Goal: Information Seeking & Learning: Compare options

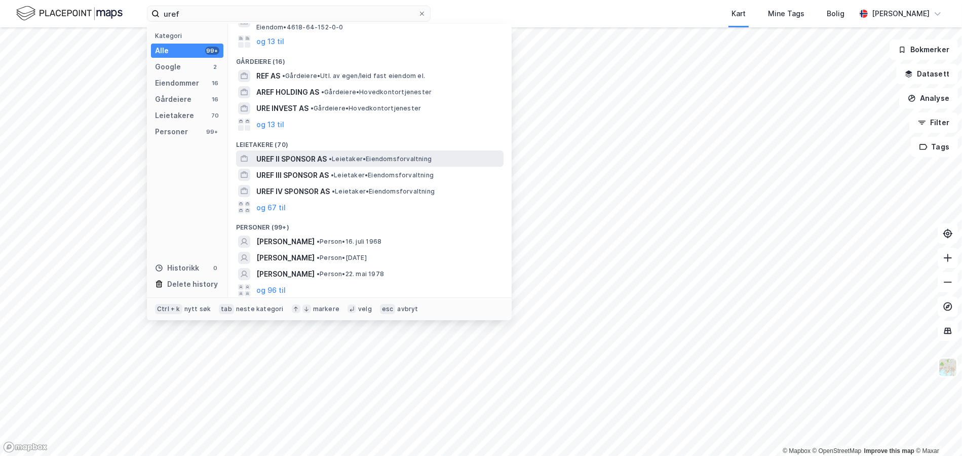
scroll to position [133, 0]
type input "uref"
click at [423, 14] on icon at bounding box center [422, 14] width 4 height 4
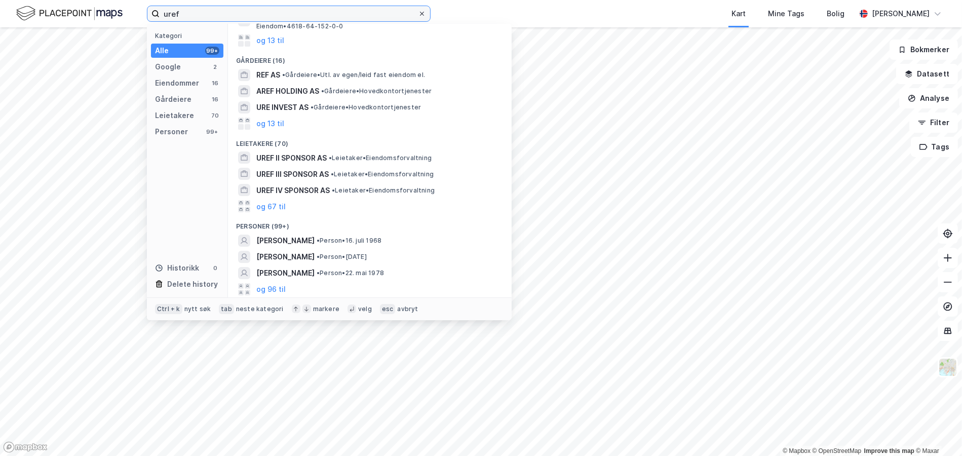
click at [418, 14] on input "uref" at bounding box center [289, 13] width 258 height 15
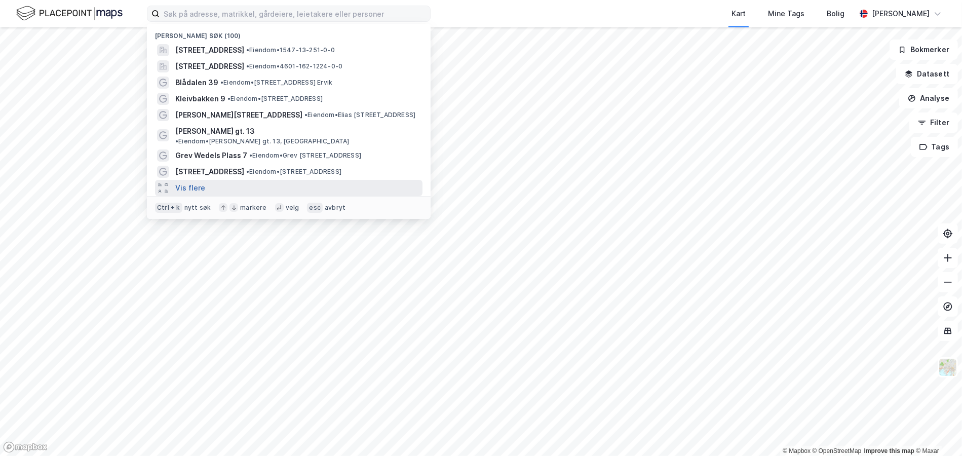
click at [194, 182] on button "Vis flere" at bounding box center [190, 188] width 30 height 12
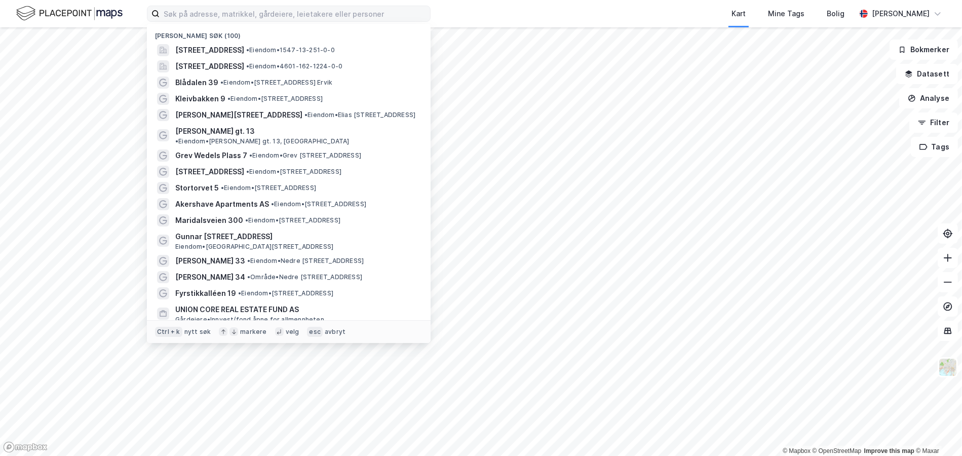
scroll to position [0, 0]
click at [213, 13] on input at bounding box center [295, 13] width 271 height 15
paste input "UNION REAL ESTATE FUND III HOLDING AS"
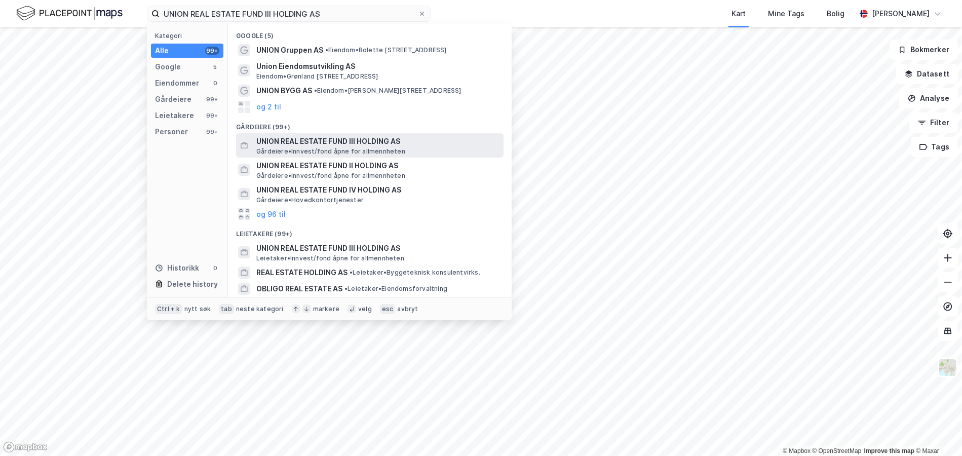
click at [303, 145] on span "UNION REAL ESTATE FUND III HOLDING AS" at bounding box center [377, 141] width 243 height 12
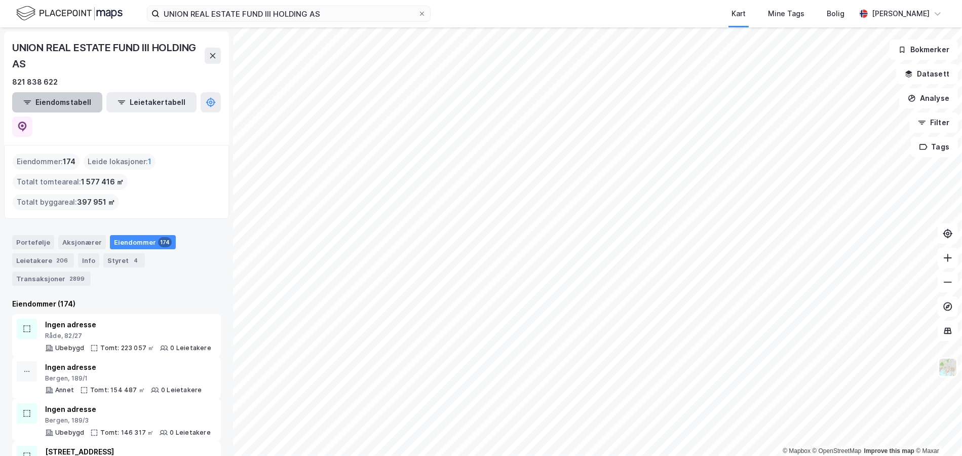
click at [28, 99] on button "Eiendomstabell" at bounding box center [57, 102] width 90 height 20
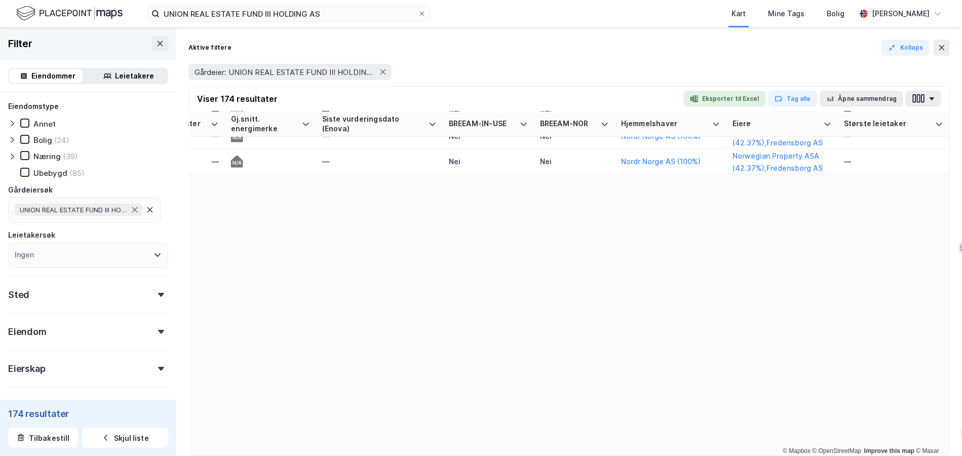
scroll to position [0, 1410]
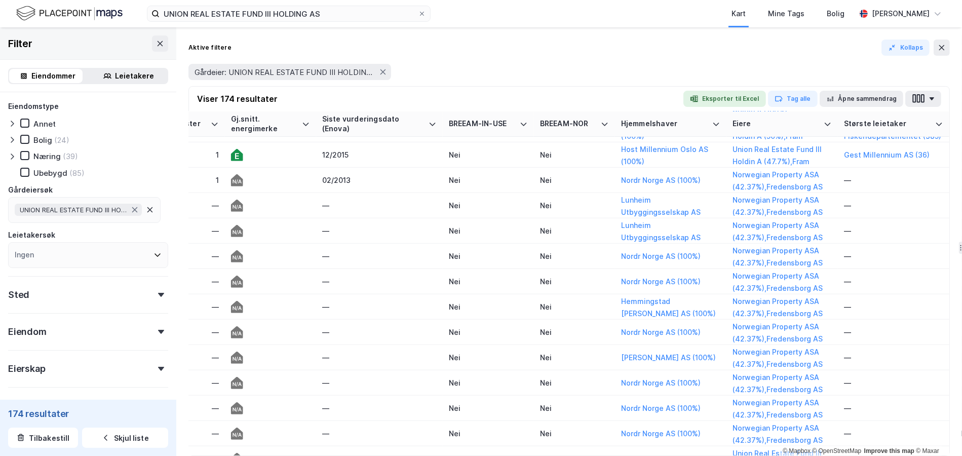
drag, startPoint x: 717, startPoint y: 447, endPoint x: 695, endPoint y: 450, distance: 22.5
click at [695, 450] on div "Adresse Tags Eiendom Tomtestr. BRA BRA % BYA BYA % Leietakere Ansatte Eiendomst…" at bounding box center [569, 283] width 761 height 344
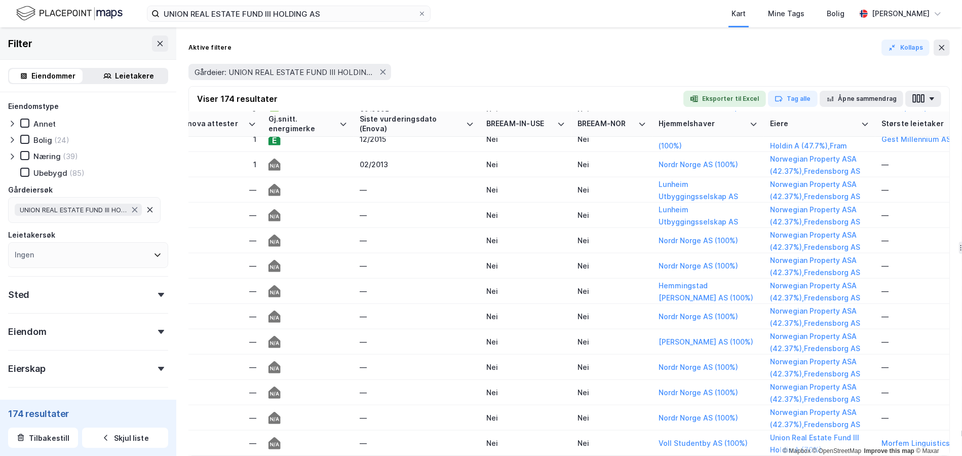
scroll to position [491, 1410]
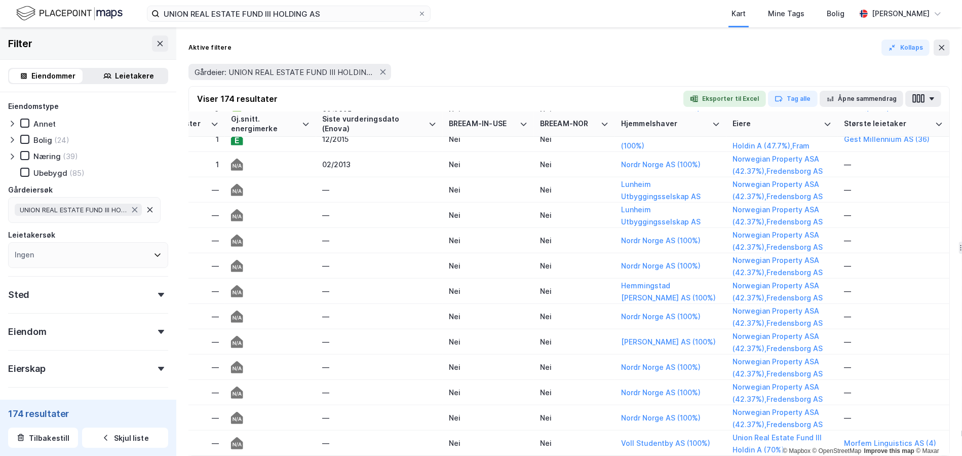
click at [667, 74] on div "Gårdeier: UNION REAL ESTATE FUND III HOLDING AS" at bounding box center [569, 72] width 762 height 16
click at [737, 89] on div "Viser 174 resultater Eksporter til Excel Tag alle Åpne sammendrag" at bounding box center [569, 99] width 761 height 25
click at [732, 96] on button "Eksporter til Excel" at bounding box center [724, 99] width 83 height 16
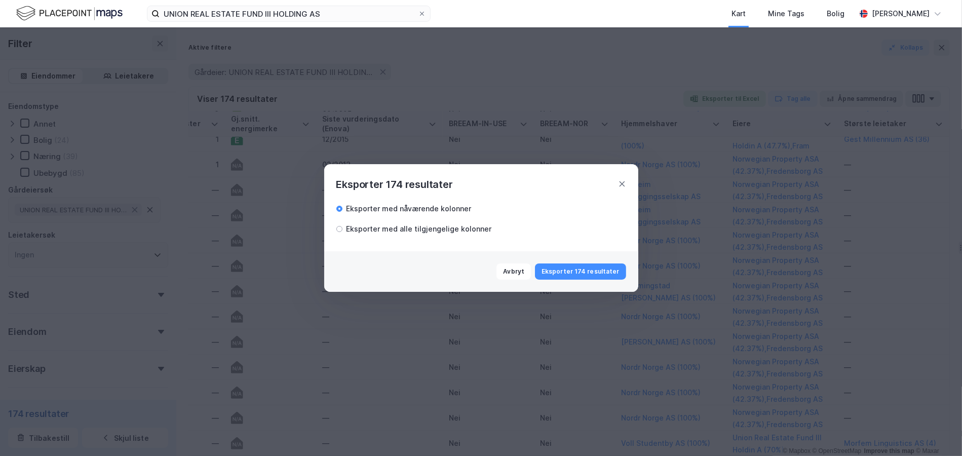
click at [413, 229] on div "Eksporter med alle tilgjengelige kolonner" at bounding box center [419, 229] width 145 height 12
click at [580, 270] on button "Eksporter 174 resultater" at bounding box center [580, 271] width 91 height 16
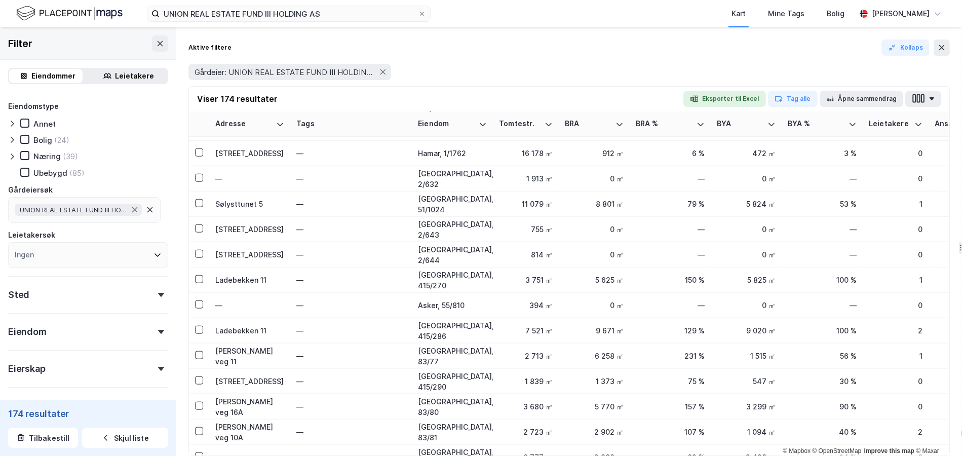
scroll to position [2482, 0]
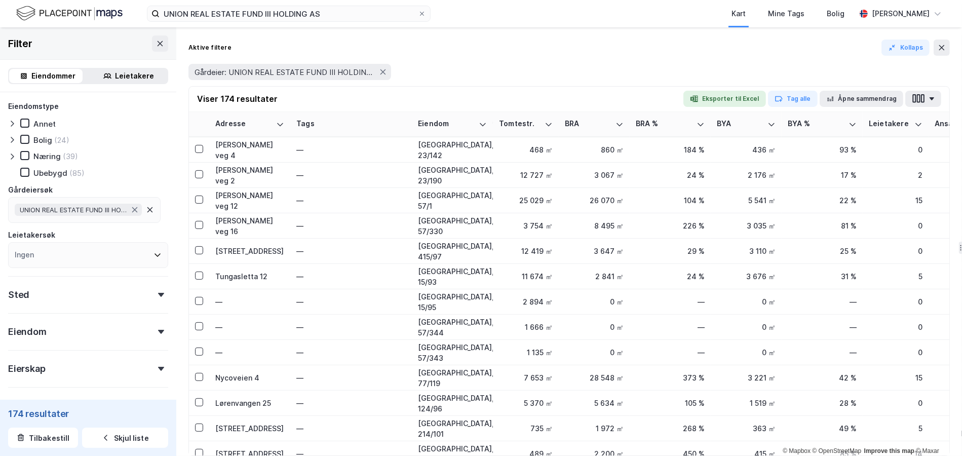
click at [75, 11] on img at bounding box center [69, 14] width 106 height 18
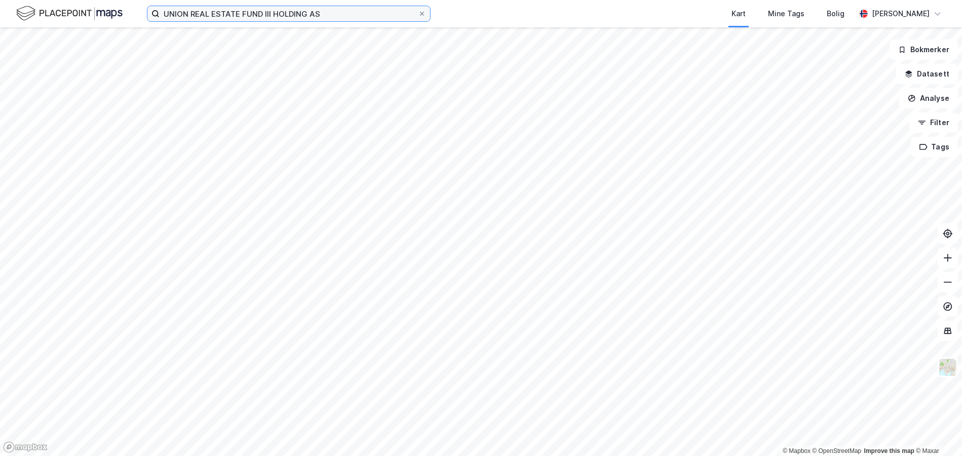
click at [251, 8] on input "UNION REAL ESTATE FUND III HOLDING AS" at bounding box center [289, 13] width 258 height 15
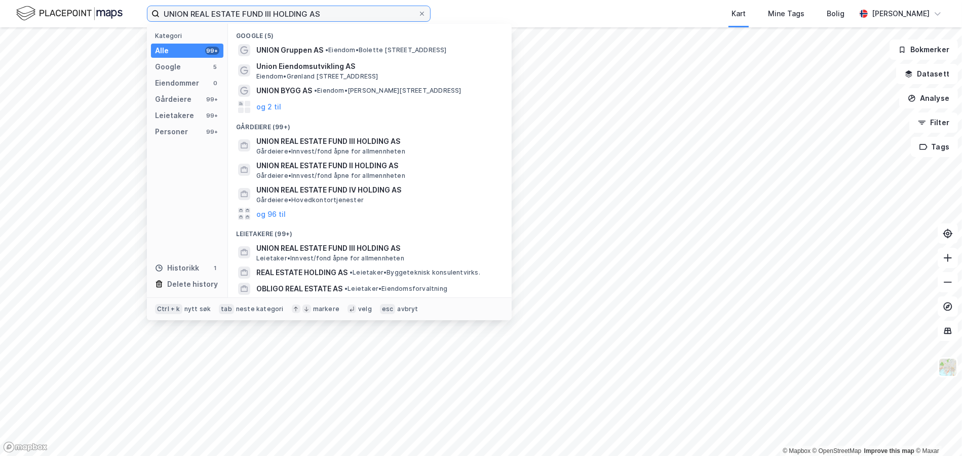
click at [251, 8] on input "UNION REAL ESTATE FUND III HOLDING AS" at bounding box center [289, 13] width 258 height 15
paste input "Nycoveien 4"
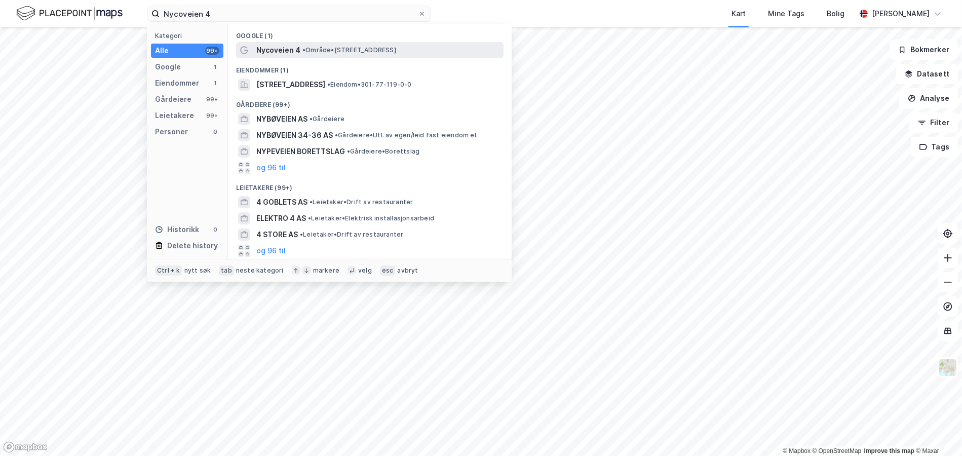
click at [305, 49] on span "•" at bounding box center [303, 50] width 3 height 8
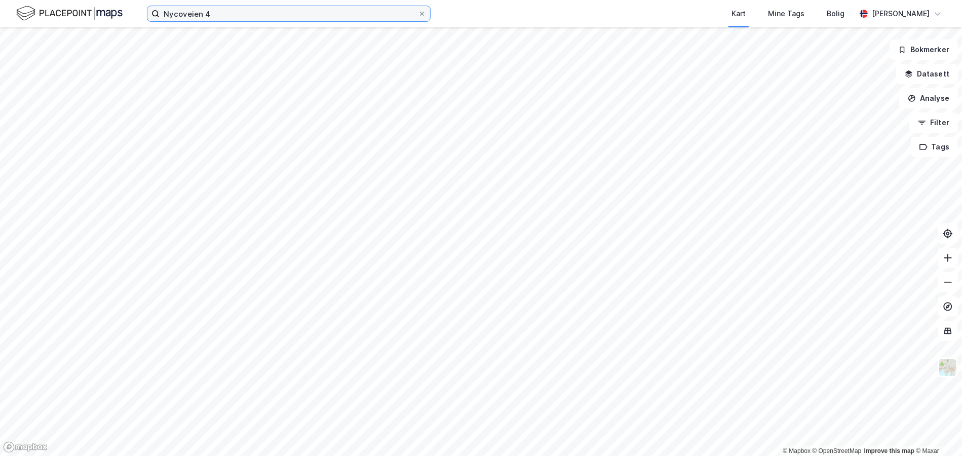
click at [194, 16] on input "Nycoveien 4" at bounding box center [289, 13] width 258 height 15
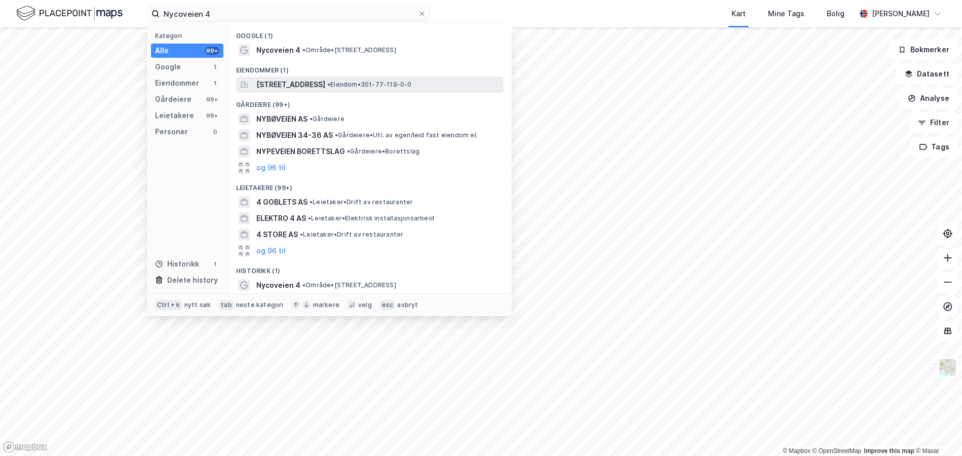
click at [294, 89] on span "Nycoveien 4, 0483, OSLO, OSLO" at bounding box center [290, 85] width 69 height 12
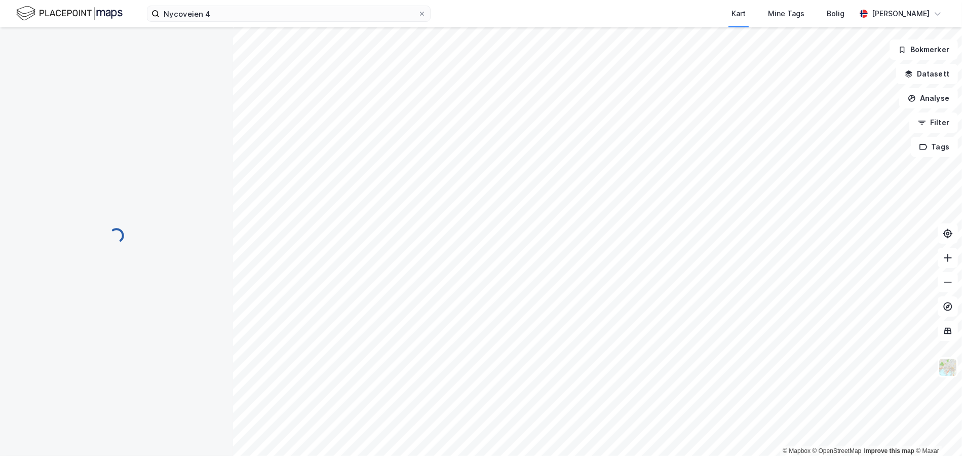
scroll to position [1, 0]
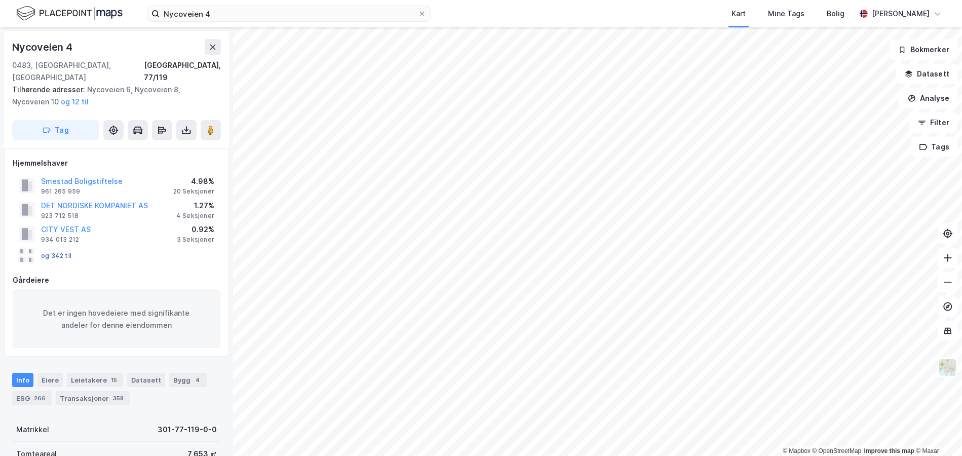
click at [0, 0] on button "og 342 til" at bounding box center [0, 0] width 0 height 0
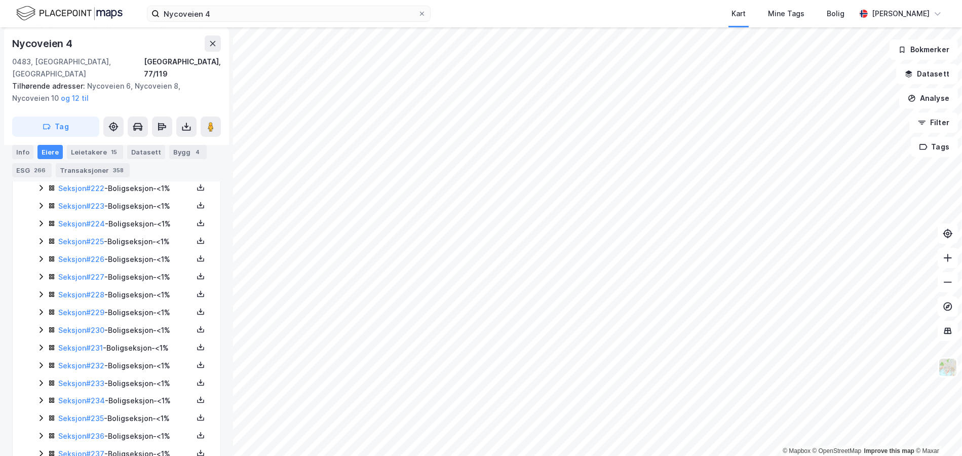
scroll to position [4640, 0]
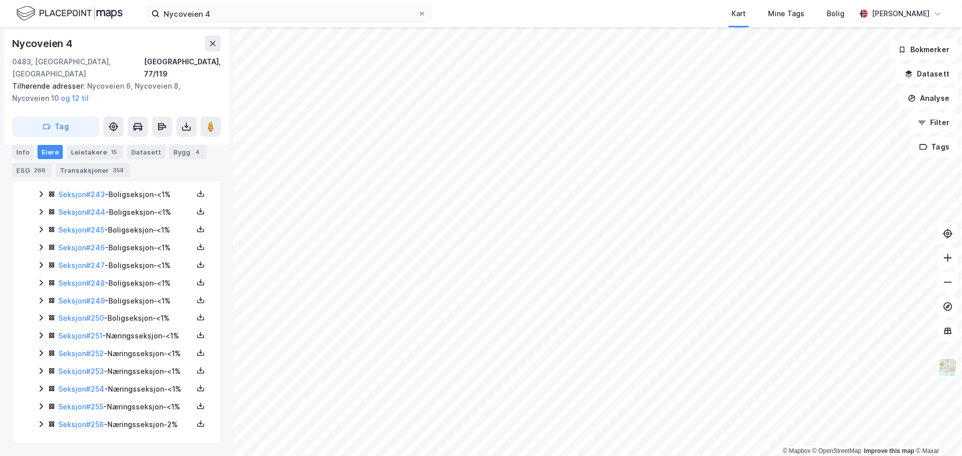
click at [43, 422] on icon at bounding box center [41, 424] width 8 height 8
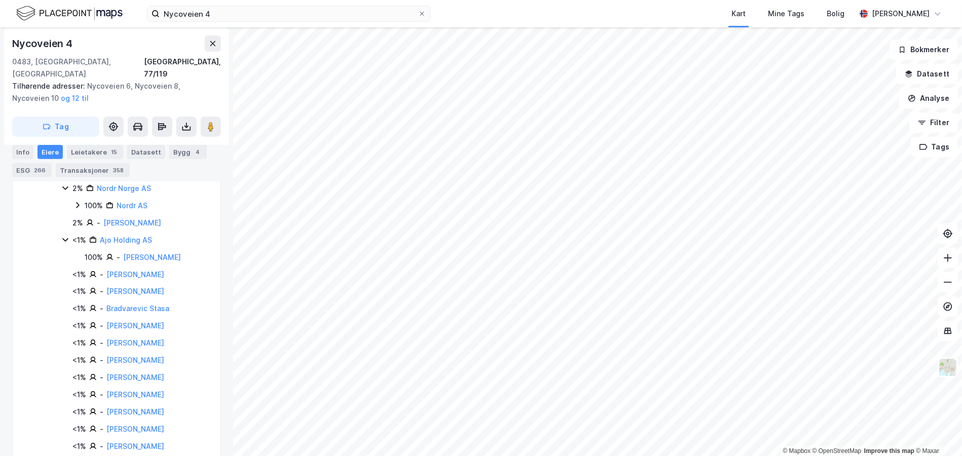
scroll to position [4741, 0]
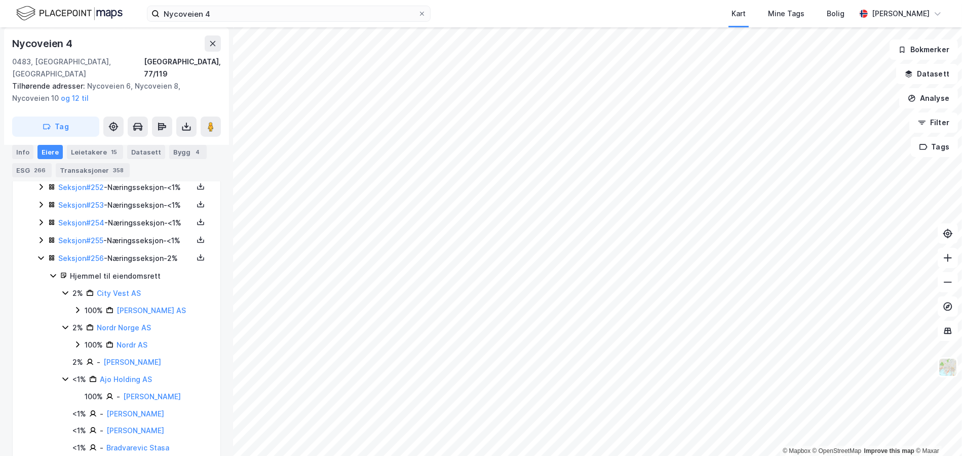
click at [40, 262] on icon at bounding box center [41, 258] width 8 height 8
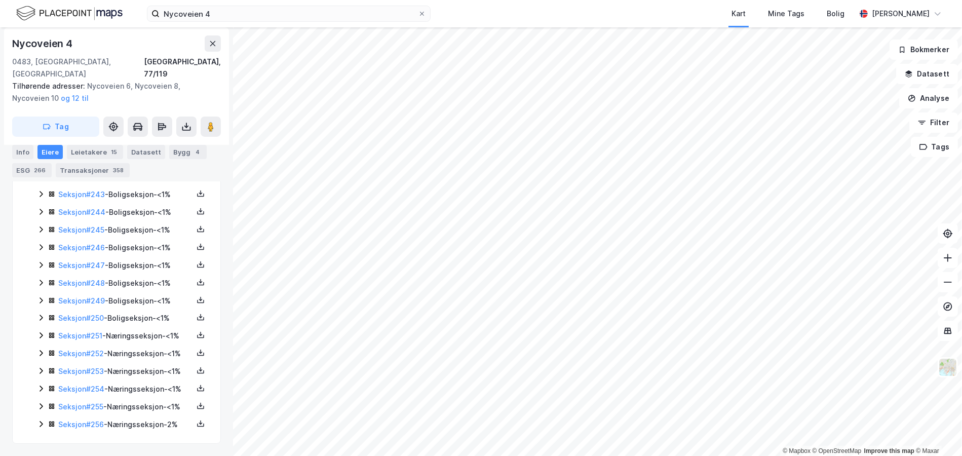
scroll to position [4640, 0]
click at [46, 401] on div "Seksjon # 255 - Næringsseksjon - <1%" at bounding box center [122, 407] width 171 height 13
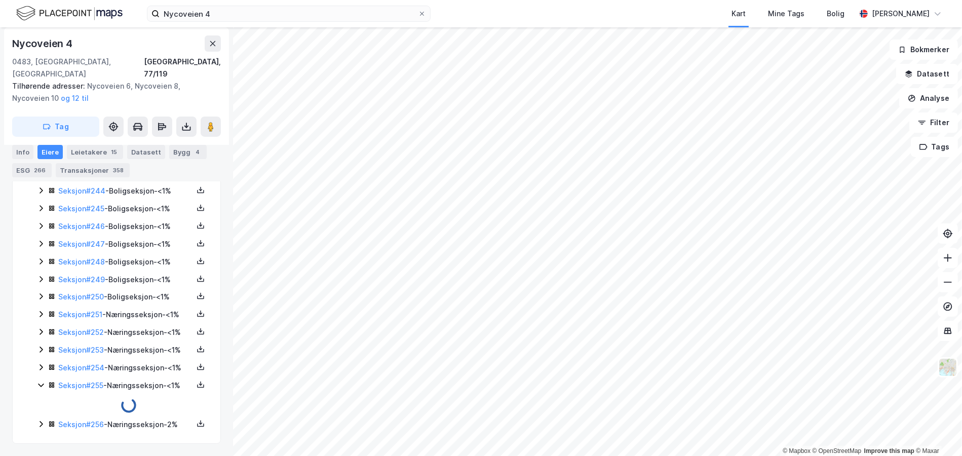
scroll to position [4692, 0]
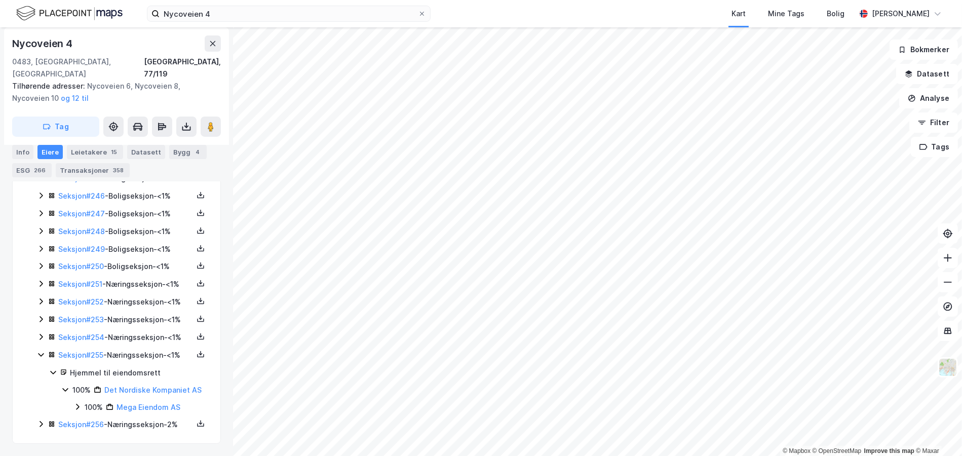
click at [45, 351] on icon at bounding box center [41, 355] width 8 height 8
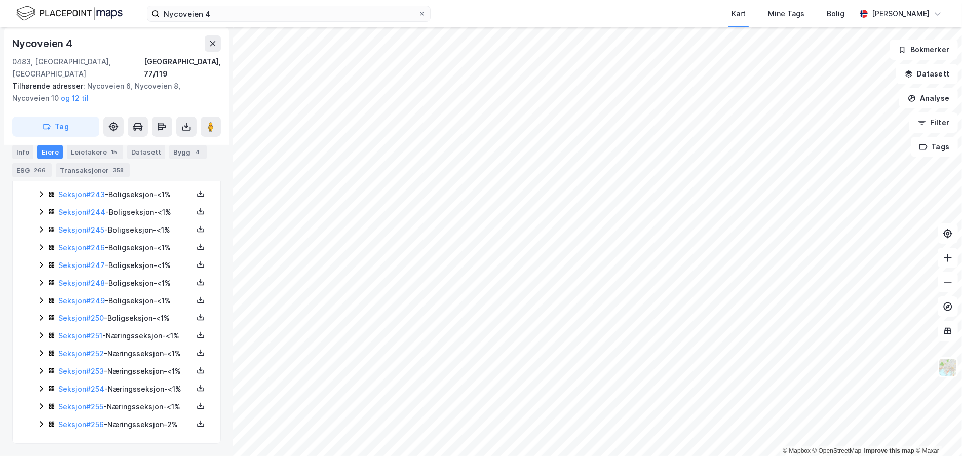
click at [39, 385] on icon at bounding box center [41, 389] width 8 height 8
click at [39, 333] on icon at bounding box center [41, 337] width 8 height 8
click at [37, 349] on icon at bounding box center [41, 353] width 8 height 8
click at [41, 296] on div "Seksjon # 252 - Næringsseksjon - <1%" at bounding box center [122, 302] width 171 height 13
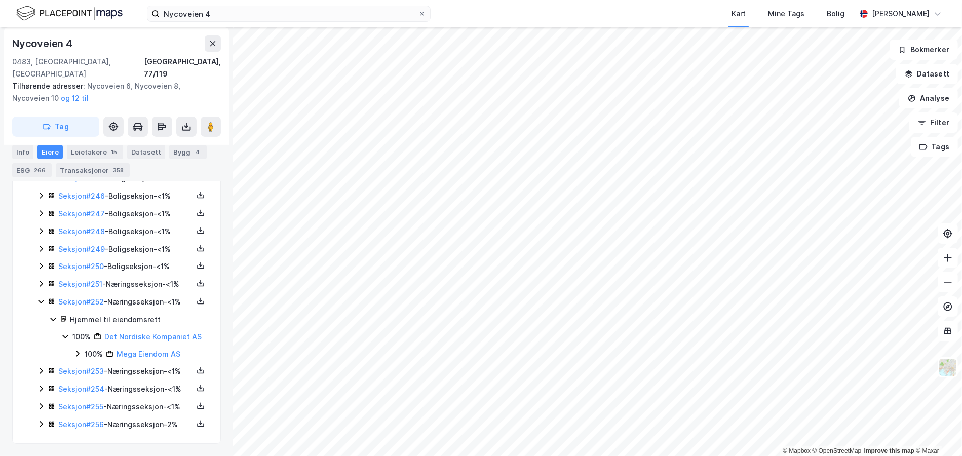
scroll to position [4640, 0]
click at [38, 331] on icon at bounding box center [41, 335] width 8 height 8
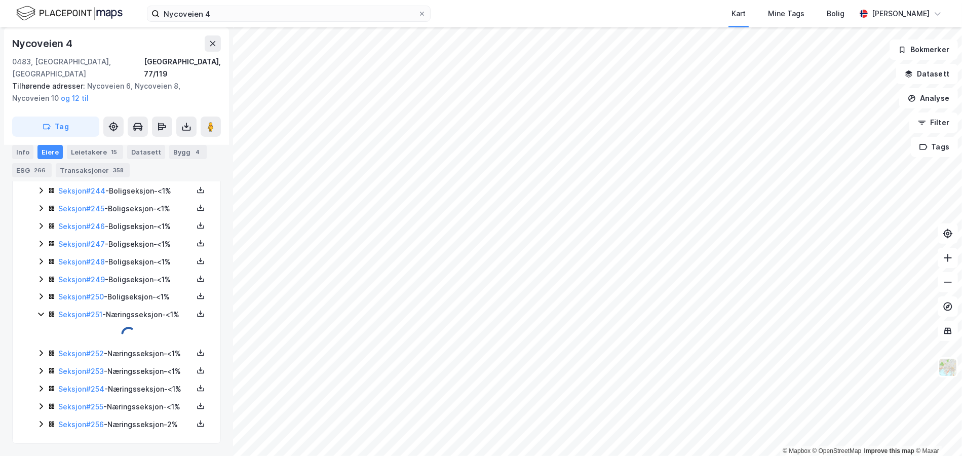
scroll to position [4692, 0]
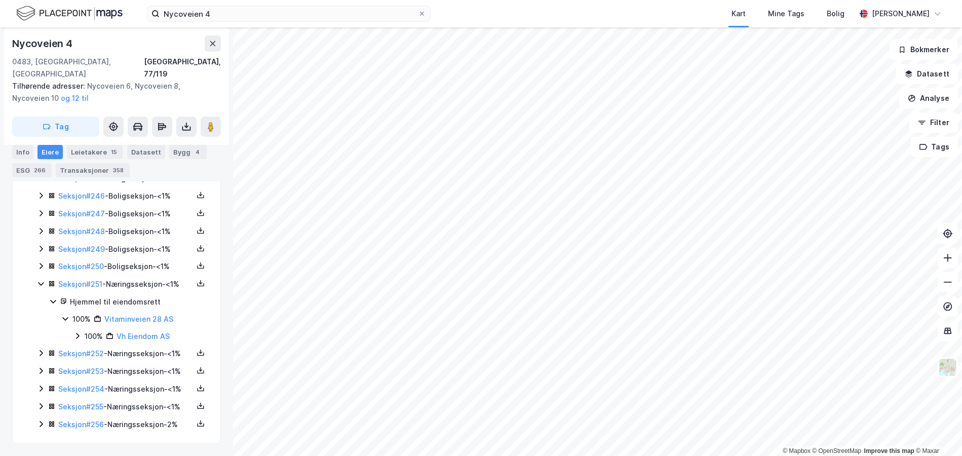
click at [44, 280] on icon at bounding box center [41, 284] width 8 height 8
click at [41, 314] on icon at bounding box center [41, 318] width 8 height 8
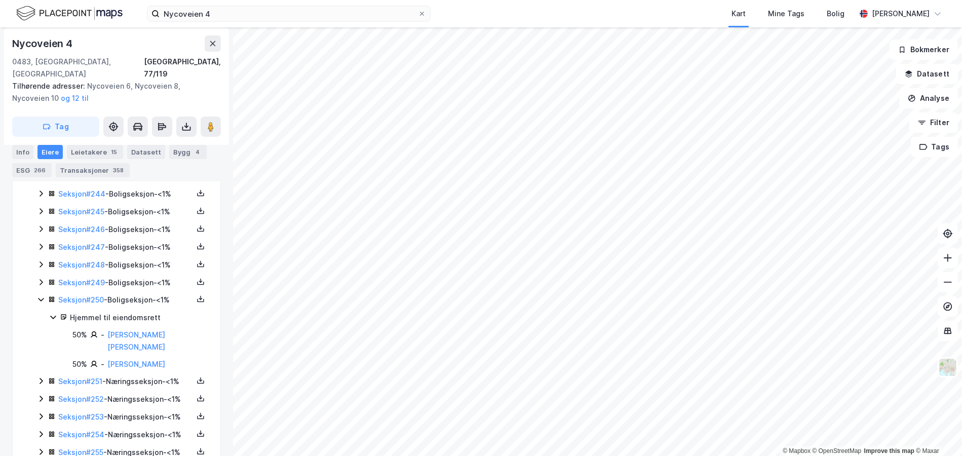
scroll to position [4590, 0]
click at [40, 306] on icon at bounding box center [41, 302] width 8 height 8
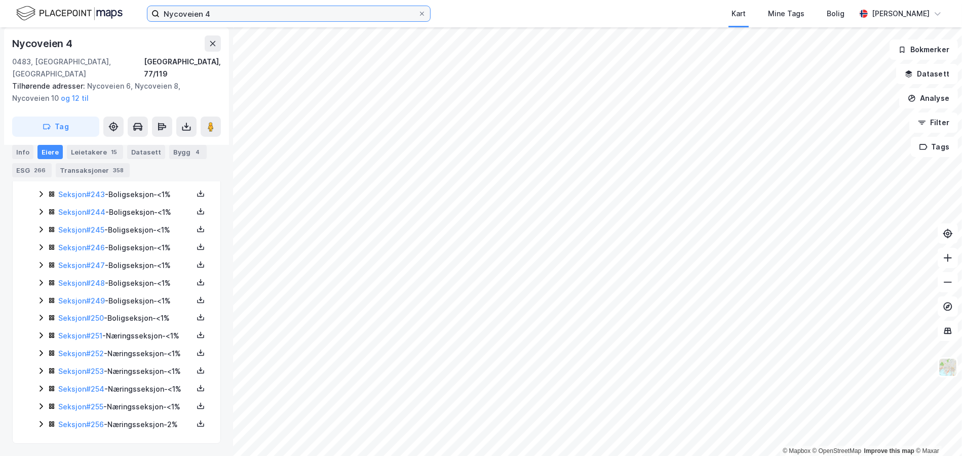
click at [172, 14] on input "Nycoveien 4" at bounding box center [289, 13] width 258 height 15
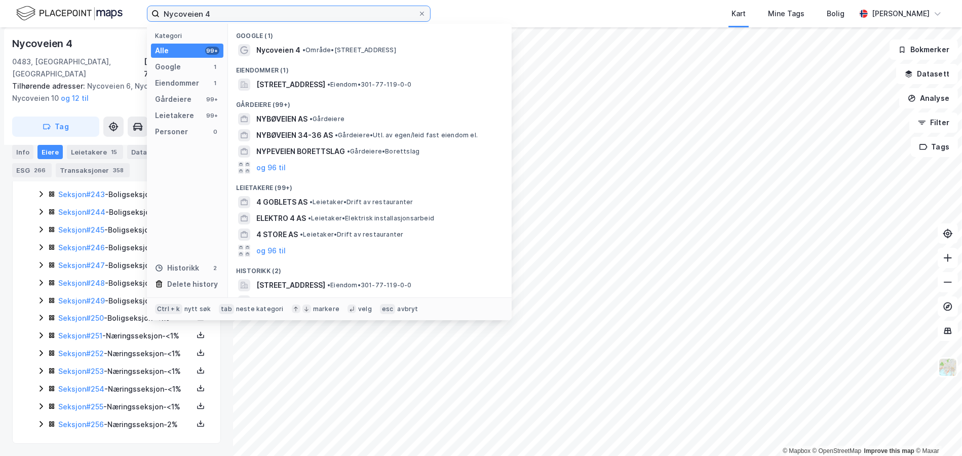
click at [172, 14] on input "Nycoveien 4" at bounding box center [289, 13] width 258 height 15
paste input "Slemdalsveien 1"
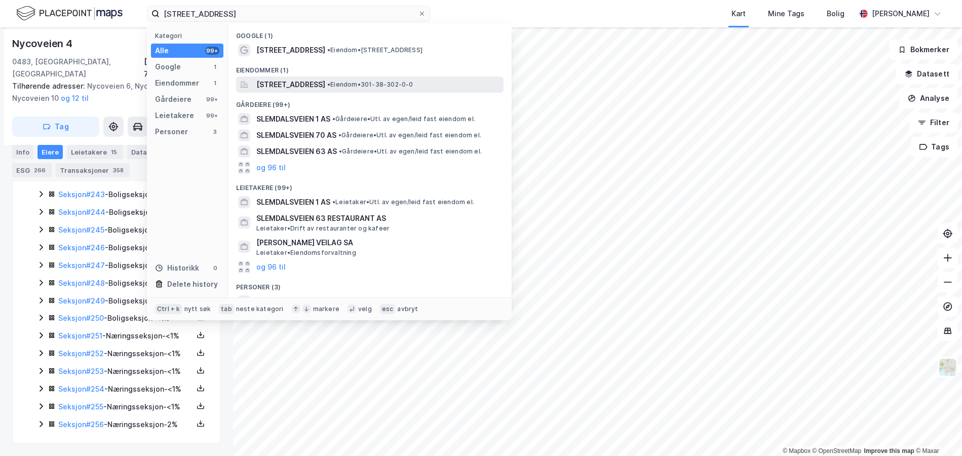
click at [285, 80] on span "Slemdalsveien 1, 0369, OSLO, OSLO" at bounding box center [290, 85] width 69 height 12
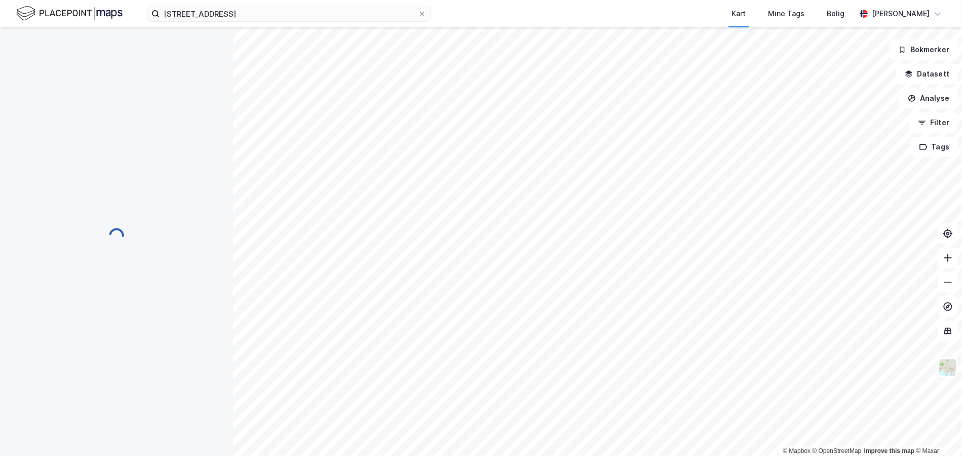
scroll to position [126, 0]
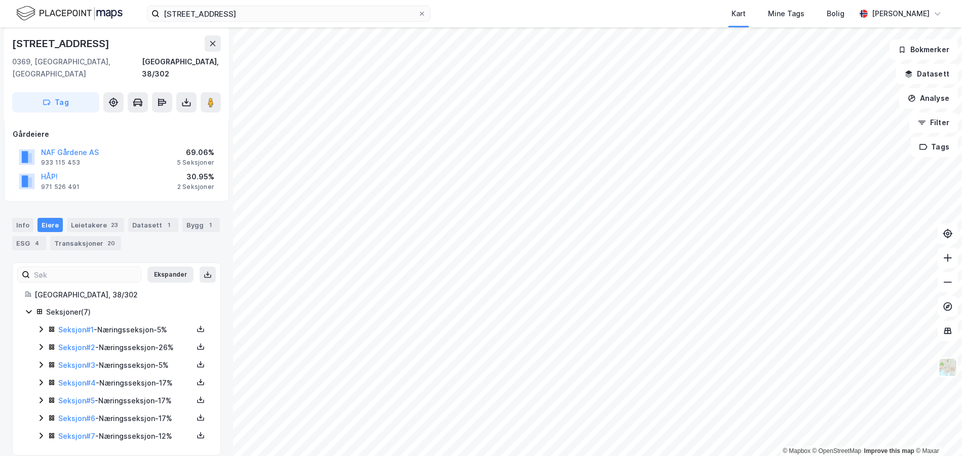
click at [40, 414] on icon at bounding box center [41, 418] width 8 height 8
click at [41, 396] on icon at bounding box center [41, 400] width 8 height 8
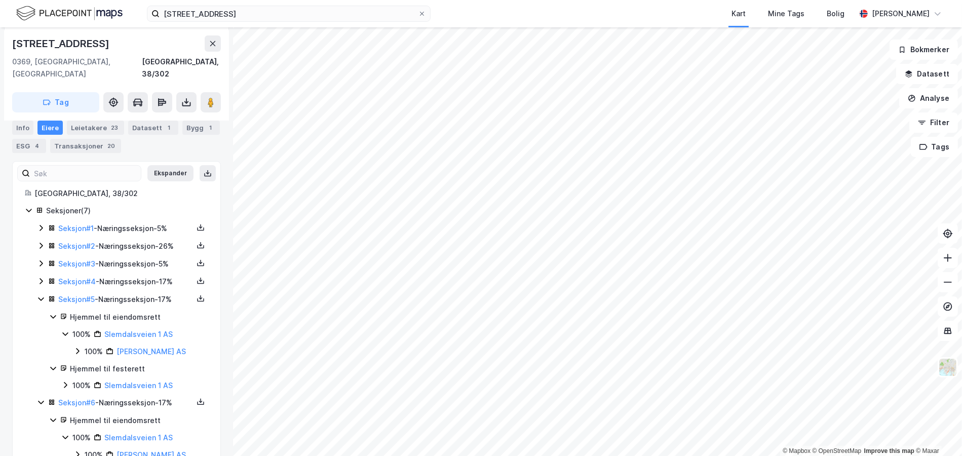
scroll to position [278, 0]
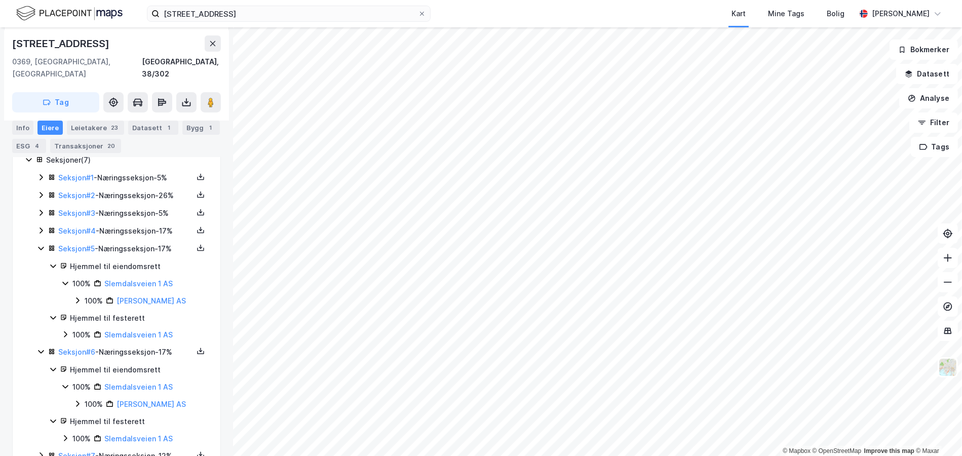
click at [46, 225] on div "Seksjon # 4 - Næringsseksjon - 17%" at bounding box center [122, 231] width 171 height 13
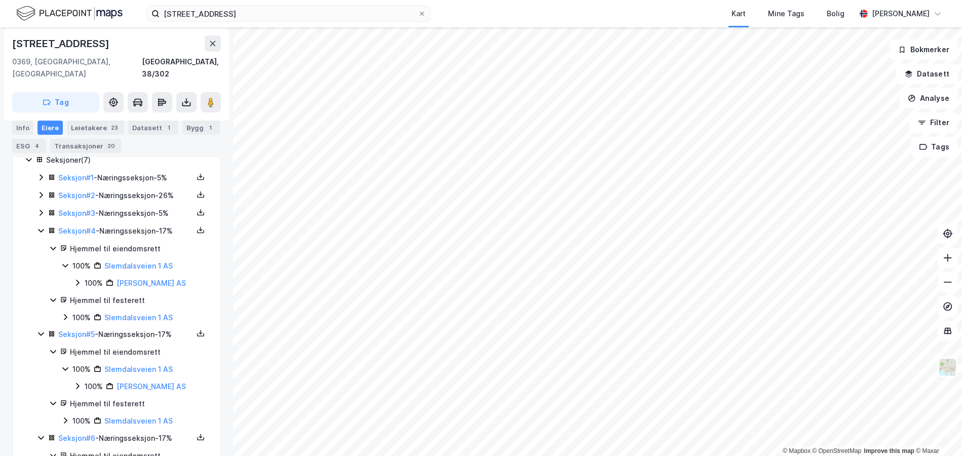
click at [43, 209] on icon at bounding box center [41, 213] width 8 height 8
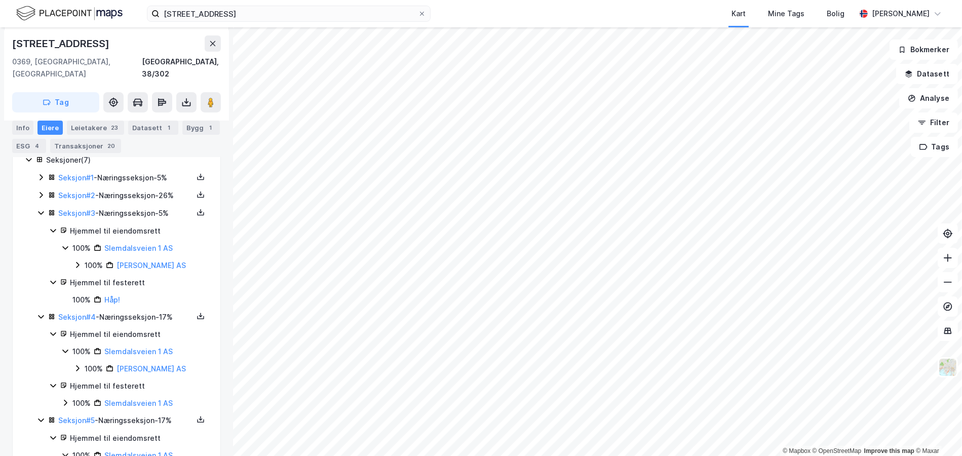
click at [46, 189] on div "Seksjon # 2 - Næringsseksjon - 26%" at bounding box center [122, 195] width 171 height 13
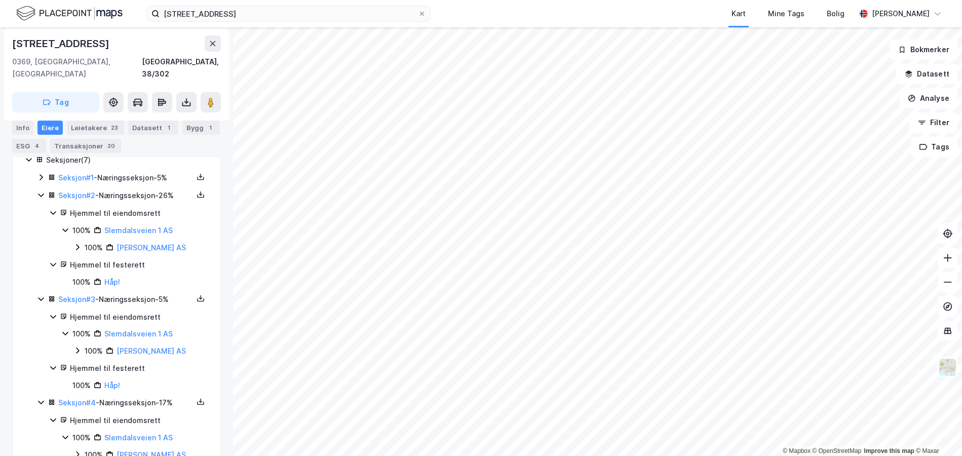
click at [48, 174] on icon at bounding box center [51, 177] width 7 height 7
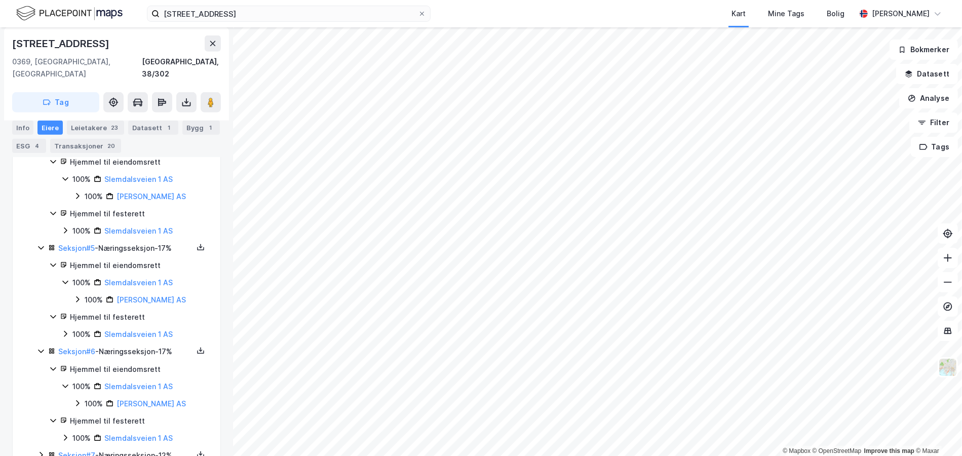
scroll to position [642, 0]
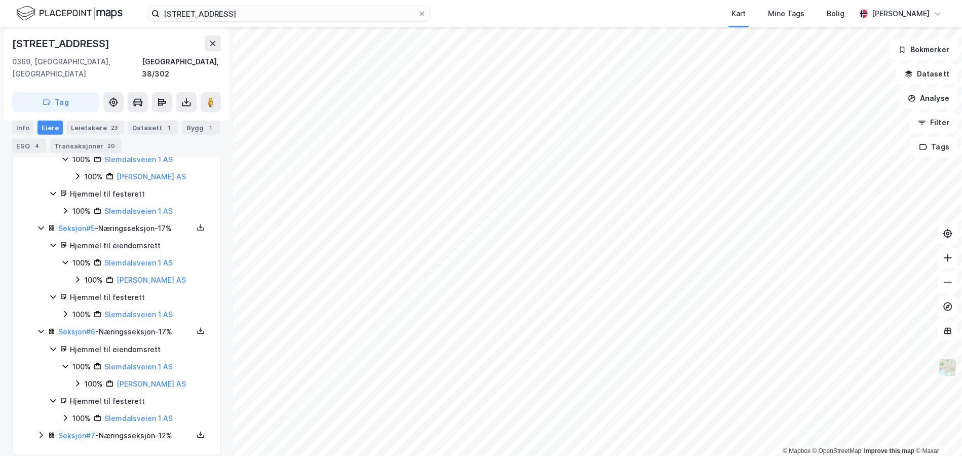
click at [42, 432] on icon at bounding box center [41, 435] width 3 height 6
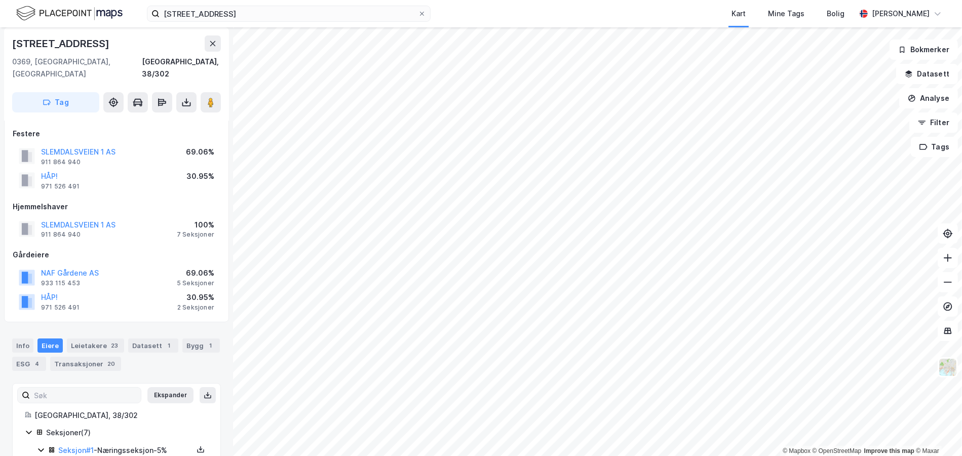
scroll to position [0, 0]
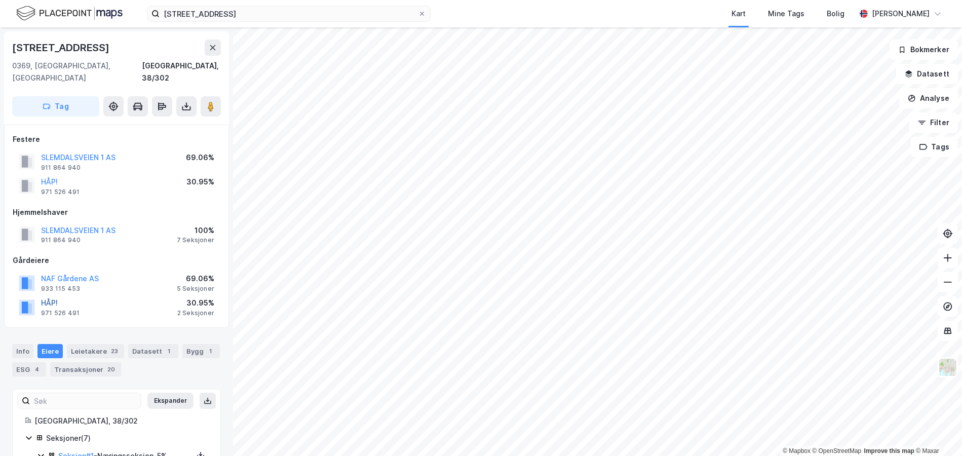
click at [0, 0] on button "HÅP!" at bounding box center [0, 0] width 0 height 0
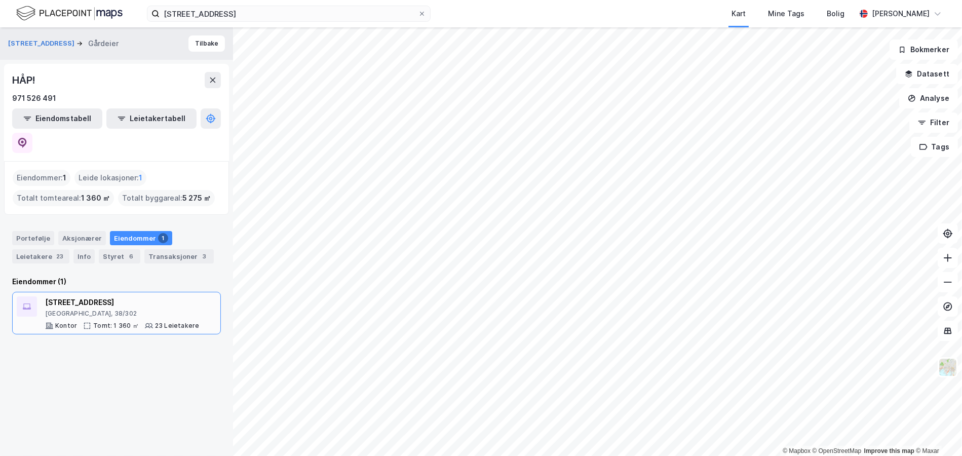
click at [107, 310] on div "Oslo, 38/302" at bounding box center [122, 314] width 154 height 8
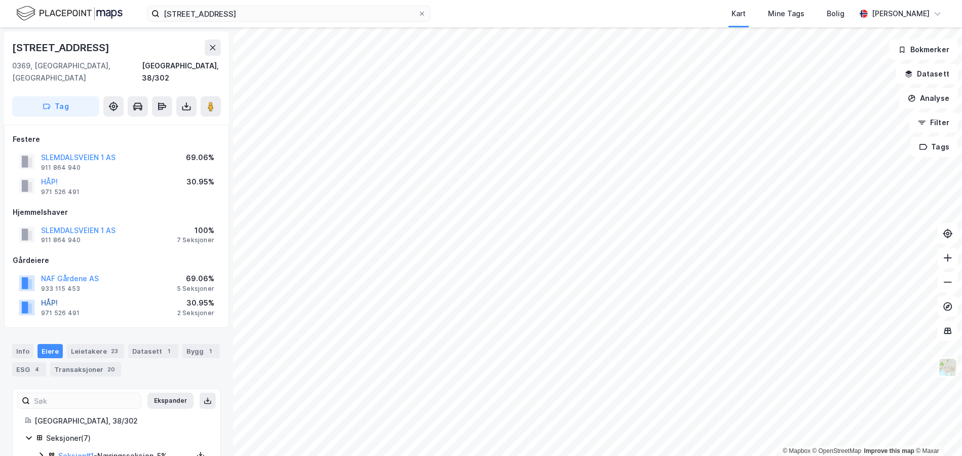
click at [0, 0] on button "HÅP!" at bounding box center [0, 0] width 0 height 0
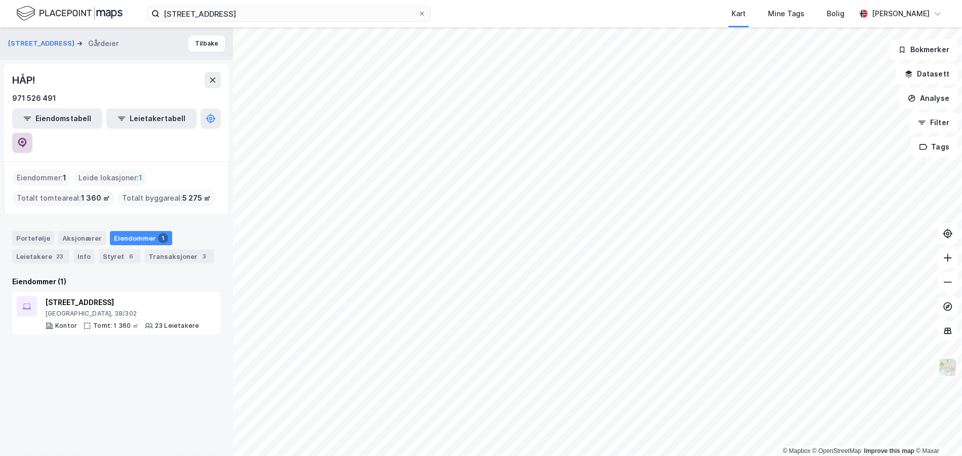
click at [27, 138] on icon at bounding box center [22, 143] width 10 height 10
click at [209, 77] on icon at bounding box center [213, 80] width 8 height 8
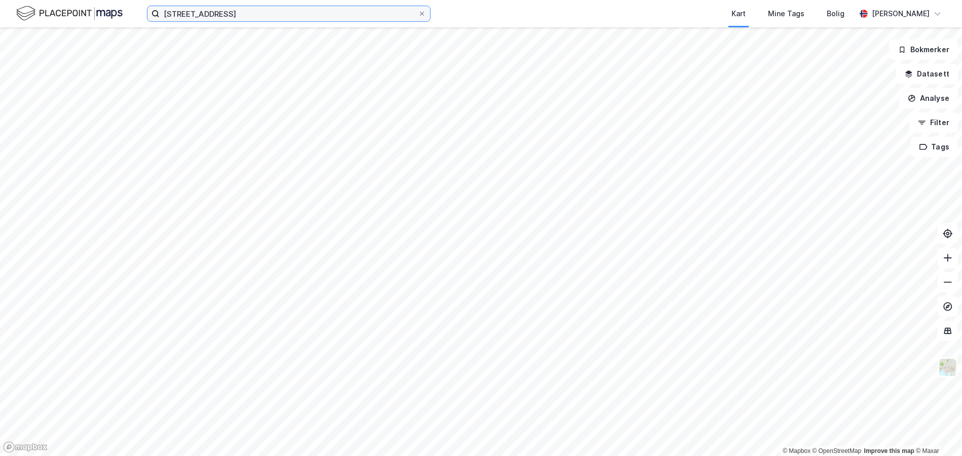
click at [195, 12] on input "Slemdalsveien 1" at bounding box center [289, 13] width 258 height 15
click at [196, 12] on input "Slemdalsveien 1" at bounding box center [289, 13] width 258 height 15
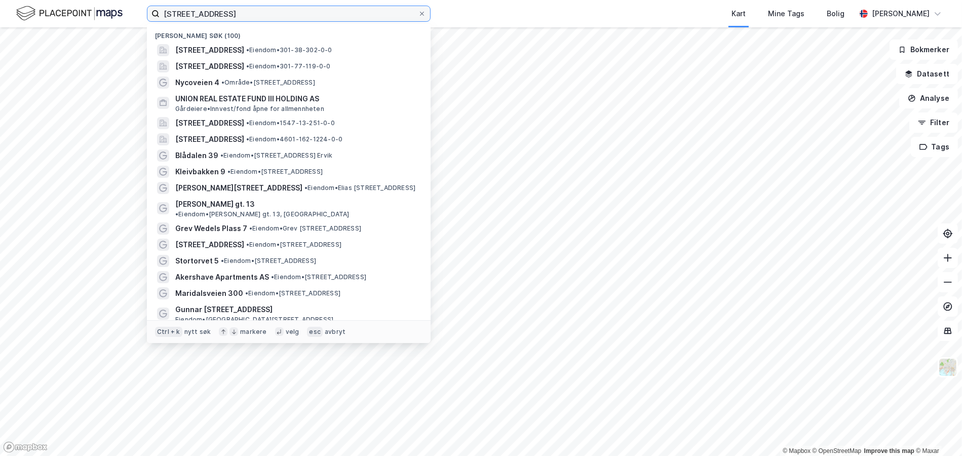
click at [196, 12] on input "Slemdalsveien 1" at bounding box center [289, 13] width 258 height 15
paste input "Hegdehaugsveien 35"
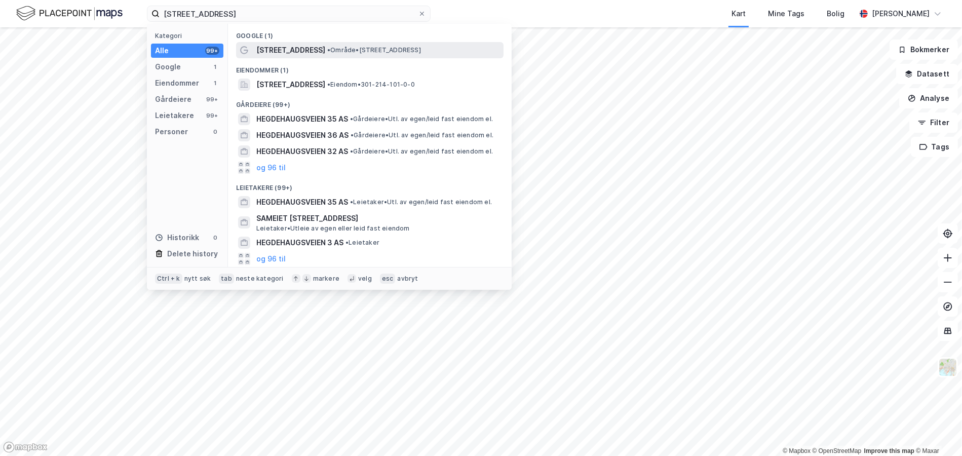
click at [307, 50] on span "Hegdehaugsveien 35" at bounding box center [290, 50] width 69 height 12
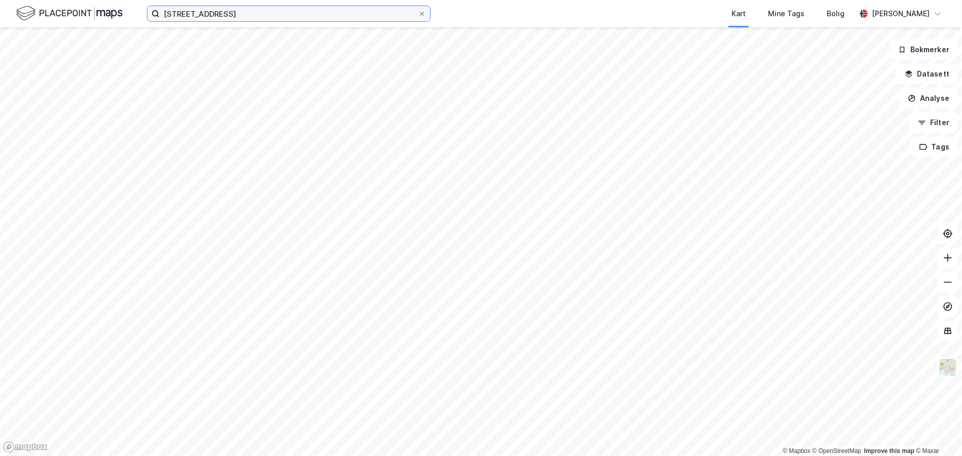
click at [216, 19] on input "Hegdehaugsveien 35" at bounding box center [289, 13] width 258 height 15
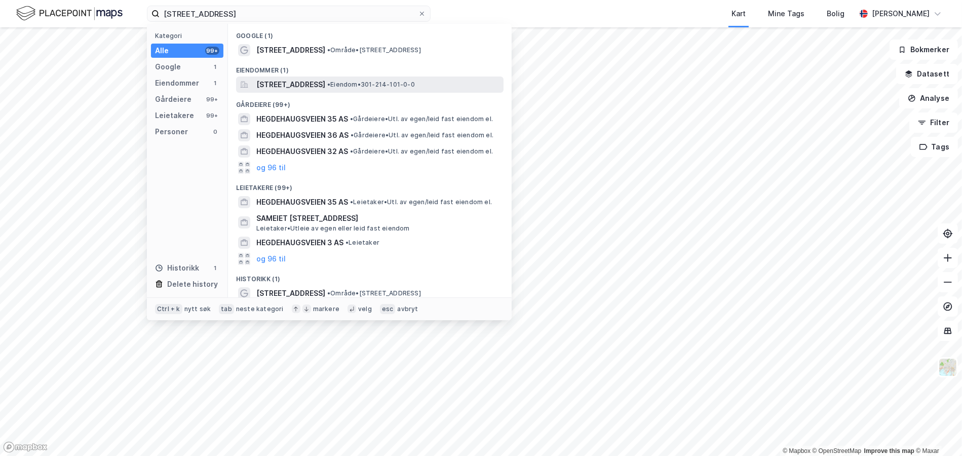
click at [296, 89] on span "Hegdehaugsveien 35, 0352, OSLO, OSLO" at bounding box center [290, 85] width 69 height 12
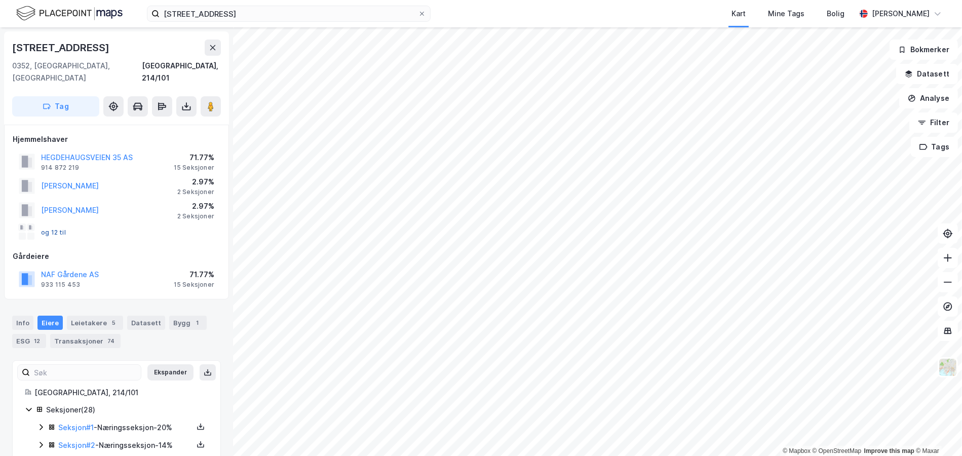
click at [0, 0] on button "og 12 til" at bounding box center [0, 0] width 0 height 0
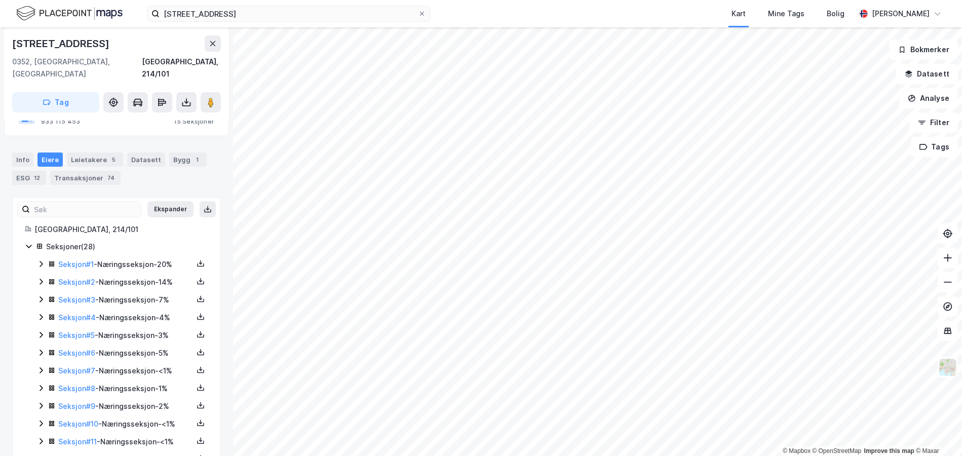
click at [38, 260] on icon at bounding box center [41, 264] width 8 height 8
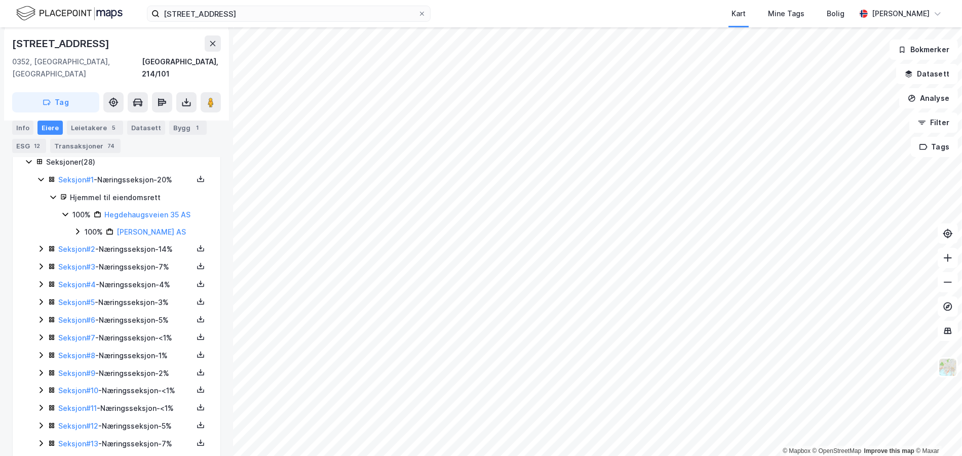
scroll to position [264, 0]
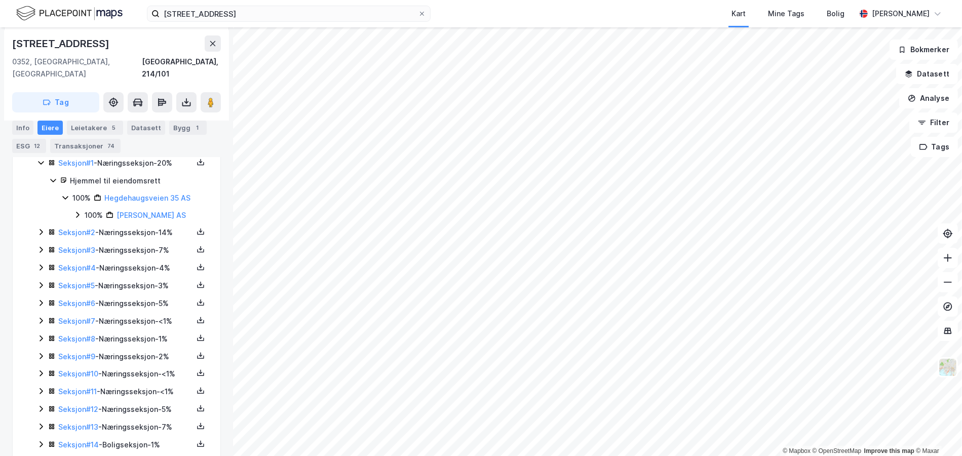
click at [40, 228] on icon at bounding box center [41, 232] width 8 height 8
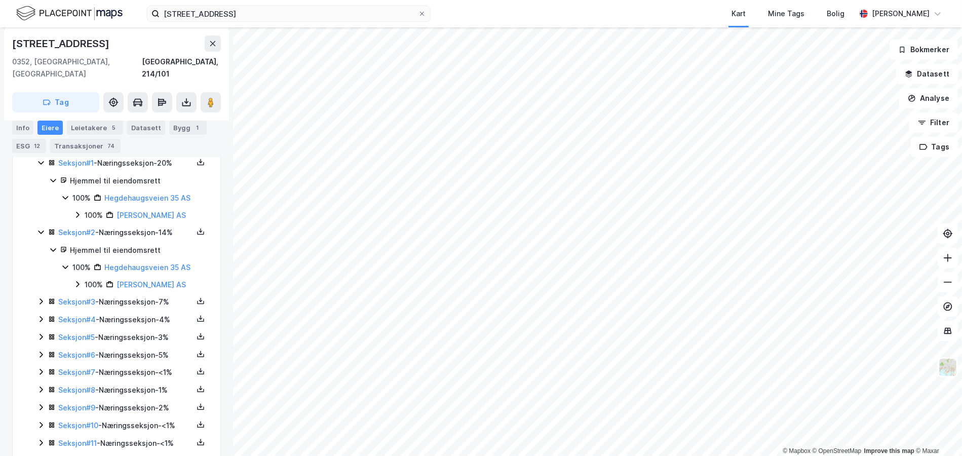
click at [44, 297] on icon at bounding box center [41, 301] width 8 height 8
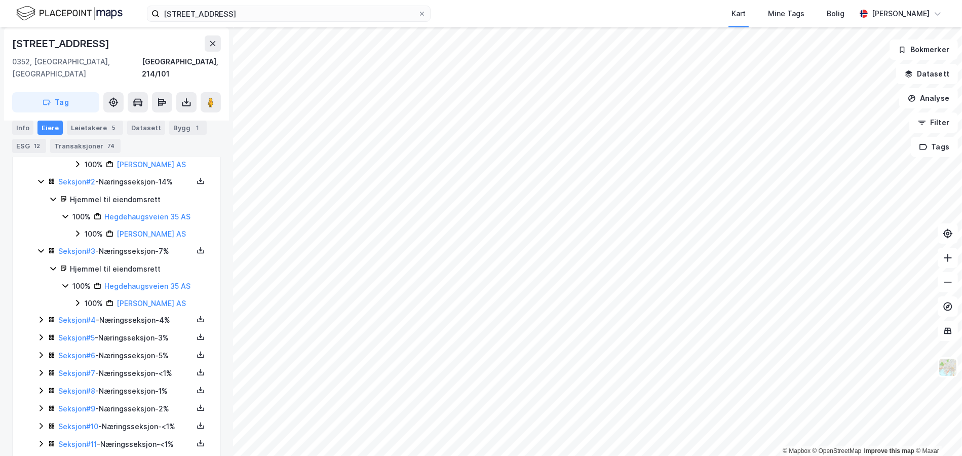
click at [40, 316] on icon at bounding box center [41, 320] width 8 height 8
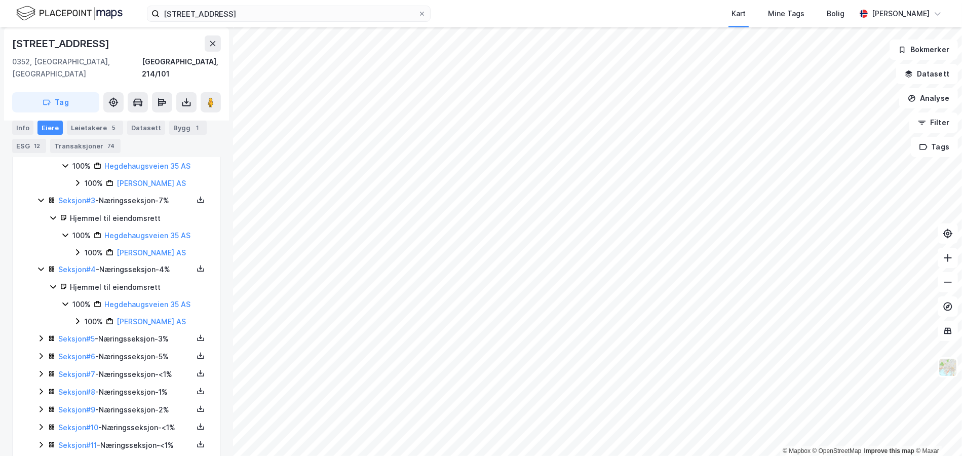
click at [42, 352] on icon at bounding box center [41, 356] width 8 height 8
click at [43, 334] on icon at bounding box center [41, 338] width 8 height 8
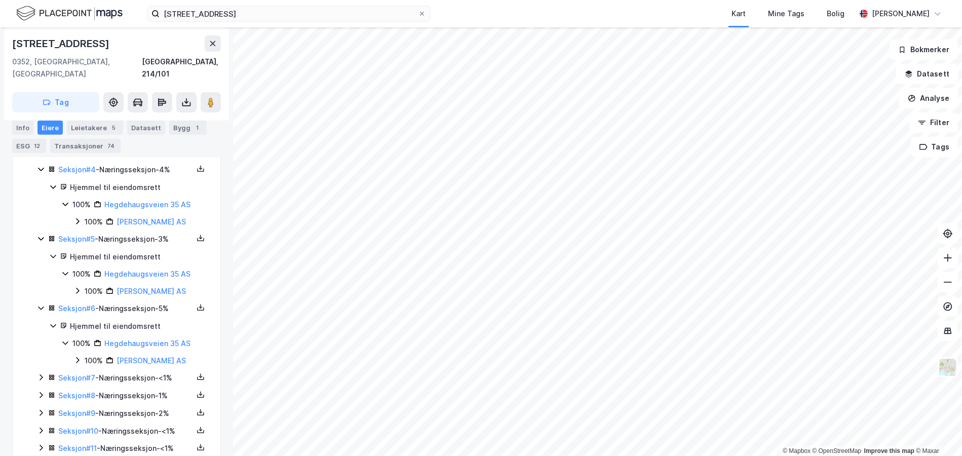
scroll to position [518, 0]
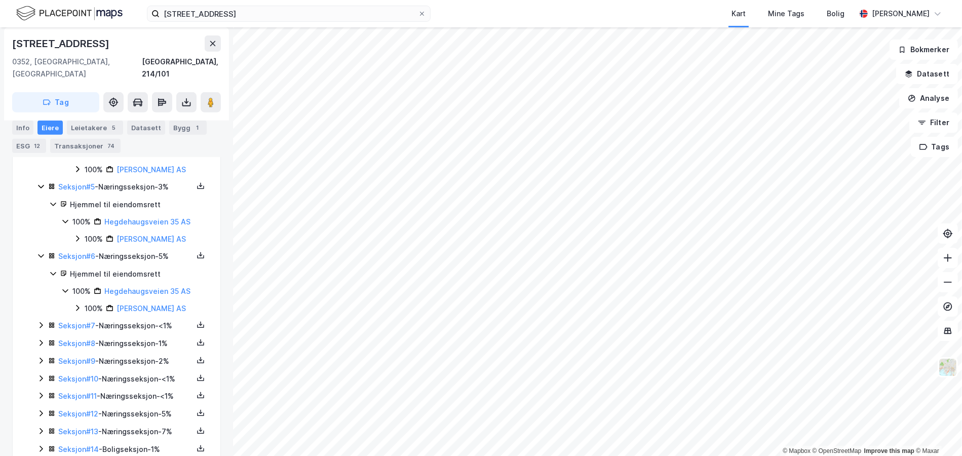
click at [35, 313] on div "Seksjoner ( 28 ) Seksjon # 1 - Næringsseksjon - 20% Hjemmel til eiendomsrett 10…" at bounding box center [116, 295] width 183 height 818
click at [39, 321] on icon at bounding box center [41, 325] width 8 height 8
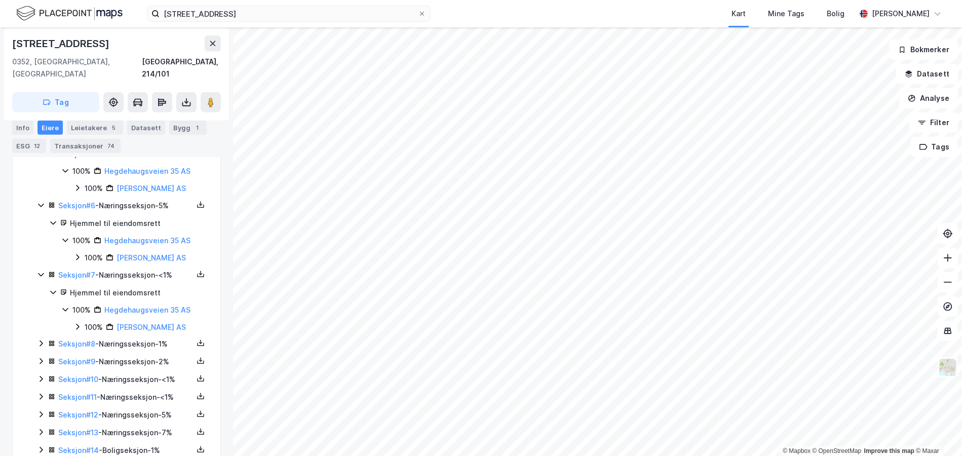
click at [44, 339] on icon at bounding box center [41, 343] width 8 height 8
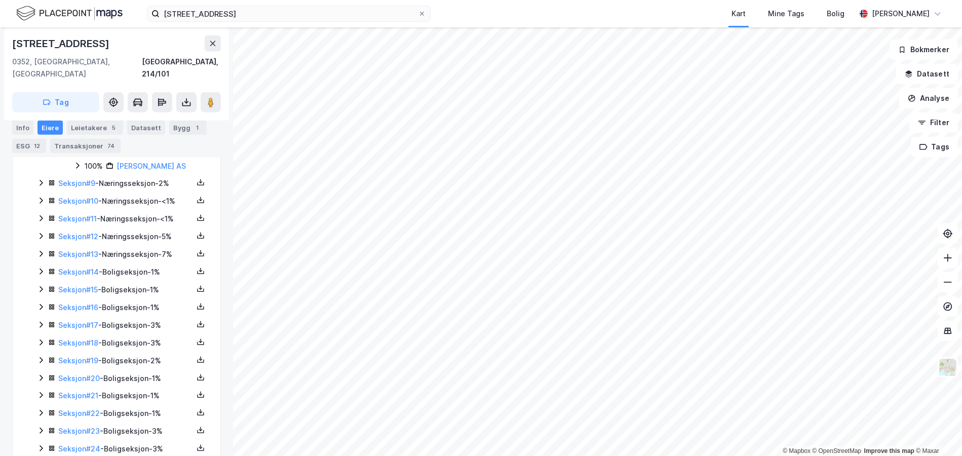
scroll to position [720, 0]
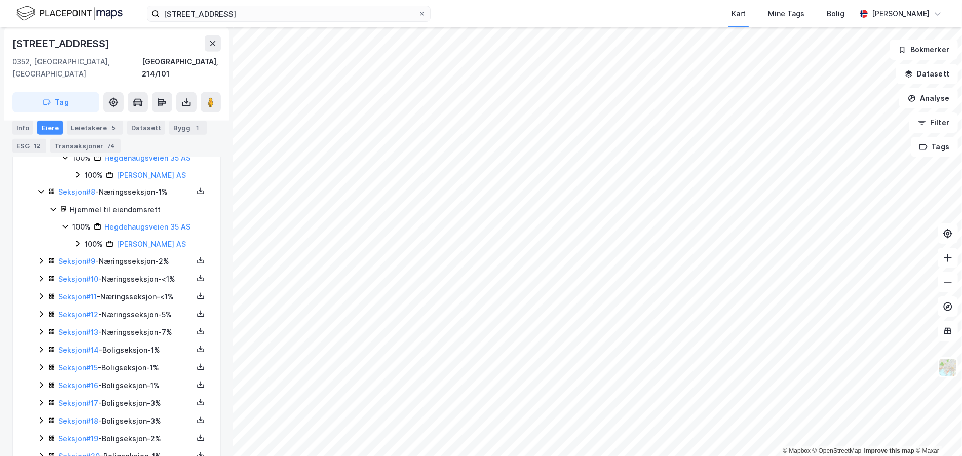
click at [41, 258] on icon at bounding box center [41, 261] width 3 height 6
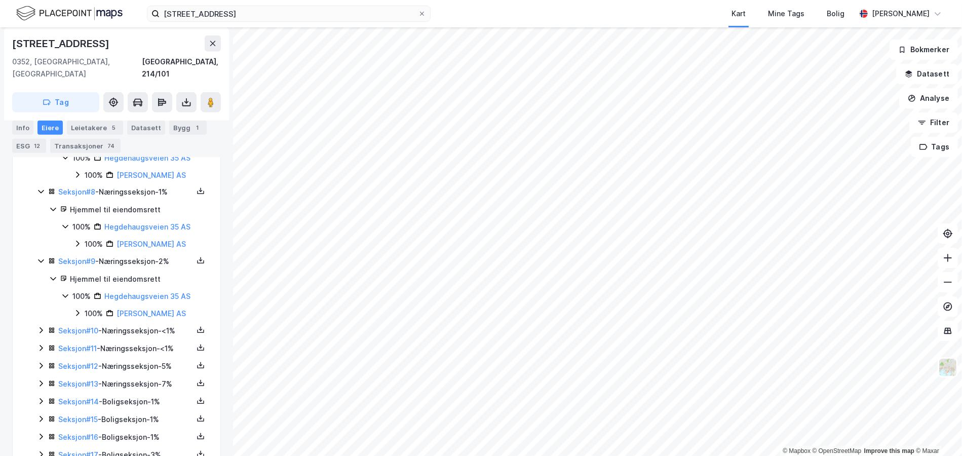
click at [43, 326] on icon at bounding box center [41, 330] width 8 height 8
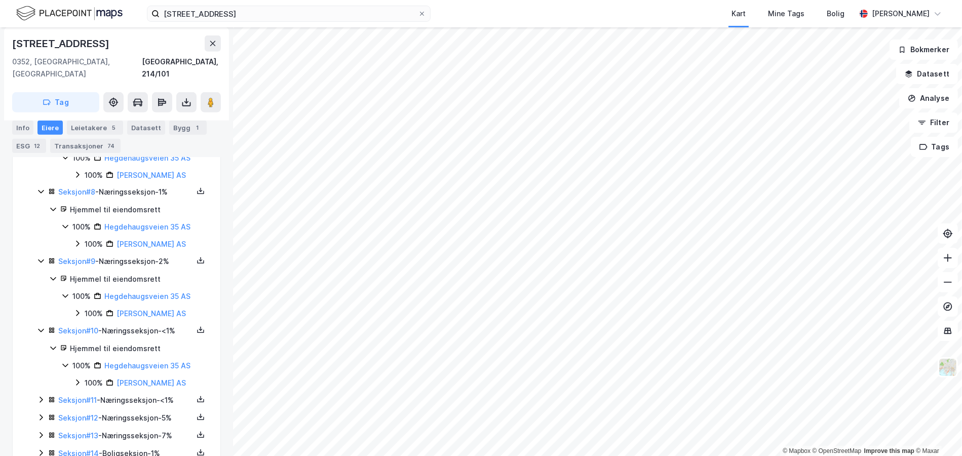
click at [43, 396] on icon at bounding box center [41, 400] width 8 height 8
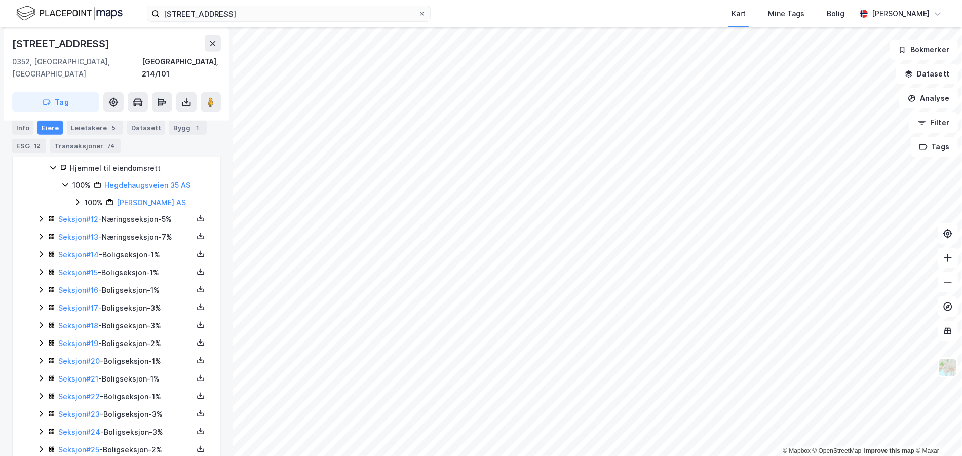
scroll to position [974, 0]
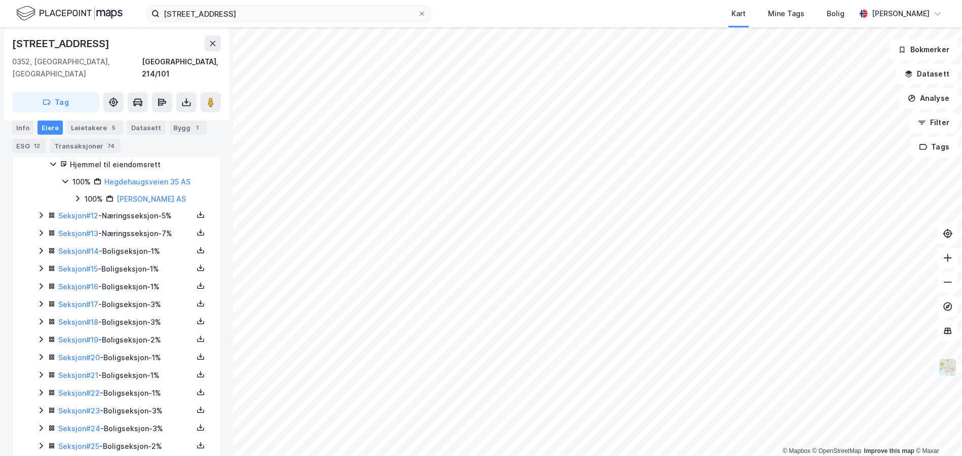
click at [45, 210] on div "Seksjon # 12 - Næringsseksjon - 5%" at bounding box center [122, 216] width 171 height 13
click at [44, 281] on icon at bounding box center [41, 285] width 8 height 8
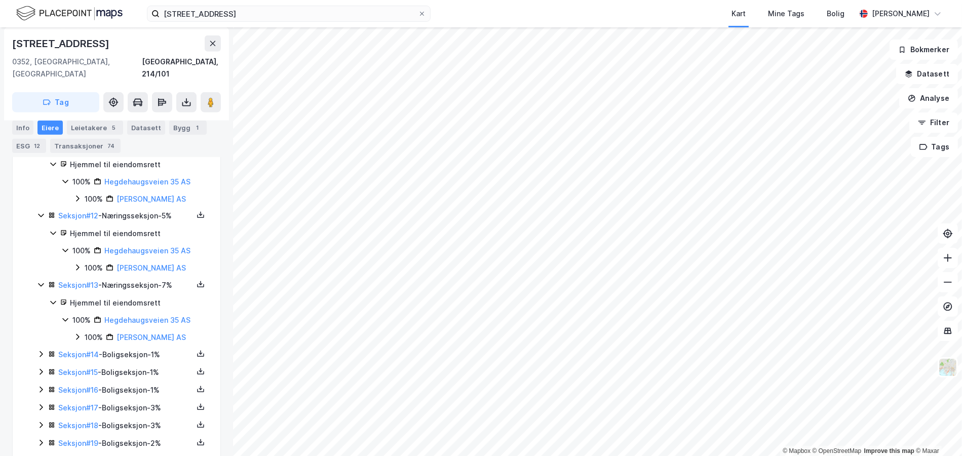
click at [44, 350] on icon at bounding box center [41, 354] width 8 height 8
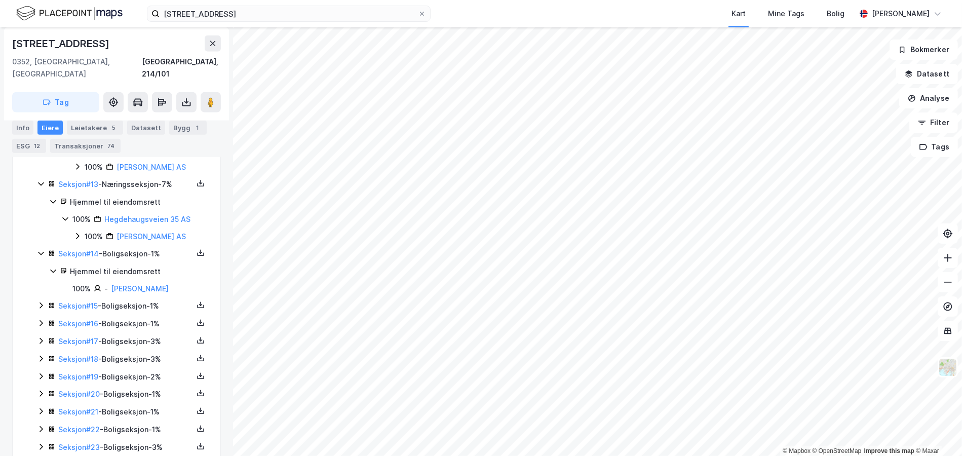
scroll to position [1075, 0]
click at [43, 301] on icon at bounding box center [41, 305] width 8 height 8
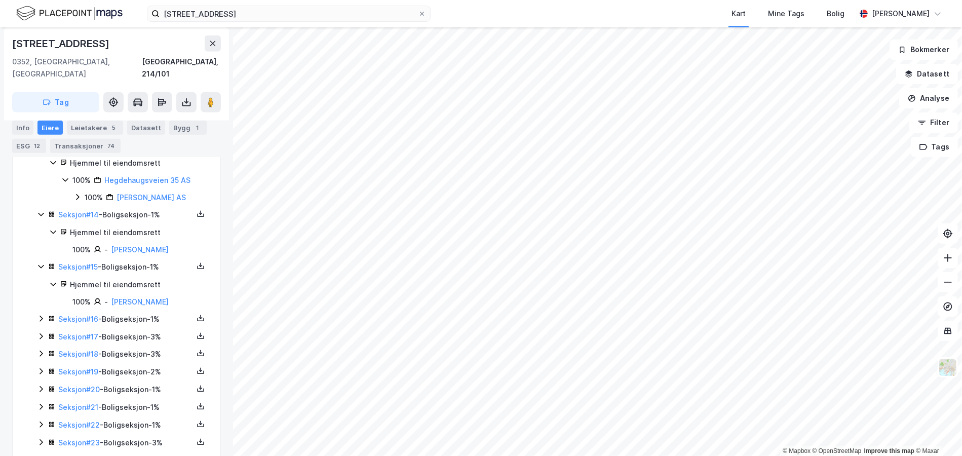
scroll to position [1176, 0]
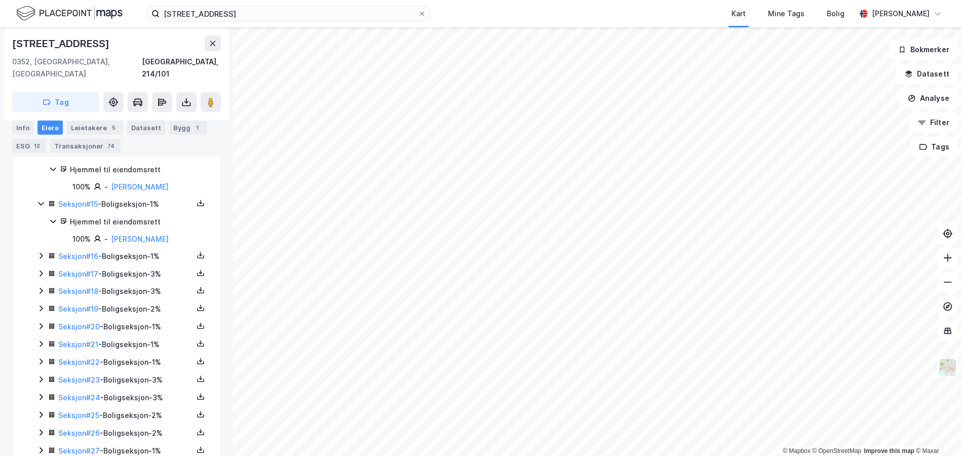
click at [47, 250] on div "Seksjon # 16 - Boligseksjon - 1%" at bounding box center [122, 256] width 171 height 13
click at [49, 305] on icon at bounding box center [50, 306] width 3 height 3
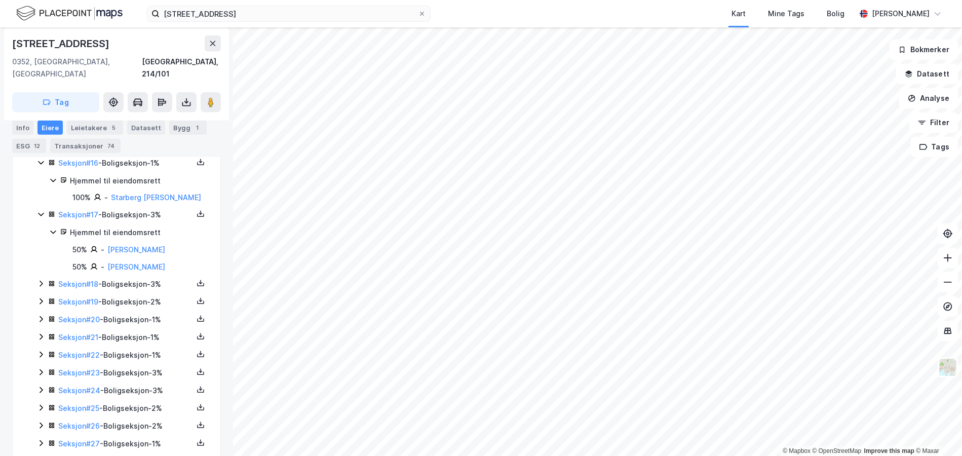
scroll to position [1278, 0]
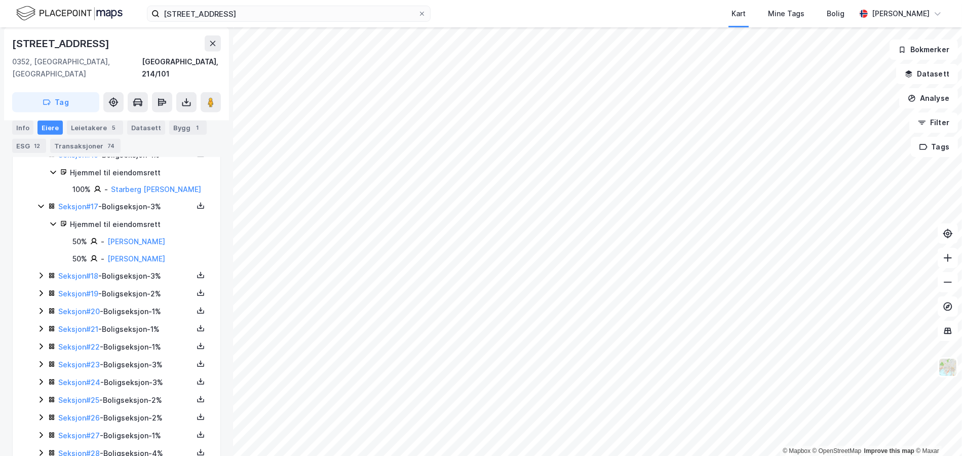
click at [39, 272] on icon at bounding box center [41, 276] width 8 height 8
click at [43, 322] on div "Seksjon # 19 - Boligseksjon - 2%" at bounding box center [122, 328] width 171 height 13
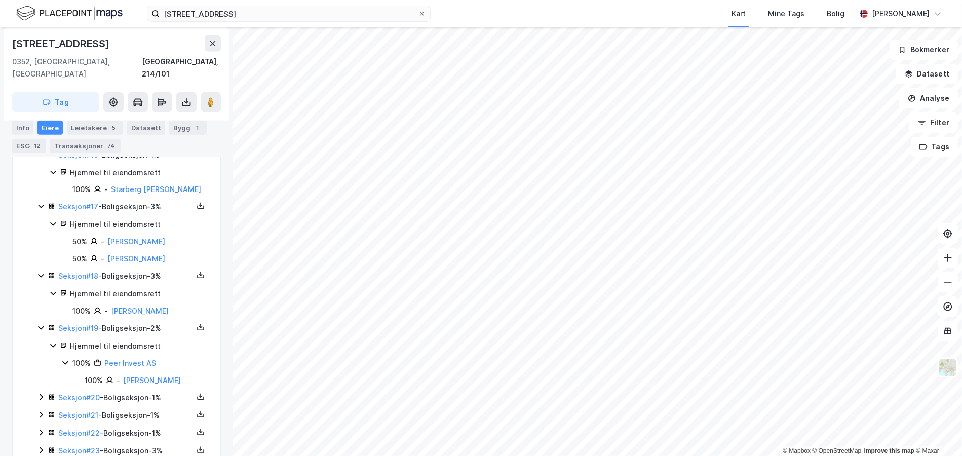
scroll to position [1379, 0]
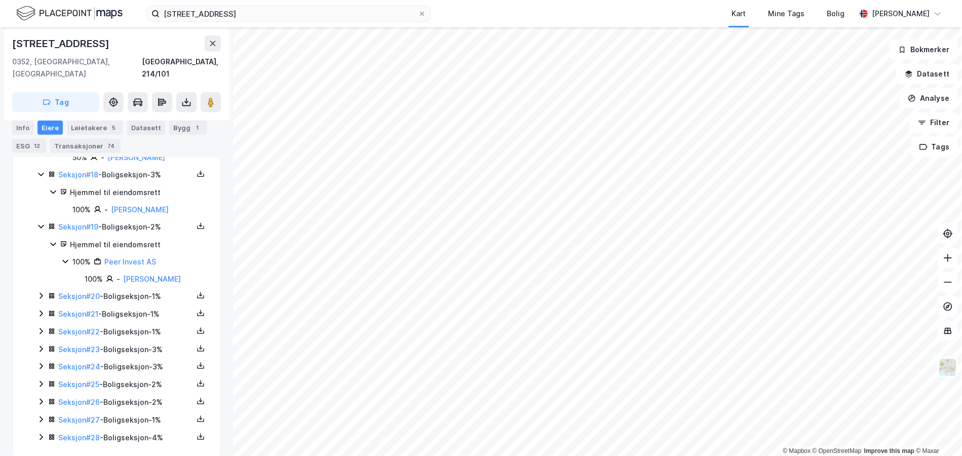
click at [41, 292] on icon at bounding box center [41, 296] width 8 height 8
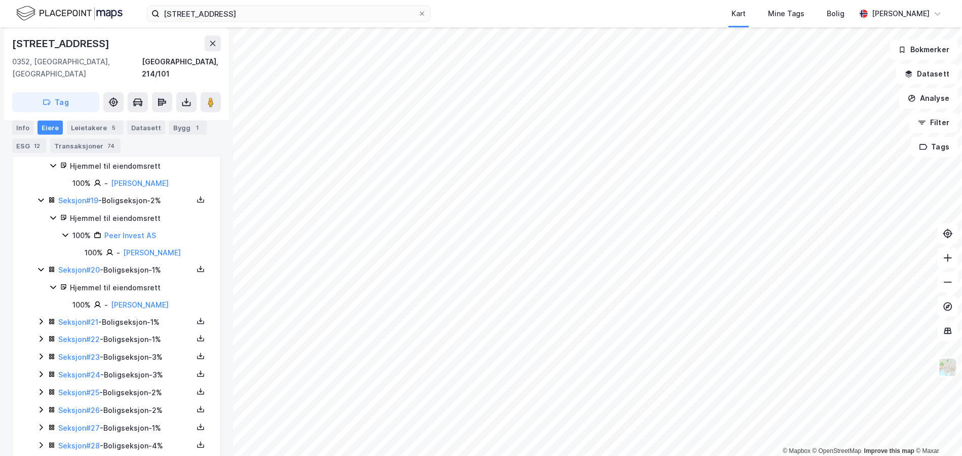
scroll to position [1418, 0]
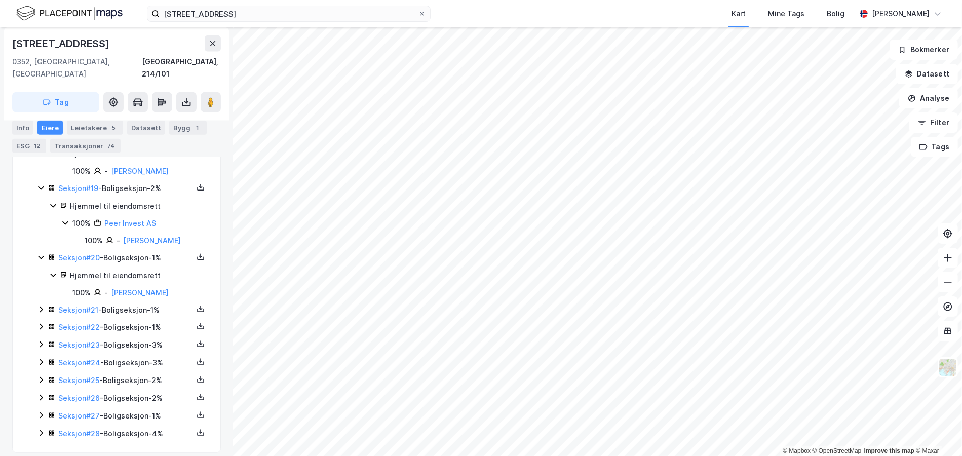
click at [43, 306] on icon at bounding box center [41, 310] width 8 height 8
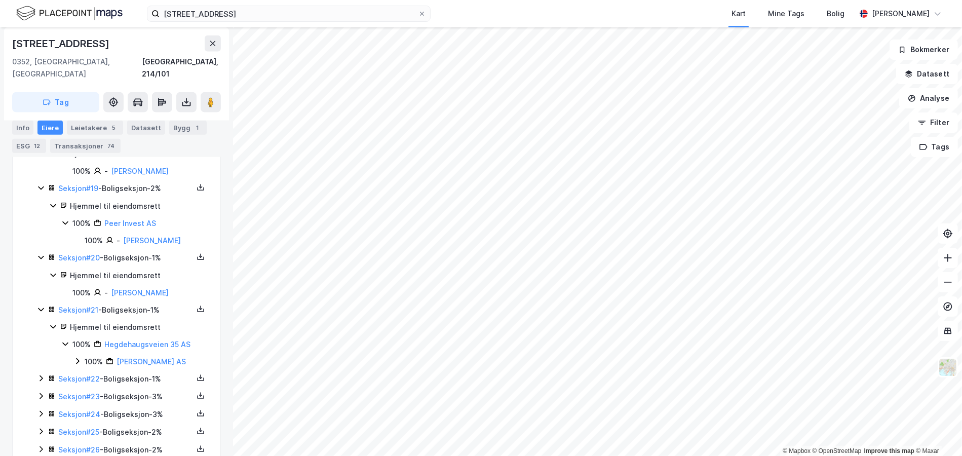
scroll to position [1469, 0]
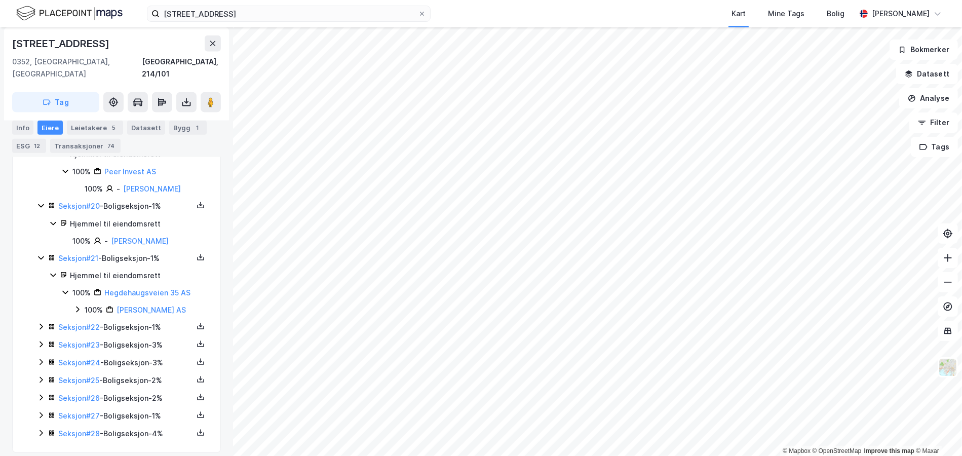
click at [42, 323] on icon at bounding box center [41, 327] width 8 height 8
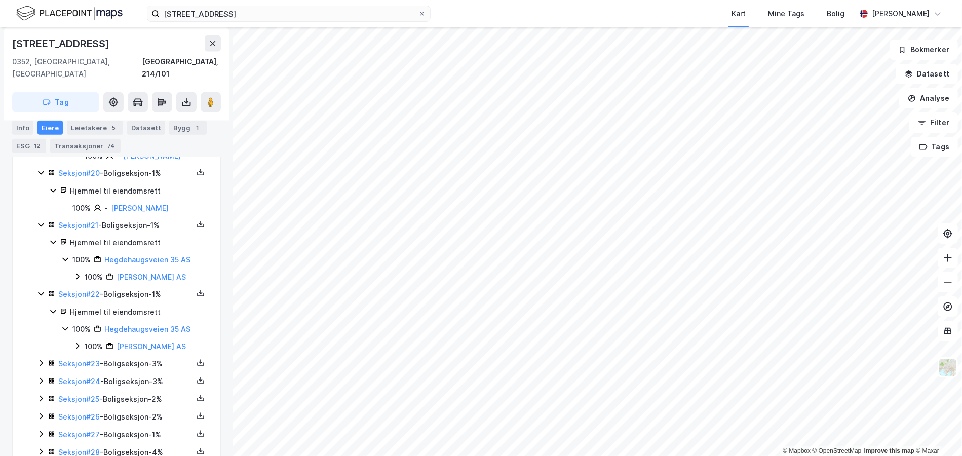
scroll to position [1521, 0]
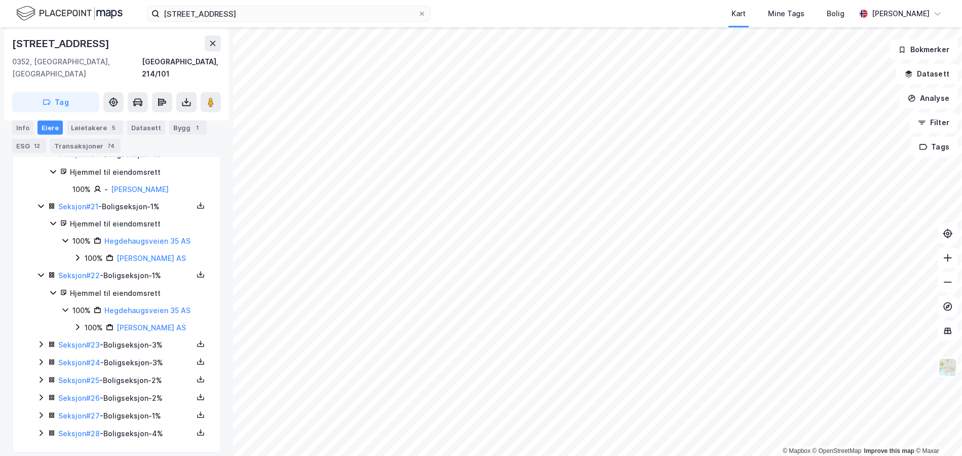
click at [43, 340] on icon at bounding box center [41, 344] width 8 height 8
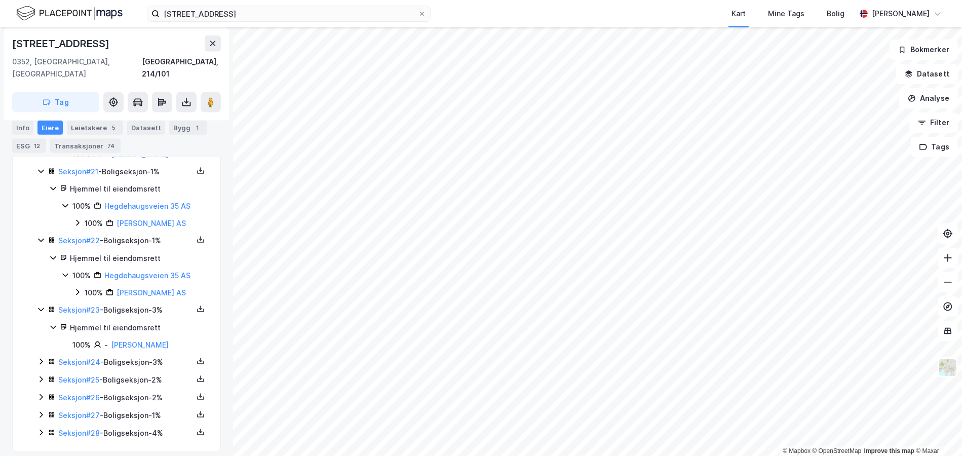
click at [41, 359] on icon at bounding box center [41, 362] width 3 height 6
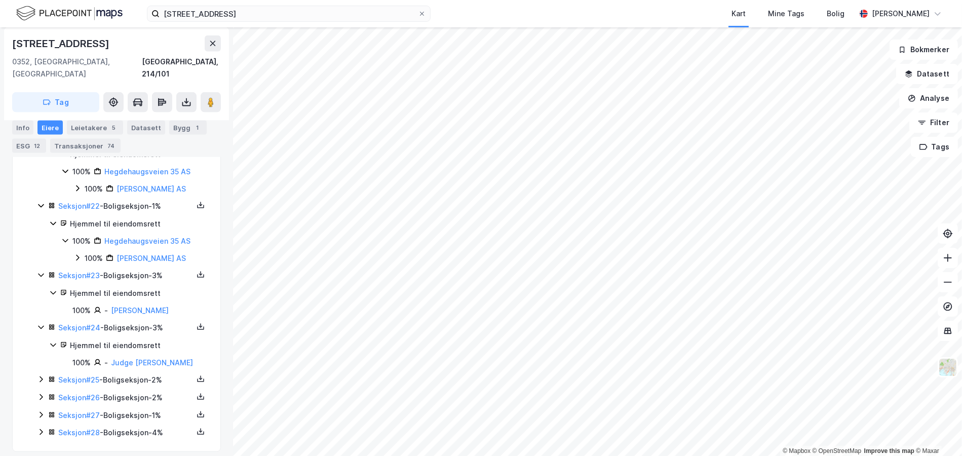
click at [39, 375] on icon at bounding box center [41, 379] width 8 height 8
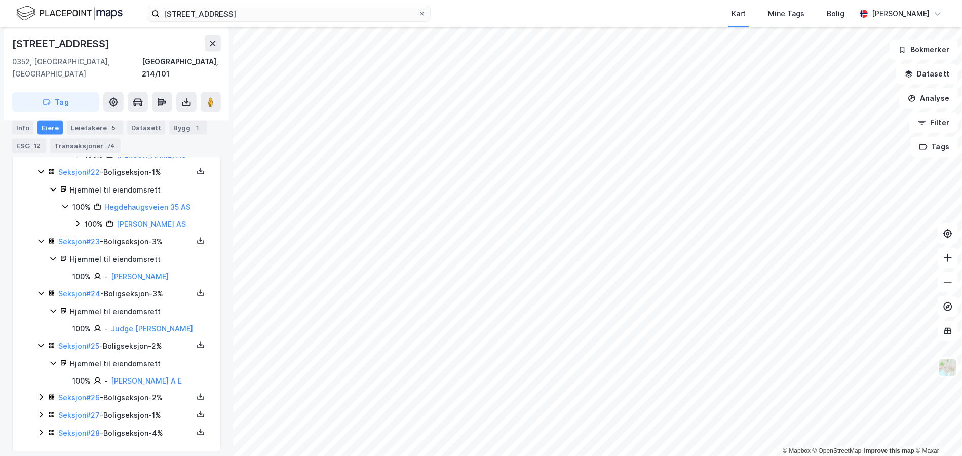
click at [42, 395] on icon at bounding box center [41, 398] width 3 height 6
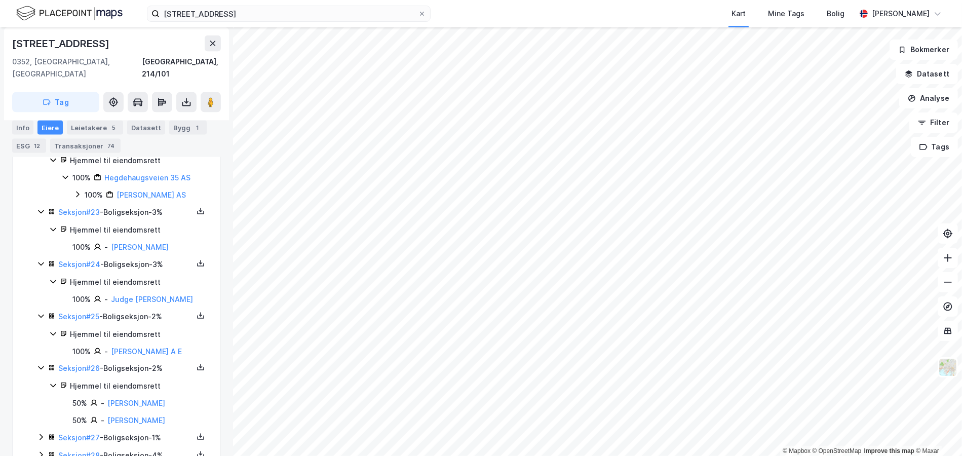
scroll to position [1676, 0]
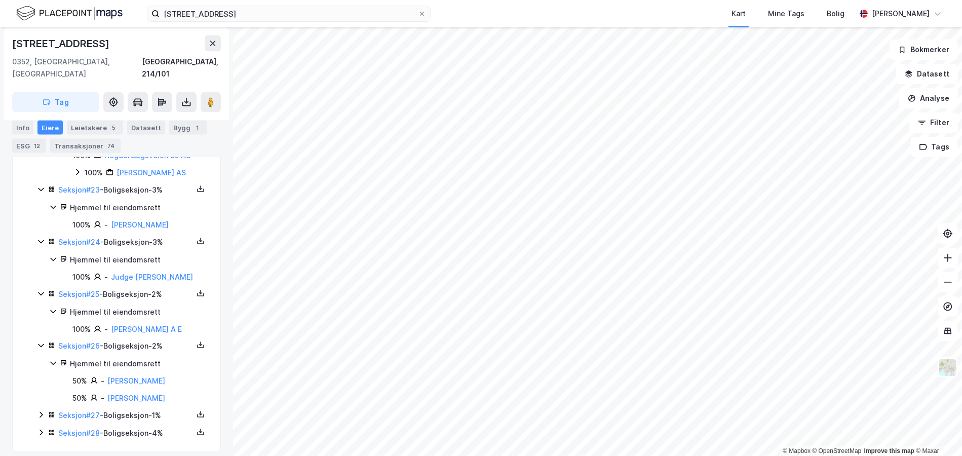
click at [38, 411] on icon at bounding box center [41, 415] width 8 height 8
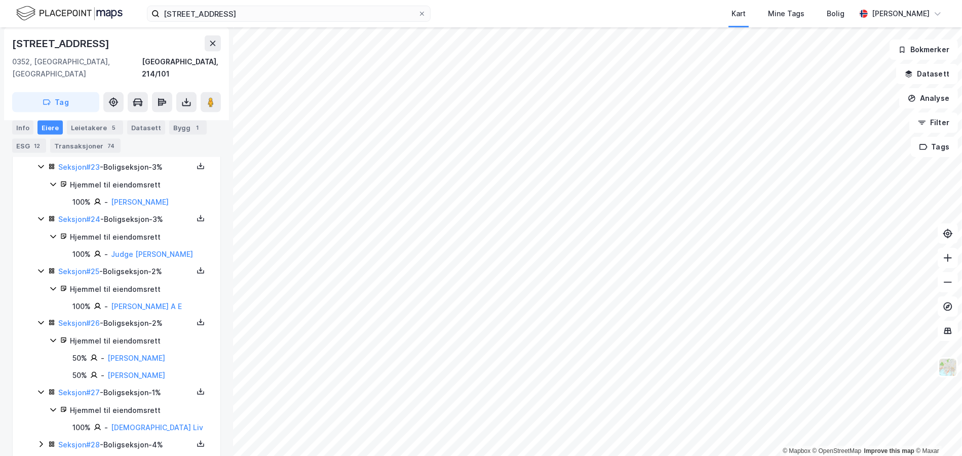
scroll to position [1711, 0]
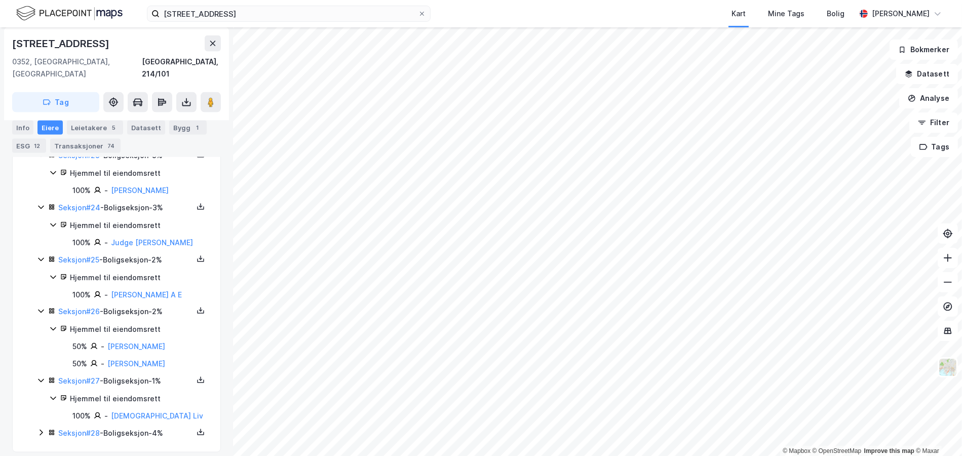
click at [41, 430] on icon at bounding box center [41, 433] width 3 height 6
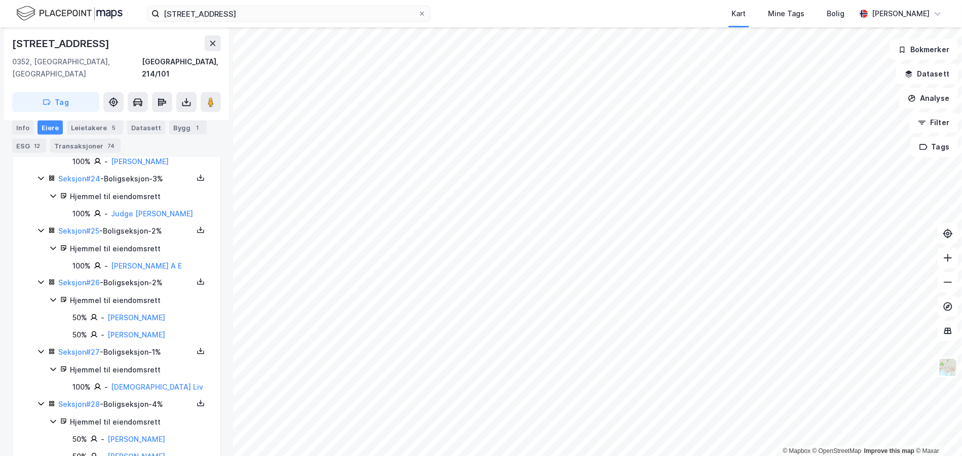
scroll to position [1762, 0]
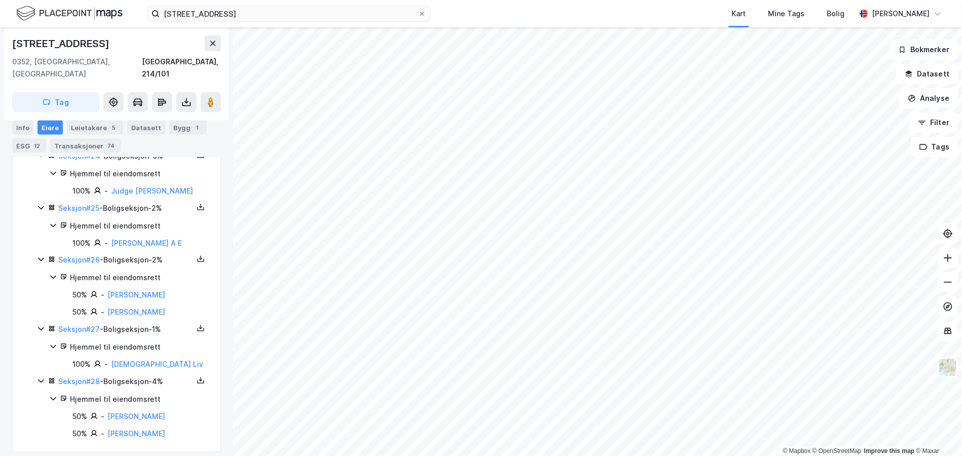
drag, startPoint x: 182, startPoint y: 426, endPoint x: 103, endPoint y: 426, distance: 79.0
click at [103, 428] on div "50% - Lundquist Erik Platou" at bounding box center [140, 434] width 136 height 12
copy div "Lundquist Erik Platou"
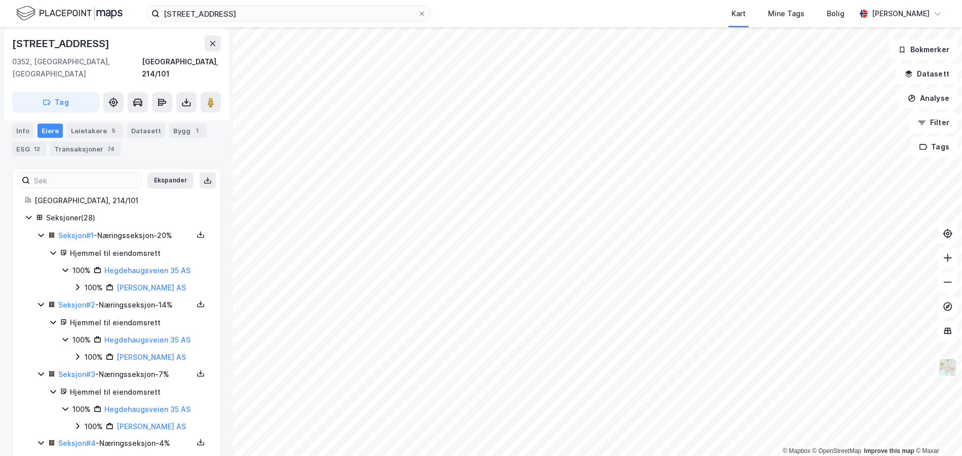
scroll to position [0, 0]
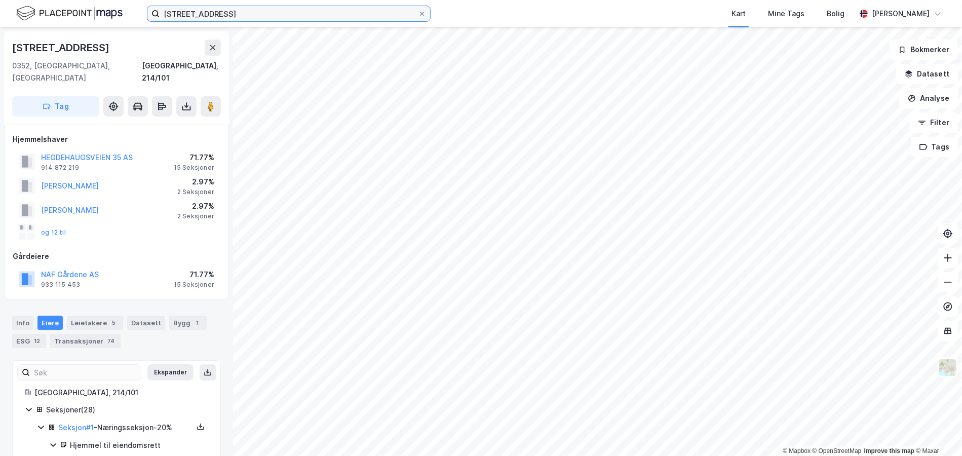
click at [208, 7] on input "Hegdehaugsveien 35" at bounding box center [289, 13] width 258 height 15
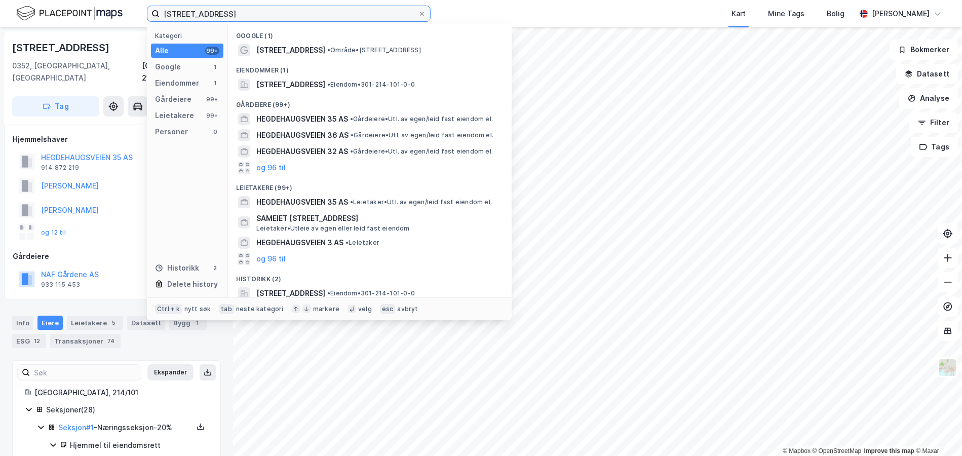
click at [208, 8] on input "Hegdehaugsveien 35" at bounding box center [289, 13] width 258 height 15
paste input "Bogstadveien 51"
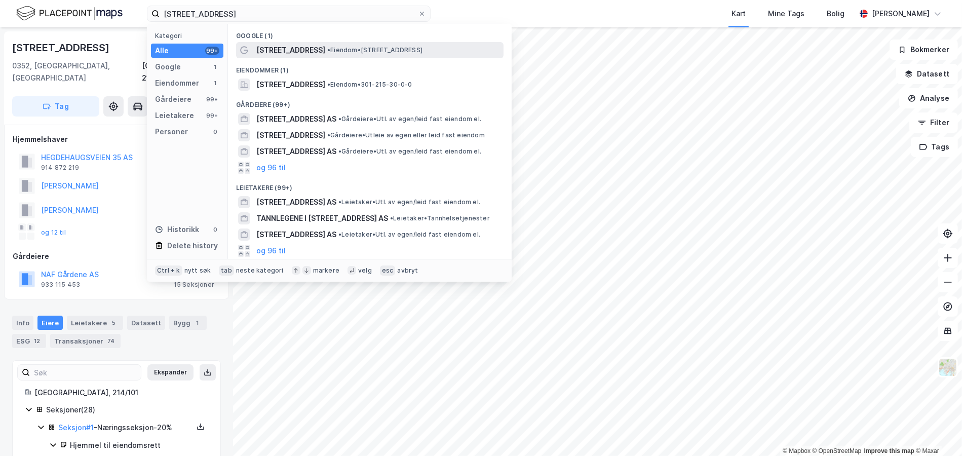
click at [327, 48] on span "•" at bounding box center [328, 50] width 3 height 8
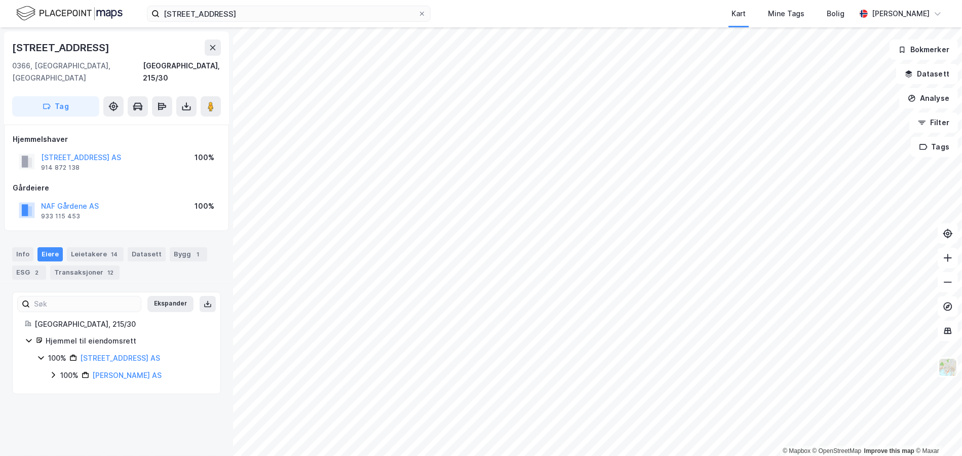
click at [49, 371] on icon at bounding box center [53, 375] width 8 height 8
drag, startPoint x: 59, startPoint y: 375, endPoint x: 61, endPoint y: 381, distance: 6.1
click at [59, 376] on div "100% Naf Gårdene AS 100% Realkapital Naf Eiendom AS" at bounding box center [128, 383] width 159 height 29
click at [62, 388] on icon at bounding box center [65, 392] width 8 height 8
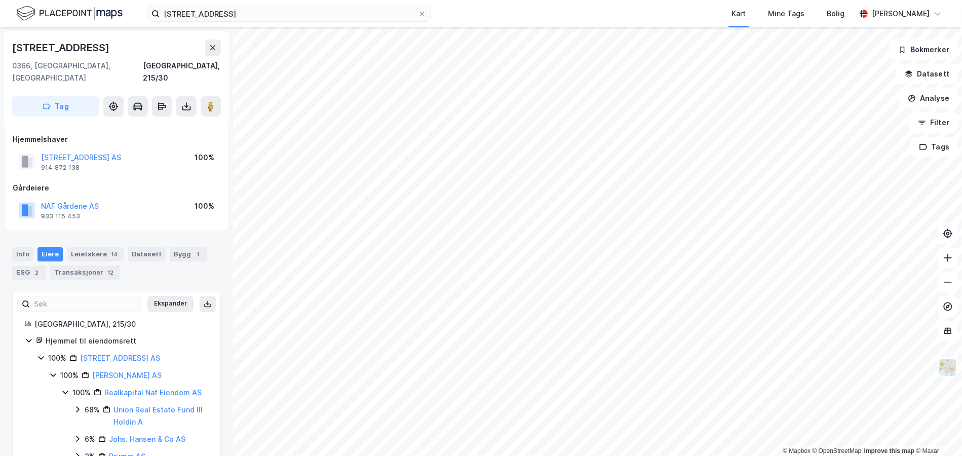
click at [59, 44] on div "Bogstadveien 51" at bounding box center [61, 48] width 99 height 16
copy div "Bogstadveien 51"
click at [203, 19] on input "Bogstadveien 51" at bounding box center [289, 13] width 258 height 15
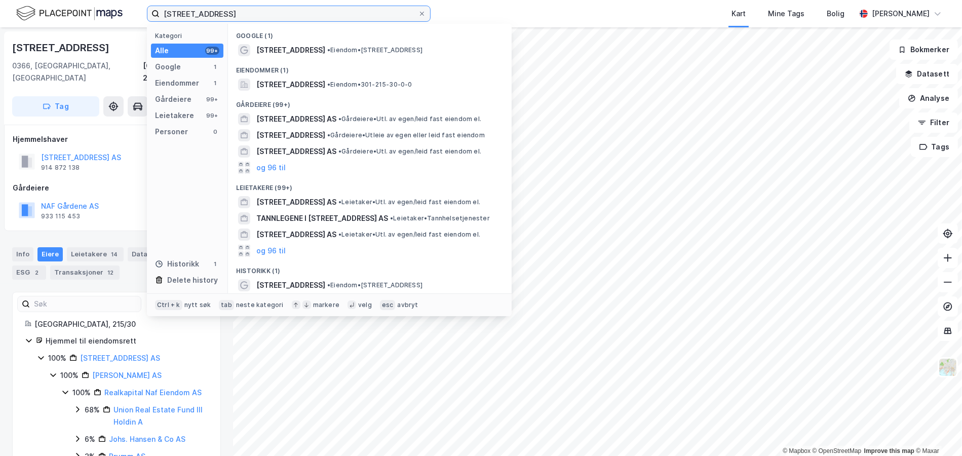
click at [203, 19] on input "Bogstadveien 51" at bounding box center [289, 13] width 258 height 15
paste input "Middelthuns gate 17C"
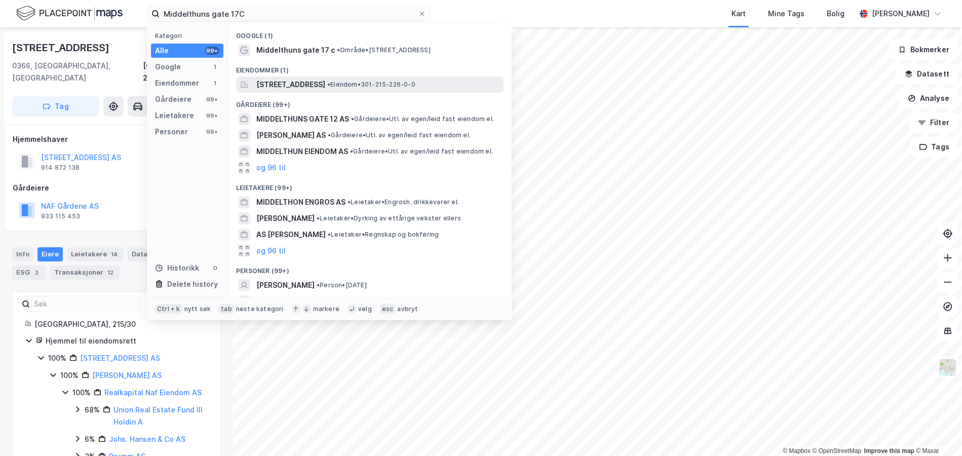
click at [325, 80] on span "Middelthuns gate 17C, 0368, OSLO, OSLO" at bounding box center [290, 85] width 69 height 12
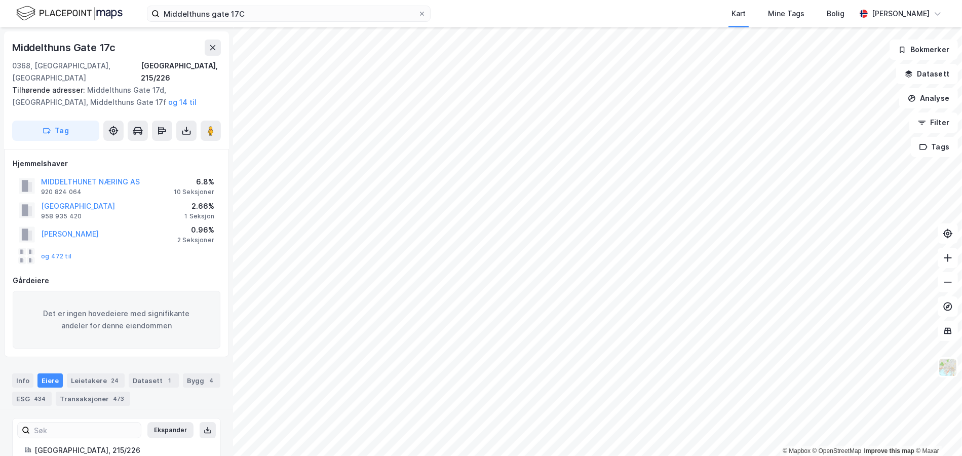
scroll to position [3, 0]
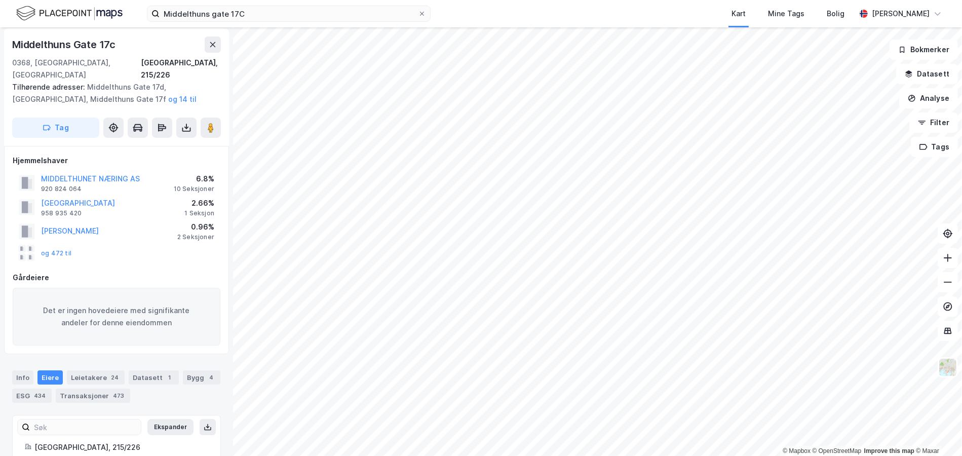
click at [207, 1] on div "Middelthuns gate 17C Kart Mine Tags Bolig Viktor Myhre" at bounding box center [481, 13] width 962 height 27
click at [207, 11] on input "Middelthuns gate 17C" at bounding box center [289, 13] width 258 height 15
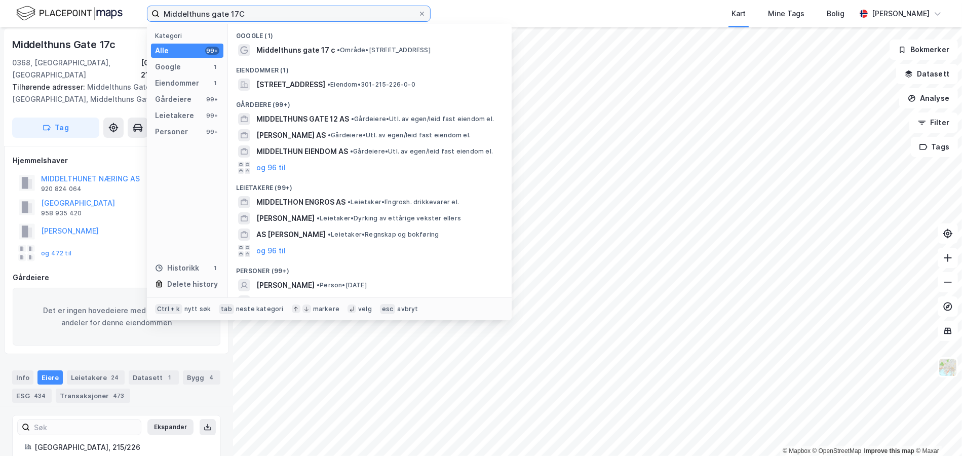
click at [207, 11] on input "Middelthuns gate 17C" at bounding box center [289, 13] width 258 height 15
paste input "Tollbugata 25"
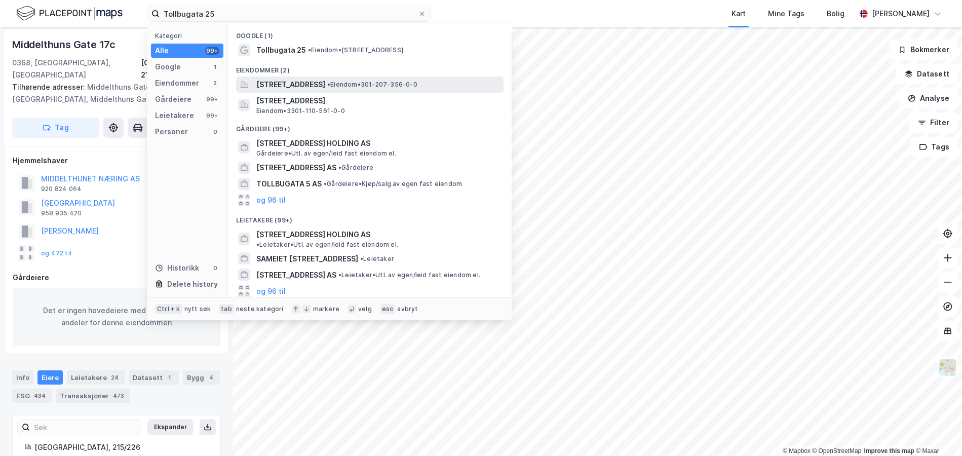
click at [316, 83] on span "Tollbugata 25, 0157, OSLO, OSLO" at bounding box center [290, 85] width 69 height 12
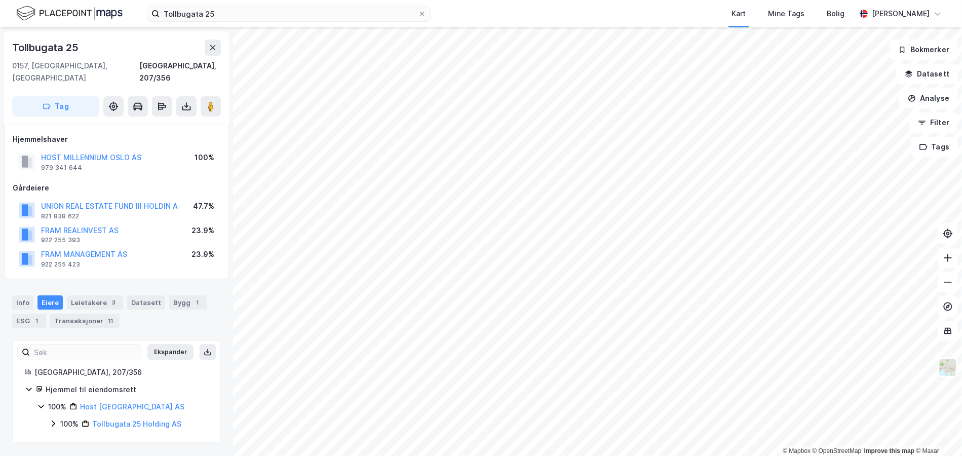
click at [49, 420] on icon at bounding box center [53, 424] width 8 height 8
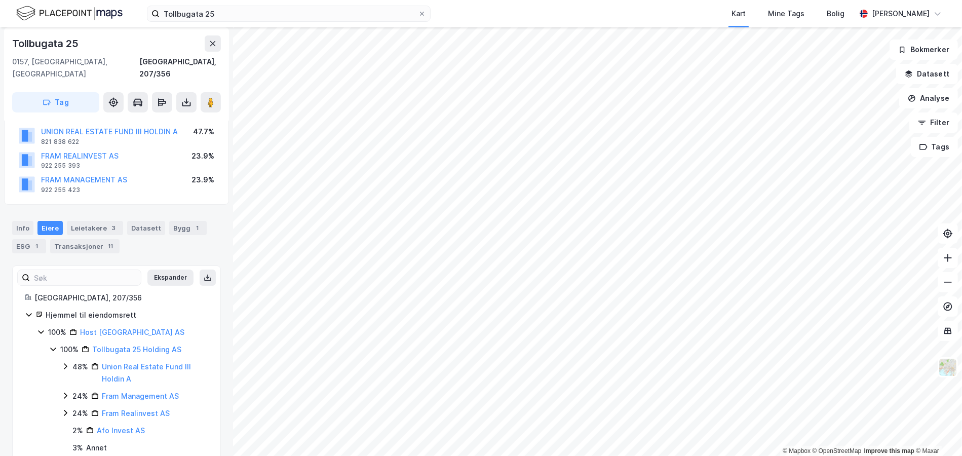
scroll to position [85, 0]
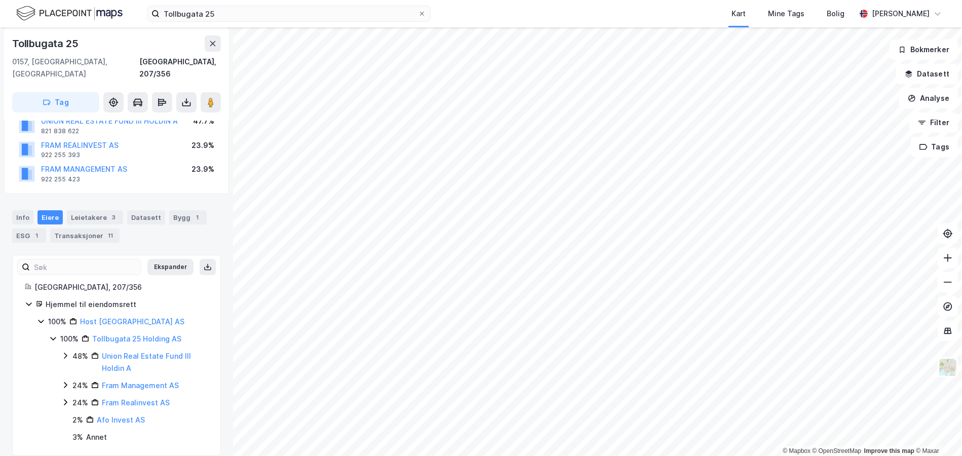
click at [62, 398] on icon at bounding box center [65, 402] width 8 height 8
click at [63, 398] on icon at bounding box center [65, 402] width 8 height 8
click at [69, 379] on div "24% Fram Management AS" at bounding box center [134, 385] width 147 height 12
click at [69, 381] on icon at bounding box center [65, 385] width 8 height 8
click at [69, 352] on icon at bounding box center [65, 356] width 8 height 8
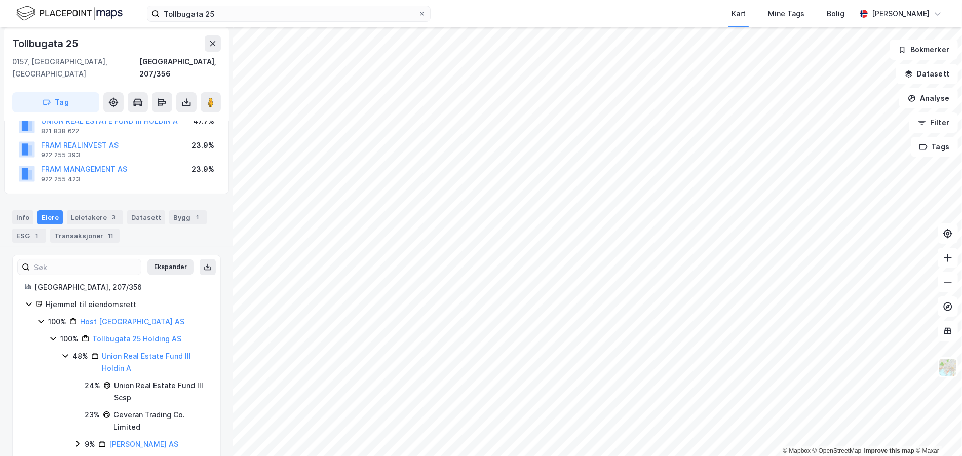
click at [68, 352] on icon at bounding box center [65, 356] width 8 height 8
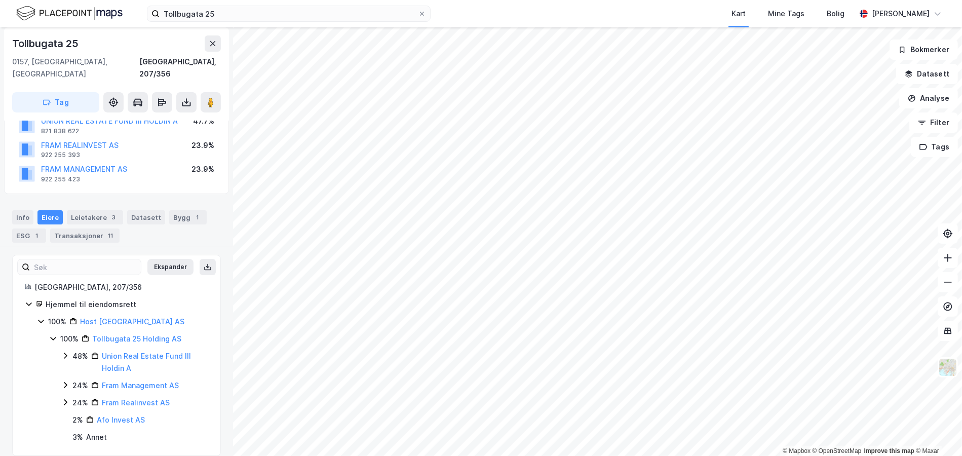
click at [57, 334] on icon at bounding box center [53, 338] width 8 height 8
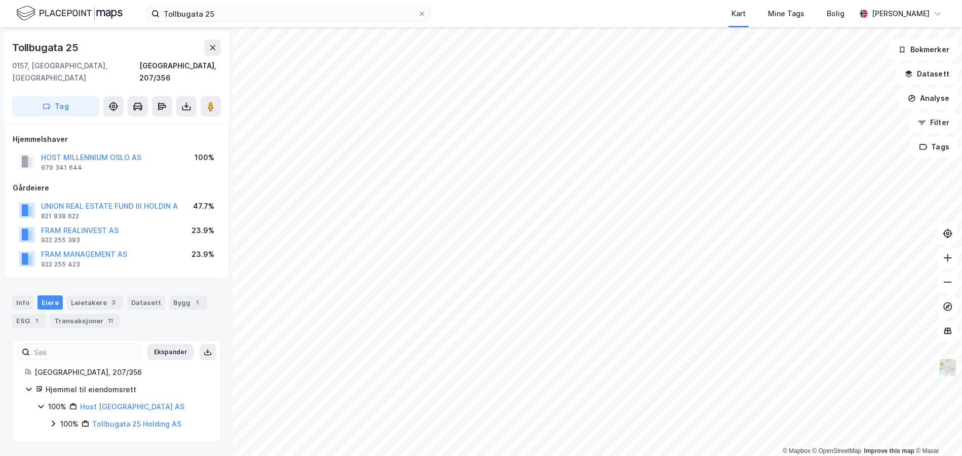
scroll to position [0, 0]
click at [53, 48] on div "Tollbugata 25" at bounding box center [46, 48] width 68 height 16
copy div "Tollbugata 25"
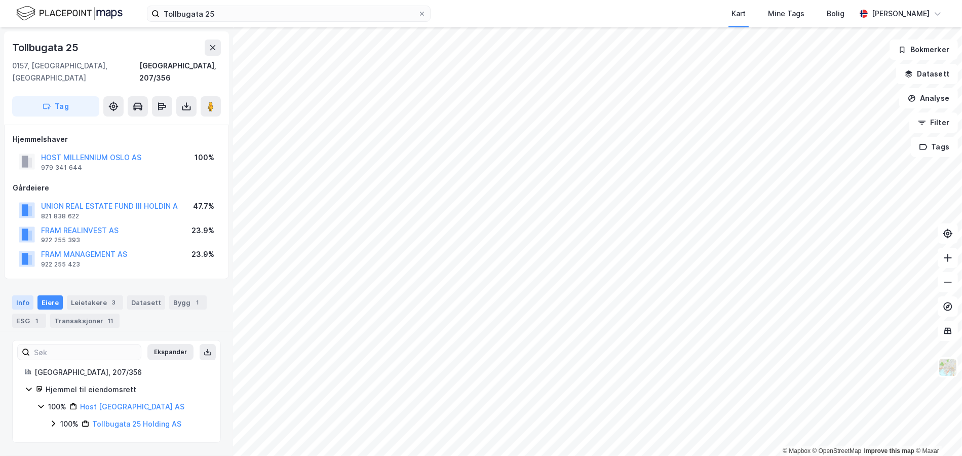
click at [29, 295] on div "Info" at bounding box center [22, 302] width 21 height 14
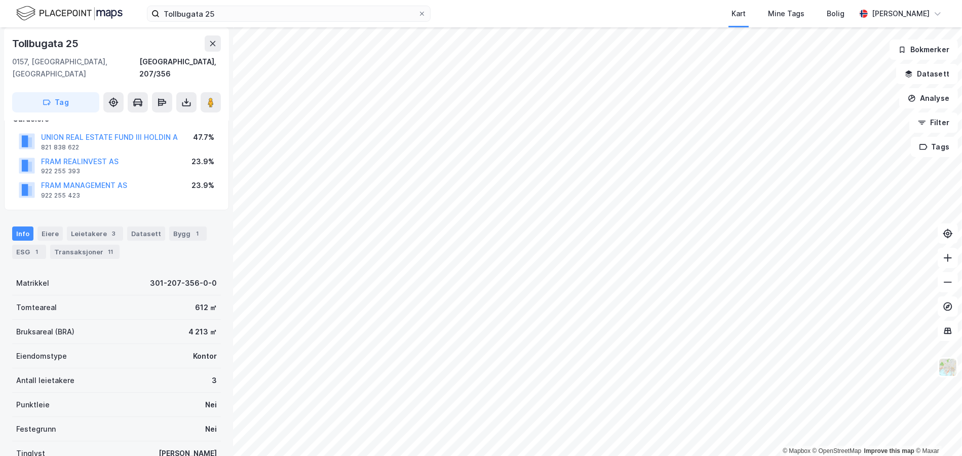
scroll to position [144, 0]
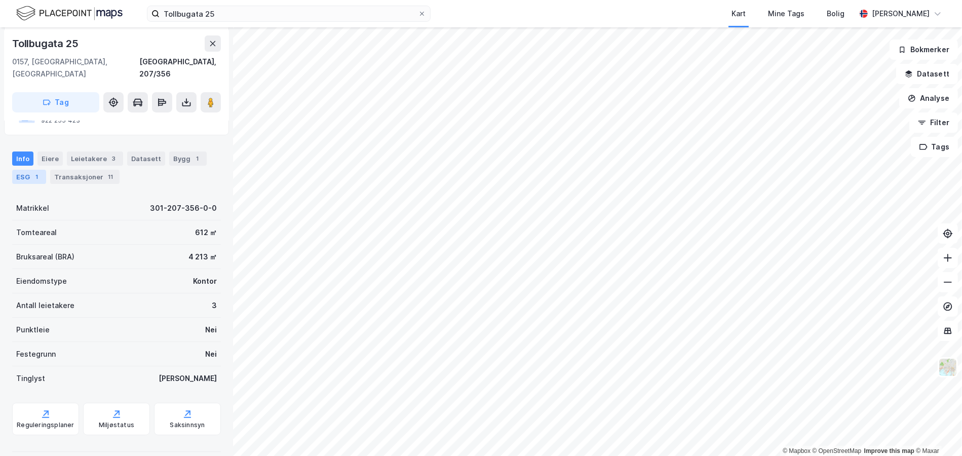
click at [15, 170] on div "ESG 1" at bounding box center [29, 177] width 34 height 14
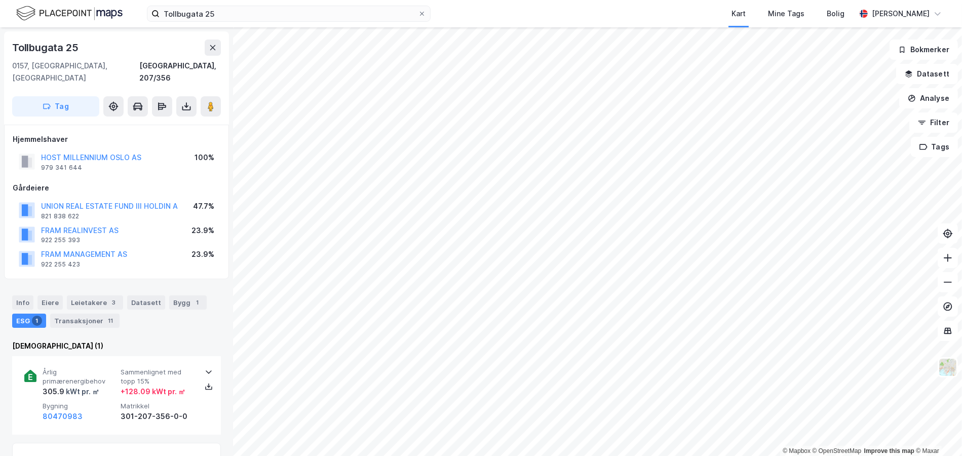
click at [94, 319] on div "Info Eiere Leietakere 3 Datasett Bygg 1 ESG 1 Transaksjoner 11" at bounding box center [116, 307] width 233 height 49
click at [94, 317] on div "Info Eiere Leietakere 3 Datasett Bygg 1 ESG 1 Transaksjoner 11" at bounding box center [116, 307] width 233 height 49
click at [96, 315] on div "Transaksjoner 11" at bounding box center [84, 321] width 69 height 14
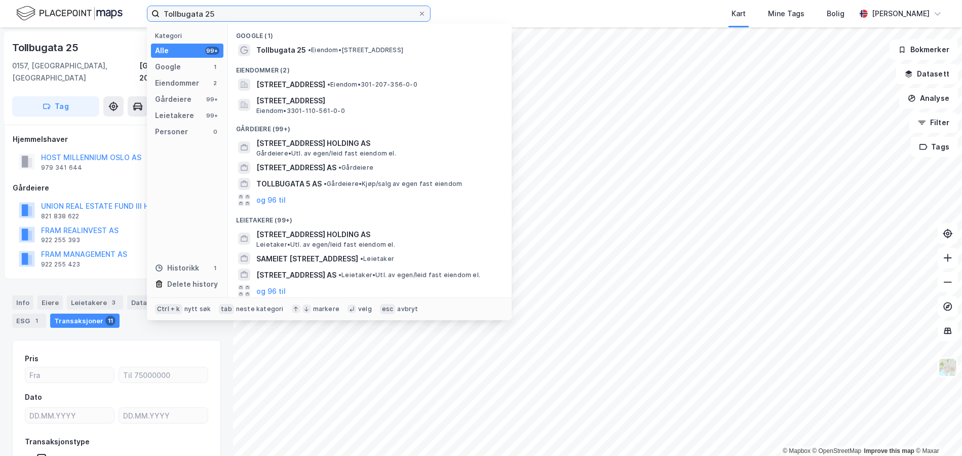
click at [183, 17] on input "Tollbugata 25" at bounding box center [289, 13] width 258 height 15
paste input "Grenseveien 107"
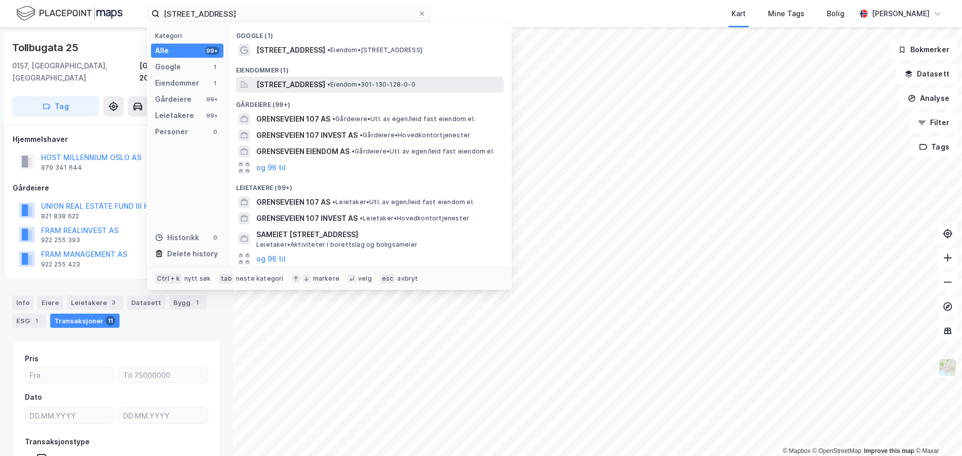
click at [323, 87] on span "Grenseveien 107, 0663, OSLO, OSLO" at bounding box center [290, 85] width 69 height 12
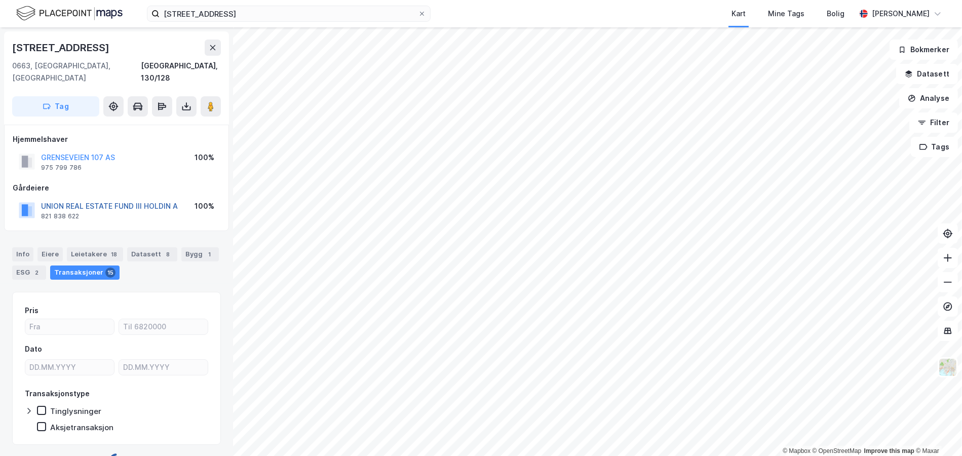
scroll to position [13, 0]
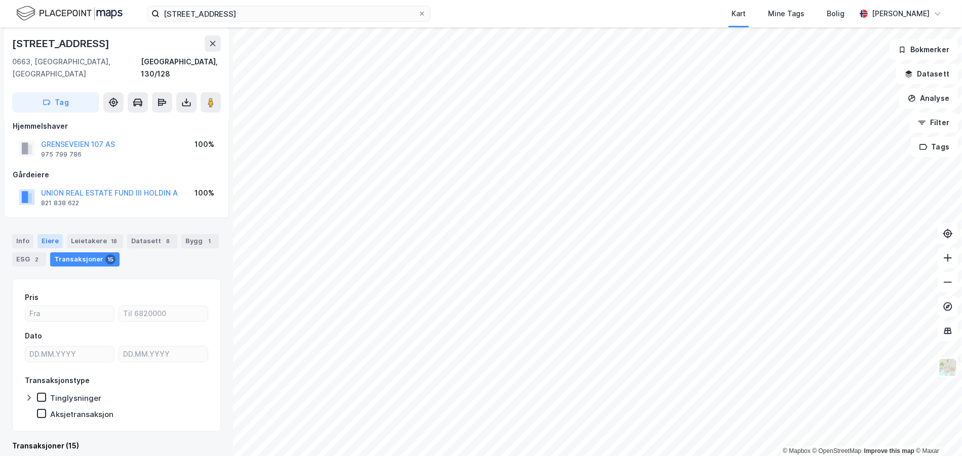
click at [53, 234] on div "Eiere" at bounding box center [49, 241] width 25 height 14
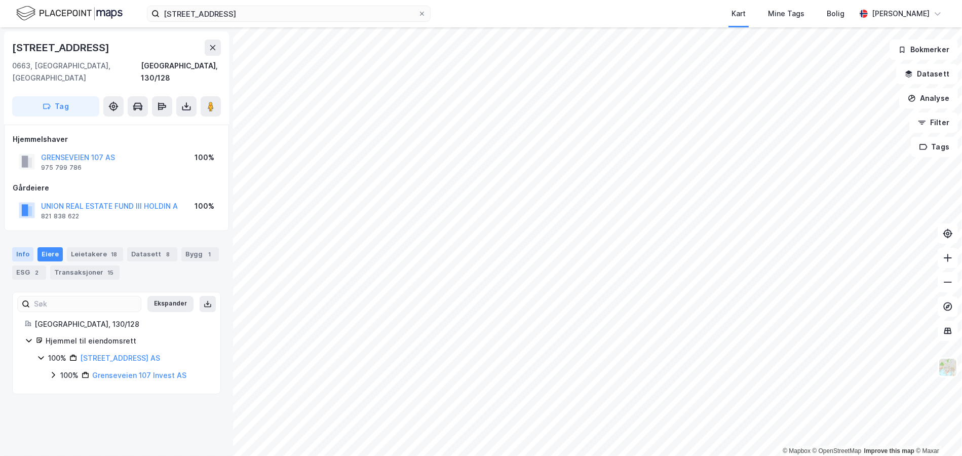
click at [25, 247] on div "Info" at bounding box center [22, 254] width 21 height 14
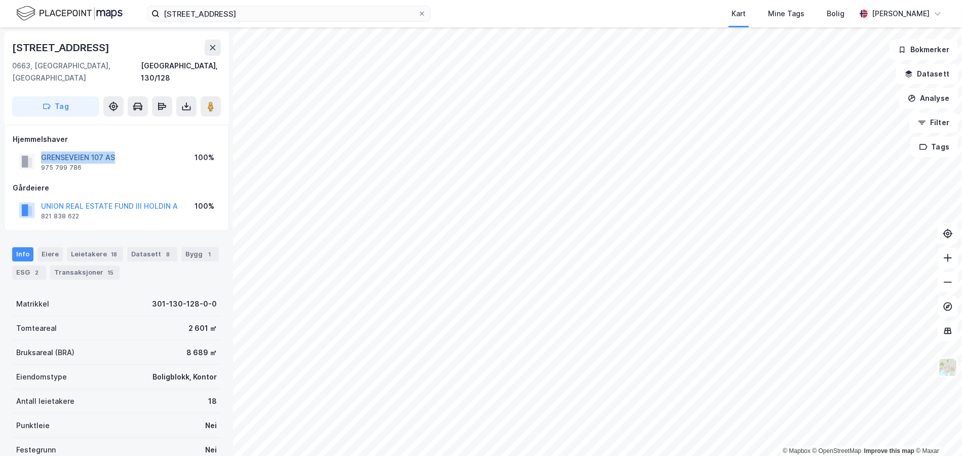
drag, startPoint x: 124, startPoint y: 147, endPoint x: 41, endPoint y: 145, distance: 82.6
click at [41, 149] on div "GRENSEVEIEN 107 AS 975 799 786 100%" at bounding box center [117, 161] width 208 height 24
click at [98, 265] on div "Transaksjoner 15" at bounding box center [84, 272] width 69 height 14
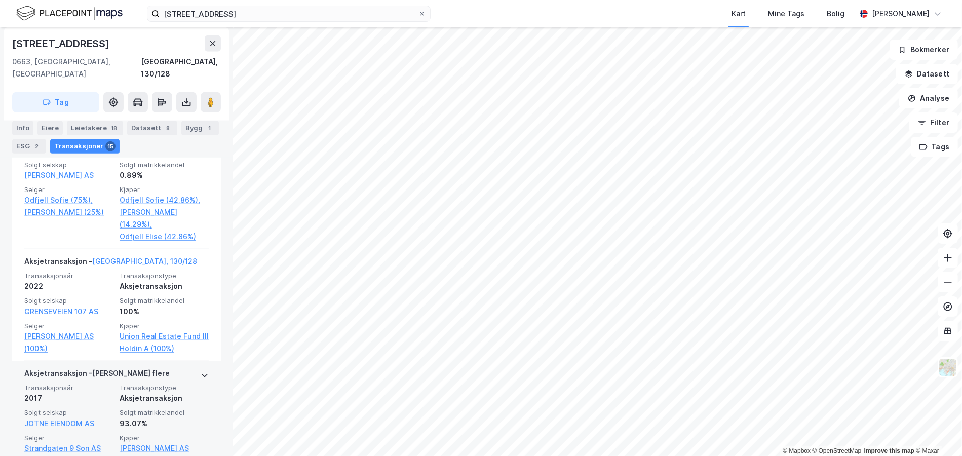
scroll to position [1077, 0]
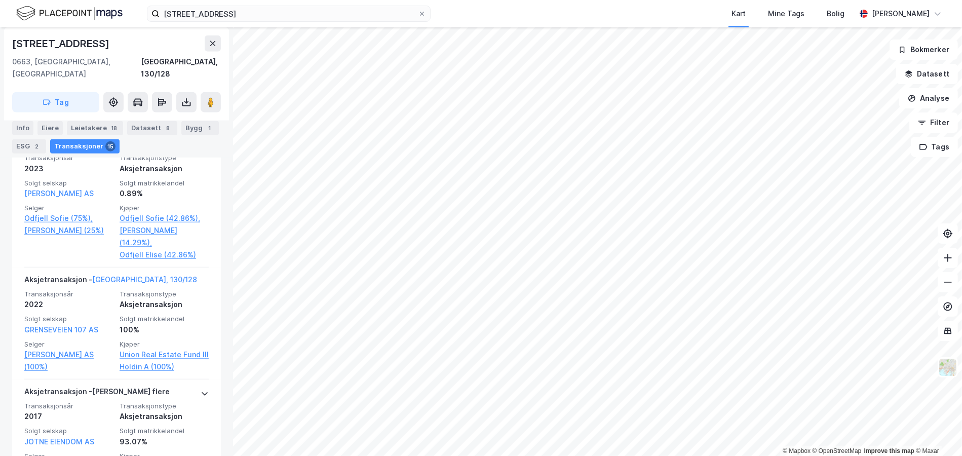
click at [76, 14] on img at bounding box center [69, 14] width 106 height 18
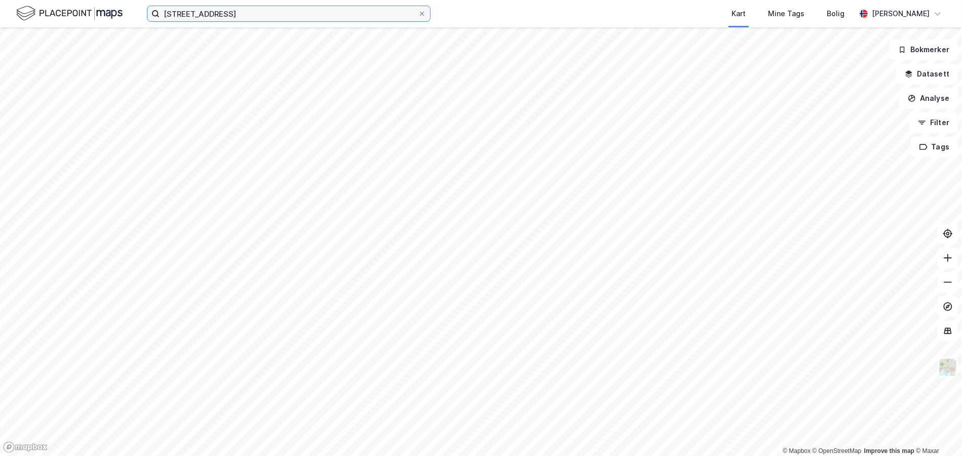
click at [208, 12] on input "Grenseveien 107" at bounding box center [289, 13] width 258 height 15
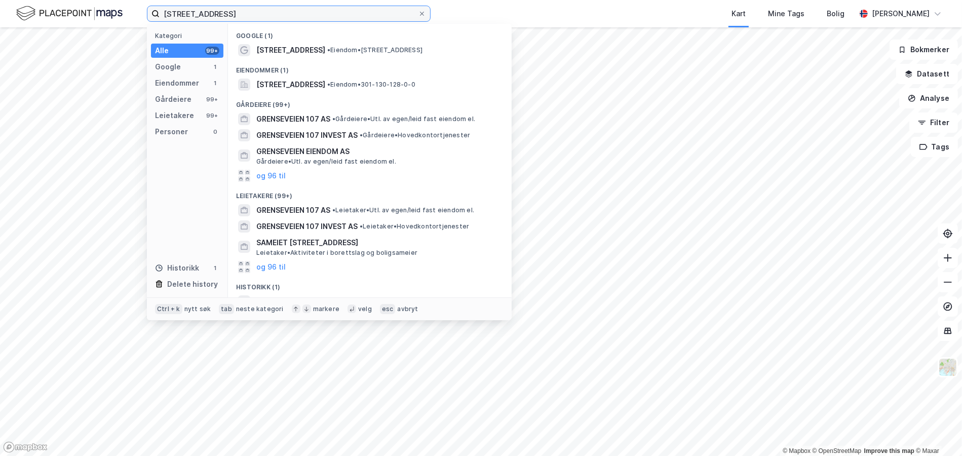
click at [208, 12] on input "Grenseveien 107" at bounding box center [289, 13] width 258 height 15
click at [208, 11] on input "Grenseveien 107" at bounding box center [289, 13] width 258 height 15
paste input "Ankerveien 130"
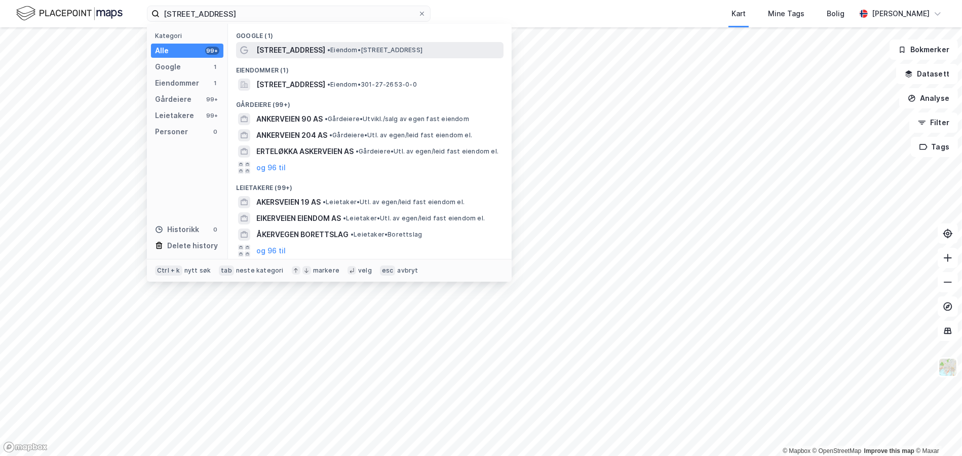
click at [327, 50] on span "•" at bounding box center [328, 50] width 3 height 8
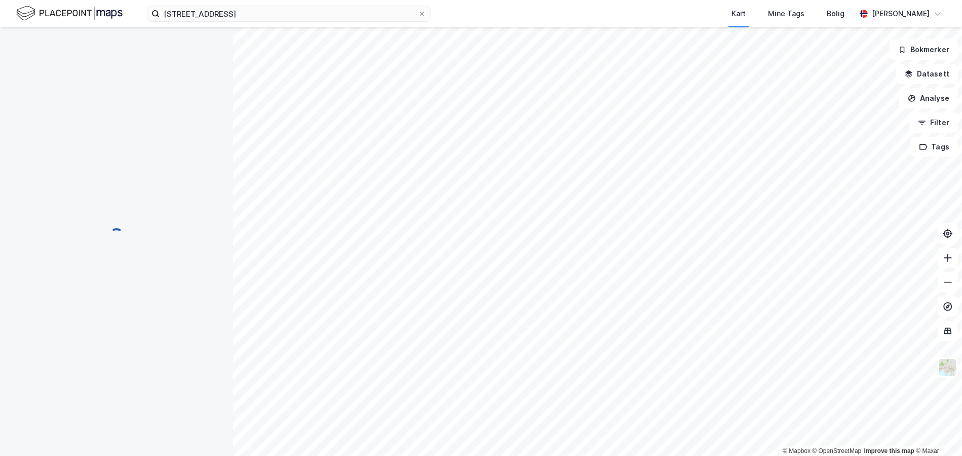
scroll to position [62, 0]
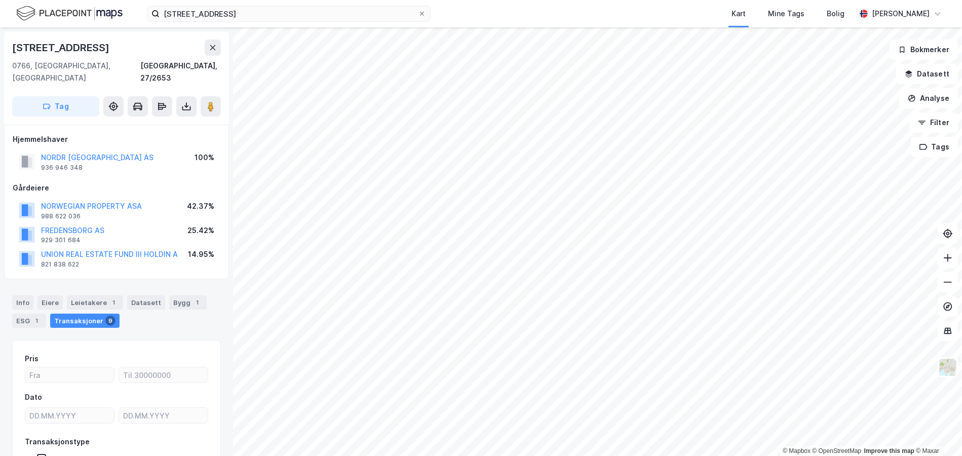
scroll to position [62, 0]
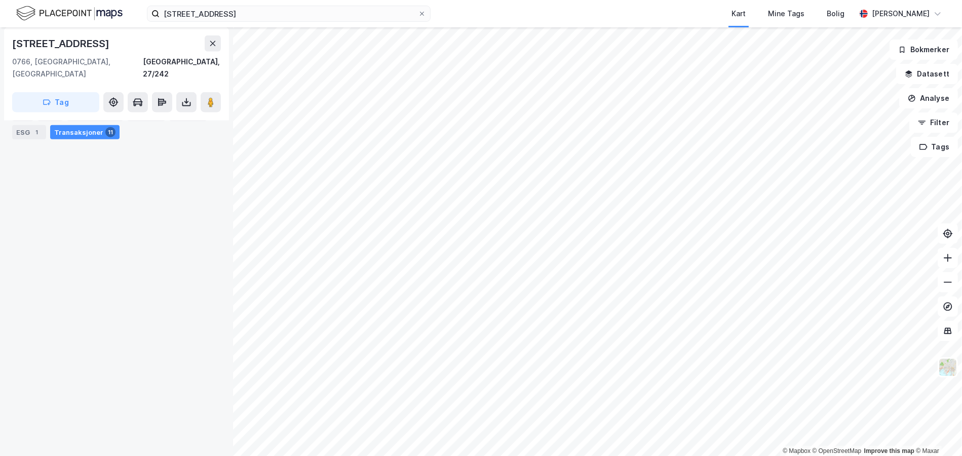
scroll to position [670, 0]
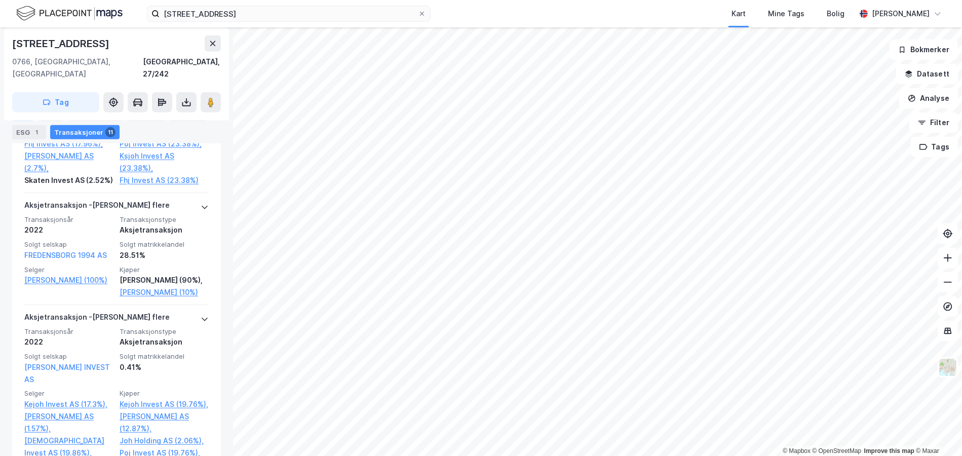
click at [24, 116] on div "Info" at bounding box center [22, 114] width 21 height 14
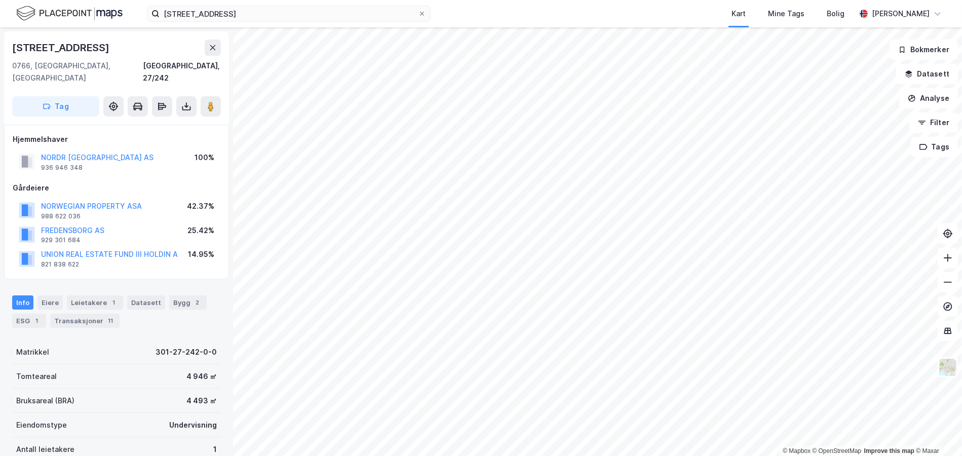
click at [71, 46] on div "Ankerveien 130" at bounding box center [61, 48] width 99 height 16
click at [72, 46] on div "Ankerveien 130" at bounding box center [61, 48] width 99 height 16
copy div "Ankerveien 130"
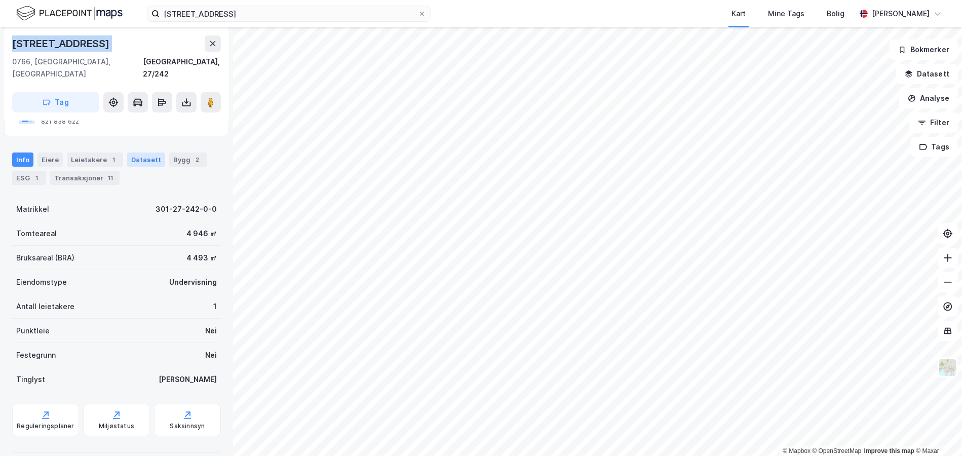
scroll to position [144, 0]
click at [68, 170] on div "Transaksjoner 11" at bounding box center [84, 177] width 69 height 14
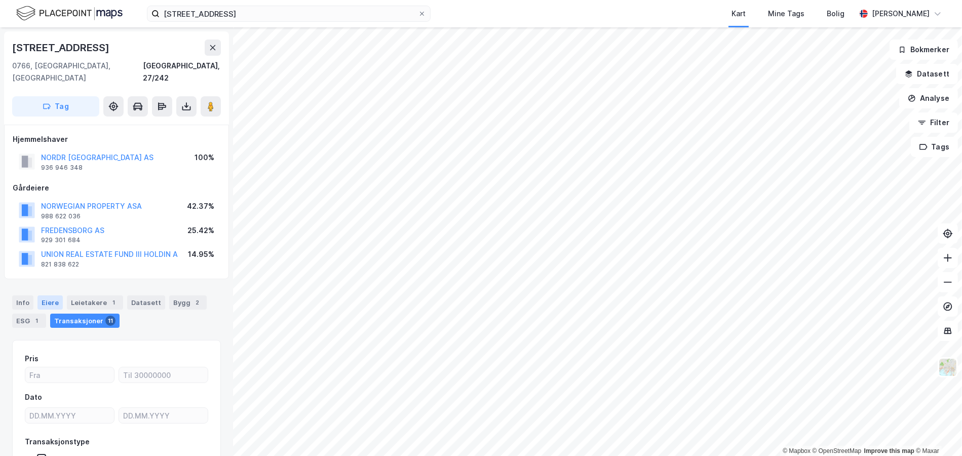
drag, startPoint x: 23, startPoint y: 287, endPoint x: 37, endPoint y: 289, distance: 14.4
click at [23, 295] on div "Info" at bounding box center [22, 302] width 21 height 14
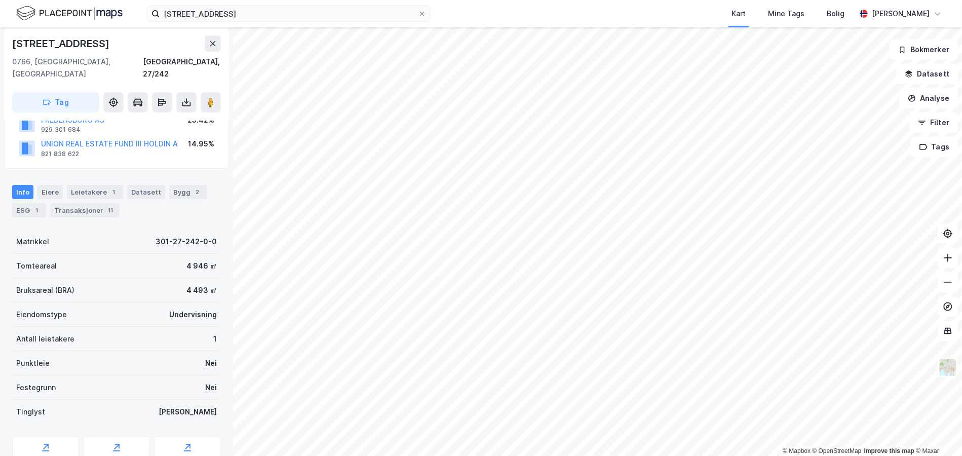
scroll to position [93, 0]
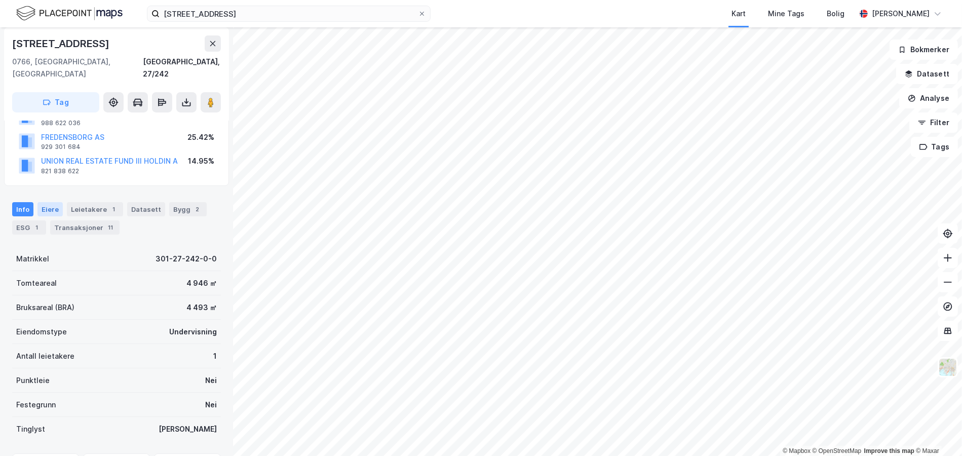
click at [47, 202] on div "Eiere" at bounding box center [49, 209] width 25 height 14
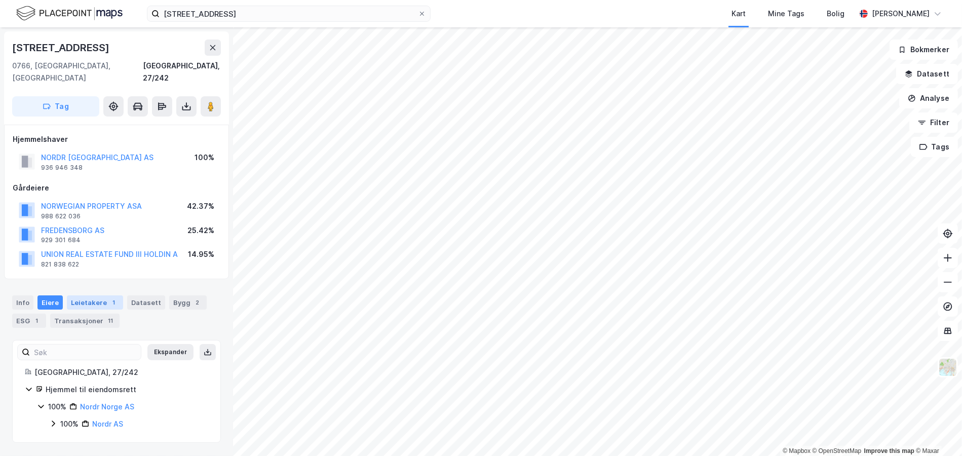
click at [86, 295] on div "Leietakere 1" at bounding box center [95, 302] width 56 height 14
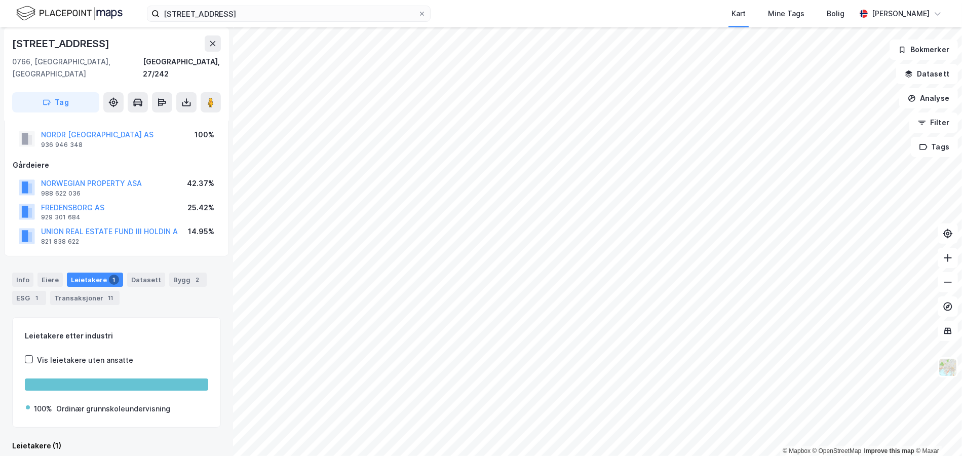
scroll to position [78, 0]
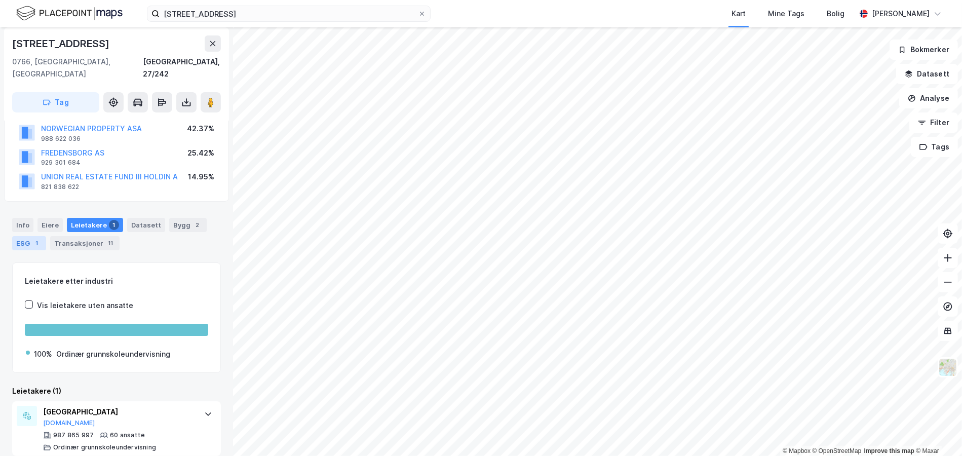
click at [29, 236] on div "ESG 1" at bounding box center [29, 243] width 34 height 14
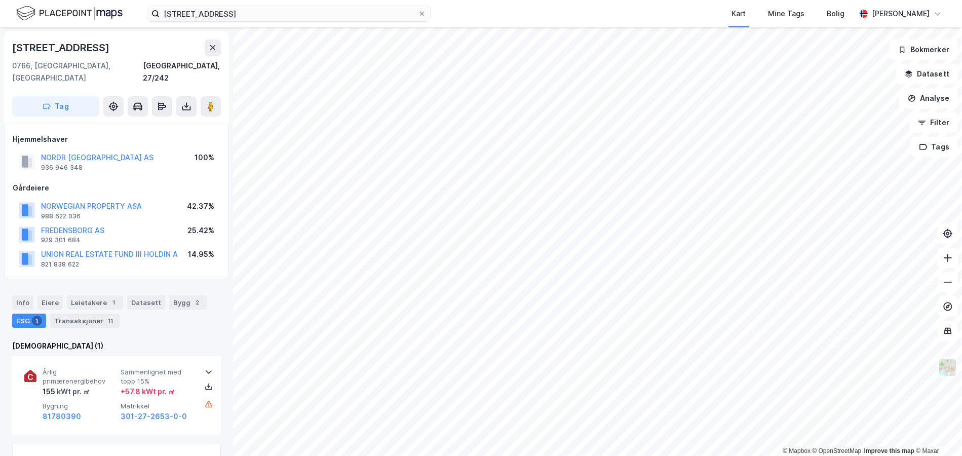
click at [30, 295] on div "Info" at bounding box center [22, 302] width 21 height 14
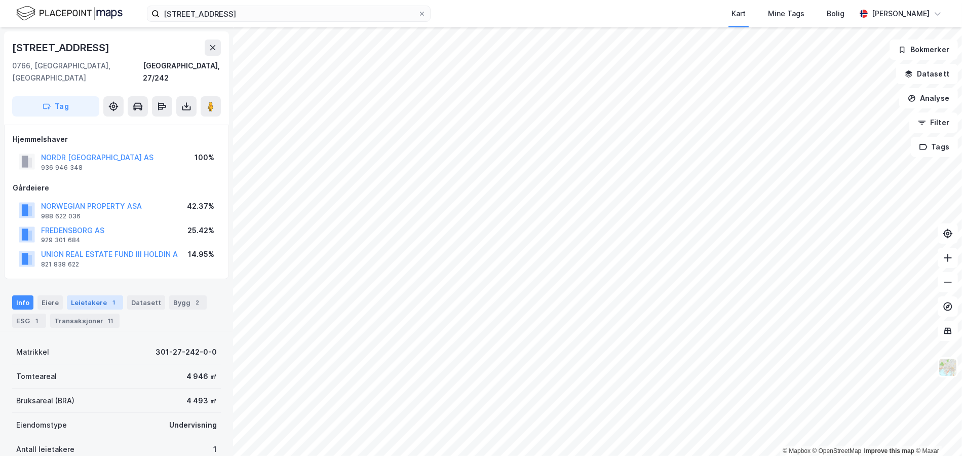
click at [93, 295] on div "Leietakere 1" at bounding box center [95, 302] width 56 height 14
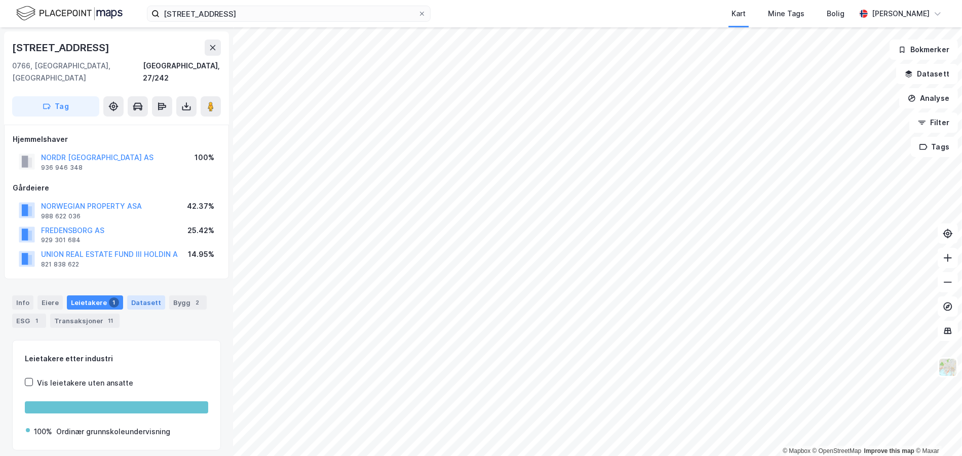
click at [144, 295] on div "Datasett" at bounding box center [146, 302] width 38 height 14
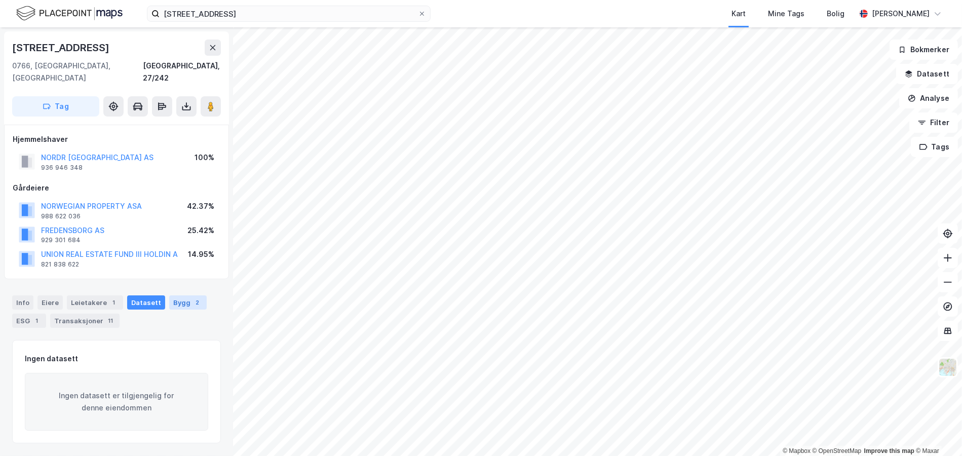
click at [182, 295] on div "Bygg 2" at bounding box center [187, 302] width 37 height 14
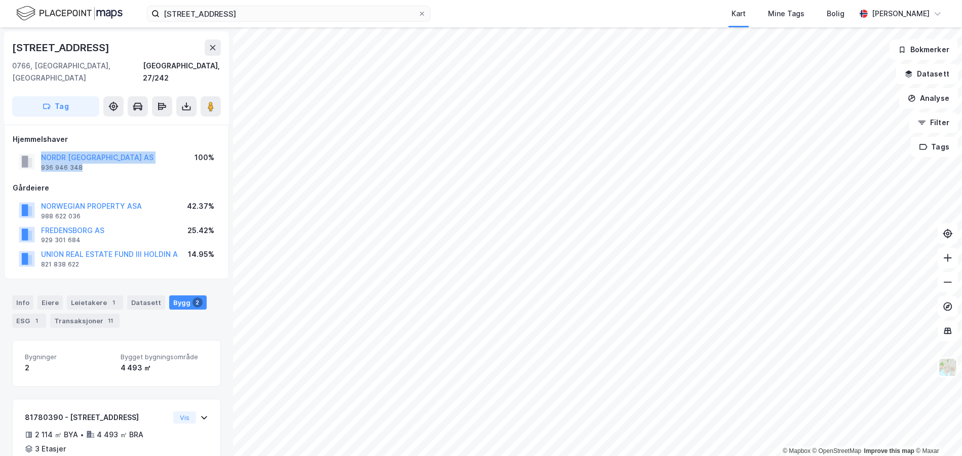
drag, startPoint x: 110, startPoint y: 153, endPoint x: 37, endPoint y: 144, distance: 73.4
click at [37, 149] on div "NORDR NORGE AS 936 946 348 100%" at bounding box center [117, 161] width 208 height 24
copy div "NORDR NORGE AS 936 946 348"
click at [132, 157] on div "NORDR NORGE AS 936 946 348 100%" at bounding box center [117, 161] width 208 height 24
click at [52, 295] on div "Eiere" at bounding box center [49, 302] width 25 height 14
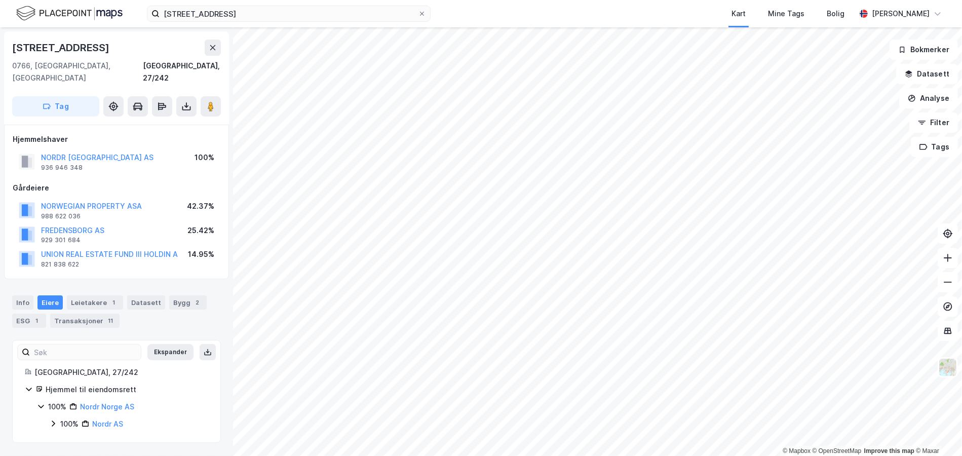
click at [58, 418] on div "100% Nordr AS" at bounding box center [128, 424] width 159 height 12
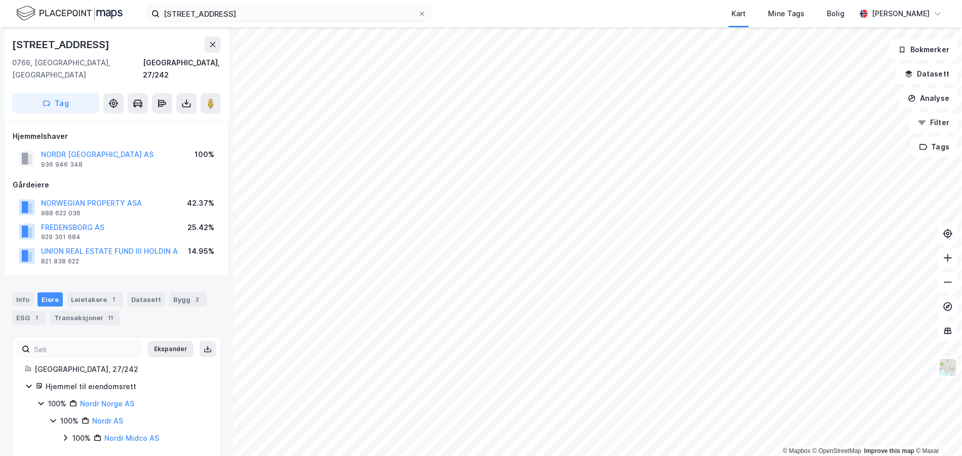
scroll to position [4, 0]
click at [68, 433] on icon at bounding box center [65, 437] width 8 height 8
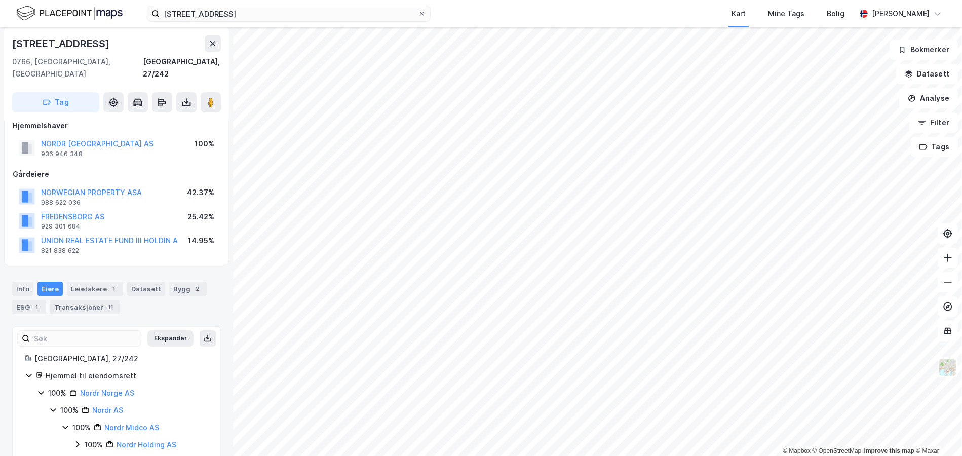
scroll to position [21, 0]
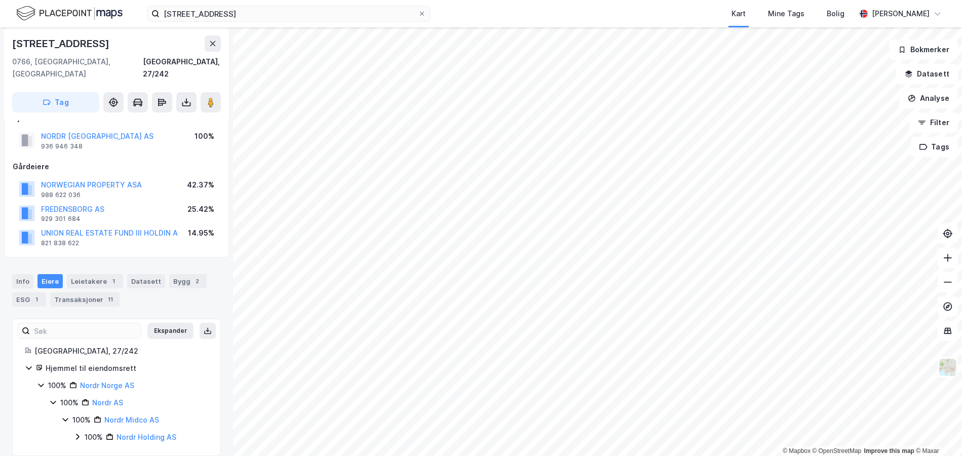
click at [77, 433] on icon at bounding box center [77, 437] width 8 height 8
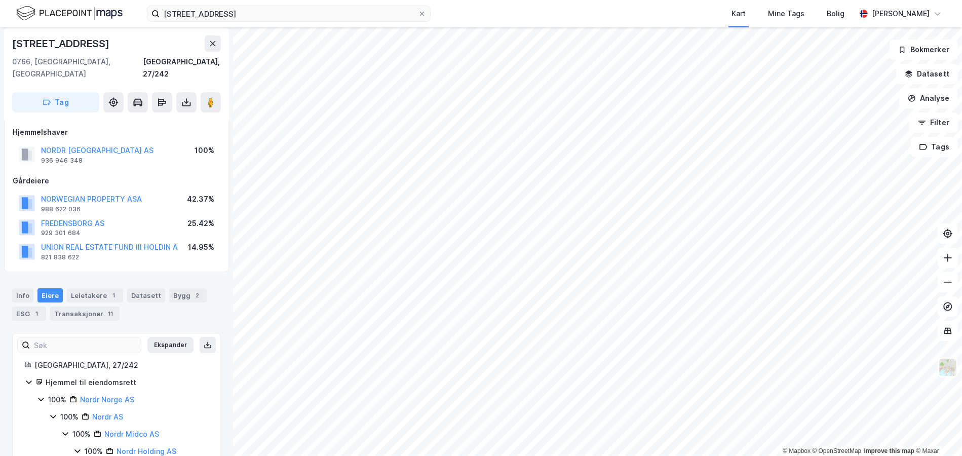
scroll to position [0, 0]
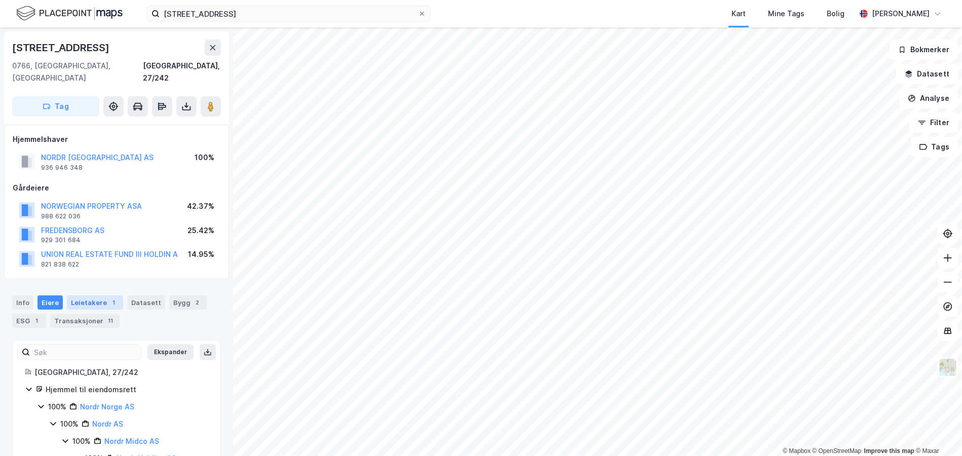
click at [94, 295] on div "Leietakere 1" at bounding box center [95, 302] width 56 height 14
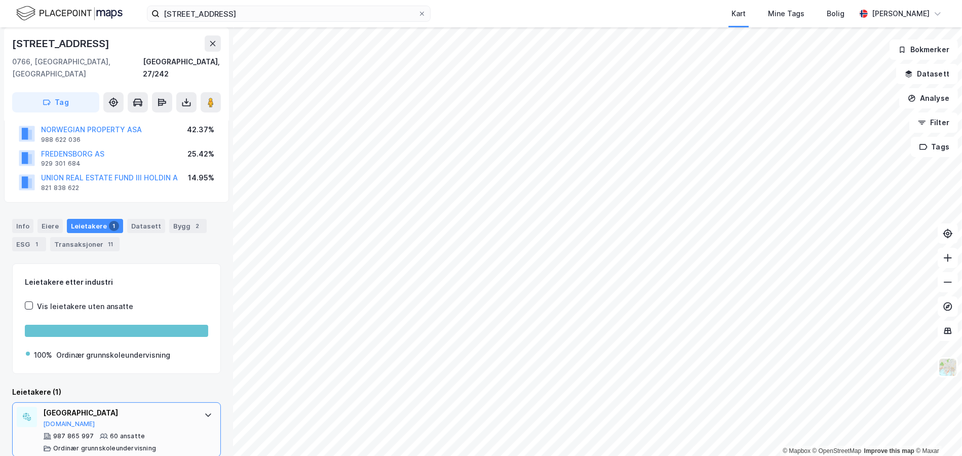
scroll to position [78, 0]
click at [127, 348] on div "Ordinær grunnskoleundervisning" at bounding box center [113, 354] width 114 height 12
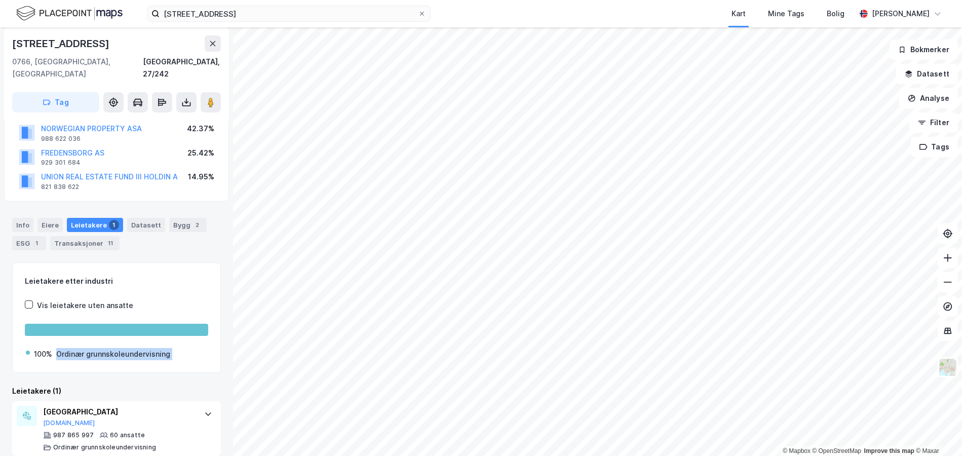
click at [127, 348] on div "Ordinær grunnskoleundervisning" at bounding box center [113, 354] width 114 height 12
click at [58, 419] on button "[DOMAIN_NAME]" at bounding box center [69, 423] width 52 height 8
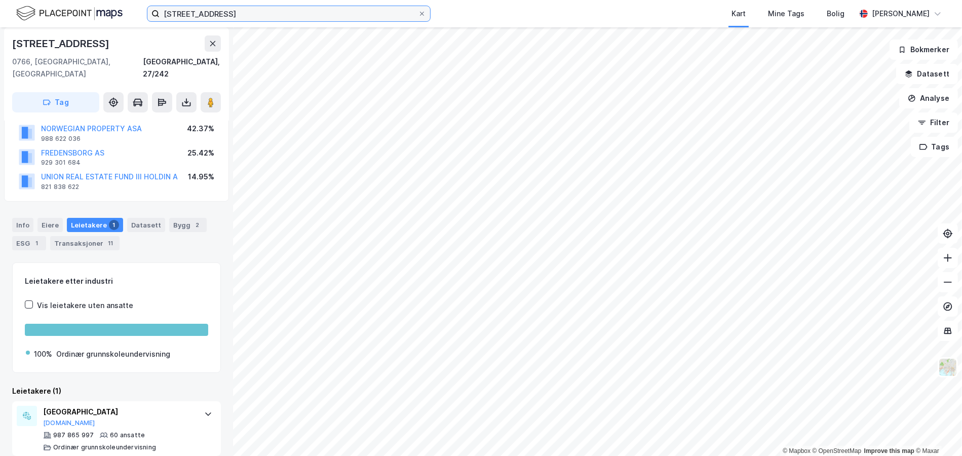
click at [182, 8] on input "Ankerveien 130" at bounding box center [289, 13] width 258 height 15
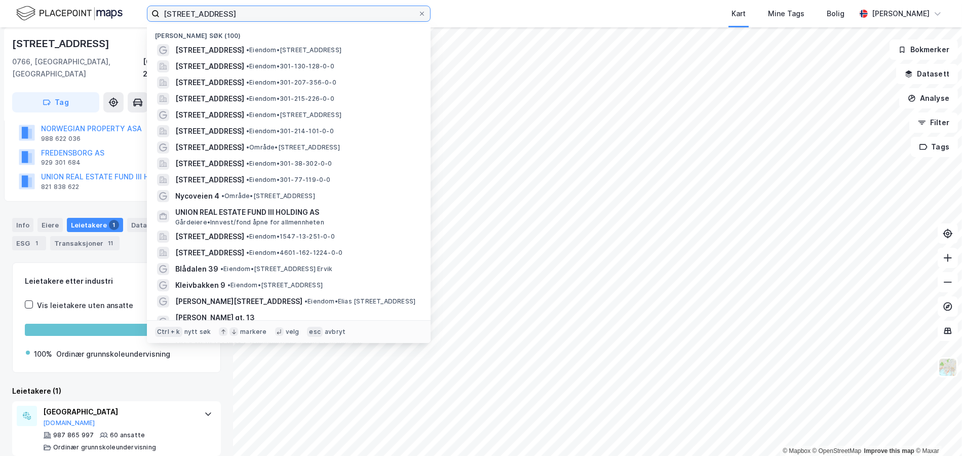
click at [182, 8] on input "Ankerveien 130" at bounding box center [289, 13] width 258 height 15
paste input "Kongens gate 8"
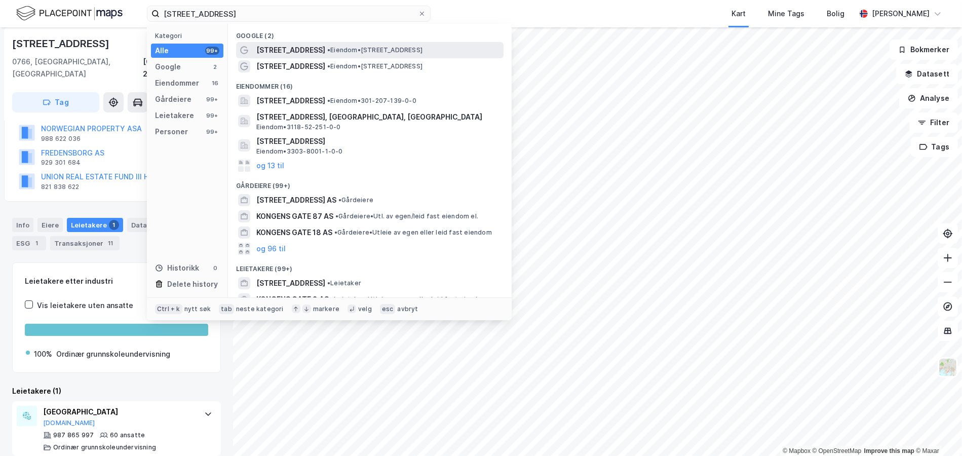
click at [274, 52] on span "Kongens gate 8" at bounding box center [290, 50] width 69 height 12
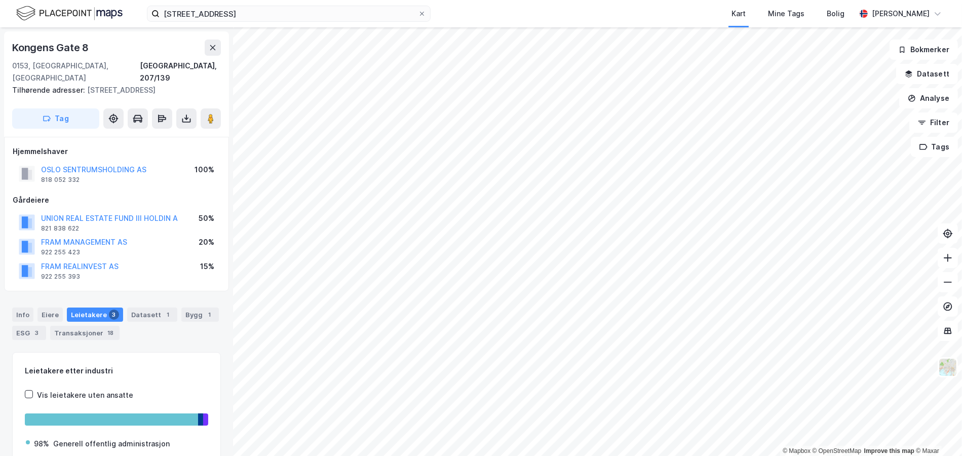
drag, startPoint x: 71, startPoint y: 320, endPoint x: 160, endPoint y: 326, distance: 88.9
click at [71, 326] on div "Transaksjoner 18" at bounding box center [84, 333] width 69 height 14
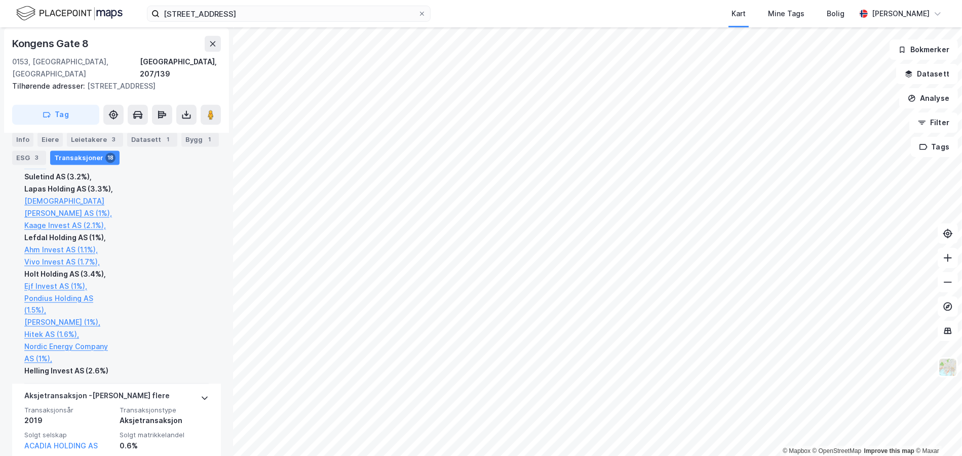
scroll to position [2100, 0]
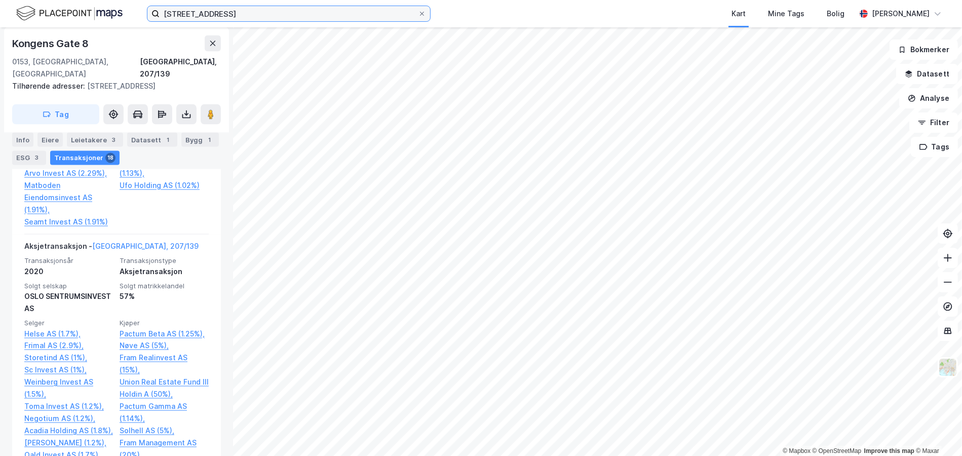
click at [209, 13] on input "Kongens gate 8" at bounding box center [289, 13] width 258 height 15
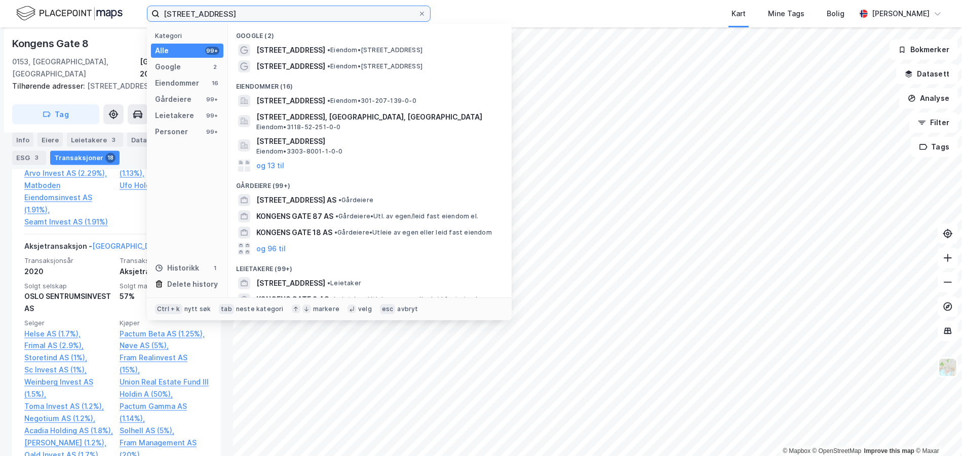
click at [209, 13] on input "Kongens gate 8" at bounding box center [289, 13] width 258 height 15
paste input "Bolten Invest AS"
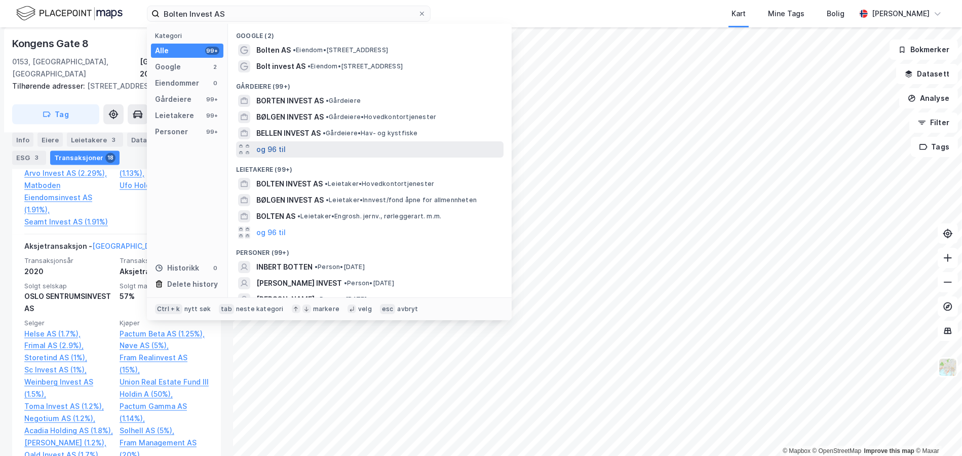
click at [282, 150] on button "og 96 til" at bounding box center [270, 149] width 29 height 12
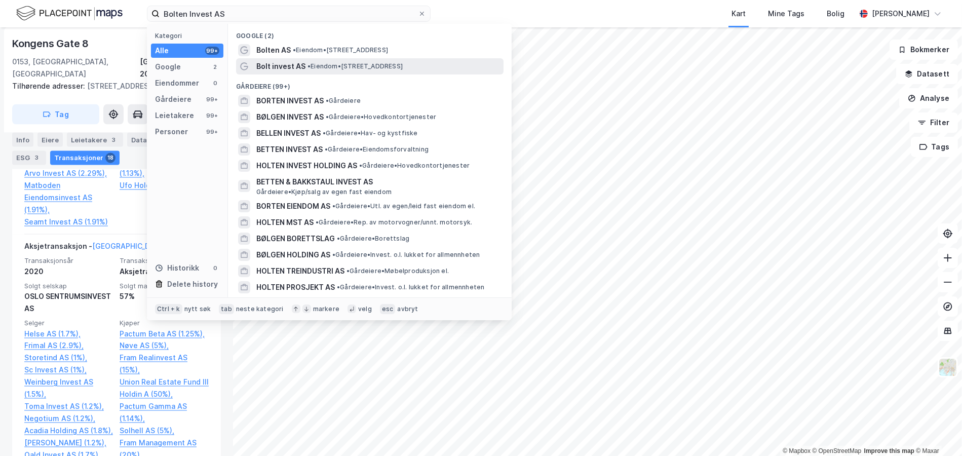
click at [313, 67] on span "• Eiendom • Vidars vei 5, 3151 Tolvsrød" at bounding box center [355, 66] width 95 height 8
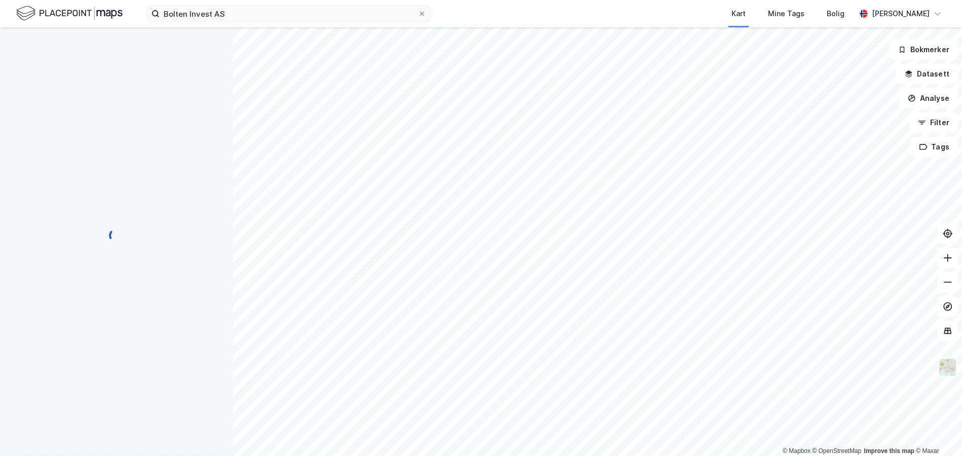
scroll to position [46, 0]
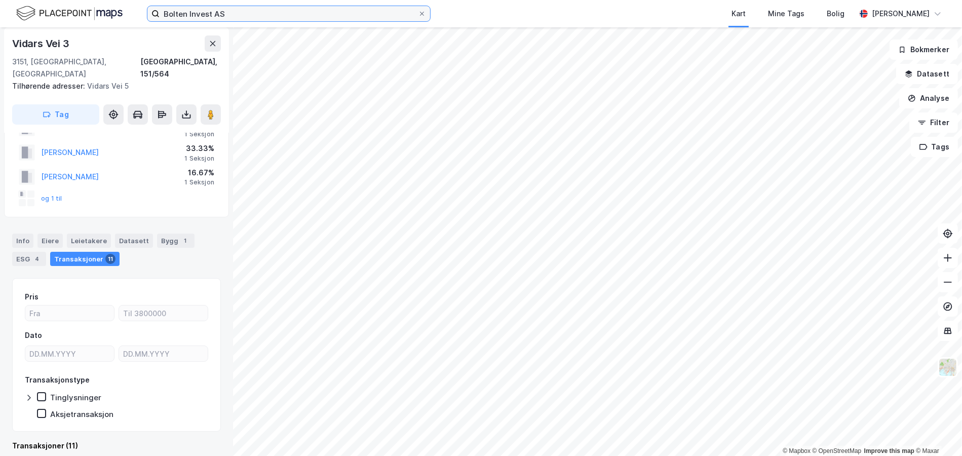
click at [210, 12] on input "Bolten Invest AS" at bounding box center [289, 13] width 258 height 15
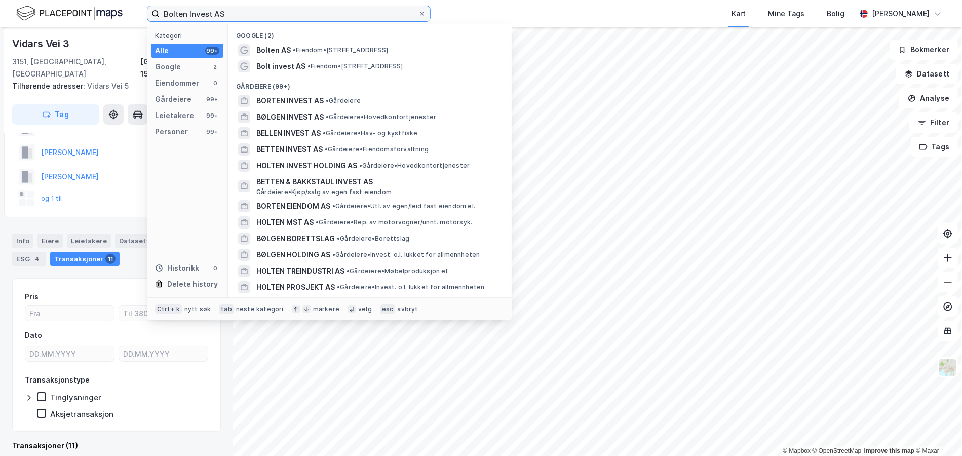
click at [210, 12] on input "Bolten Invest AS" at bounding box center [289, 13] width 258 height 15
paste input "adehusgata 25"
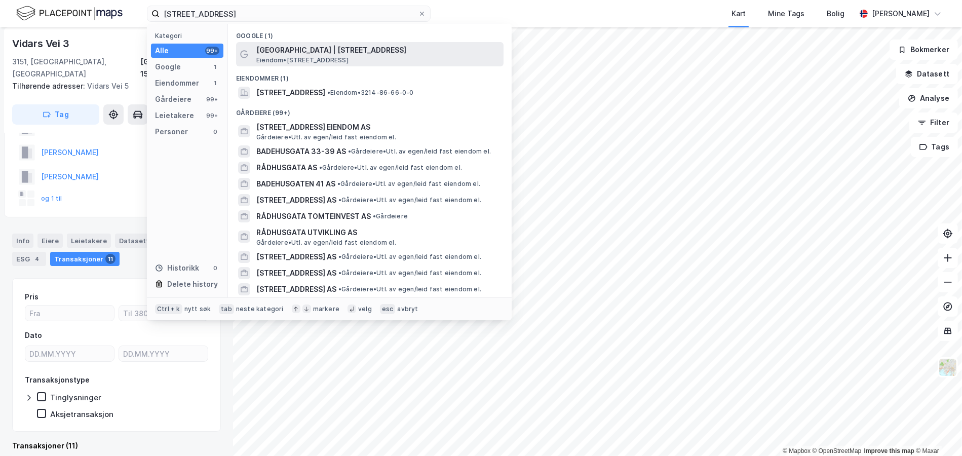
click at [277, 63] on span "Eiendom • Badehusgata 25, 4014 Stavanger" at bounding box center [302, 60] width 92 height 8
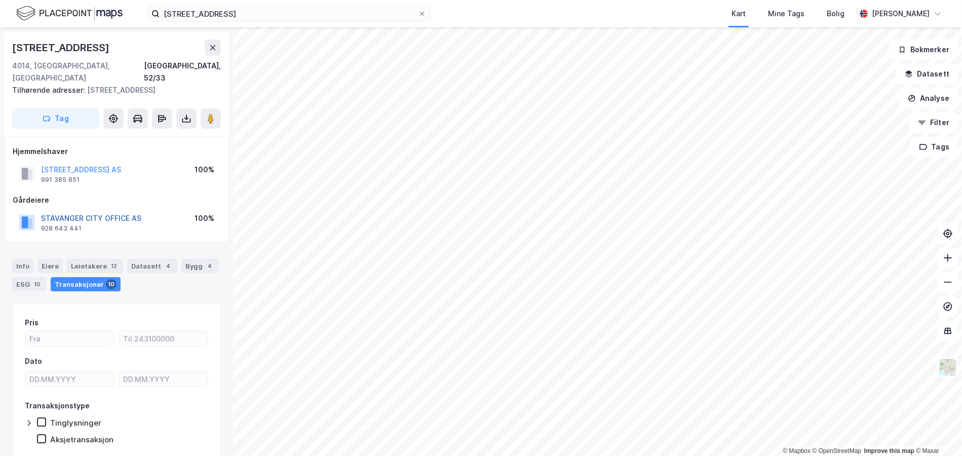
click at [0, 0] on button "STAVANGER CITY OFFICE AS" at bounding box center [0, 0] width 0 height 0
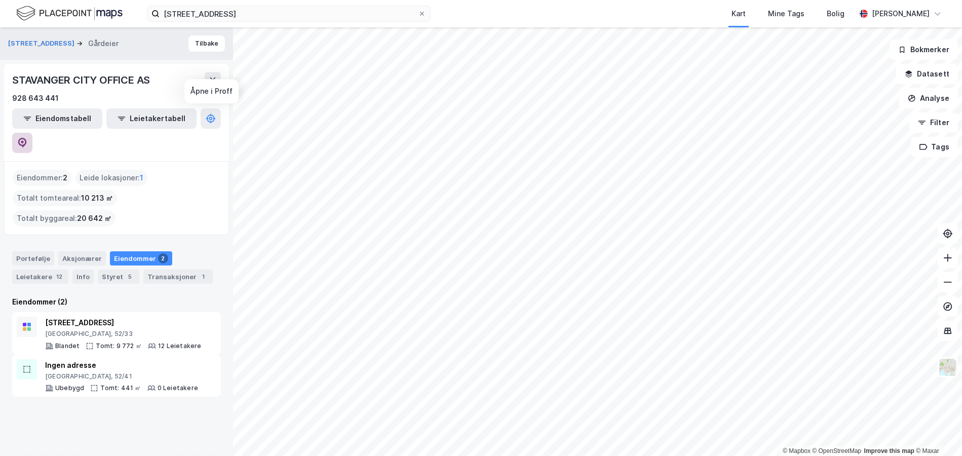
click at [27, 138] on icon at bounding box center [22, 143] width 9 height 10
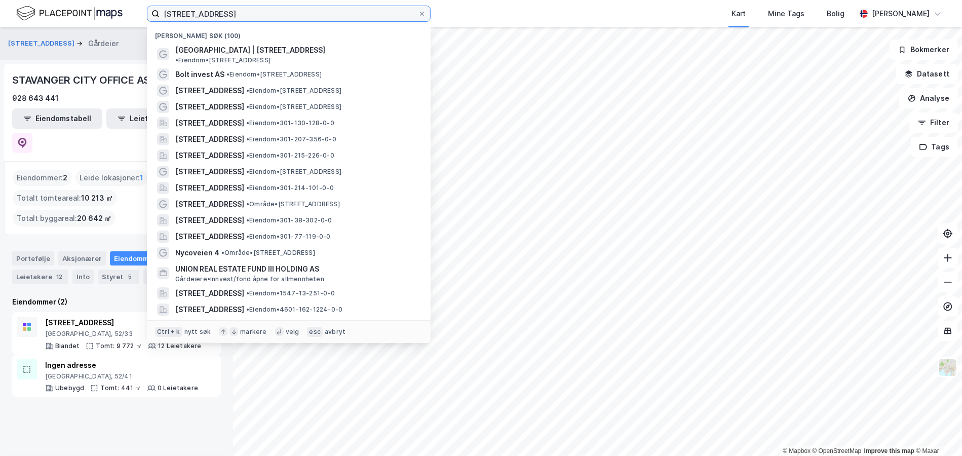
click at [199, 9] on input "Badehusgata 25" at bounding box center [289, 13] width 258 height 15
paste input "Dokkgata 4"
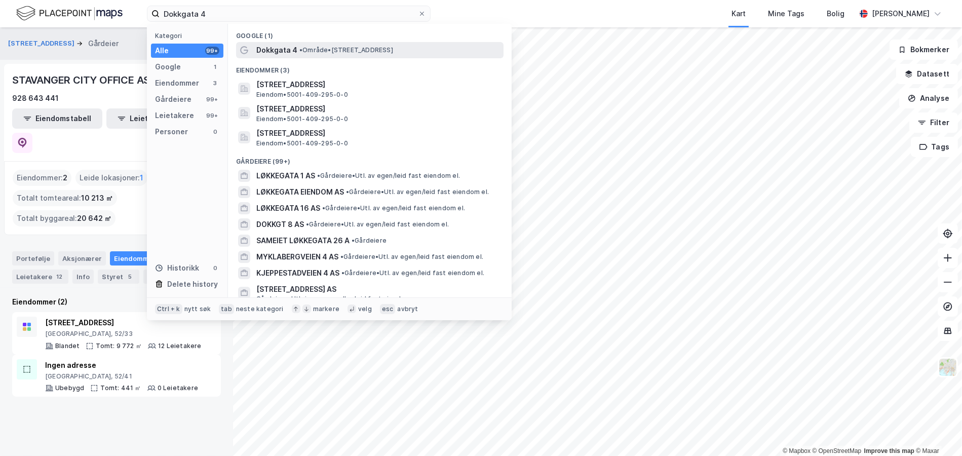
click at [274, 52] on span "Dokkgata 4" at bounding box center [276, 50] width 41 height 12
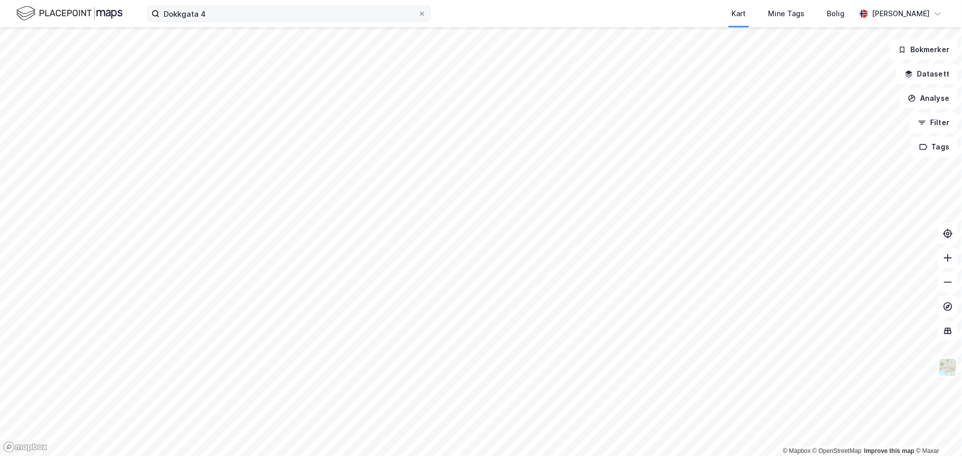
click at [202, 7] on div "Dokkgata 4 Kart Mine Tags Bolig Viktor Myhre" at bounding box center [481, 13] width 962 height 27
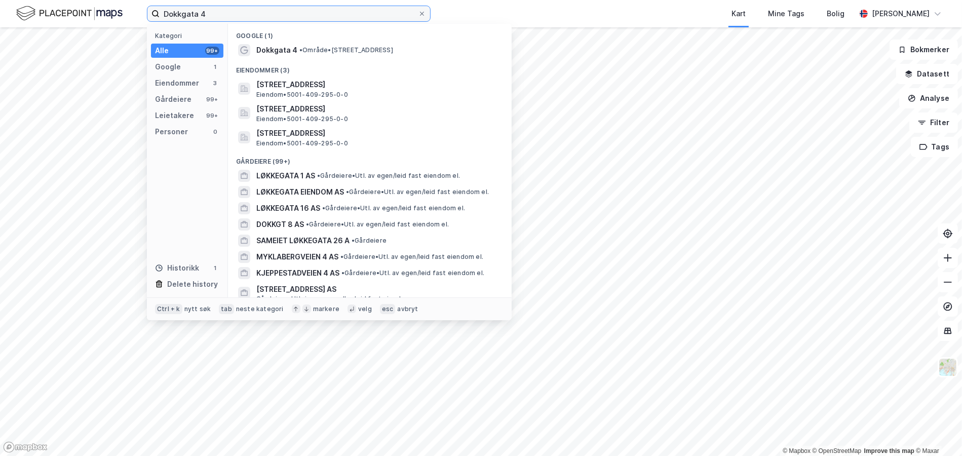
click at [199, 19] on input "Dokkgata 4" at bounding box center [289, 13] width 258 height 15
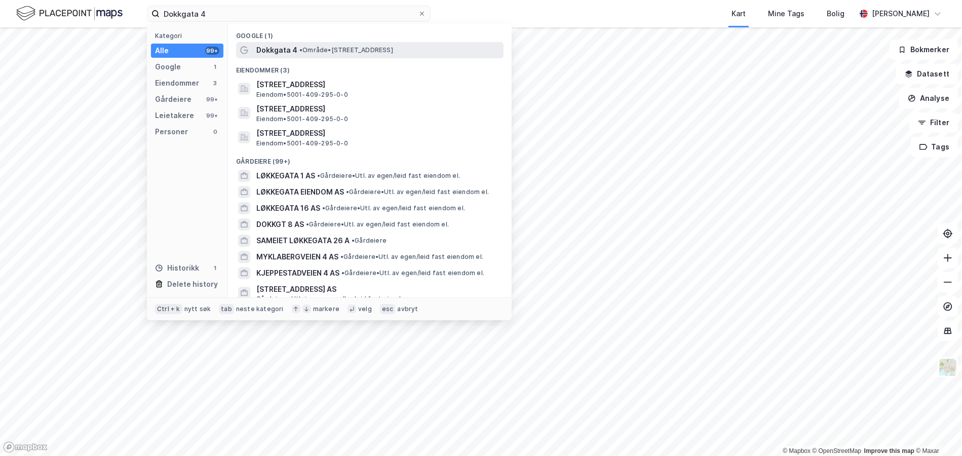
click at [287, 53] on span "Dokkgata 4" at bounding box center [276, 50] width 41 height 12
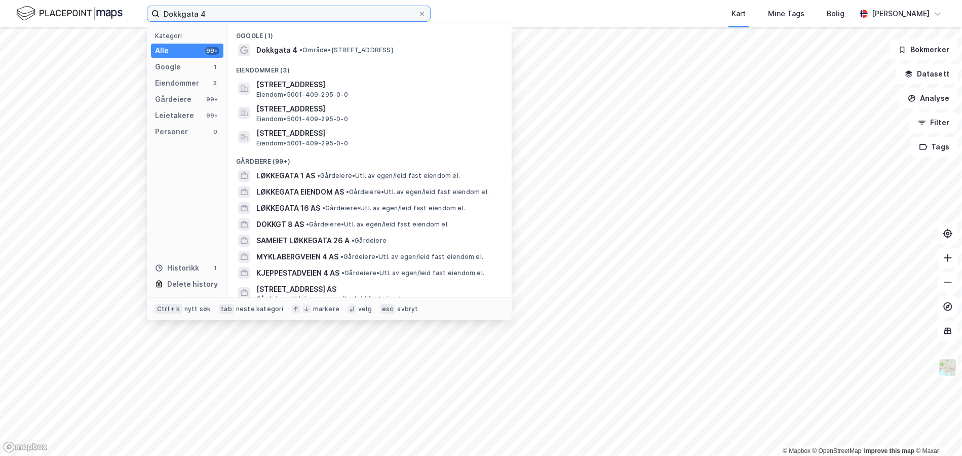
click at [174, 19] on input "Dokkgata 4" at bounding box center [289, 13] width 258 height 15
paste input "Gruetorget 1"
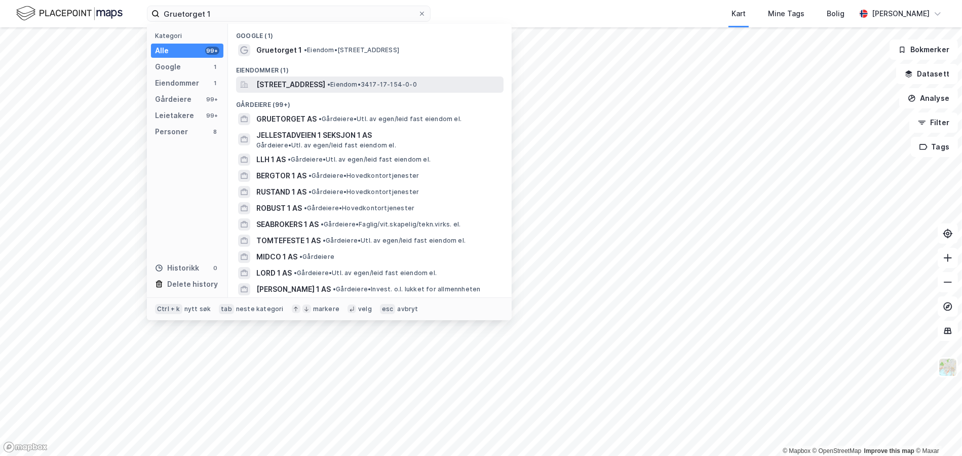
click at [310, 80] on span "Gruetorget 1, 2260, KIRKENÆR, GRUE" at bounding box center [290, 85] width 69 height 12
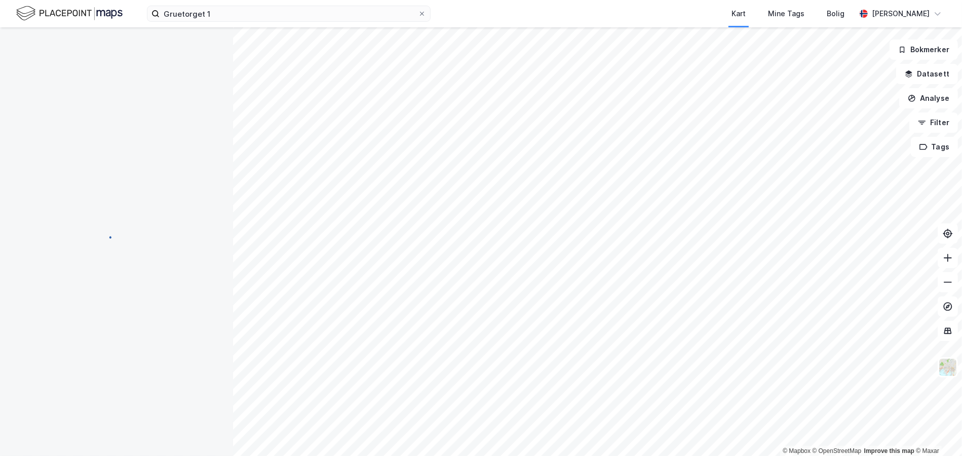
scroll to position [5, 0]
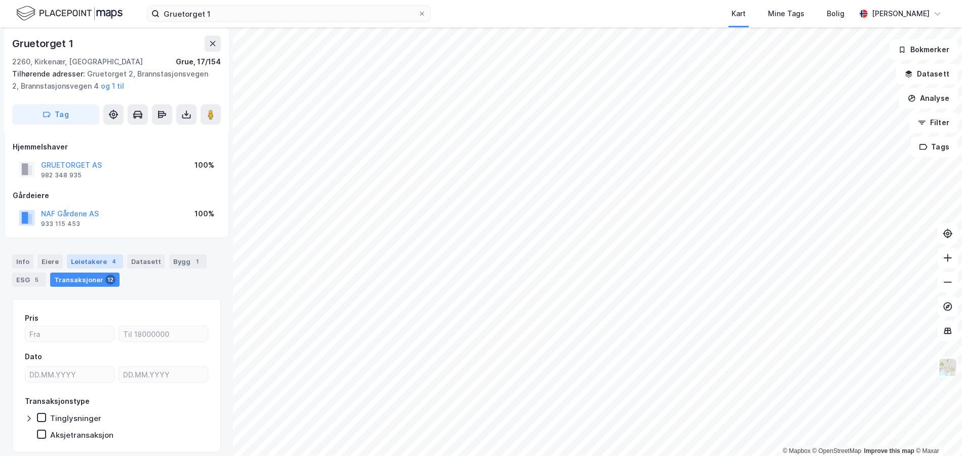
click at [83, 261] on div "Leietakere 4" at bounding box center [95, 261] width 56 height 14
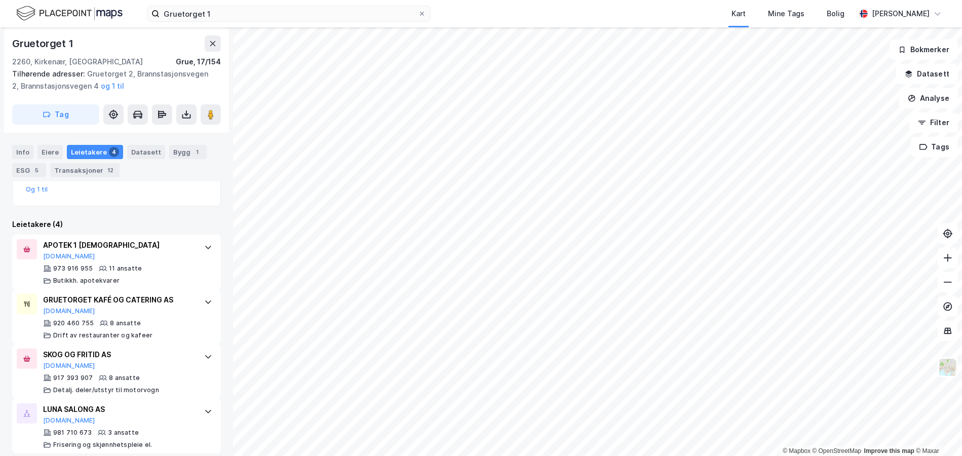
scroll to position [261, 0]
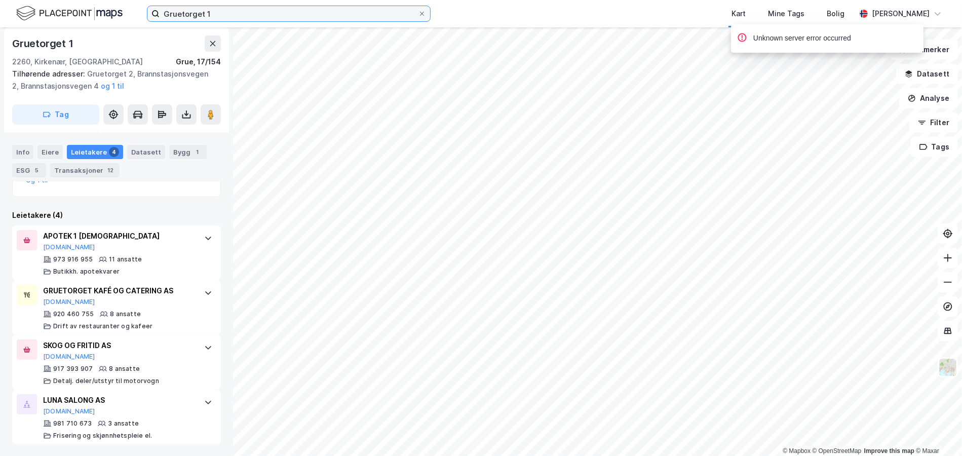
click at [184, 20] on input "Gruetorget 1" at bounding box center [289, 13] width 258 height 15
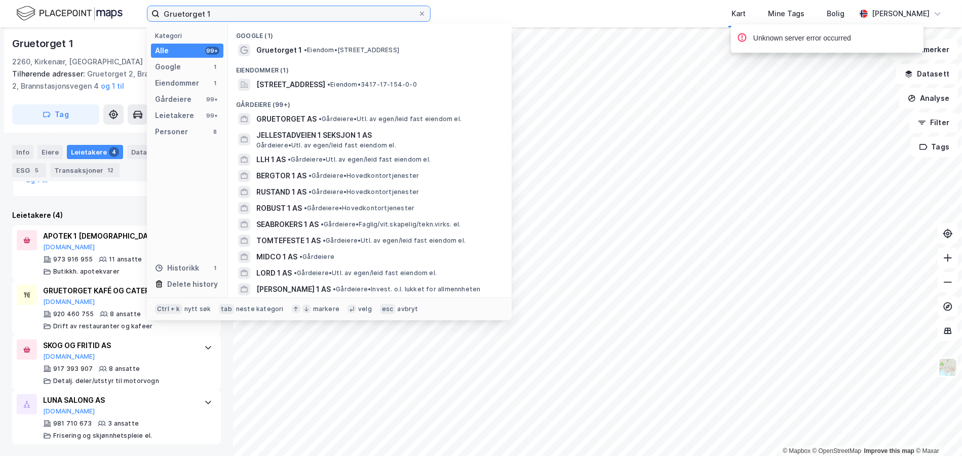
click at [184, 20] on input "Gruetorget 1" at bounding box center [289, 13] width 258 height 15
paste input "Haakon VII's gate 13B"
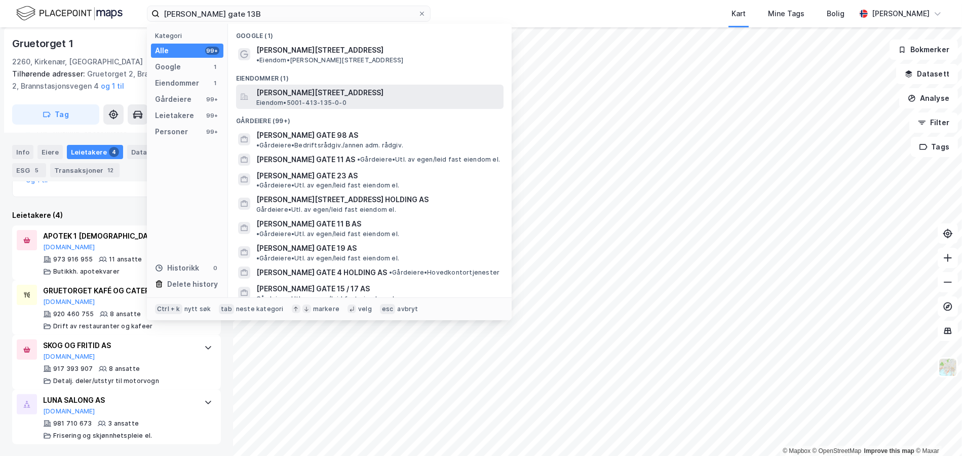
click at [309, 99] on span "Eiendom • 5001-413-135-0-0" at bounding box center [301, 103] width 90 height 8
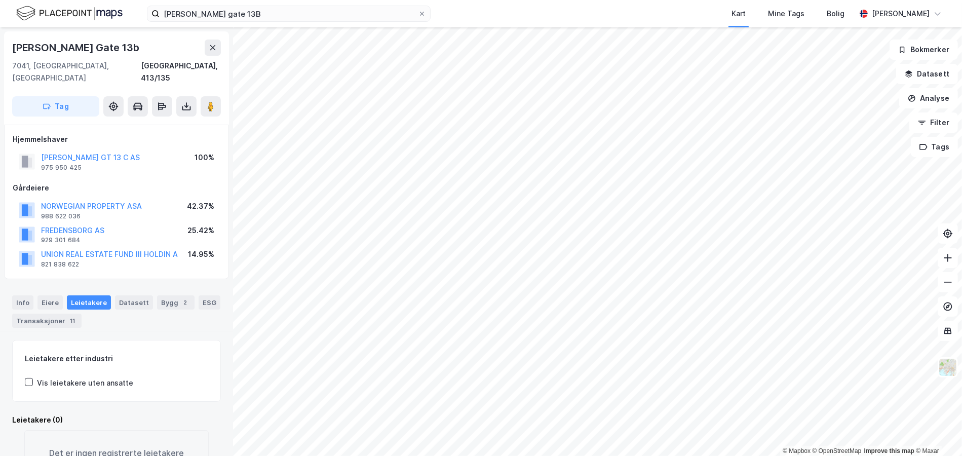
scroll to position [44, 0]
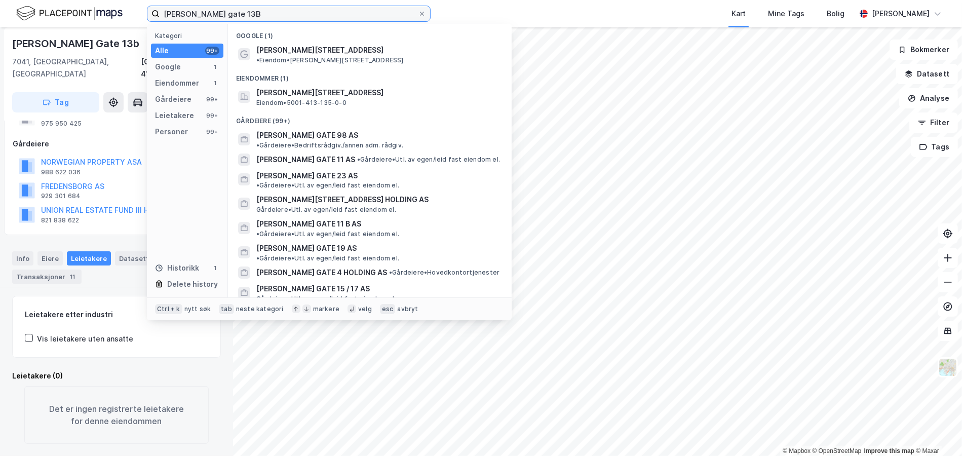
click at [230, 10] on input "Haakon VII's gate 13B" at bounding box center [289, 13] width 258 height 15
click at [230, 12] on input "Haakon VII's gate 13B" at bounding box center [289, 13] width 258 height 15
paste input "Møllendalsveien 64A"
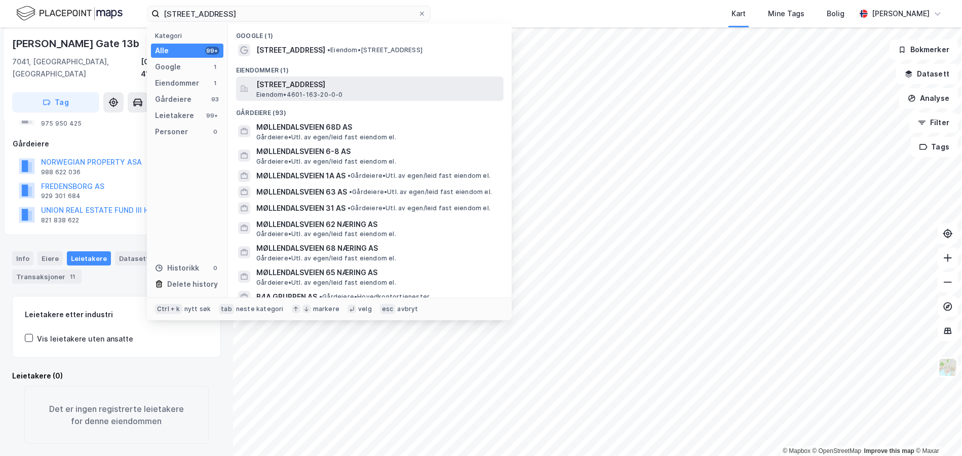
click at [297, 88] on span "Møllendalsveien 64A, 5009, BERGEN, BERGEN" at bounding box center [377, 85] width 243 height 12
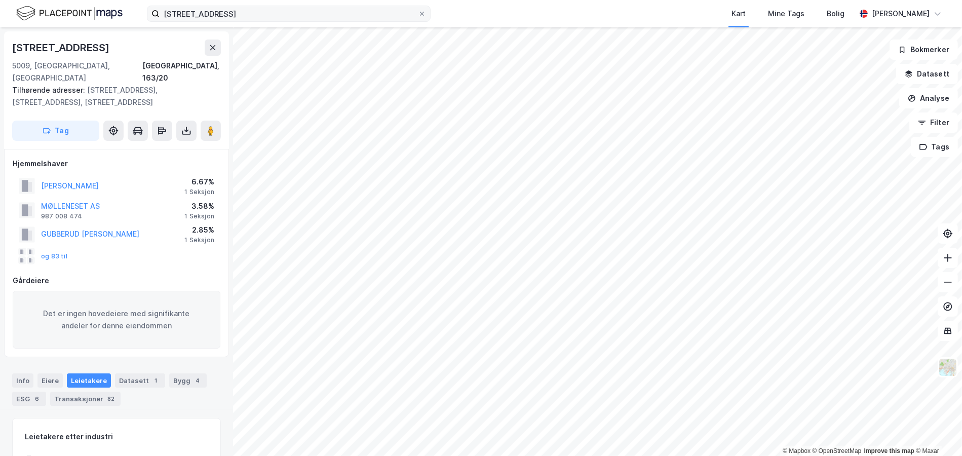
click at [226, 21] on label "Møllendalsveien 64A" at bounding box center [289, 14] width 284 height 16
click at [226, 21] on input "Møllendalsveien 64A" at bounding box center [289, 13] width 258 height 15
click at [224, 11] on input "Møllendalsveien 64A" at bounding box center [289, 13] width 258 height 15
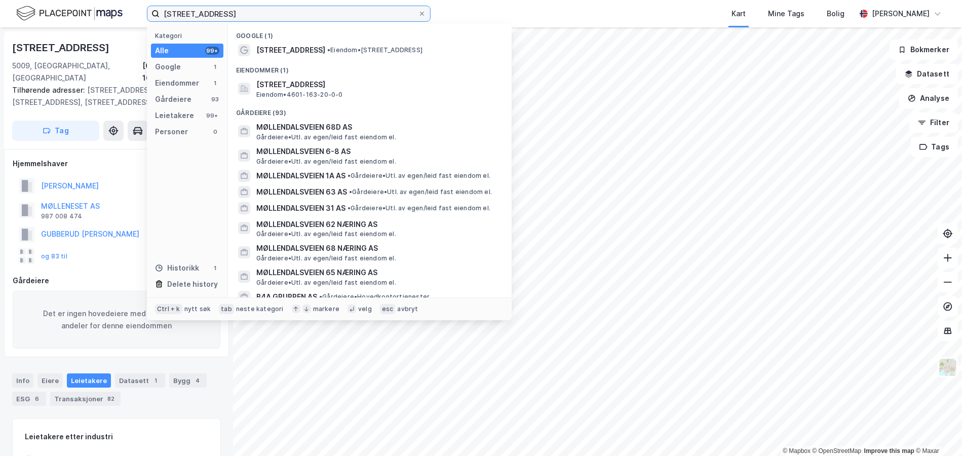
click at [224, 10] on input "Møllendalsveien 64A" at bounding box center [289, 13] width 258 height 15
click at [222, 11] on input "Møllendalsveien 64A" at bounding box center [289, 13] width 258 height 15
paste input "Mosseveien 5"
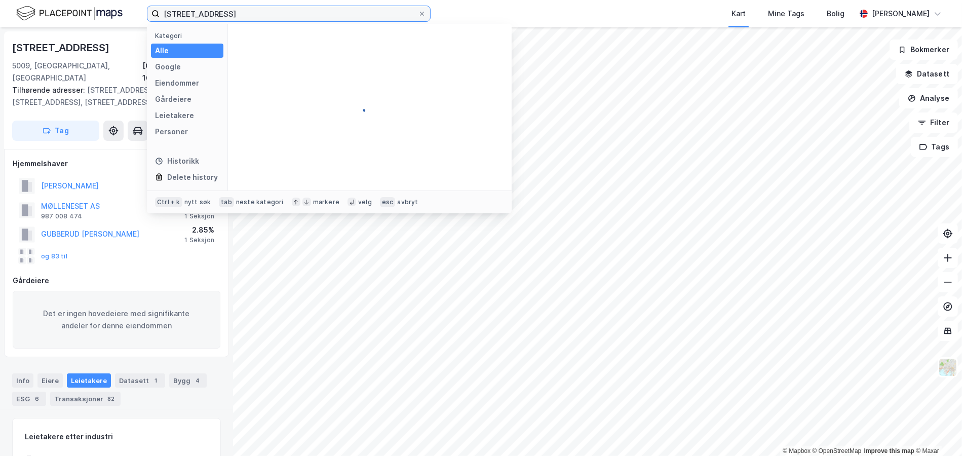
click at [222, 11] on input "Møllendalsveien Mosseveien 5" at bounding box center [289, 13] width 258 height 15
click at [221, 12] on input "Møllendalsveien Mosseveien 5" at bounding box center [289, 13] width 258 height 15
paste input
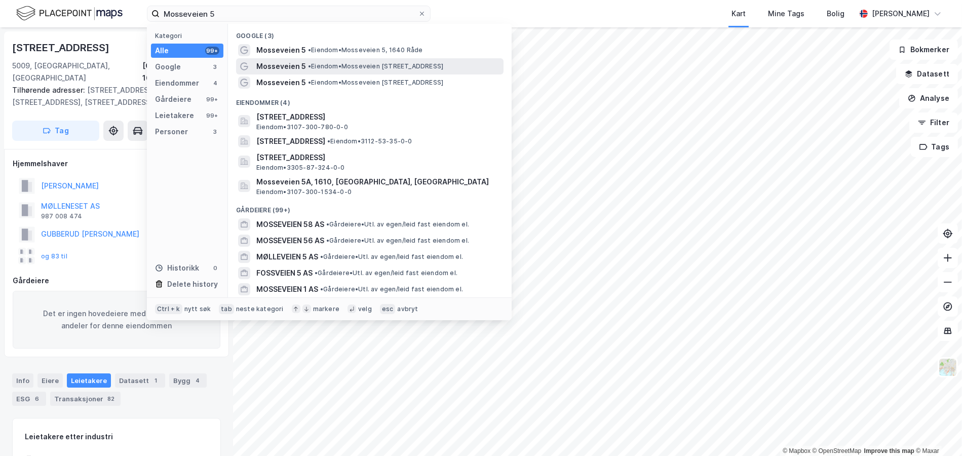
click at [314, 60] on div "Mosseveien 5 • Eiendom • Mosseveien 5, 1624 Fredrikstad" at bounding box center [378, 66] width 245 height 12
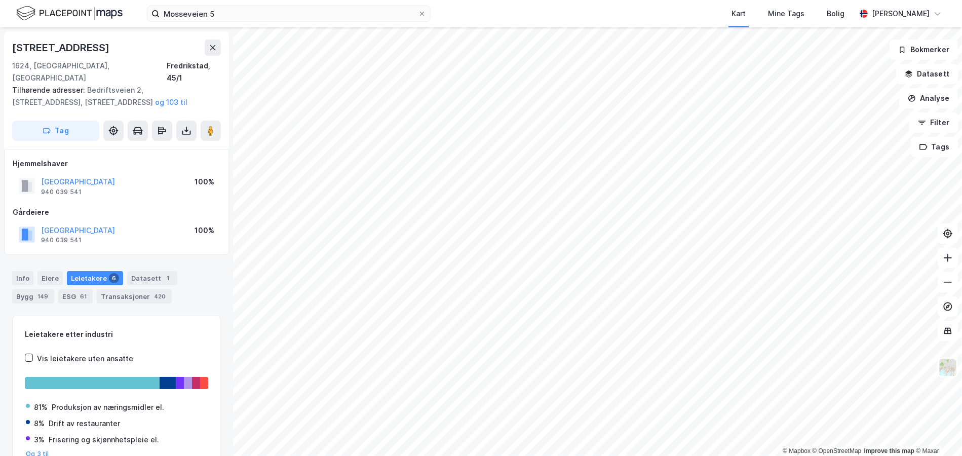
scroll to position [43, 0]
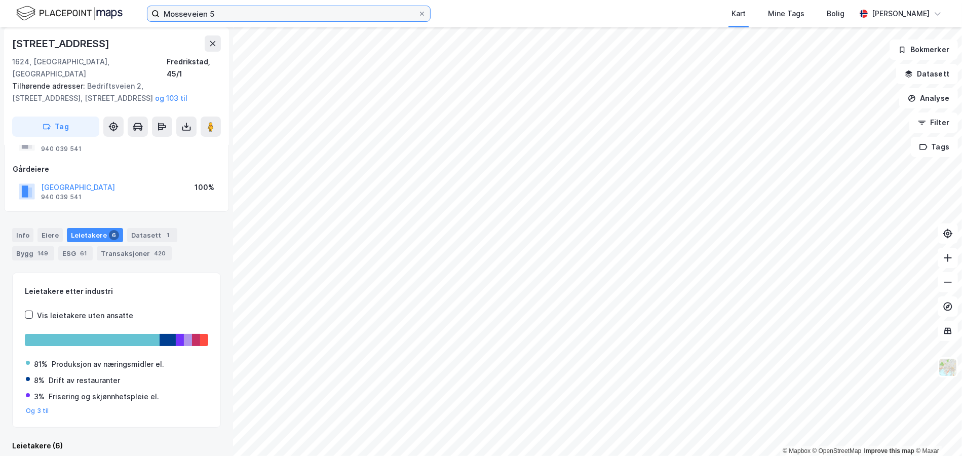
click at [192, 17] on input "Mosseveien 5" at bounding box center [289, 13] width 258 height 15
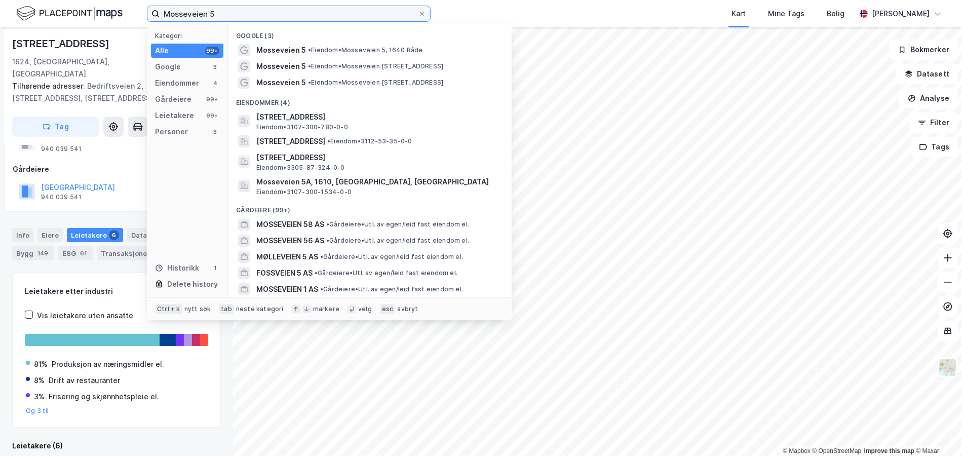
click at [192, 17] on input "Mosseveien 5" at bounding box center [289, 13] width 258 height 15
paste input "erveien 12"
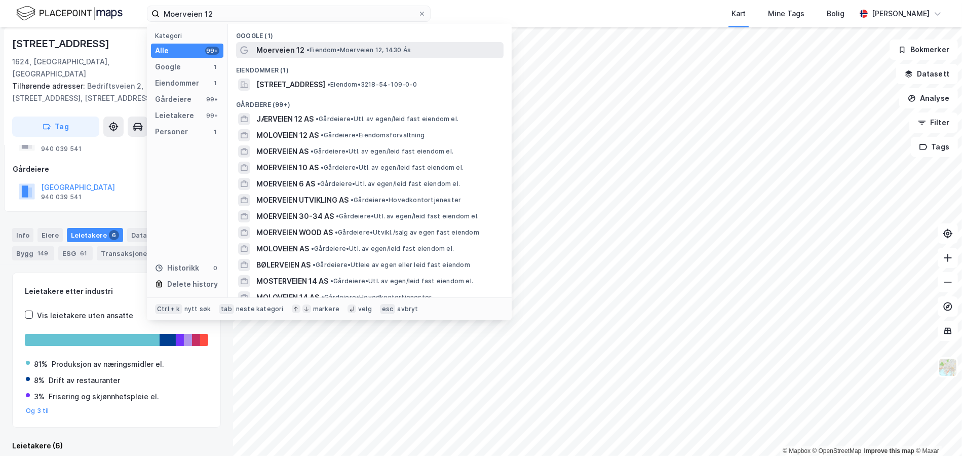
click at [273, 48] on span "Moerveien 12" at bounding box center [280, 50] width 48 height 12
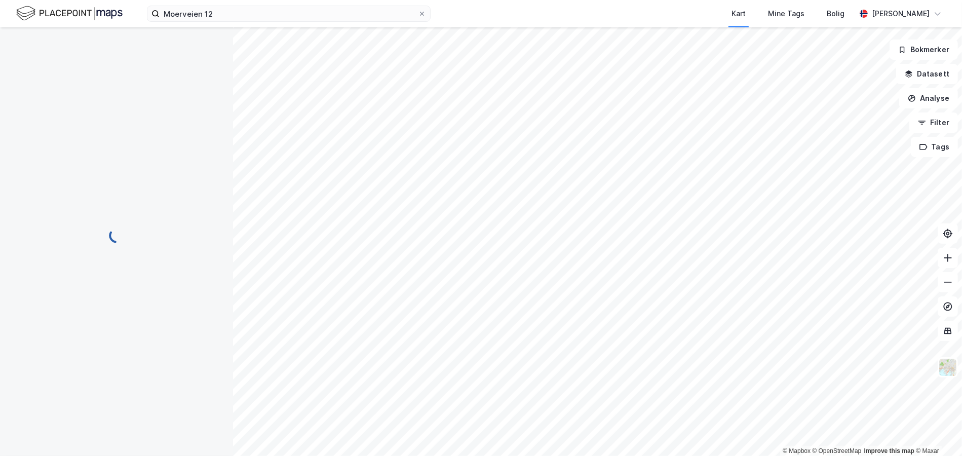
scroll to position [43, 0]
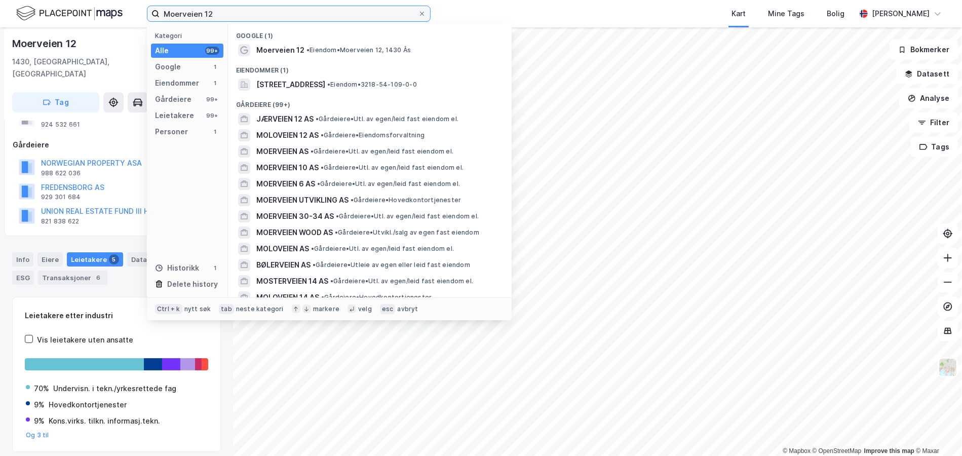
click at [199, 8] on input "Moerveien 12" at bounding box center [289, 13] width 258 height 15
paste input "Storetveitvegen 9"
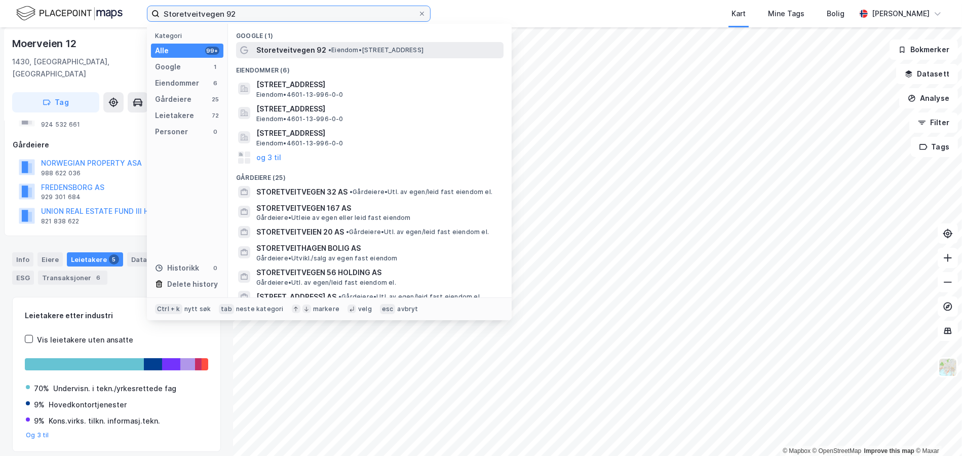
type input "Storetveitvegen 92"
click at [296, 51] on span "Storetveitvegen 92" at bounding box center [291, 50] width 70 height 12
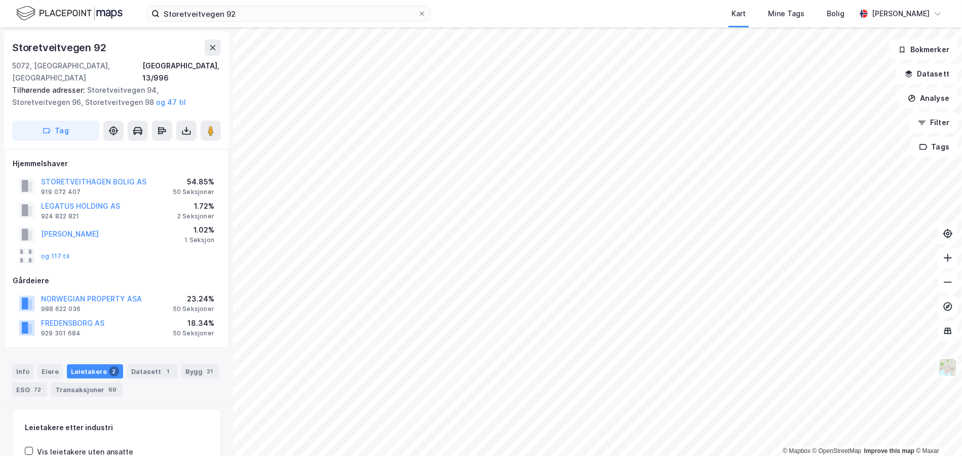
click at [96, 44] on div "Storetveitvegen 92" at bounding box center [60, 48] width 96 height 16
click at [94, 46] on div "Storetveitvegen 92" at bounding box center [60, 48] width 96 height 16
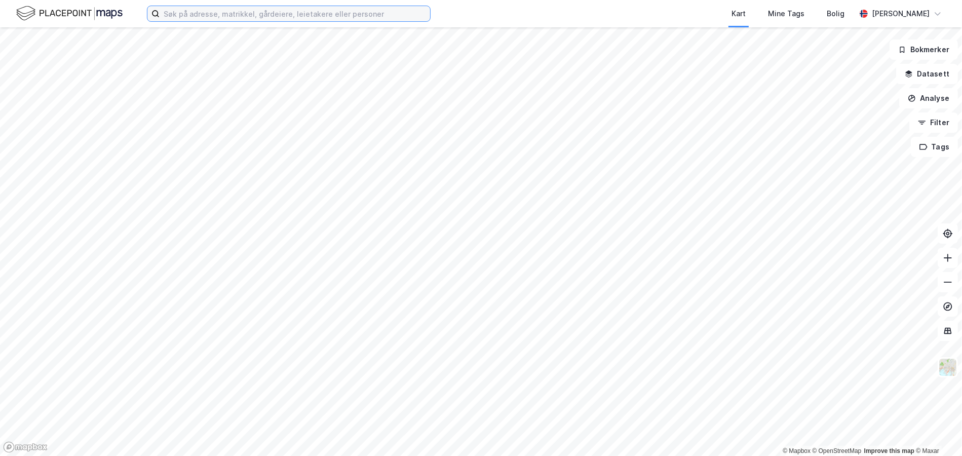
click at [195, 17] on input at bounding box center [295, 13] width 271 height 15
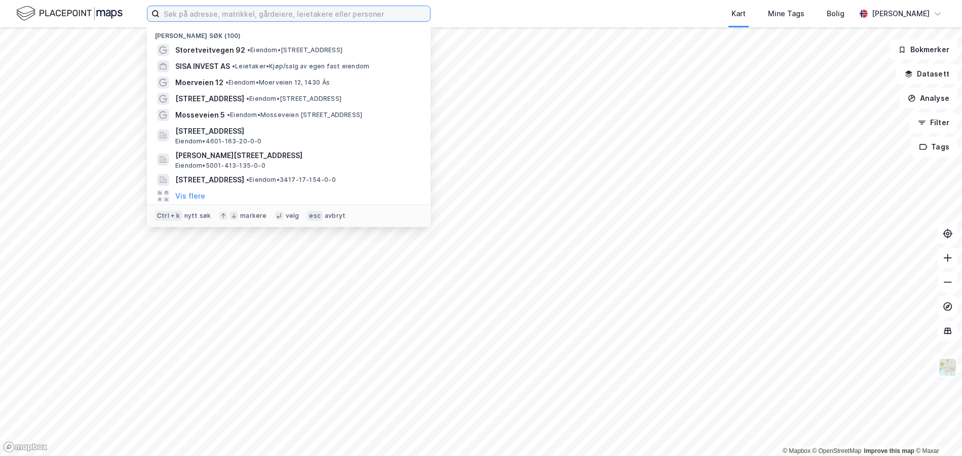
paste input "[STREET_ADDRESS]"
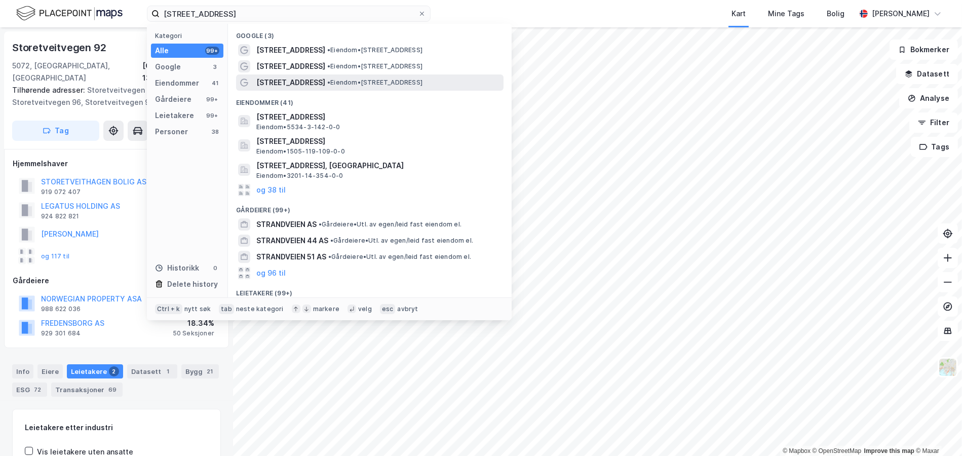
click at [325, 77] on div "[STREET_ADDRESS] • Eiendom • [STREET_ADDRESS]" at bounding box center [378, 83] width 245 height 12
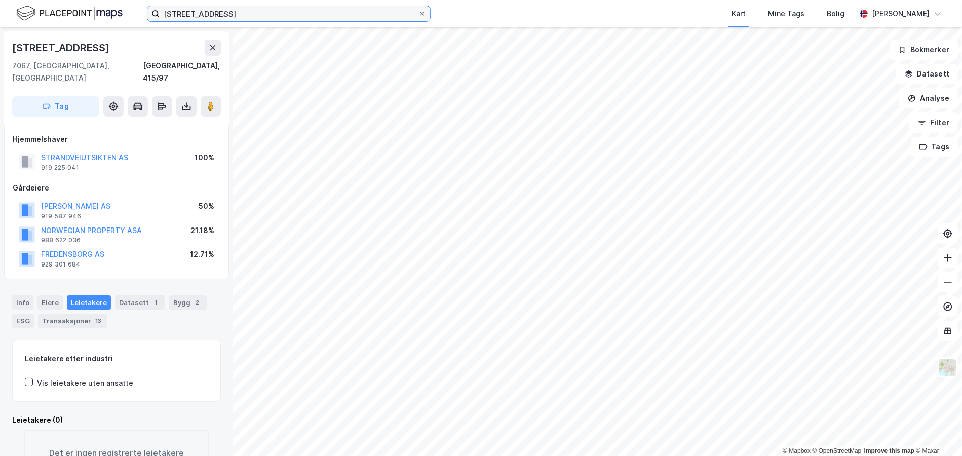
click at [271, 19] on input "[STREET_ADDRESS]" at bounding box center [289, 13] width 258 height 15
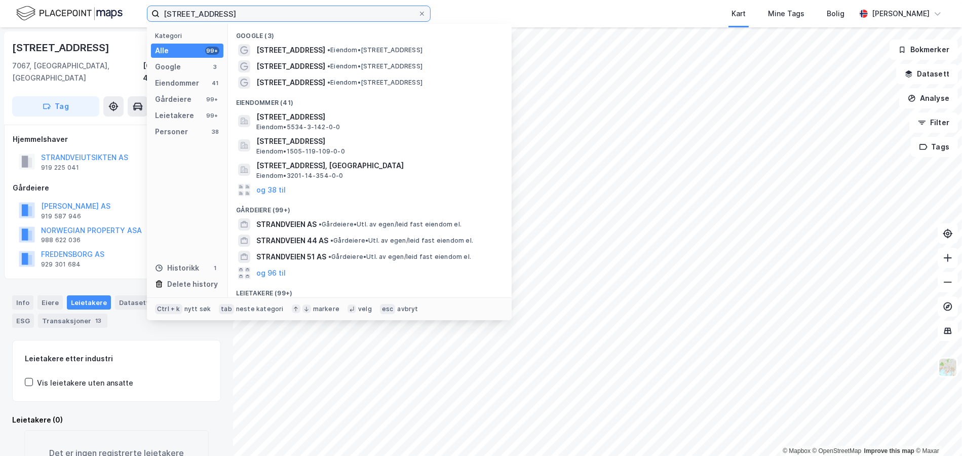
click at [270, 21] on input "[STREET_ADDRESS]" at bounding box center [289, 13] width 258 height 15
click at [269, 21] on label "[STREET_ADDRESS]" at bounding box center [289, 14] width 284 height 16
click at [269, 21] on input "[STREET_ADDRESS]" at bounding box center [289, 13] width 258 height 15
paste input "[STREET_ADDRESS]"
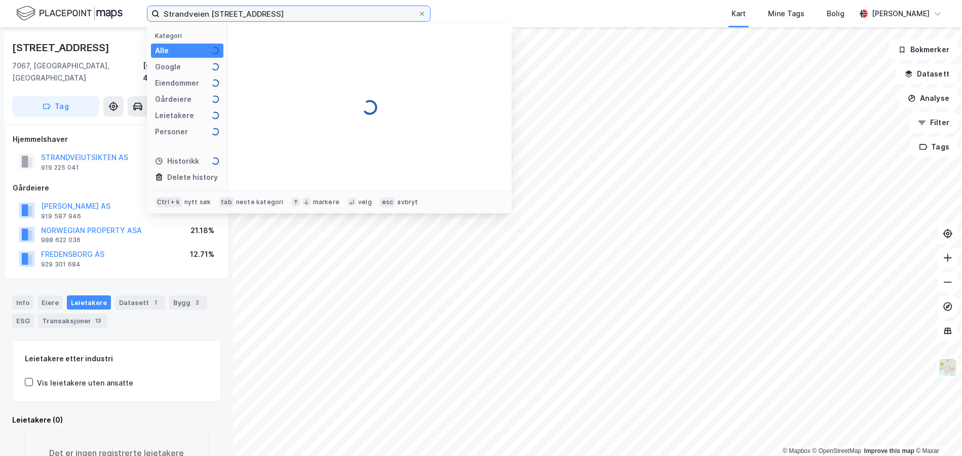
click at [267, 20] on input "Strandveien Sætreskogveien 12" at bounding box center [289, 13] width 258 height 15
click at [267, 21] on input "Strandveien Sætreskogveien 12" at bounding box center [289, 13] width 258 height 15
click at [265, 21] on input "Strandveien Sætreskogveien 12" at bounding box center [289, 13] width 258 height 15
paste input
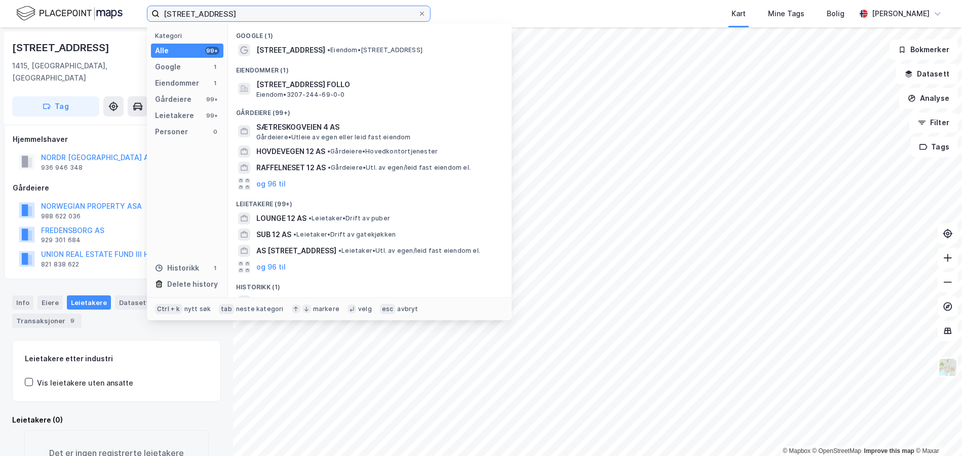
paste input "lysttunet 5"
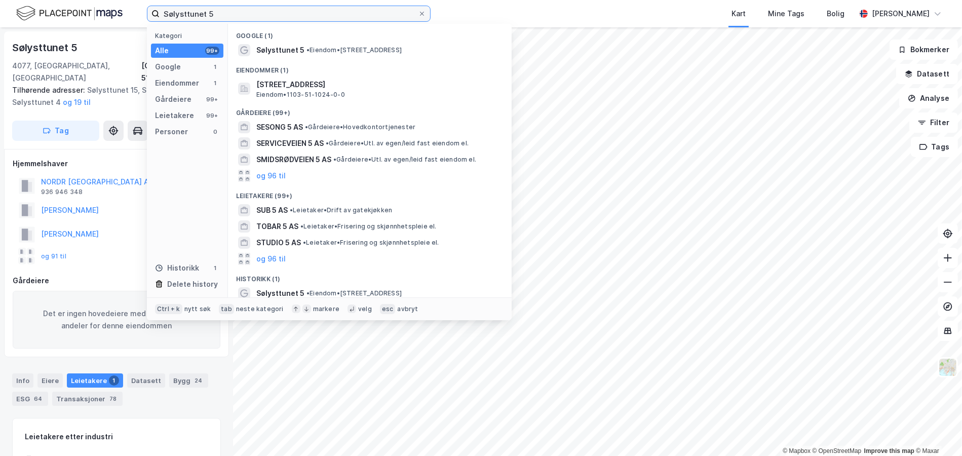
click at [191, 7] on input "Sølysttunet 5" at bounding box center [289, 13] width 258 height 15
paste input "Bolten Invest AS"
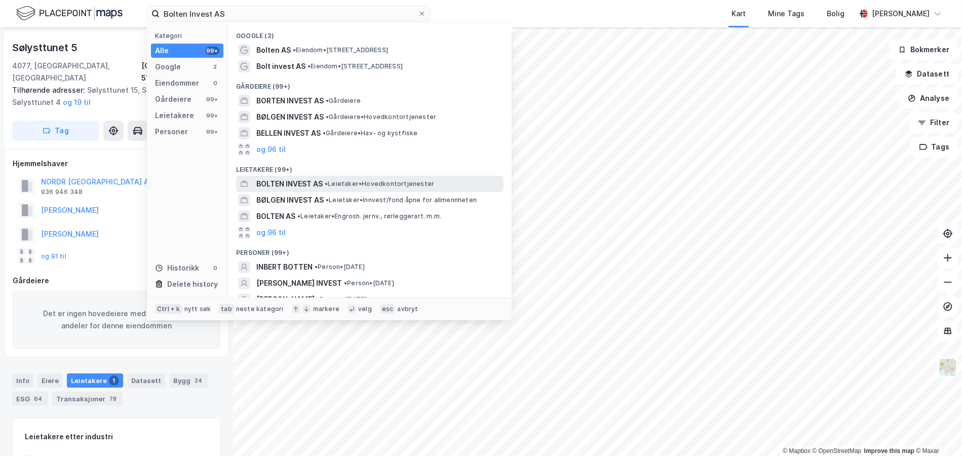
click at [354, 178] on div "BOLTEN INVEST AS • Leietaker • Hovedkontortjenester" at bounding box center [378, 184] width 245 height 12
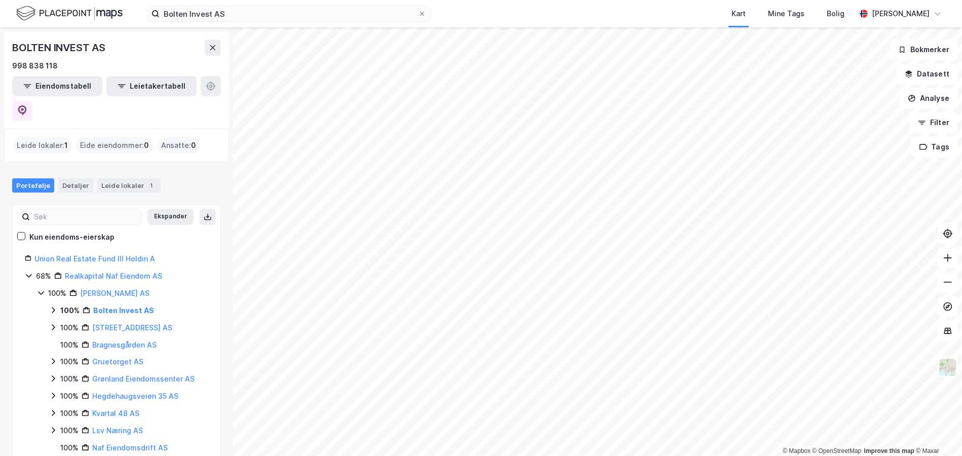
click at [89, 307] on icon at bounding box center [87, 311] width 8 height 8
click at [135, 323] on link "Bolten Eiendom AS" at bounding box center [137, 327] width 67 height 9
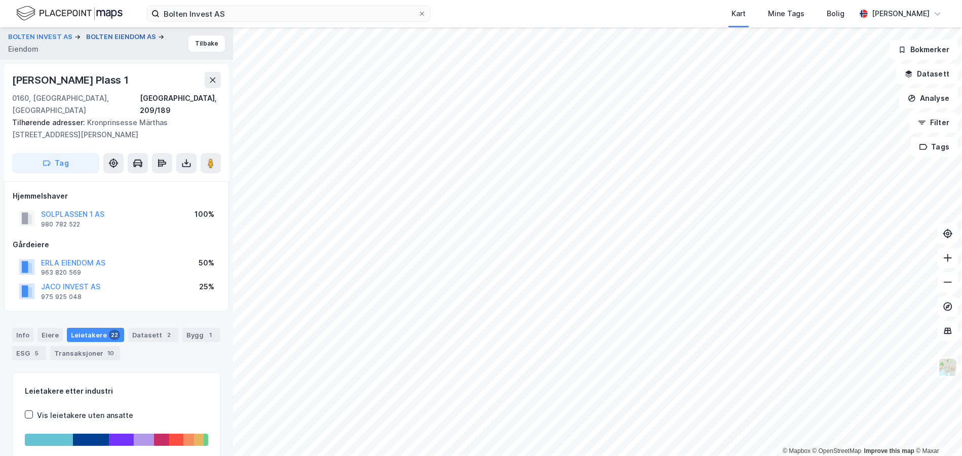
click at [114, 34] on button "BOLTEN EIENDOM AS" at bounding box center [122, 37] width 72 height 10
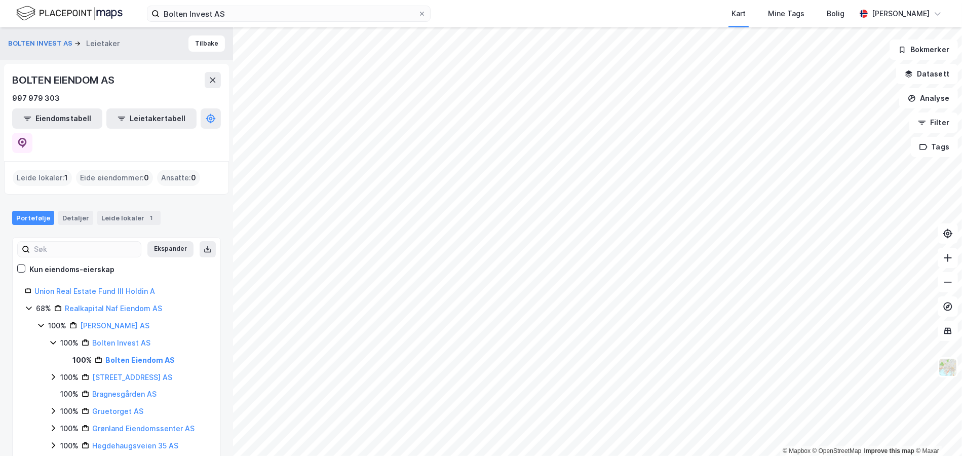
click at [49, 170] on div "Leide lokaler : 1" at bounding box center [42, 178] width 59 height 16
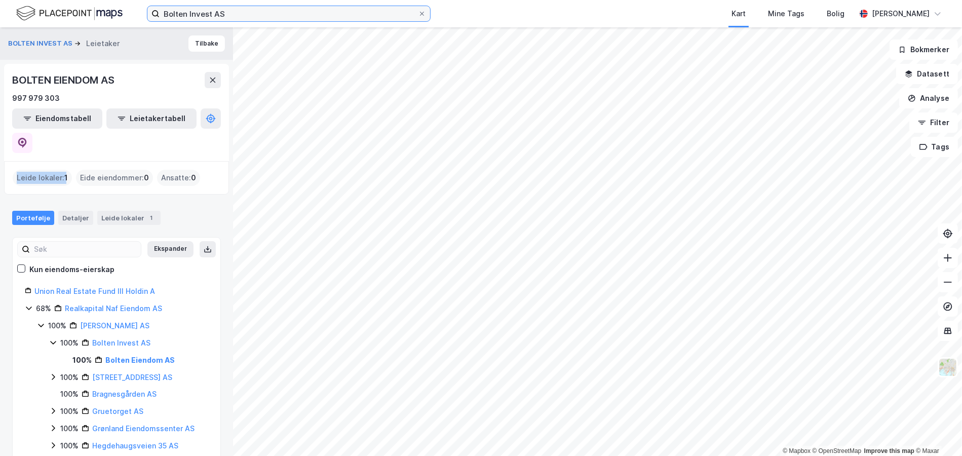
click at [198, 14] on input "Bolten Invest AS" at bounding box center [289, 13] width 258 height 15
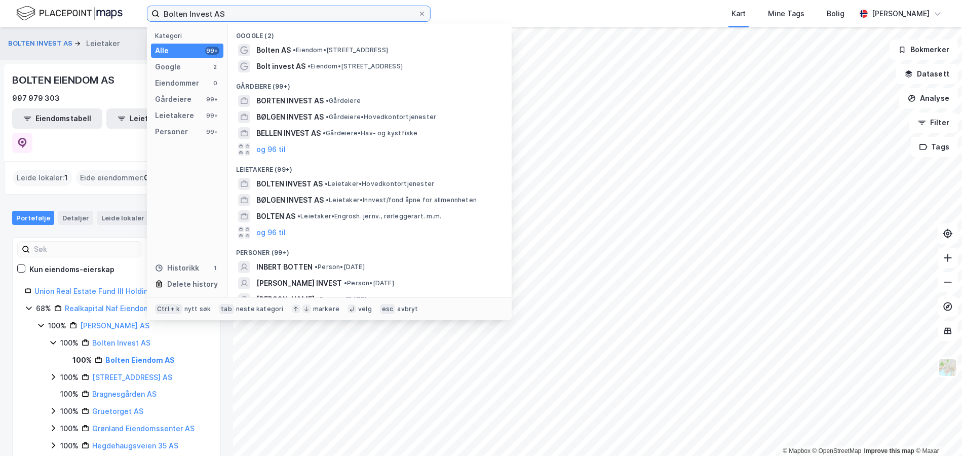
click at [198, 14] on input "Bolten Invest AS" at bounding box center [289, 13] width 258 height 15
paste input "ragnesgården"
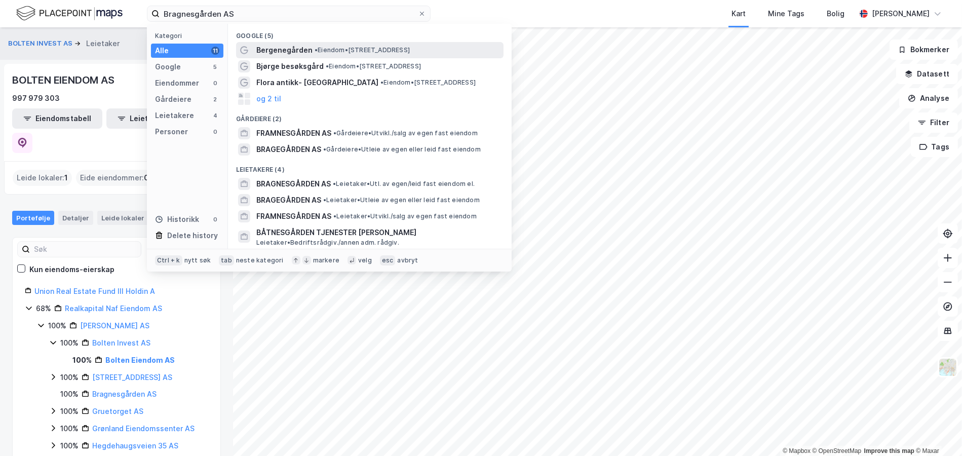
click at [365, 54] on span "• Eiendom • Københavngata 10, 0566 Oslo" at bounding box center [362, 50] width 95 height 8
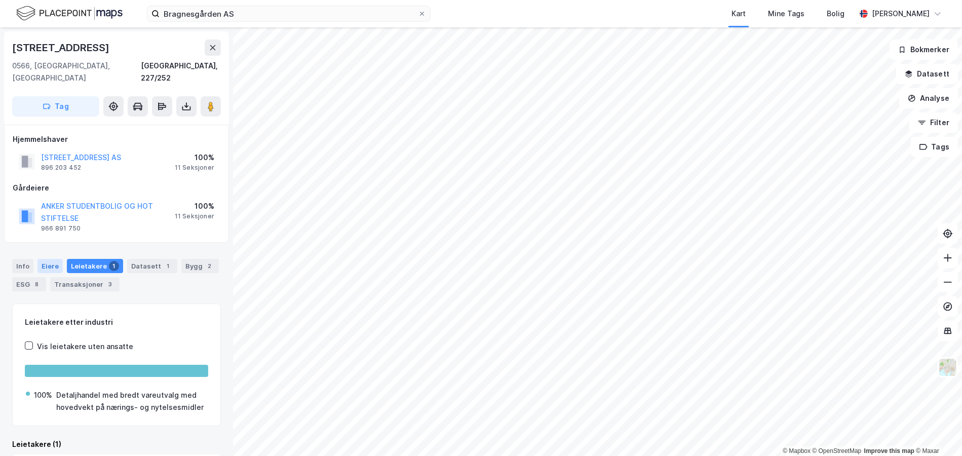
click at [42, 259] on div "Eiere" at bounding box center [49, 266] width 25 height 14
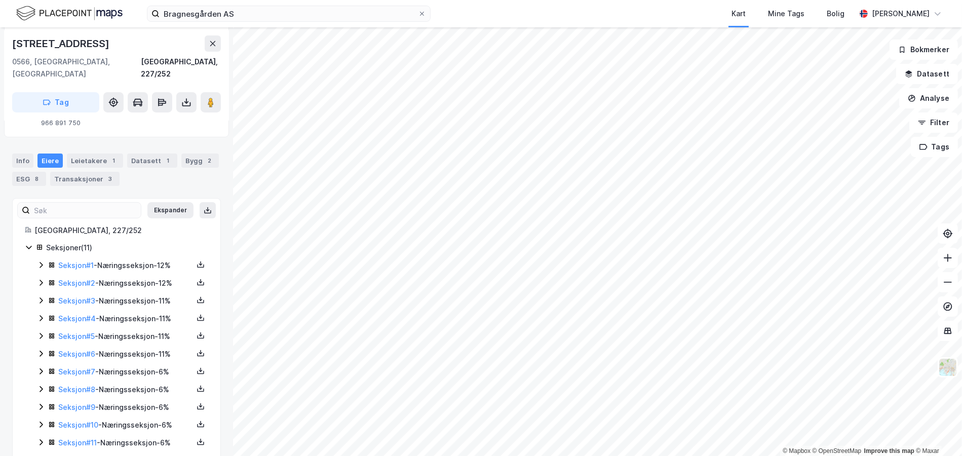
scroll to position [112, 0]
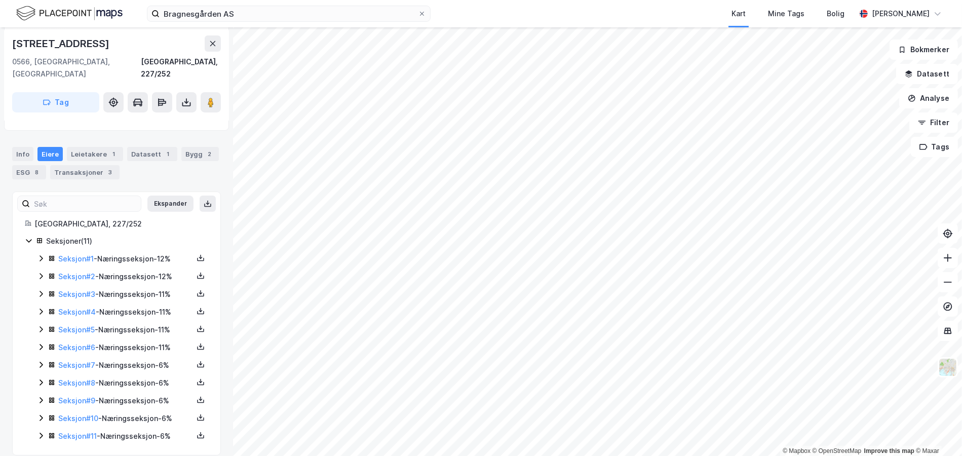
click at [42, 432] on icon at bounding box center [41, 436] width 8 height 8
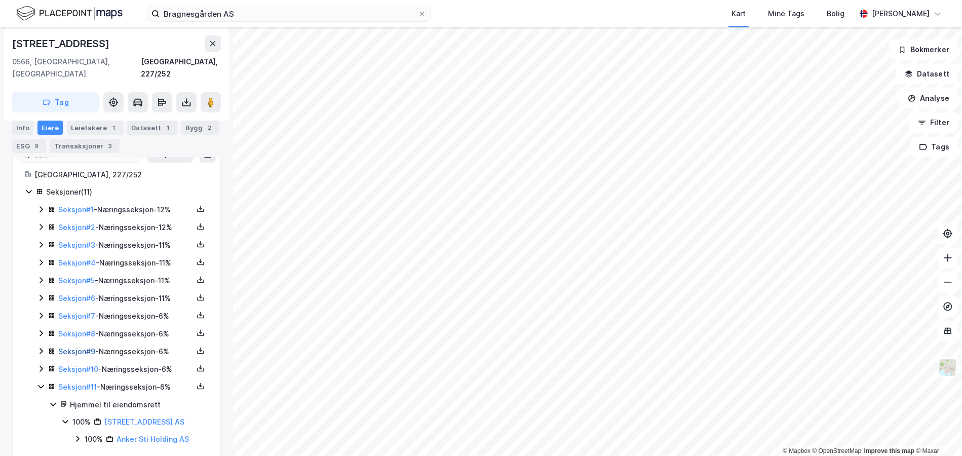
scroll to position [164, 0]
click at [40, 362] on icon at bounding box center [41, 366] width 8 height 8
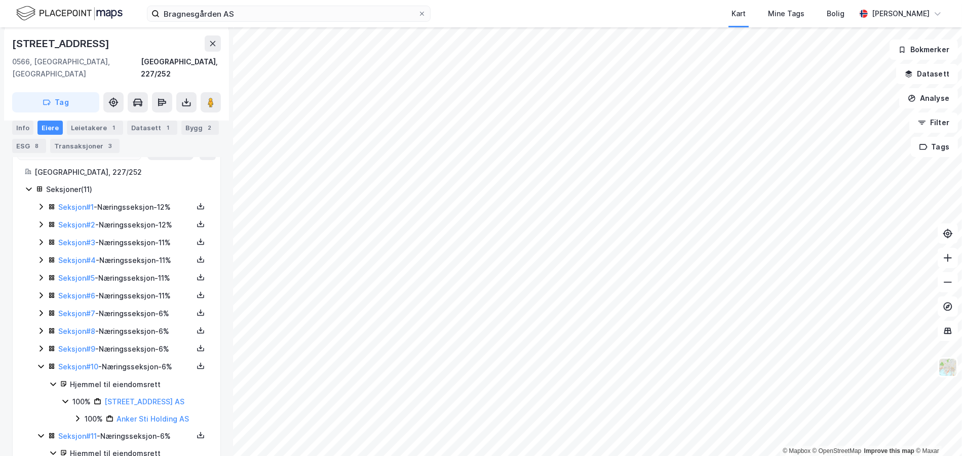
click at [43, 343] on div "Seksjon # 9 - Næringsseksjon - 6%" at bounding box center [122, 349] width 171 height 13
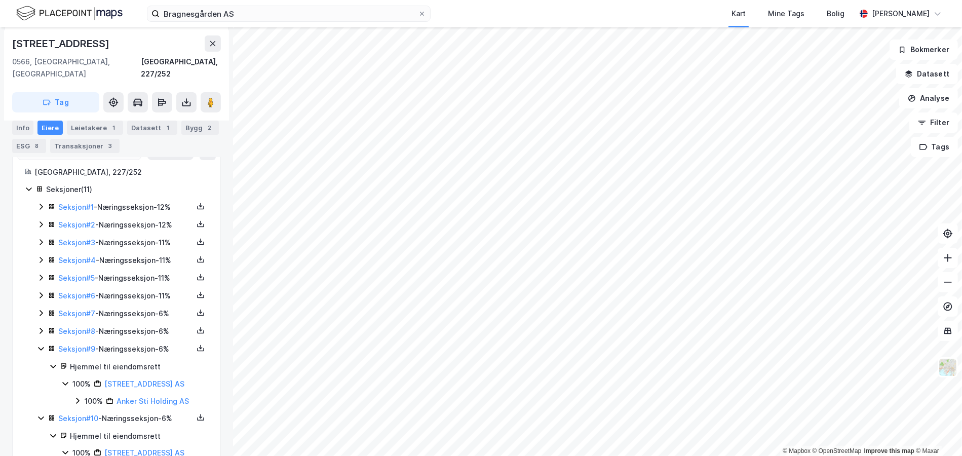
click at [44, 325] on div "Seksjon # 8 - Næringsseksjon - 6%" at bounding box center [122, 331] width 171 height 13
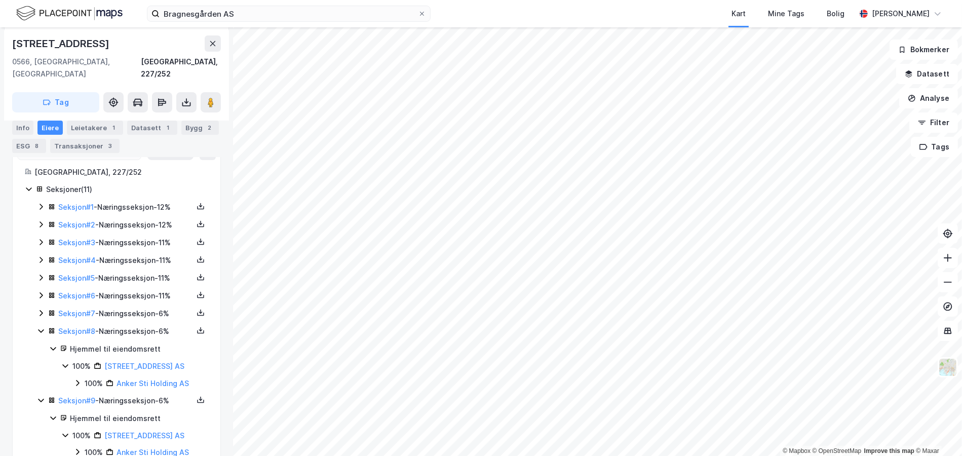
click at [47, 311] on div "Seksjon # 1 - Næringsseksjon - 12% Seksjon # 2 - Næringsseksjon - 12% Seksjon #…" at bounding box center [122, 399] width 171 height 396
click at [44, 309] on icon at bounding box center [41, 313] width 8 height 8
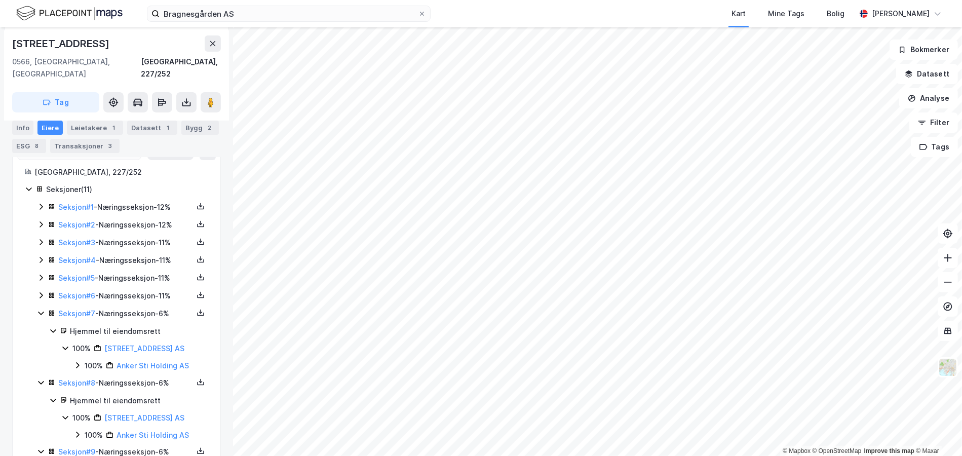
click at [41, 291] on icon at bounding box center [41, 295] width 8 height 8
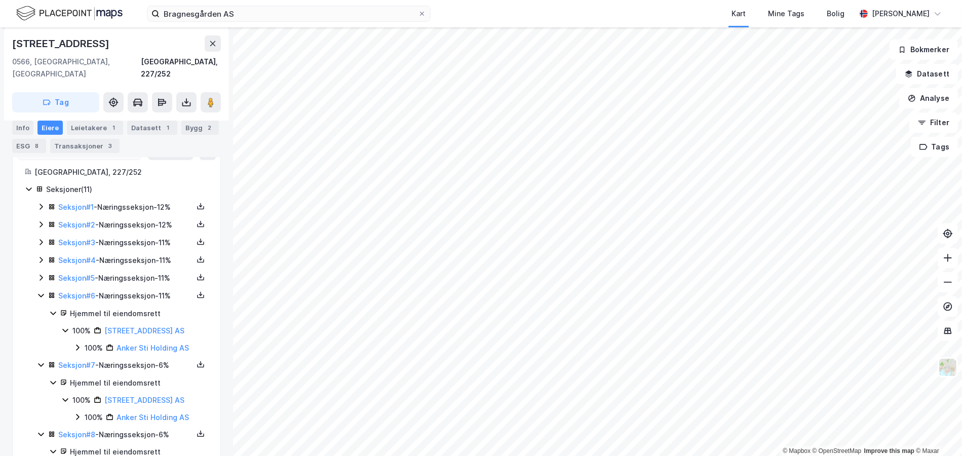
click at [39, 274] on icon at bounding box center [41, 278] width 8 height 8
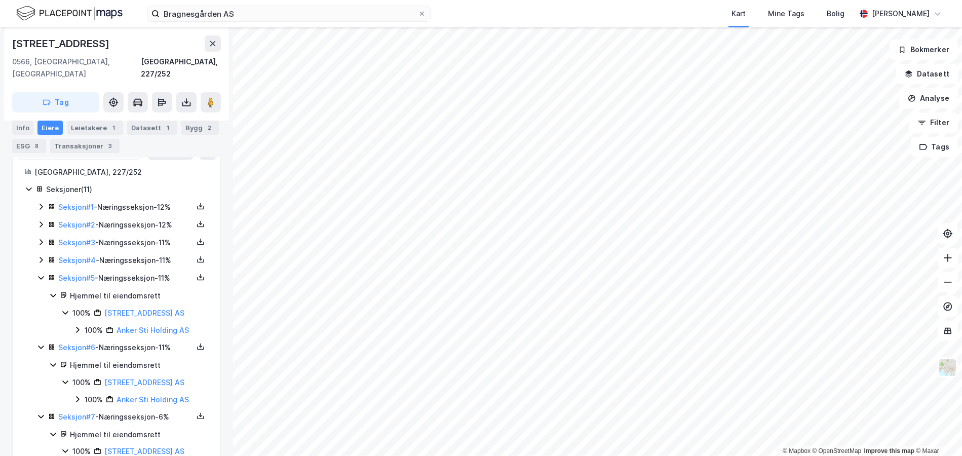
click at [38, 256] on icon at bounding box center [41, 260] width 8 height 8
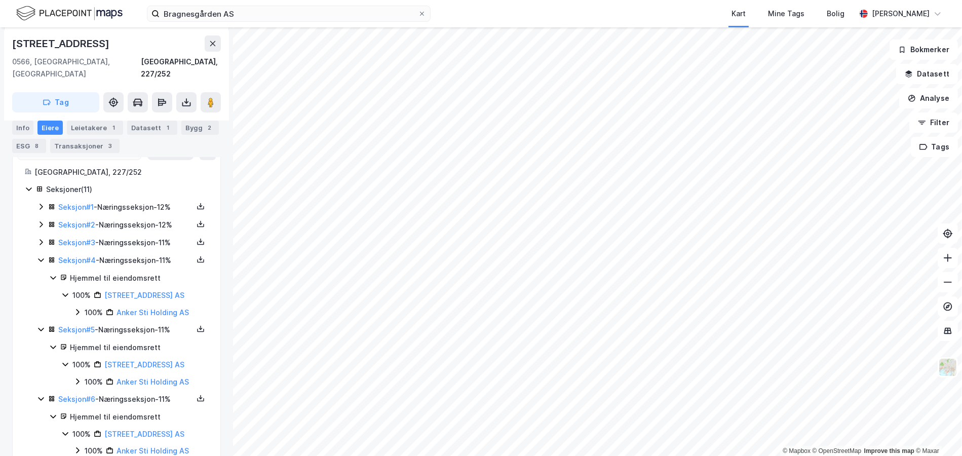
click at [40, 238] on icon at bounding box center [41, 242] width 8 height 8
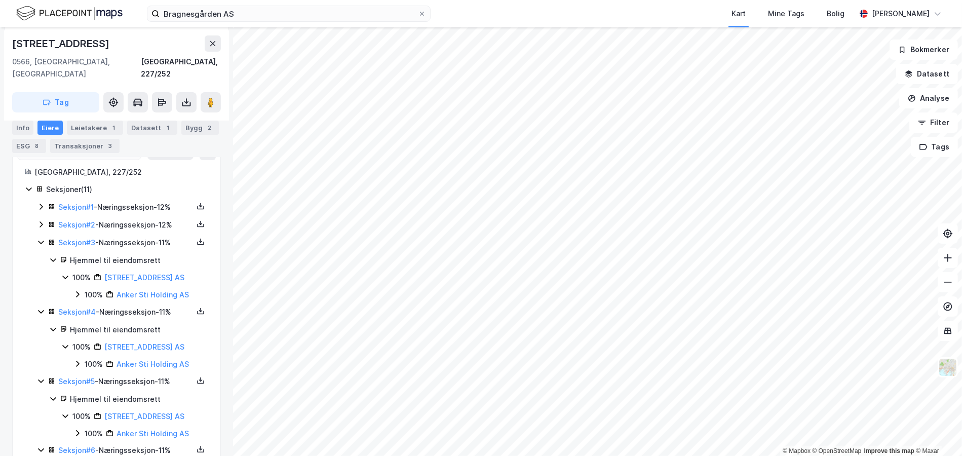
click at [43, 219] on div "Seksjon # 2 - Næringsseksjon - 12%" at bounding box center [122, 225] width 171 height 13
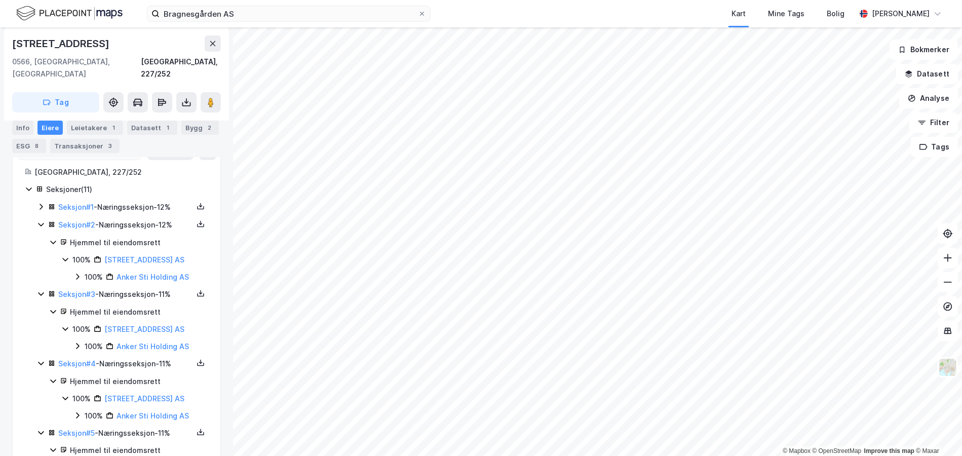
click at [41, 203] on icon at bounding box center [41, 207] width 8 height 8
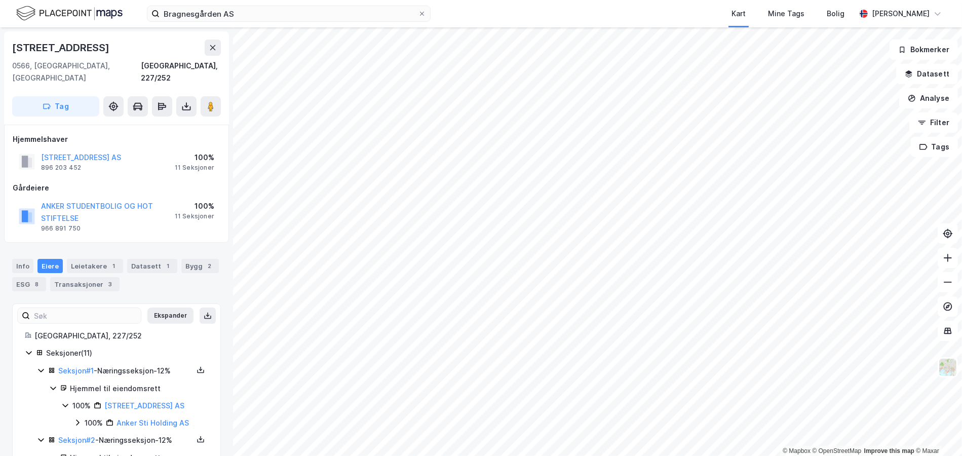
scroll to position [0, 0]
click at [209, 11] on input "Bragnesgården AS" at bounding box center [289, 13] width 258 height 15
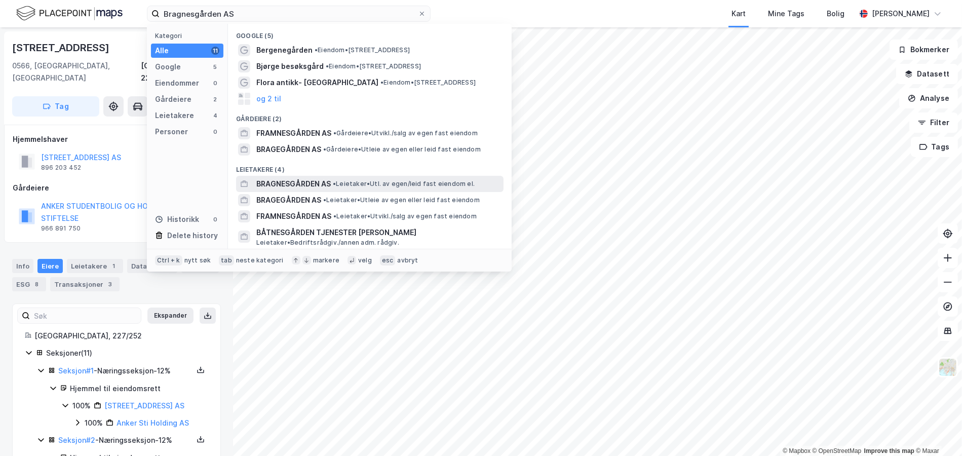
click at [349, 188] on div "BRAGNESGÅRDEN AS • Leietaker • Utl. av egen/leid fast eiendom el." at bounding box center [378, 184] width 245 height 12
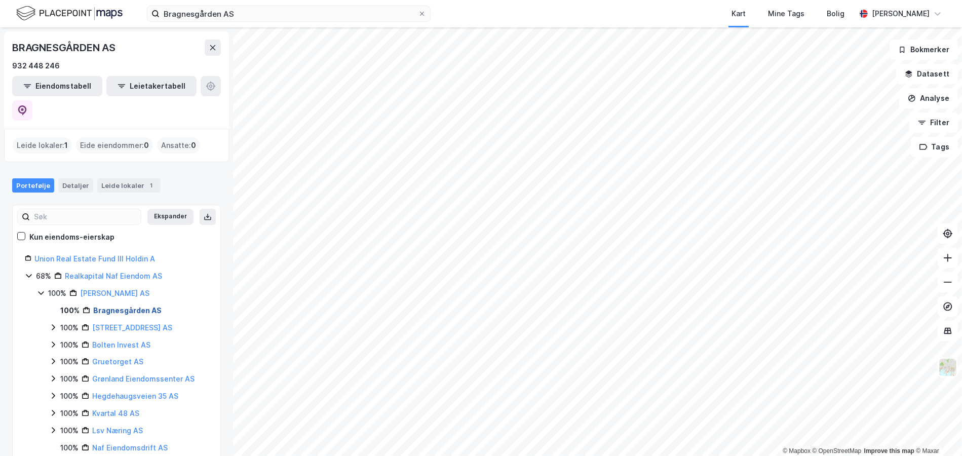
click at [132, 306] on link "Bragnesgården AS" at bounding box center [127, 310] width 68 height 9
click at [132, 178] on div "Leide lokaler 1" at bounding box center [128, 185] width 63 height 14
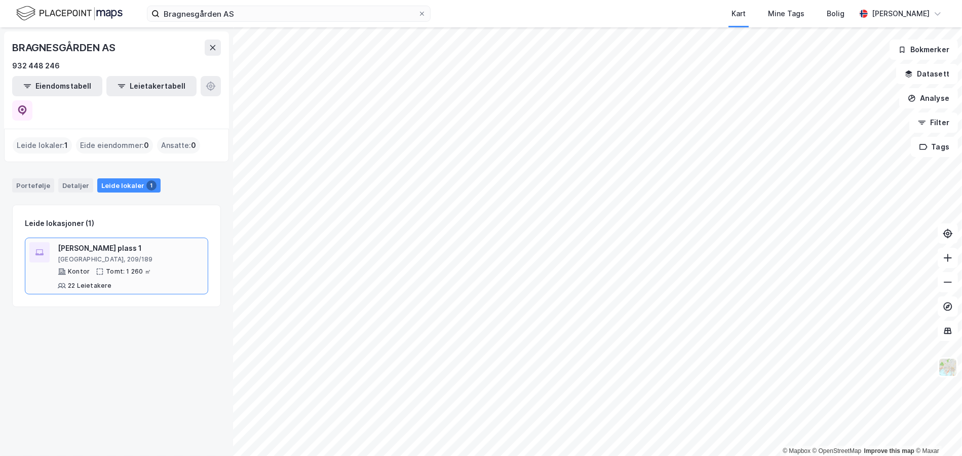
click at [135, 255] on div "Oslo, 209/189" at bounding box center [131, 259] width 146 height 8
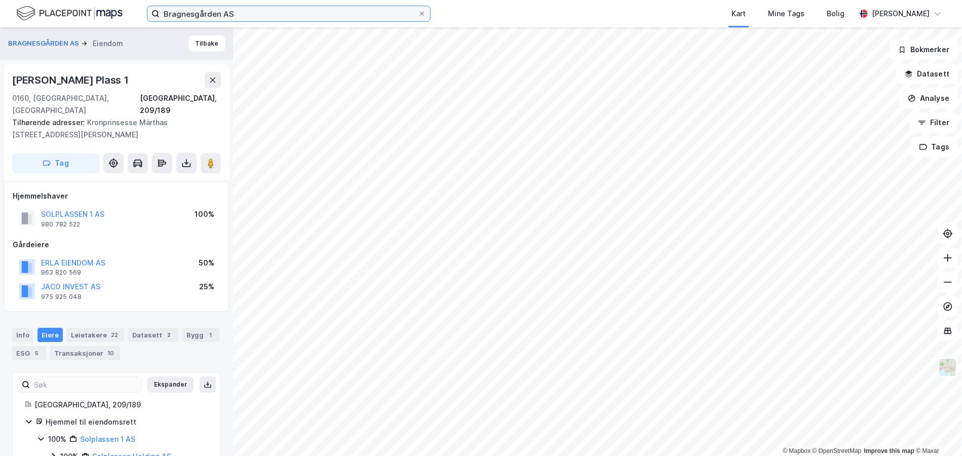
click at [199, 7] on input "Bragnesgården AS" at bounding box center [289, 13] width 258 height 15
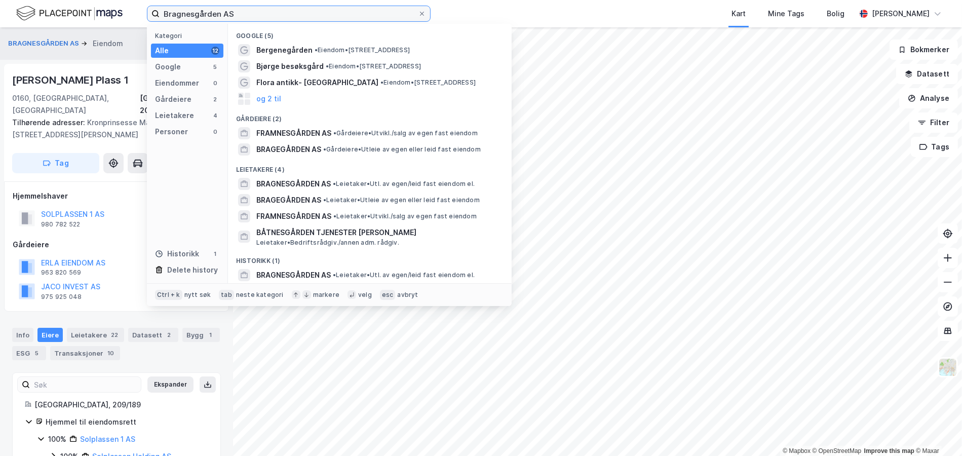
click at [199, 7] on input "Bragnesgården AS" at bounding box center [289, 13] width 258 height 15
click at [199, 6] on input "Bragnesgården AS" at bounding box center [289, 13] width 258 height 15
paste input "Grønland Eiendomssenter"
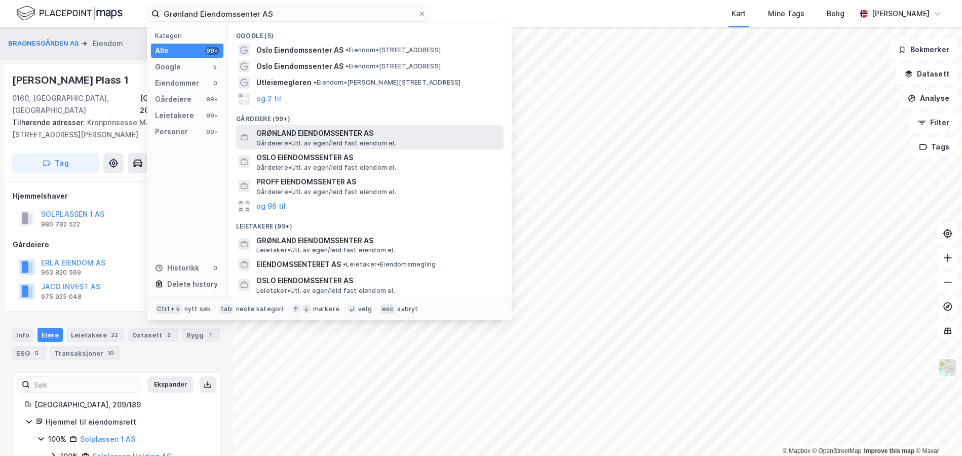
click at [332, 131] on span "GRØNLAND EIENDOMSSENTER AS" at bounding box center [377, 133] width 243 height 12
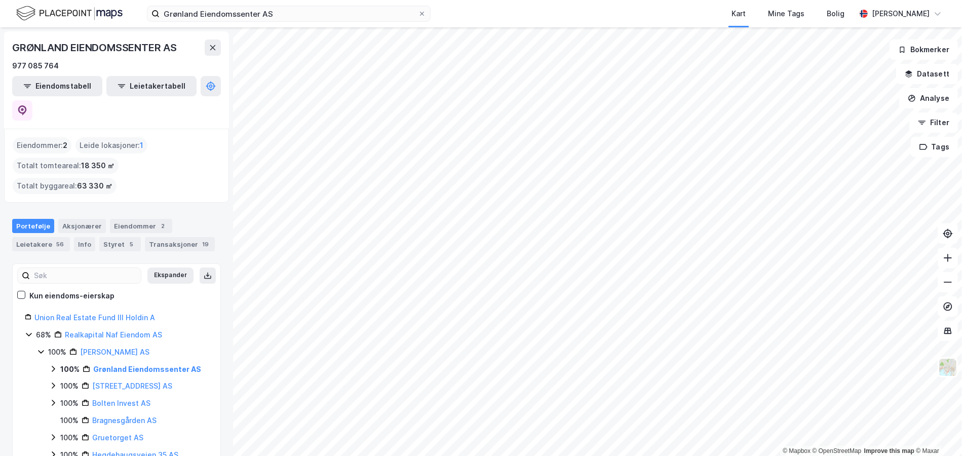
click at [127, 47] on div "GRØNLAND EIENDOMSSENTER AS" at bounding box center [95, 48] width 167 height 16
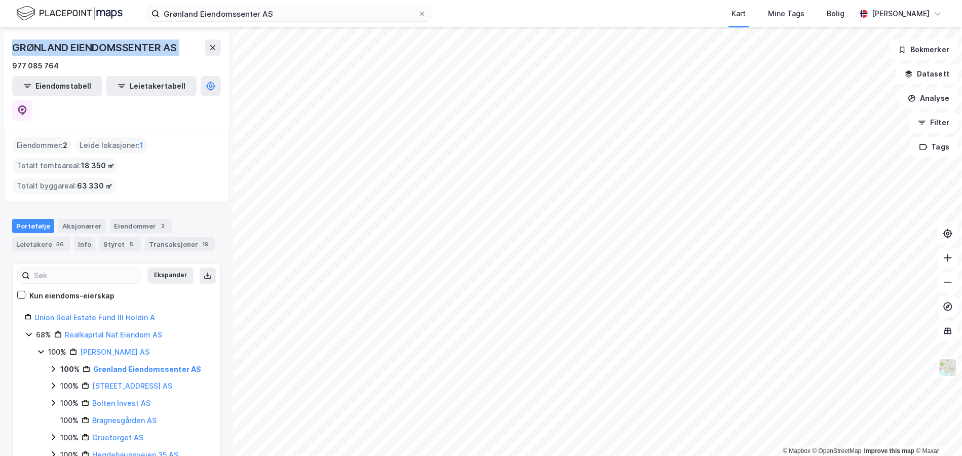
click at [127, 47] on div "GRØNLAND EIENDOMSSENTER AS" at bounding box center [95, 48] width 167 height 16
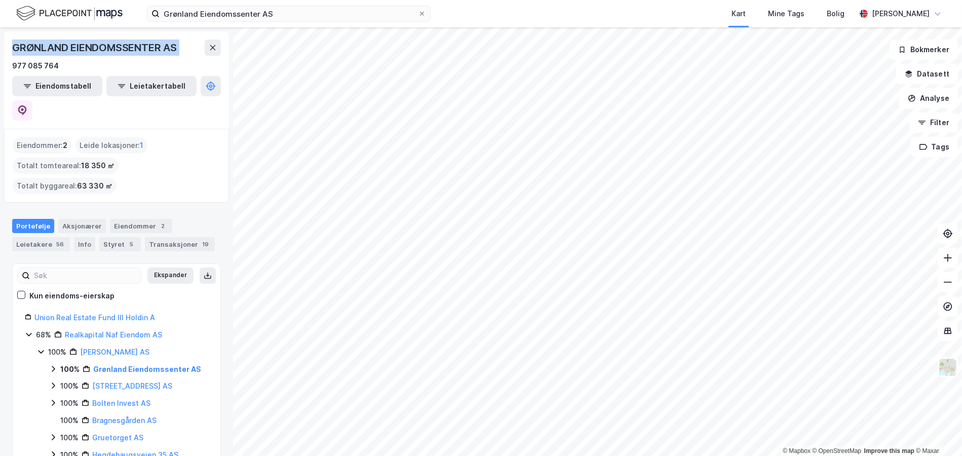
click at [127, 47] on div "GRØNLAND EIENDOMSSENTER AS" at bounding box center [95, 48] width 167 height 16
click at [131, 48] on div "GRØNLAND EIENDOMSSENTER AS" at bounding box center [95, 48] width 167 height 16
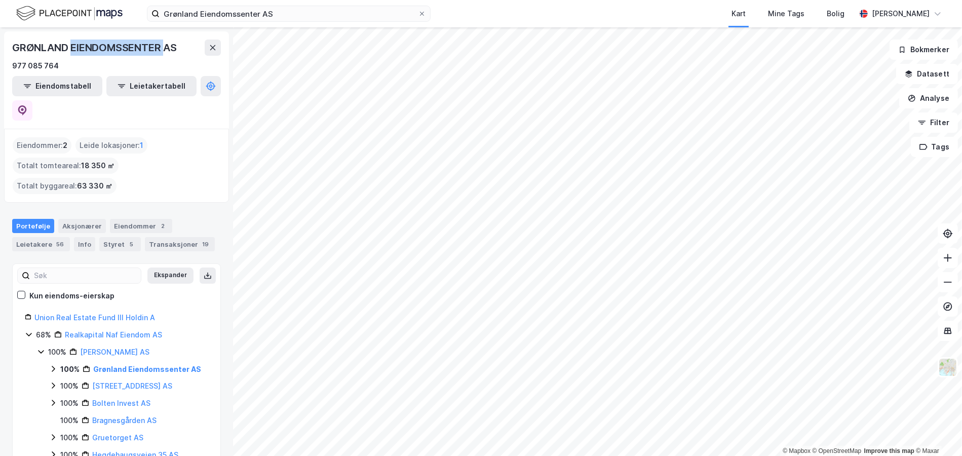
click at [131, 48] on div "GRØNLAND EIENDOMSSENTER AS" at bounding box center [95, 48] width 167 height 16
click at [127, 219] on div "Eiendommer 2" at bounding box center [141, 226] width 62 height 14
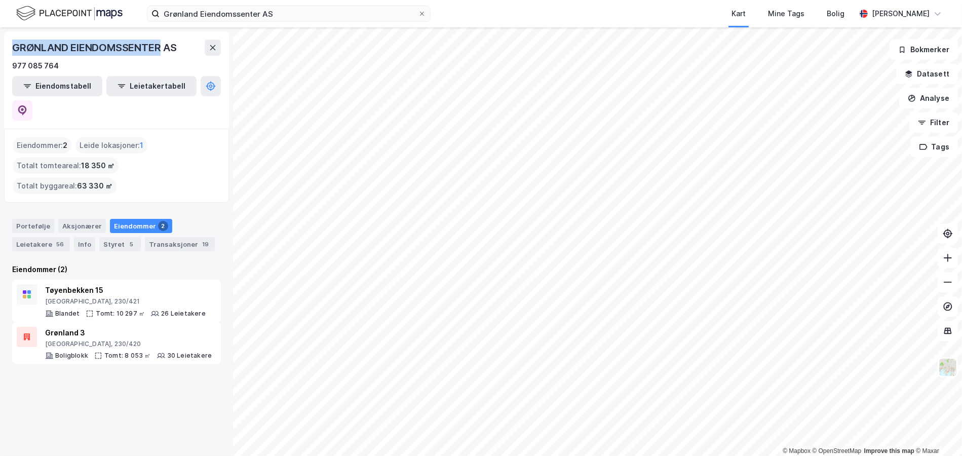
drag, startPoint x: 164, startPoint y: 46, endPoint x: 8, endPoint y: 45, distance: 156.1
click at [8, 45] on div "GRØNLAND EIENDOMSSENTER AS 977 085 764 Eiendomstabell Leietakertabell" at bounding box center [116, 79] width 225 height 97
copy div "GRØNLAND EIENDOMSSENTER"
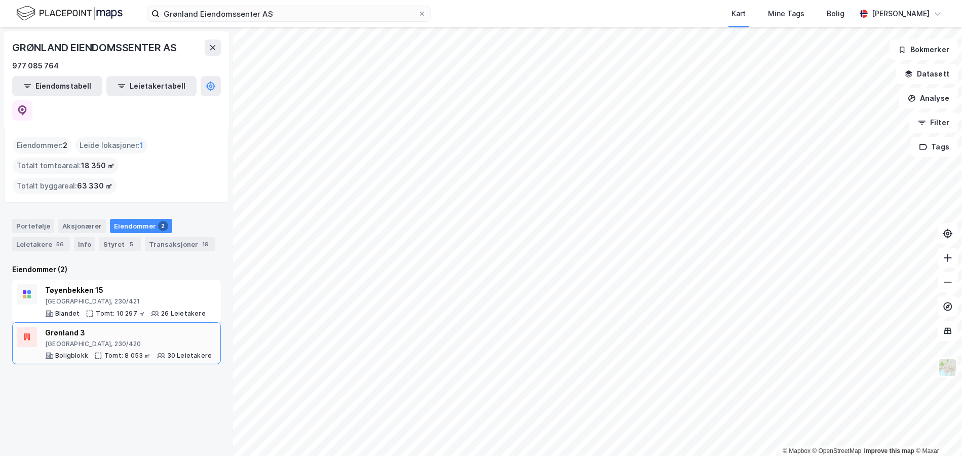
click at [117, 327] on div "Grønland 3" at bounding box center [128, 333] width 167 height 12
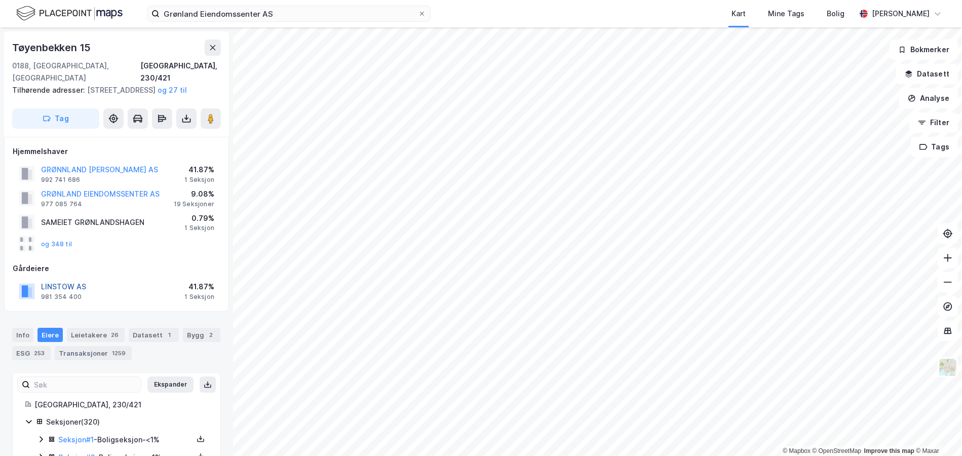
click at [0, 0] on button "LINSTOW AS" at bounding box center [0, 0] width 0 height 0
click at [202, 284] on div "41.87%" at bounding box center [199, 287] width 30 height 12
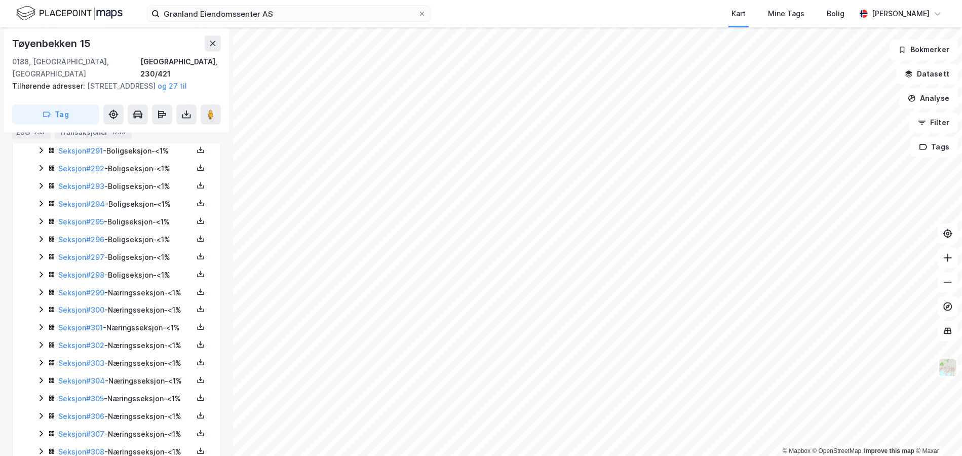
scroll to position [5929, 0]
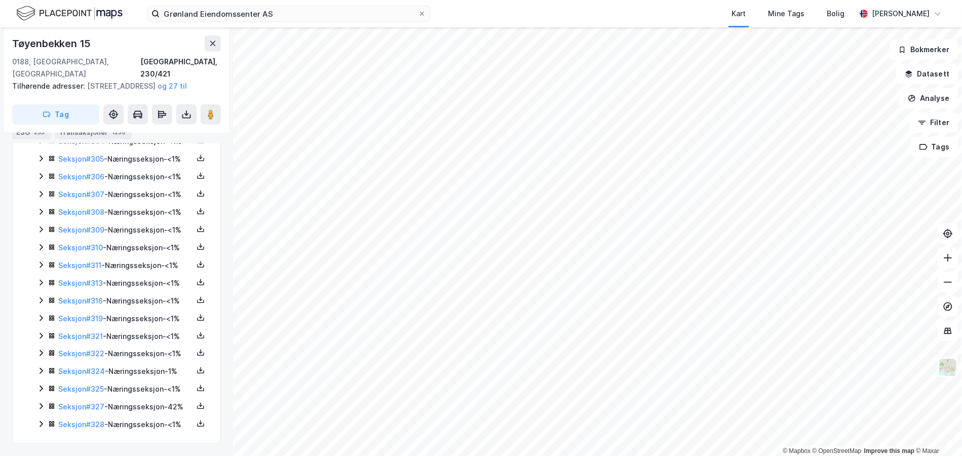
click at [39, 402] on icon at bounding box center [41, 406] width 8 height 8
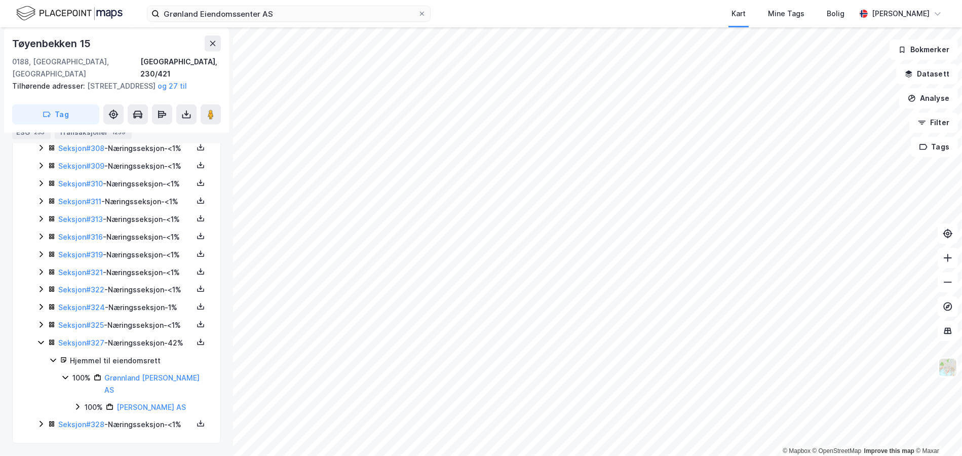
scroll to position [5980, 0]
click at [40, 338] on icon at bounding box center [41, 342] width 8 height 8
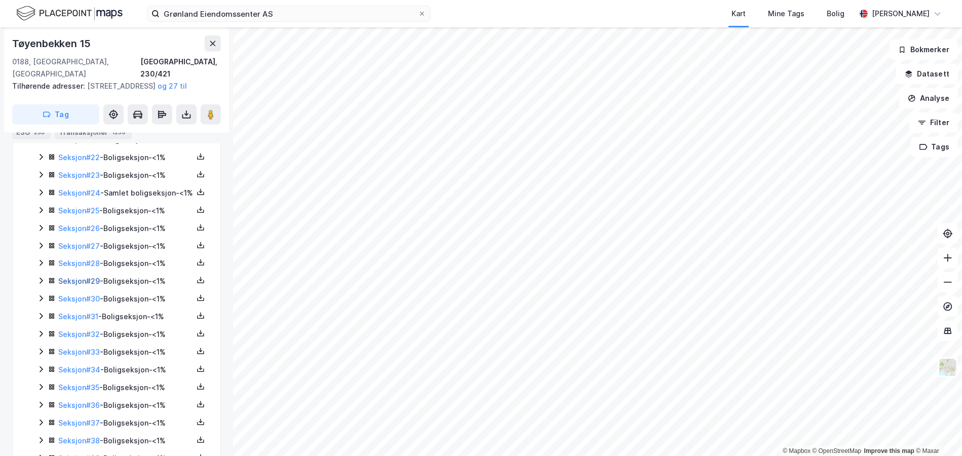
scroll to position [609, 0]
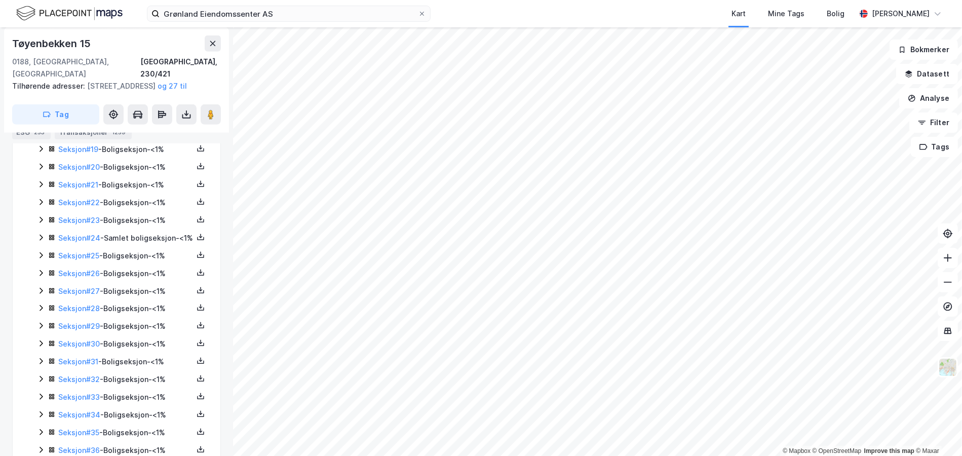
click at [39, 259] on icon at bounding box center [41, 255] width 8 height 8
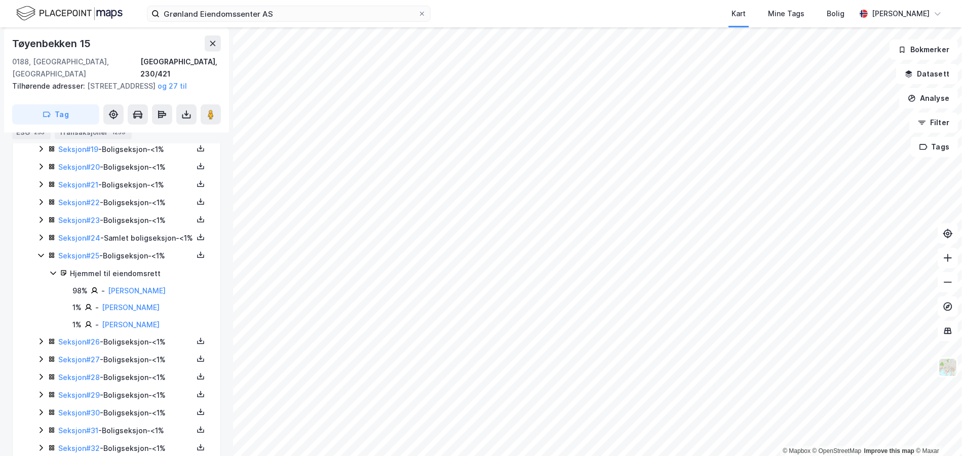
click at [39, 259] on icon at bounding box center [41, 255] width 8 height 8
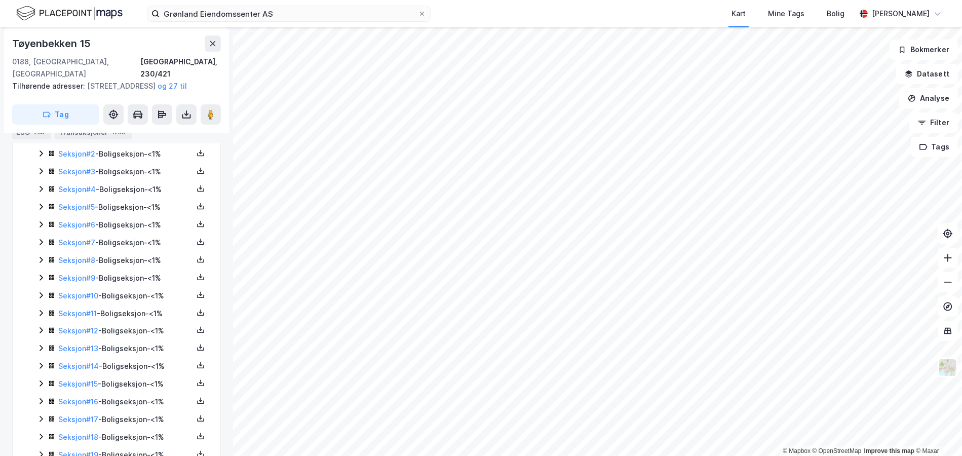
scroll to position [0, 0]
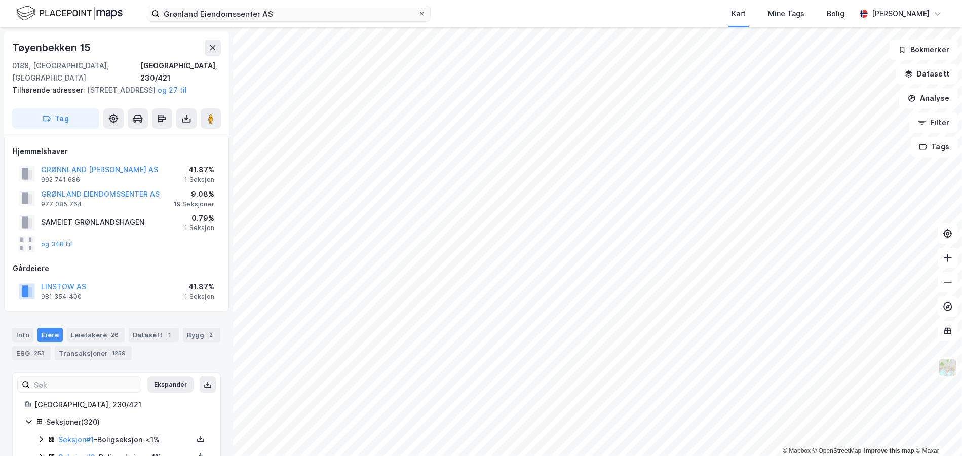
click at [152, 238] on div "og 348 til" at bounding box center [117, 244] width 208 height 20
click at [153, 238] on div "og 348 til" at bounding box center [117, 244] width 208 height 20
click at [154, 238] on div "og 348 til" at bounding box center [117, 244] width 208 height 20
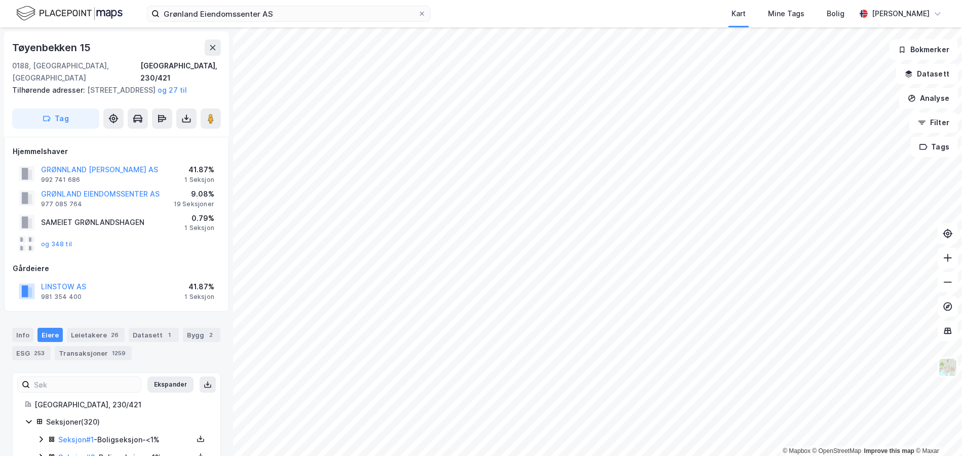
click at [154, 238] on div "og 348 til" at bounding box center [117, 244] width 208 height 20
click at [0, 0] on button "GRØNLAND EIENDOMSSENTER AS" at bounding box center [0, 0] width 0 height 0
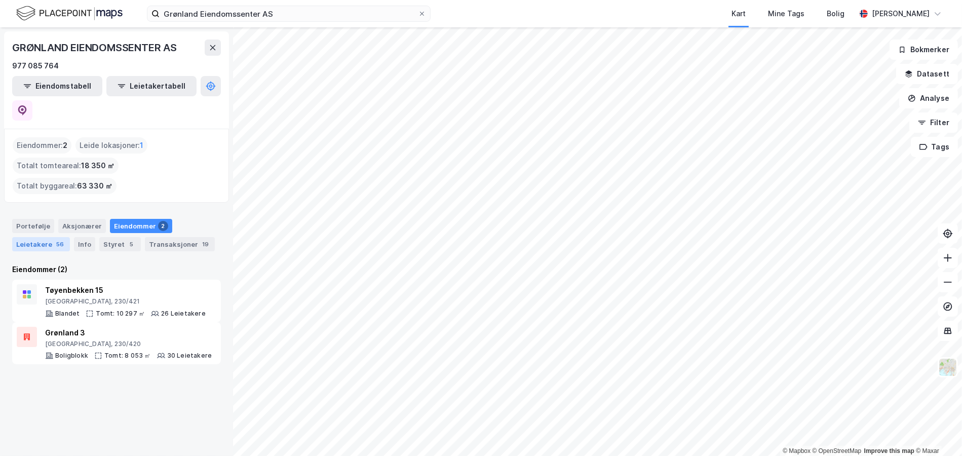
click at [46, 237] on div "Leietakere 56" at bounding box center [41, 244] width 58 height 14
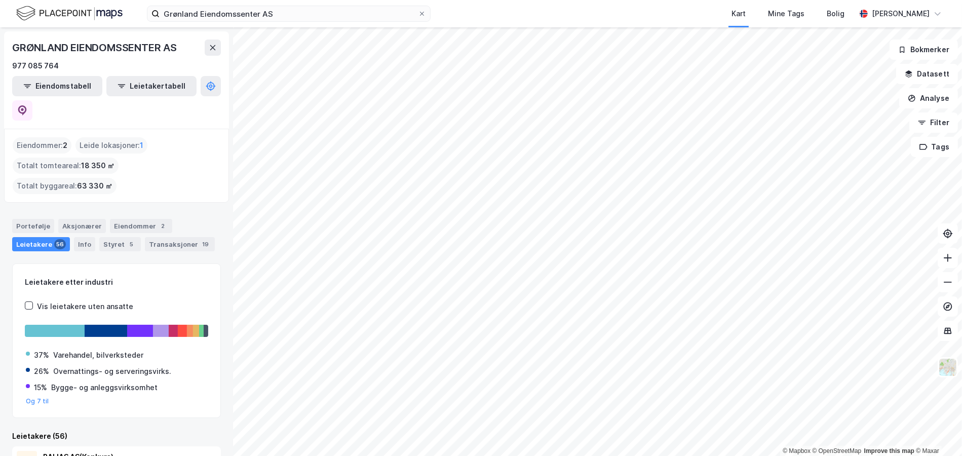
click at [31, 137] on div "Eiendommer : 2" at bounding box center [42, 145] width 59 height 16
click at [19, 207] on div "Portefølje Aksjonærer Eiendommer 2 Leietakere 56 Info Styret 5 Transaksjoner 19" at bounding box center [116, 231] width 233 height 49
click at [22, 219] on div "Portefølje" at bounding box center [33, 226] width 42 height 14
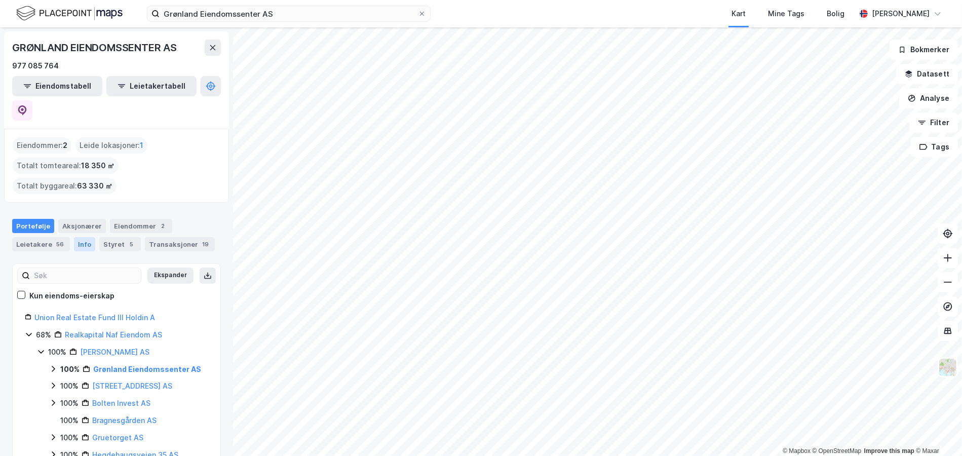
click at [75, 237] on div "Info" at bounding box center [84, 244] width 21 height 14
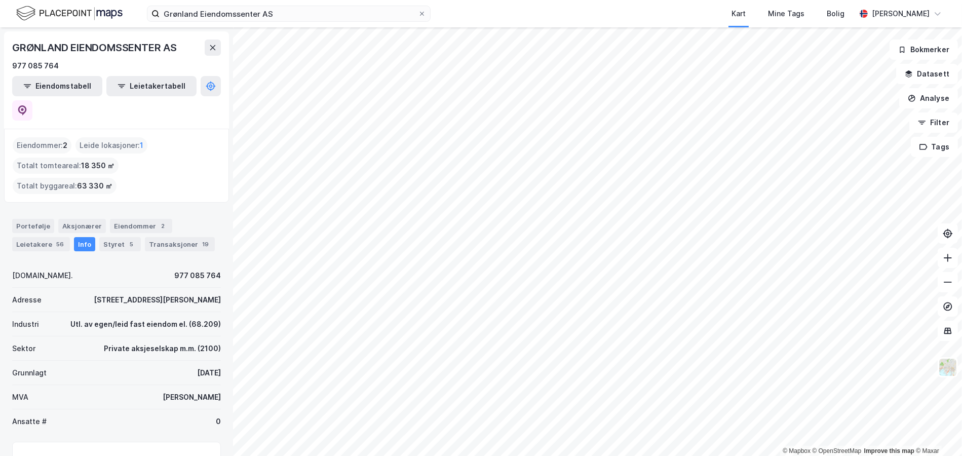
click at [92, 219] on div "Aksjonærer" at bounding box center [82, 226] width 48 height 14
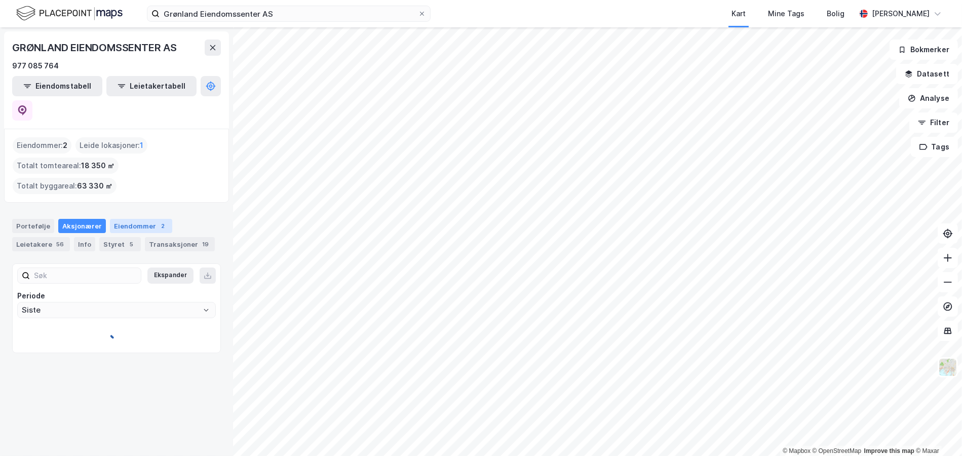
click at [130, 219] on div "Eiendommer 2" at bounding box center [141, 226] width 62 height 14
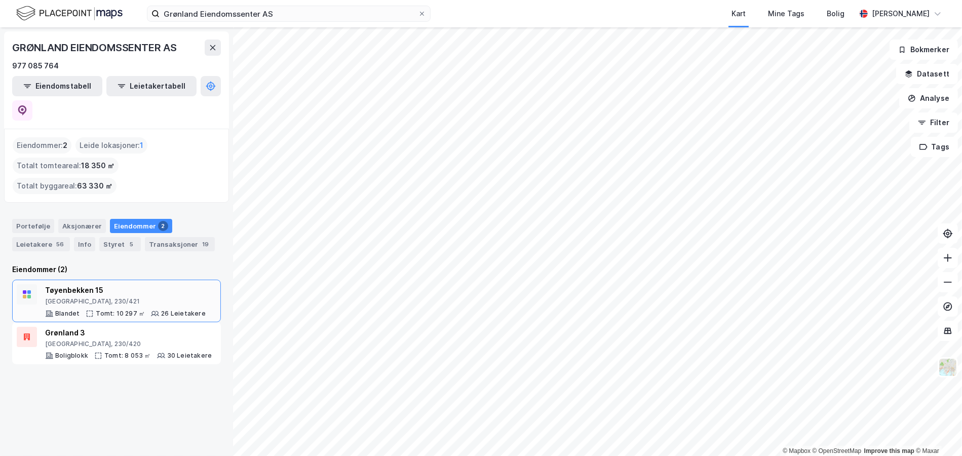
click at [102, 284] on div "Tøyenbekken 15" at bounding box center [125, 290] width 161 height 12
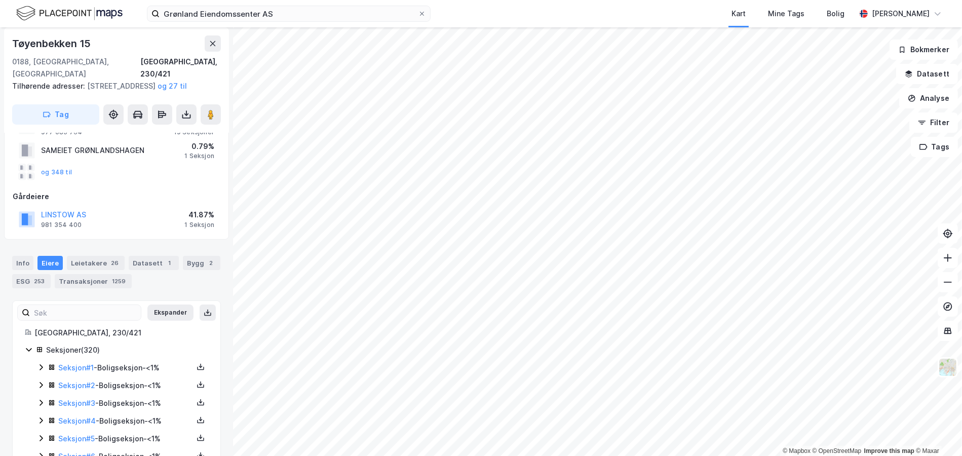
scroll to position [105, 0]
click at [32, 273] on div "Info Eiere Leietakere 26 Datasett 1 Bygg 2 ESG 253 Transaksjoner 1259" at bounding box center [116, 271] width 209 height 32
click at [32, 276] on div "ESG 253" at bounding box center [31, 280] width 39 height 14
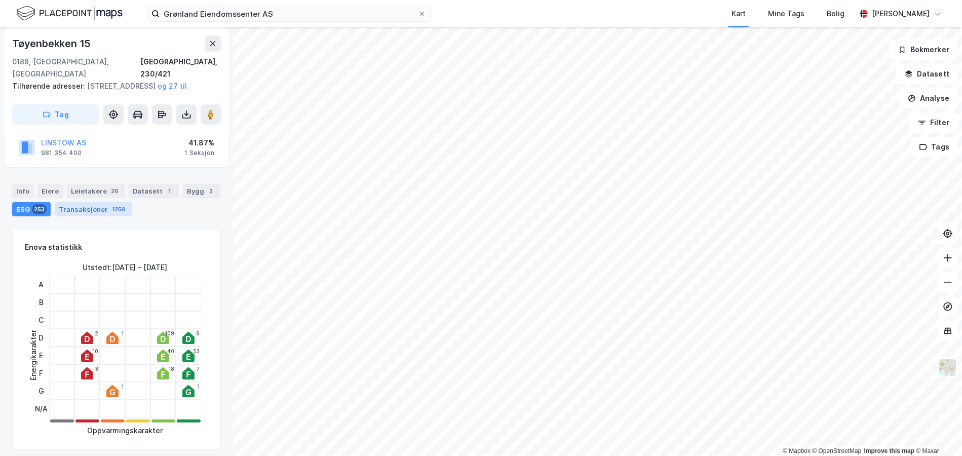
scroll to position [257, 0]
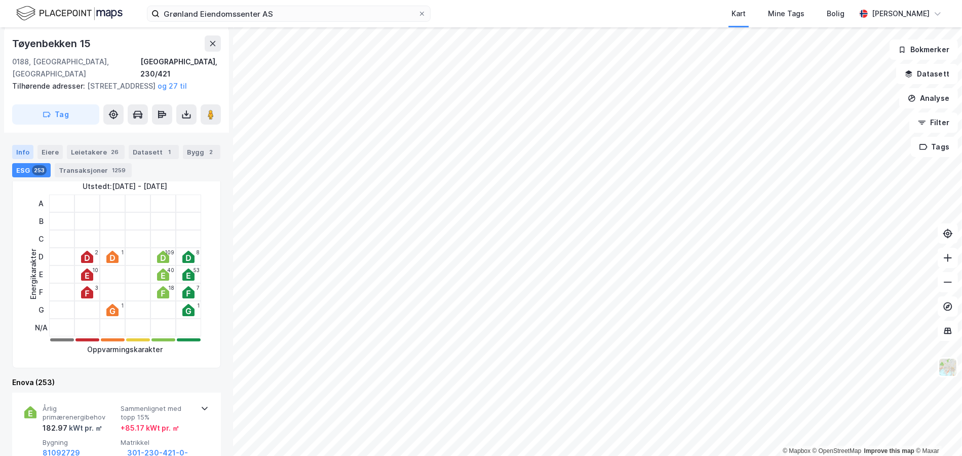
click at [18, 151] on div "Info" at bounding box center [22, 152] width 21 height 14
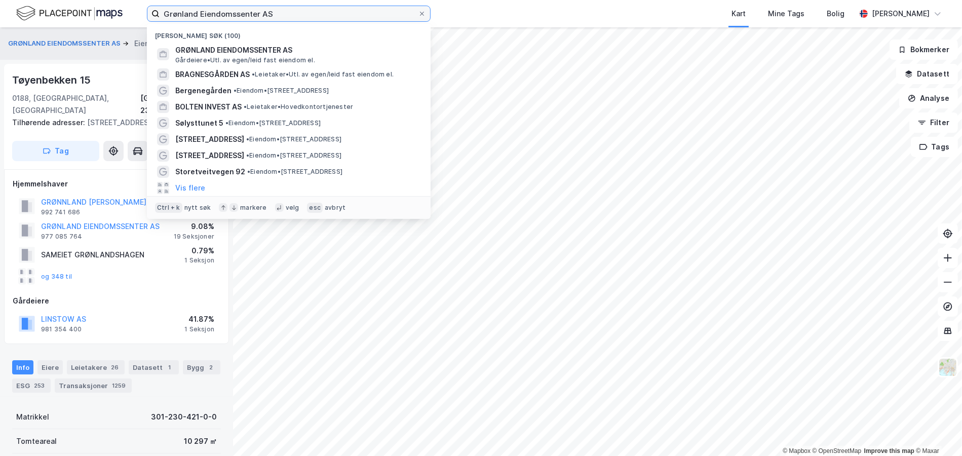
click at [199, 9] on input "Grønland Eiendomssenter AS" at bounding box center [289, 13] width 258 height 15
paste input "Kvartal 48"
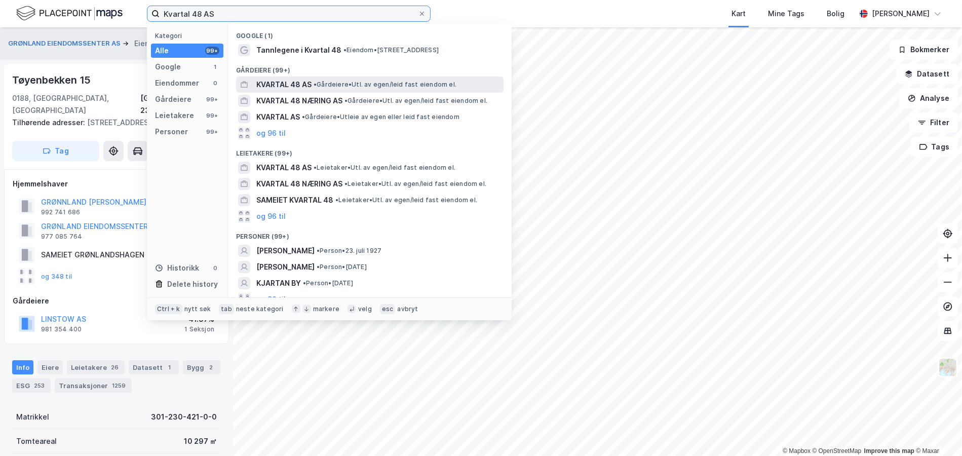
type input "Kvartal 48 AS"
click at [304, 85] on span "KVARTAL 48 AS" at bounding box center [283, 85] width 55 height 12
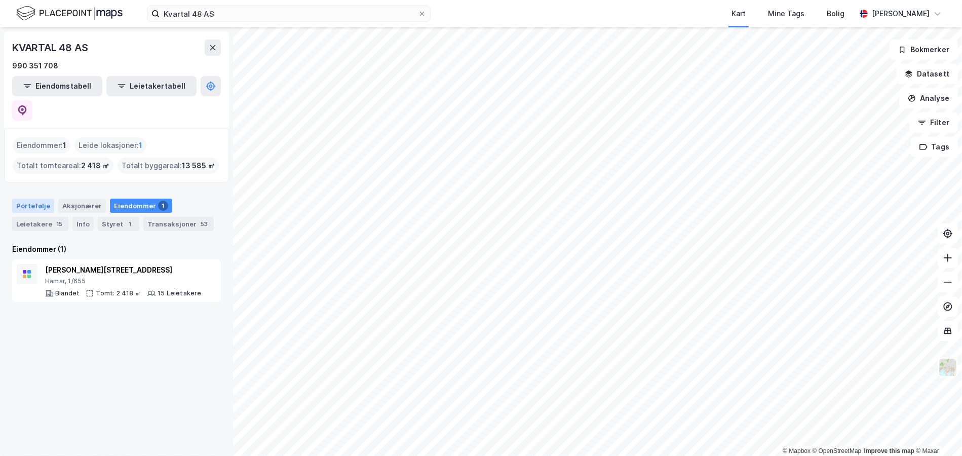
click at [34, 199] on div "Portefølje" at bounding box center [33, 206] width 42 height 14
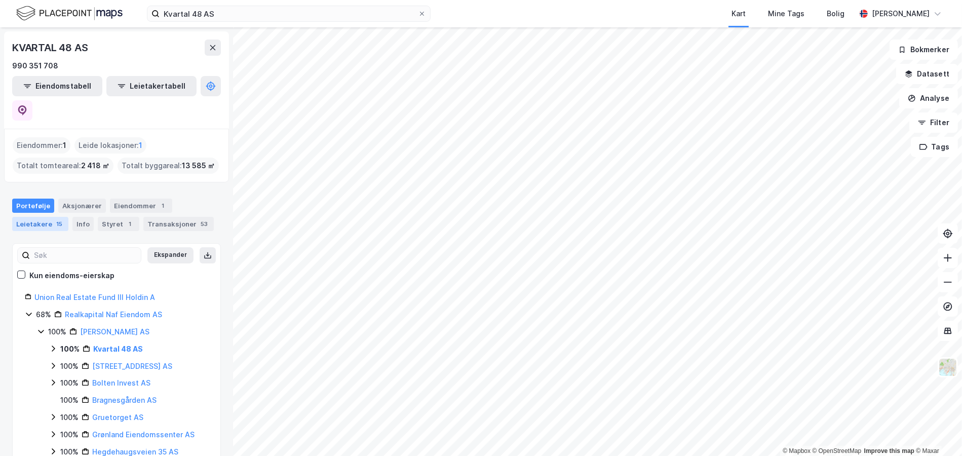
click at [54, 219] on div "15" at bounding box center [59, 224] width 10 height 10
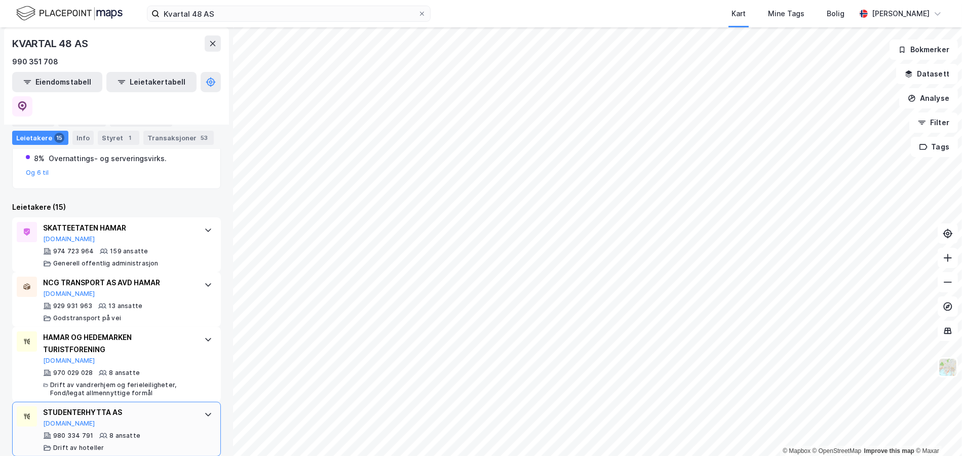
scroll to position [63, 0]
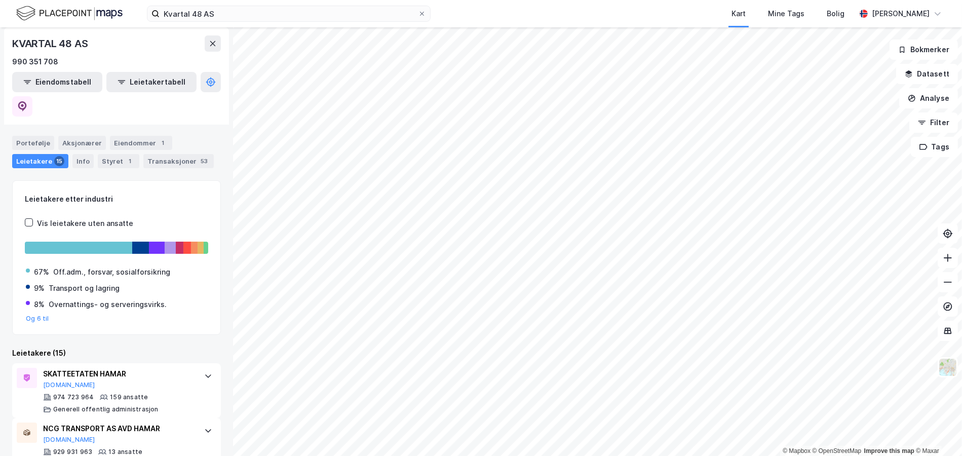
click at [97, 266] on div "Off.adm., forsvar, sosialforsikring" at bounding box center [111, 272] width 117 height 12
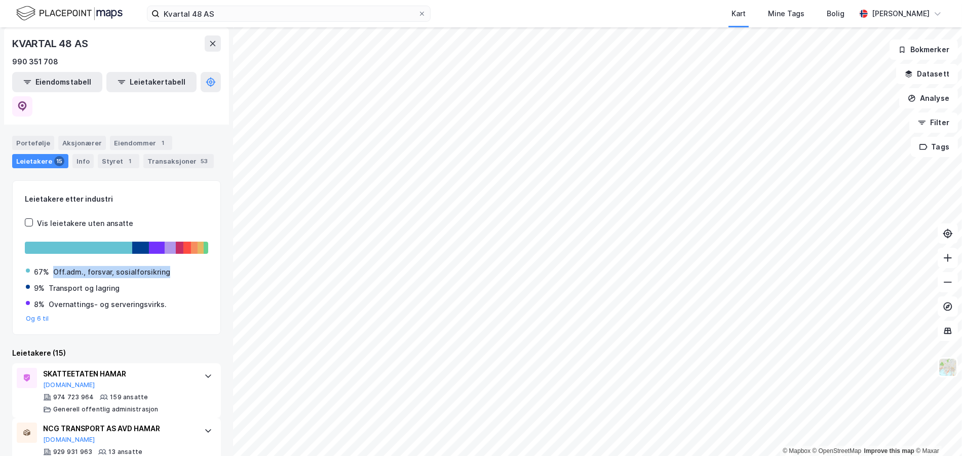
click at [97, 266] on div "Off.adm., forsvar, sosialforsikring" at bounding box center [111, 272] width 117 height 12
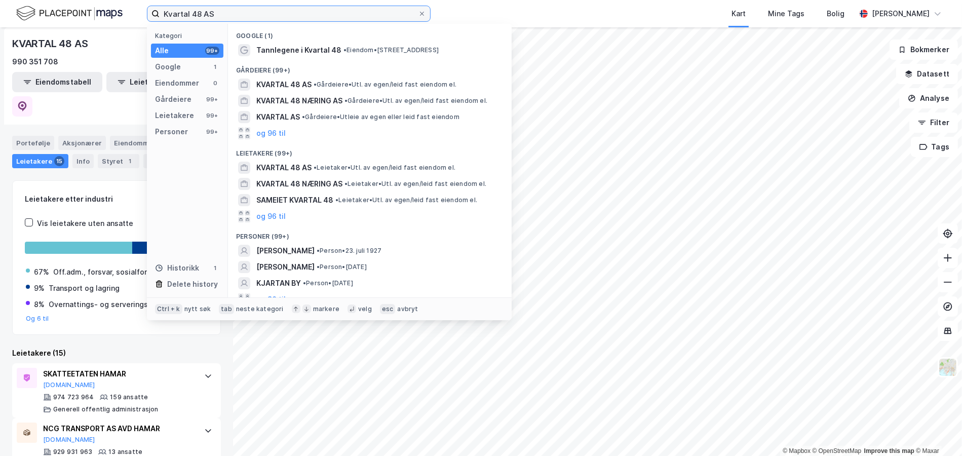
click at [200, 13] on input "Kvartal 48 AS" at bounding box center [289, 13] width 258 height 15
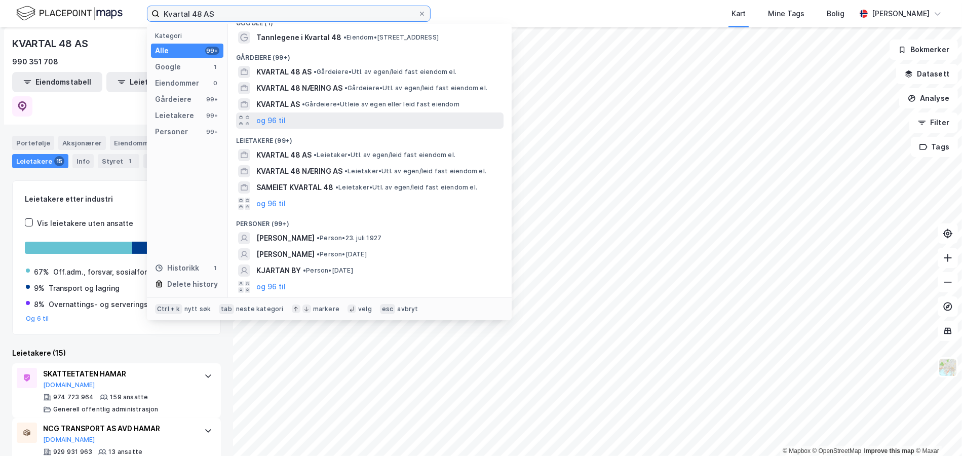
scroll to position [0, 0]
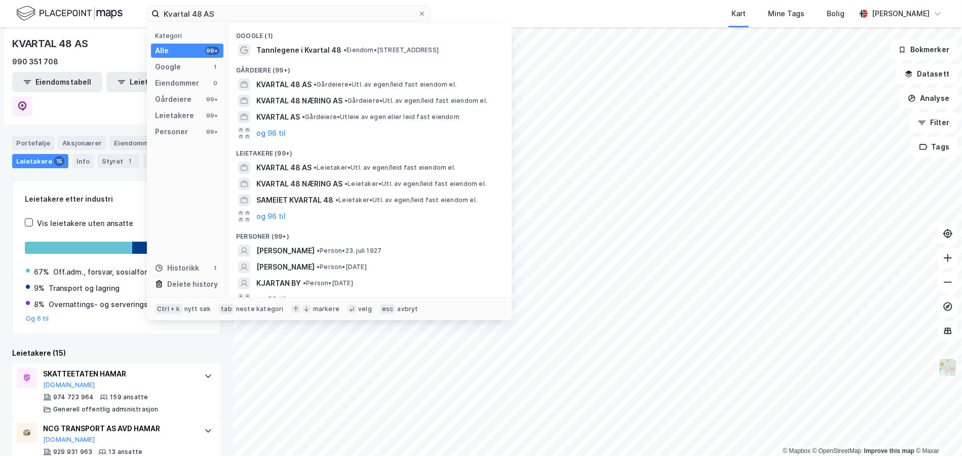
drag, startPoint x: 61, startPoint y: 160, endPoint x: 55, endPoint y: 150, distance: 11.8
click at [61, 180] on div "Leietakere etter industri Vis leietakere uten ansatte 67% Off.adm., forsvar, so…" at bounding box center [116, 257] width 209 height 155
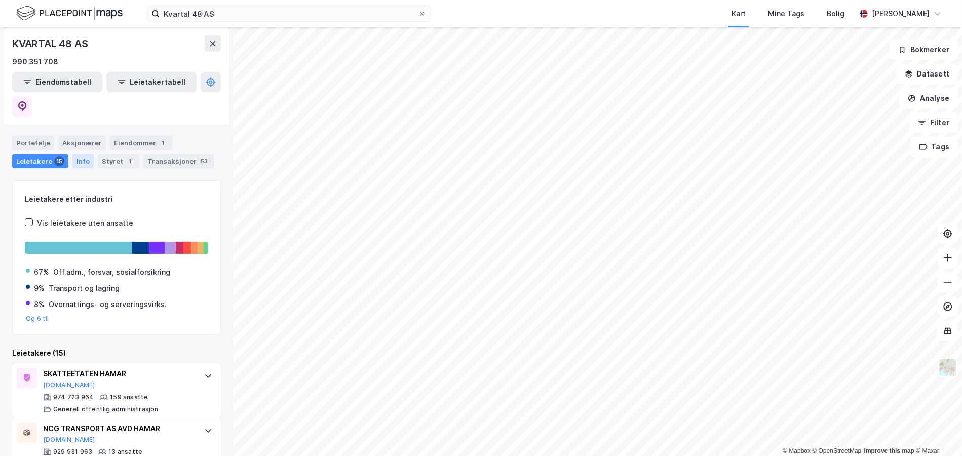
click at [85, 154] on div "Info" at bounding box center [82, 161] width 21 height 14
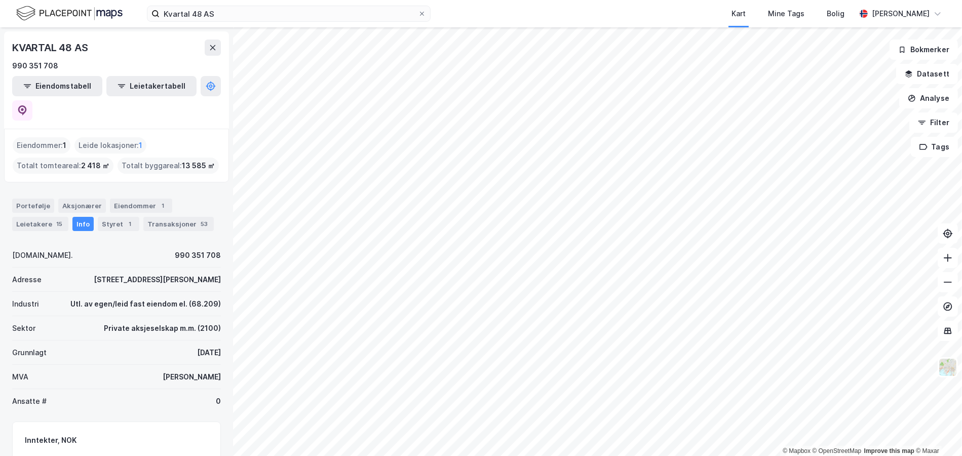
click at [41, 137] on div "Eiendommer : 1" at bounding box center [42, 145] width 58 height 16
click at [31, 199] on div "Portefølje" at bounding box center [33, 206] width 42 height 14
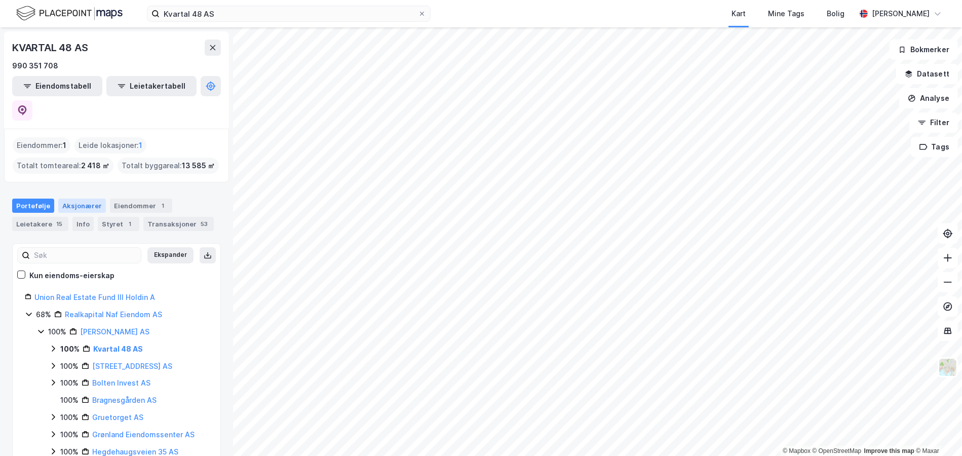
click at [91, 199] on div "Aksjonærer" at bounding box center [82, 206] width 48 height 14
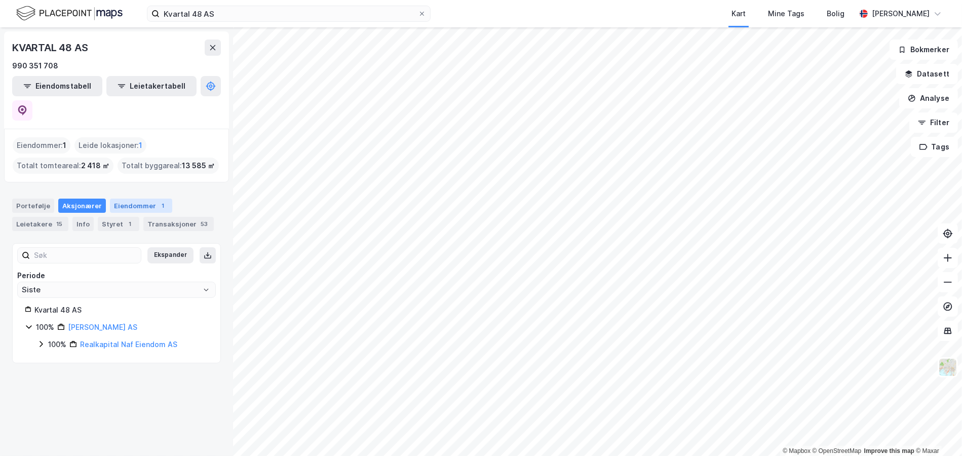
click at [125, 199] on div "Eiendommer 1" at bounding box center [141, 206] width 62 height 14
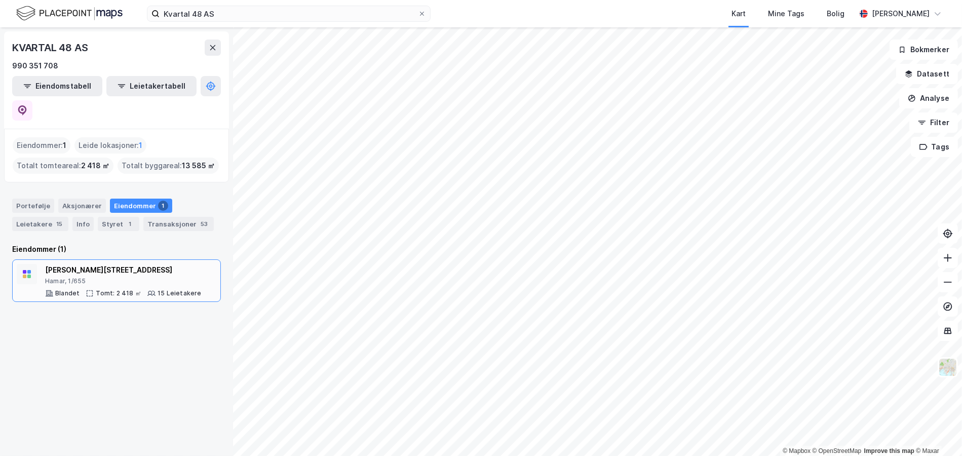
click at [70, 264] on div "Sverres gate 11" at bounding box center [123, 270] width 157 height 12
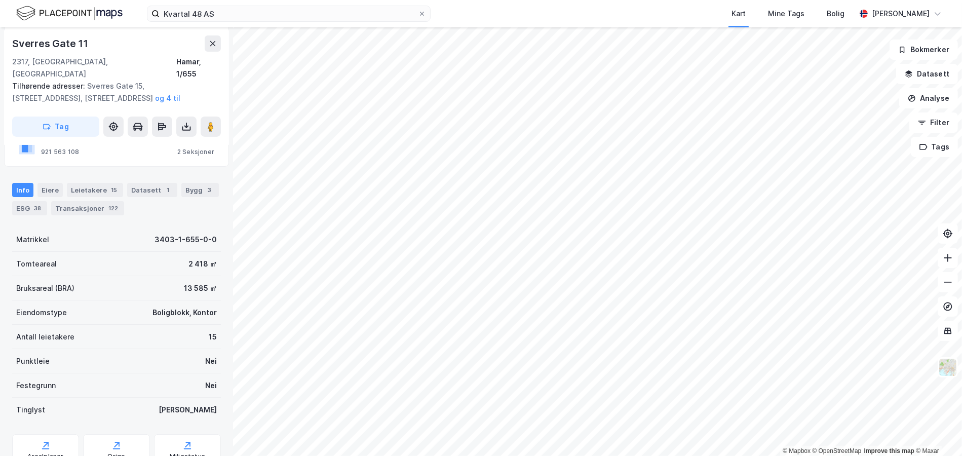
scroll to position [202, 0]
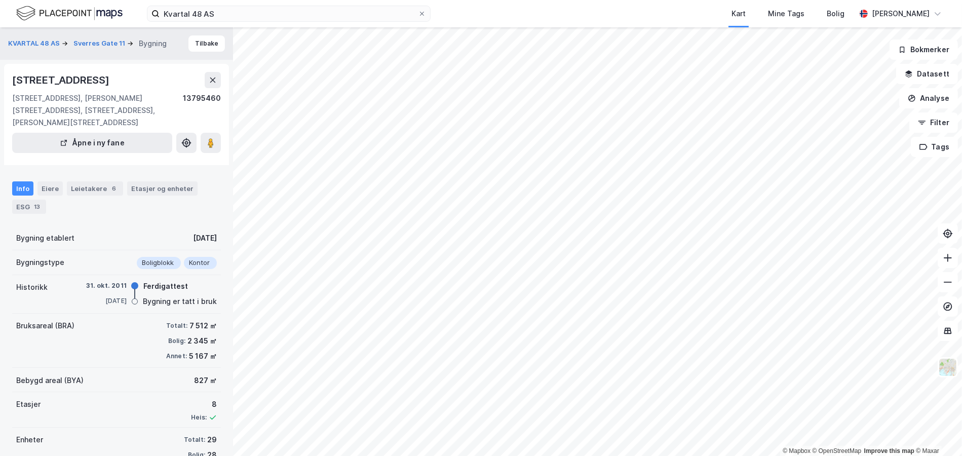
scroll to position [26, 0]
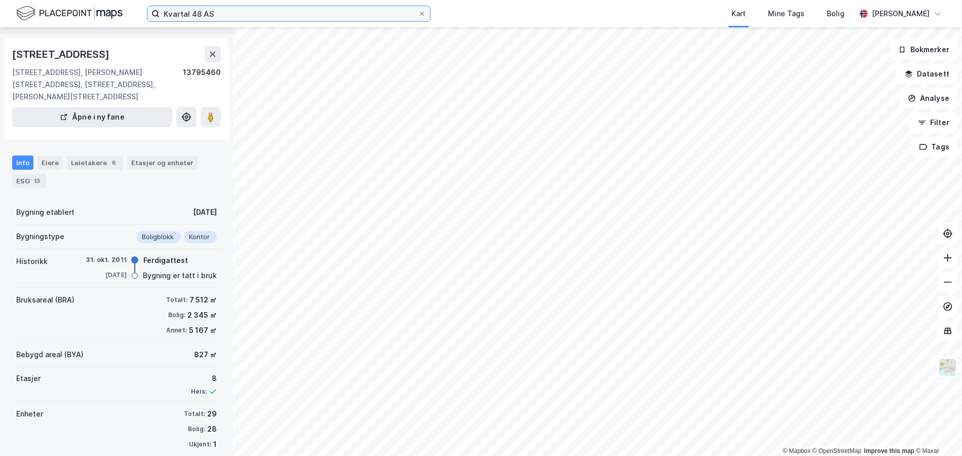
click at [197, 17] on input "Kvartal 48 AS" at bounding box center [289, 13] width 258 height 15
click at [66, 200] on div "Bygning etablert 15. juni 1951" at bounding box center [116, 212] width 209 height 24
click at [55, 160] on div "Info Eiere Leietakere 6 Etasjer og enheter ESG 13" at bounding box center [116, 172] width 209 height 32
click at [53, 156] on div "Eiere" at bounding box center [49, 163] width 25 height 14
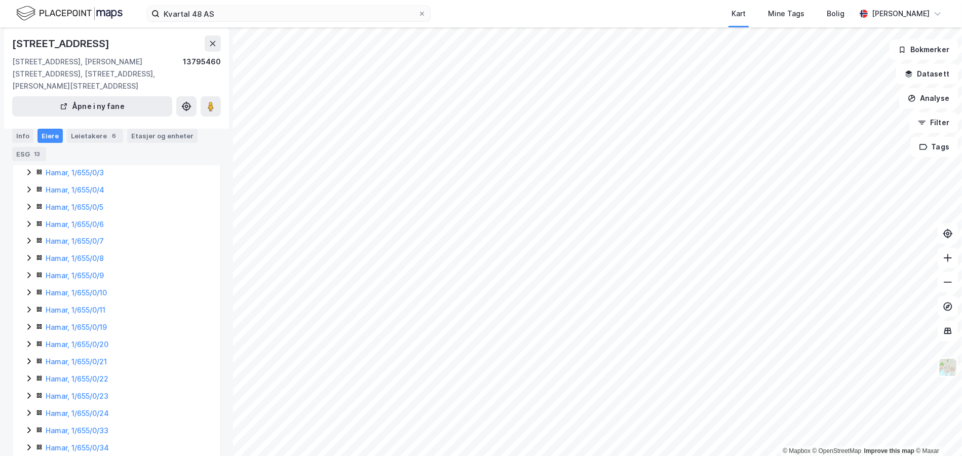
scroll to position [104, 0]
click at [96, 139] on div "Leietakere 6" at bounding box center [95, 136] width 56 height 14
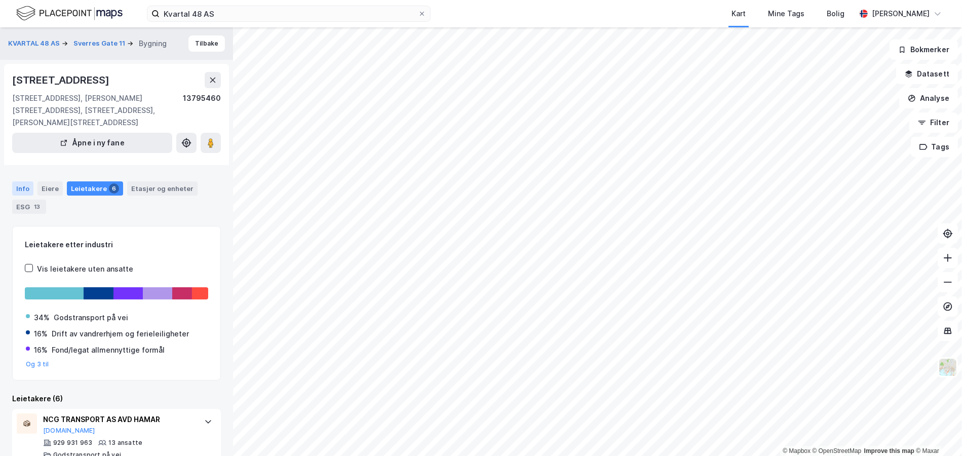
click at [20, 181] on div "Info" at bounding box center [22, 188] width 21 height 14
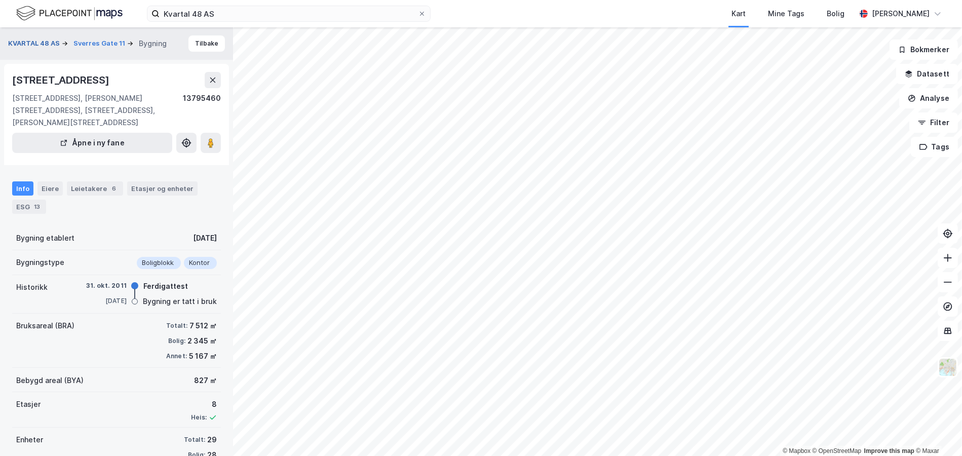
click at [43, 41] on button "KVARTAL 48 AS" at bounding box center [35, 44] width 54 height 10
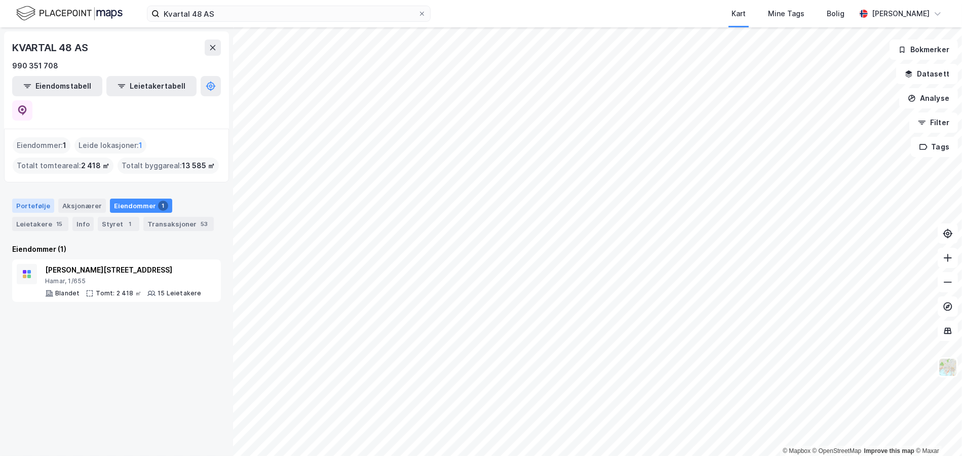
click at [41, 199] on div "Portefølje" at bounding box center [33, 206] width 42 height 14
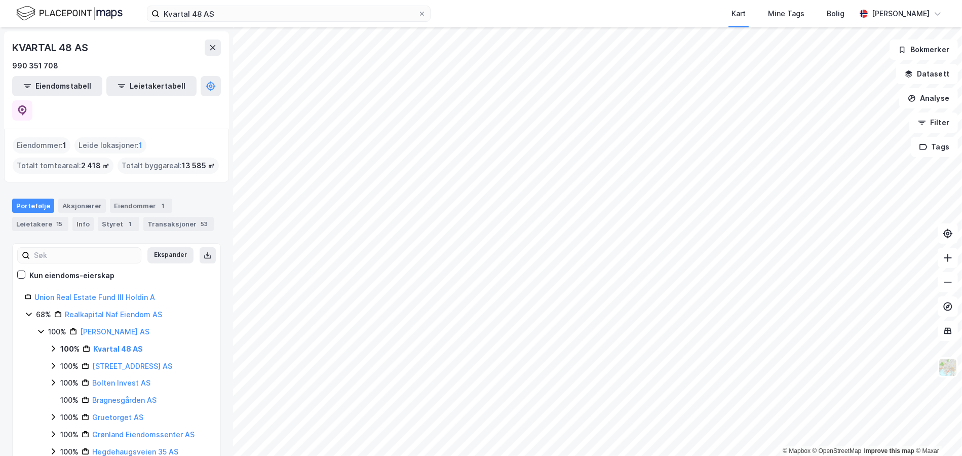
click at [57, 345] on icon at bounding box center [53, 349] width 8 height 8
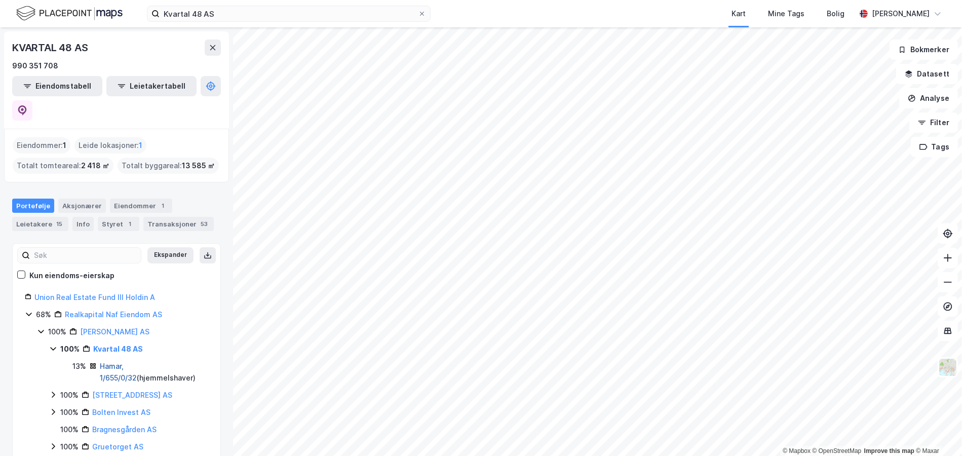
click at [115, 362] on link "Hamar, 1/655/0/32" at bounding box center [118, 372] width 37 height 21
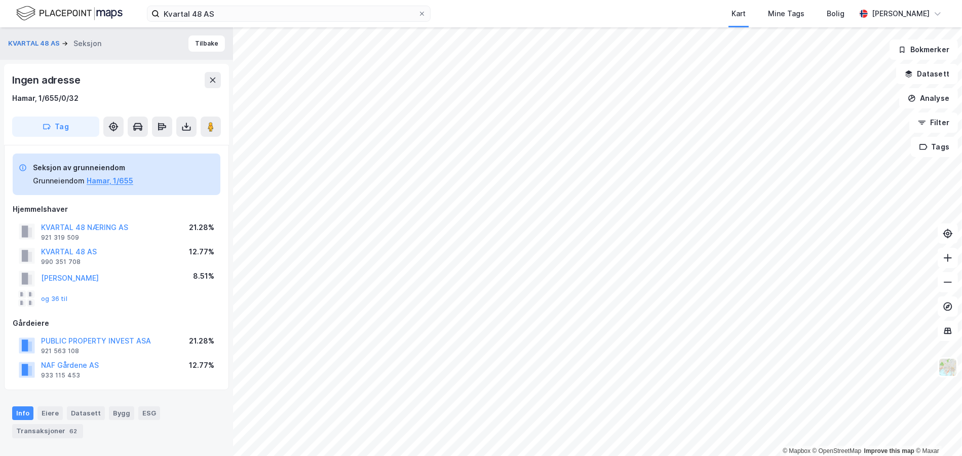
scroll to position [4, 0]
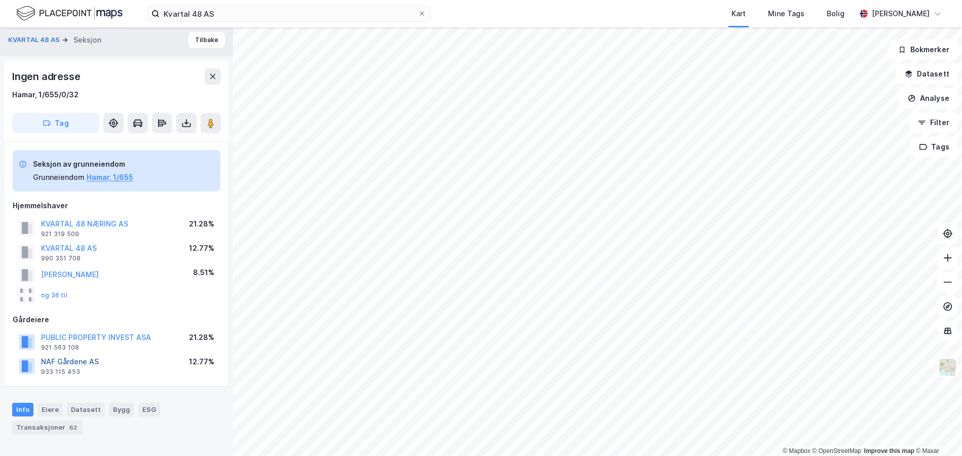
click at [0, 0] on button "NAF Gårdene AS" at bounding box center [0, 0] width 0 height 0
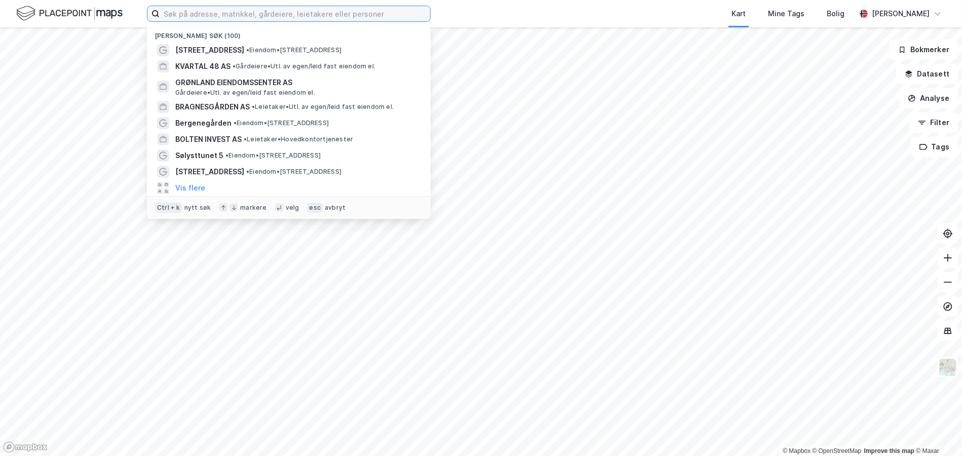
click at [221, 10] on input at bounding box center [295, 13] width 271 height 15
paste input "Lsv Næring AS"
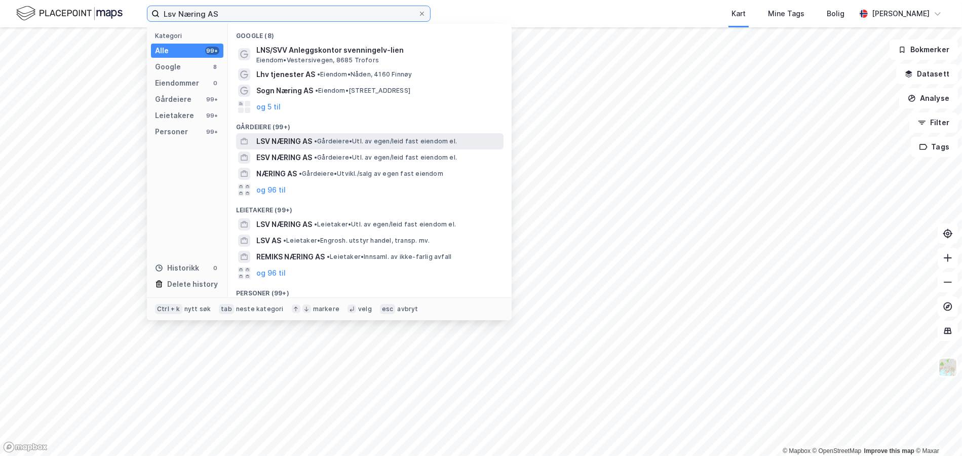
type input "Lsv Næring AS"
click at [340, 140] on span "• Gårdeiere • Utl. av egen/leid fast eiendom el." at bounding box center [385, 141] width 143 height 8
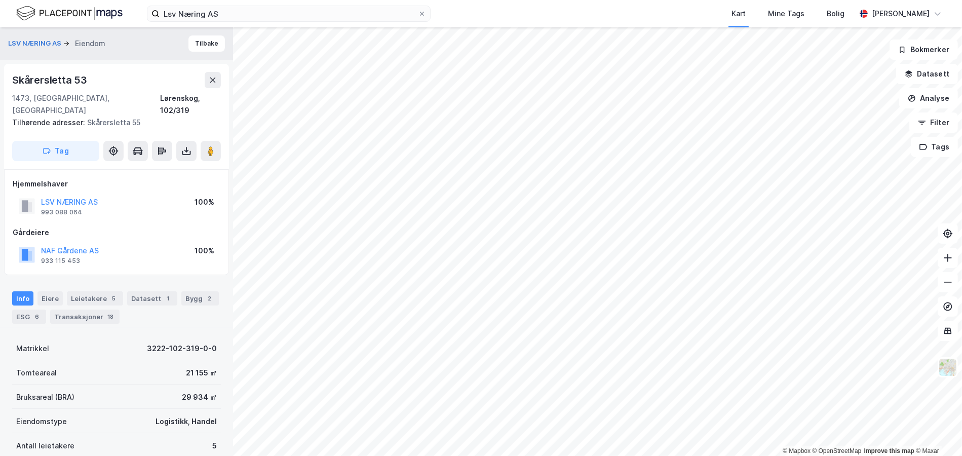
click at [66, 77] on div "Skårersletta 53" at bounding box center [50, 80] width 77 height 16
click at [65, 77] on div "Skårersletta 53" at bounding box center [50, 80] width 77 height 16
copy div "Skårersletta 53"
click at [49, 291] on div "Eiere" at bounding box center [49, 298] width 25 height 14
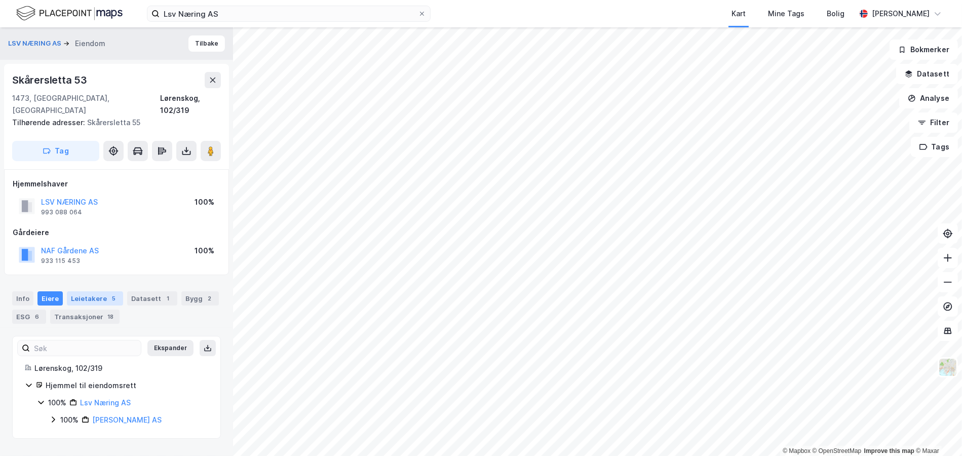
click at [101, 291] on div "Leietakere 5" at bounding box center [95, 298] width 56 height 14
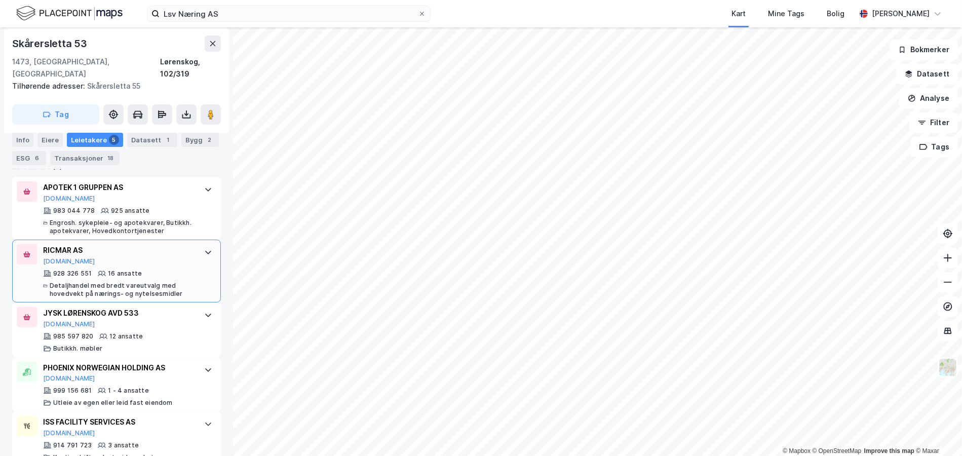
scroll to position [353, 0]
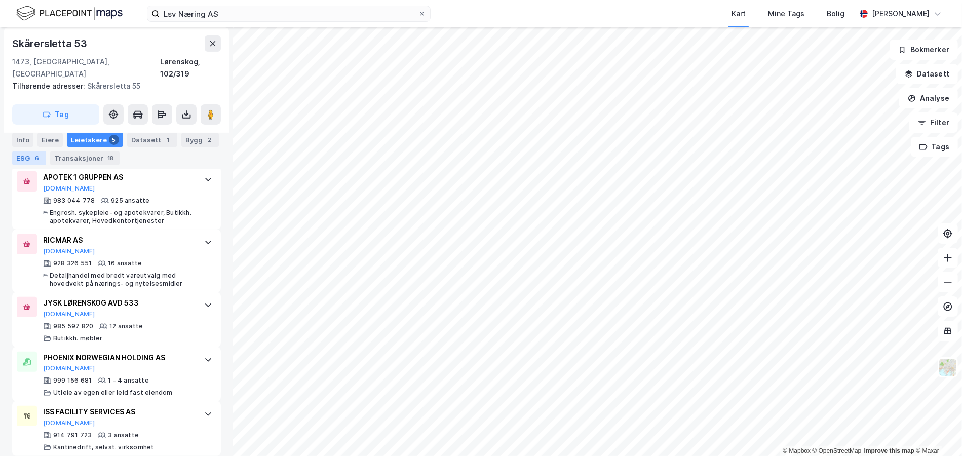
click at [36, 156] on div "6" at bounding box center [37, 158] width 10 height 10
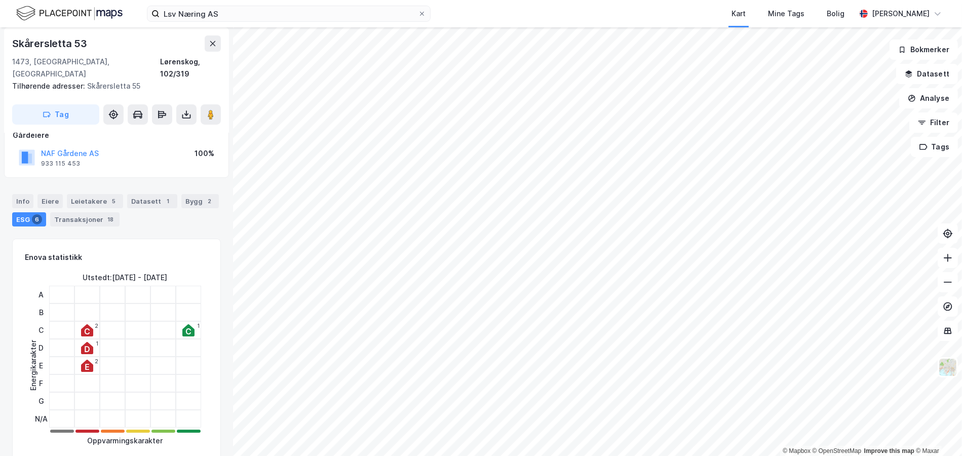
scroll to position [50, 0]
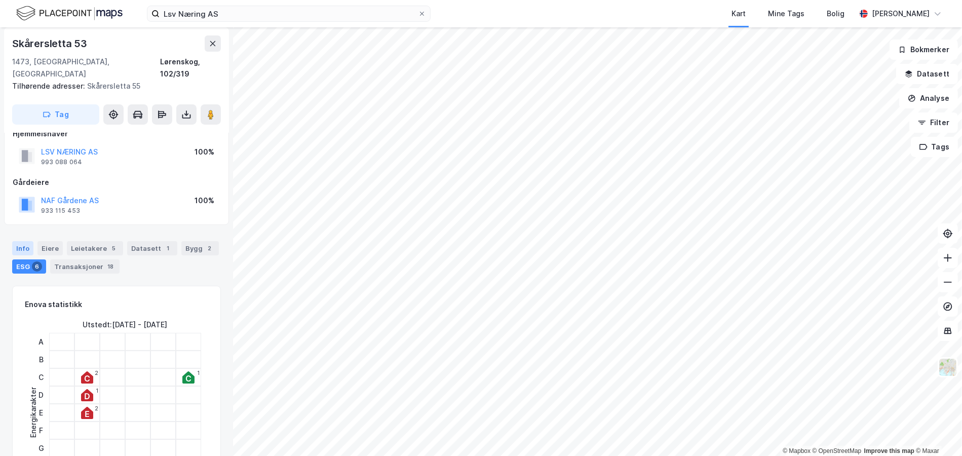
click at [21, 241] on div "Info" at bounding box center [22, 248] width 21 height 14
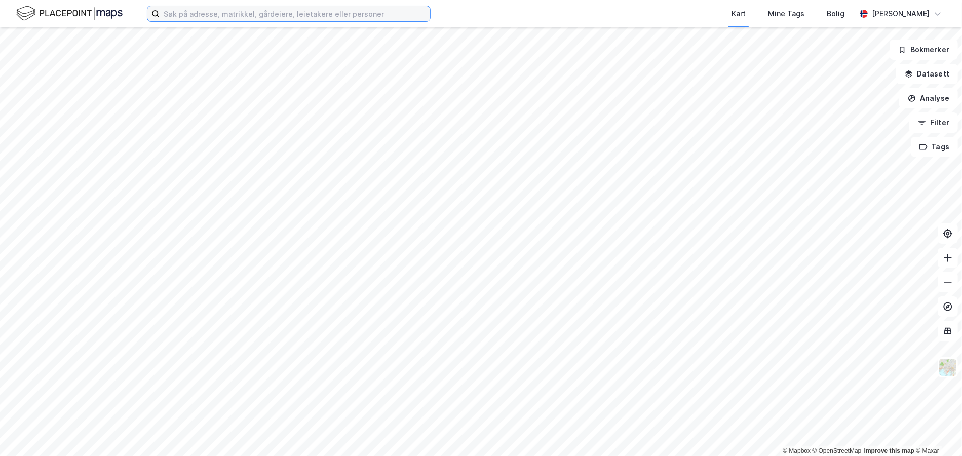
click at [201, 17] on input at bounding box center [295, 13] width 271 height 15
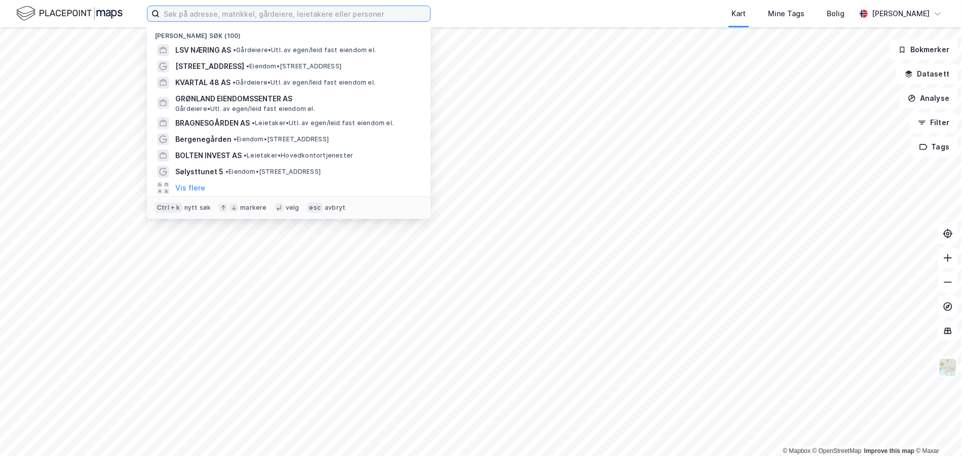
paste input "Tinius Invest AS"
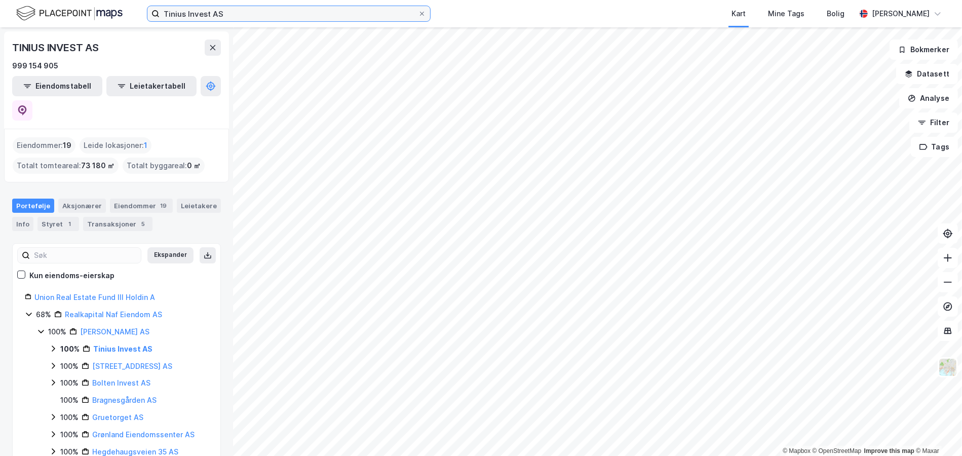
click at [206, 13] on input "Tinius Invest AS" at bounding box center [289, 13] width 258 height 15
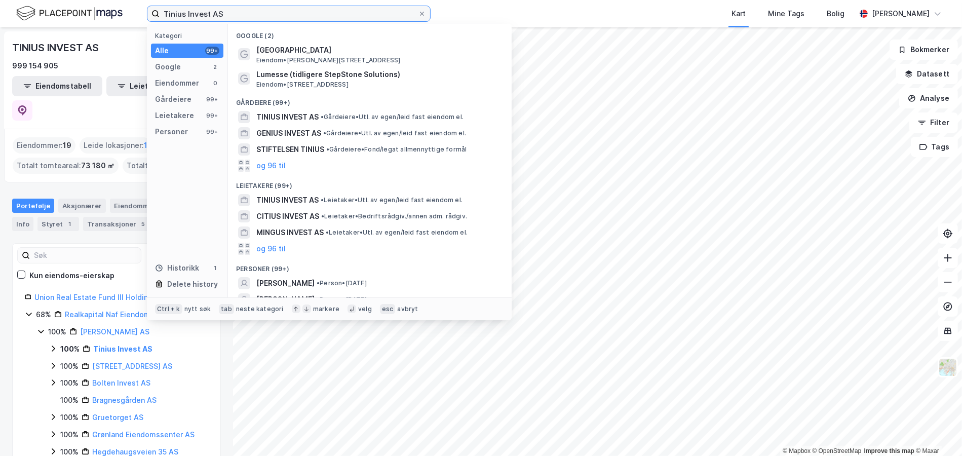
click at [206, 13] on input "Tinius Invest AS" at bounding box center [289, 13] width 258 height 15
paste input "Wilses Vei 3"
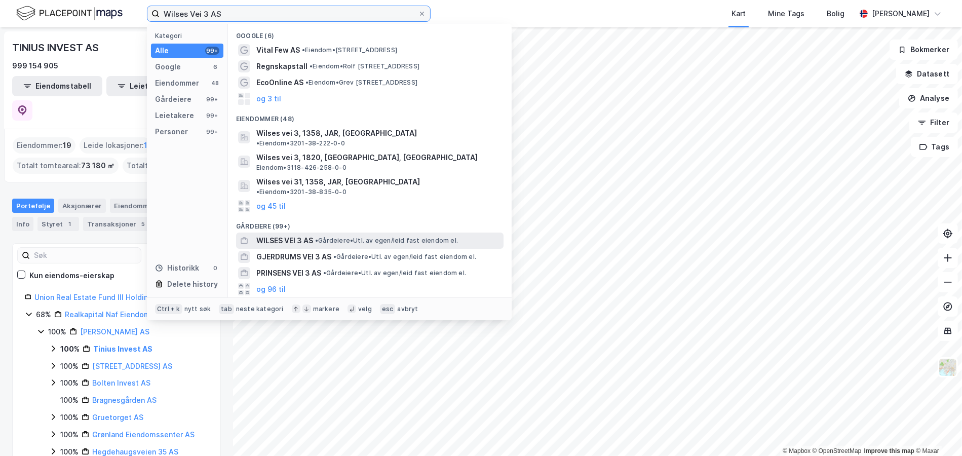
type input "Wilses Vei 3 AS"
click at [308, 235] on span "WILSES VEI 3 AS" at bounding box center [284, 241] width 57 height 12
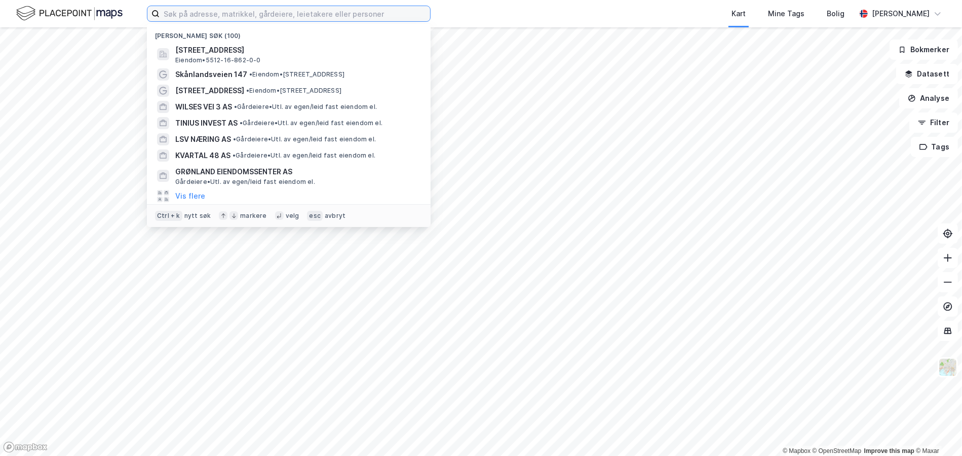
click at [237, 6] on input at bounding box center [295, 13] width 271 height 15
paste input "Sparebank 1 Gruppen"
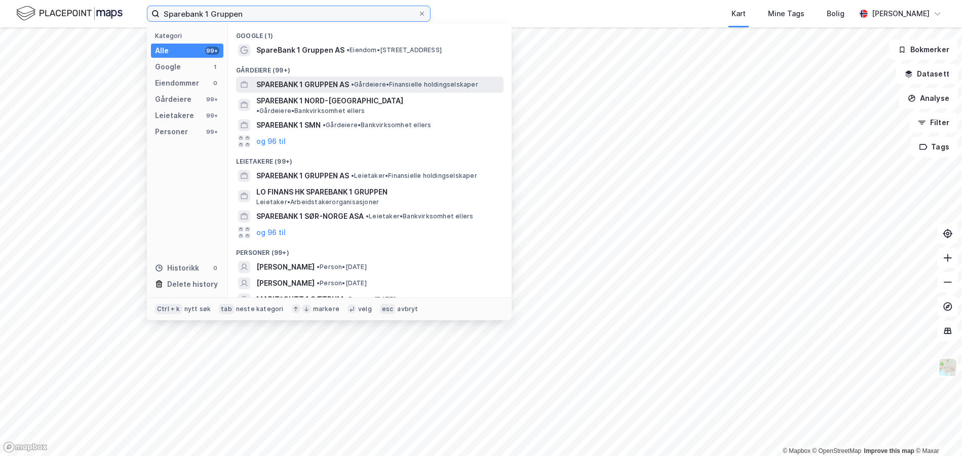
type input "Sparebank 1 Gruppen"
click at [308, 91] on div "SPAREBANK 1 GRUPPEN AS • Gårdeiere • Finansielle holdingselskaper" at bounding box center [370, 85] width 268 height 16
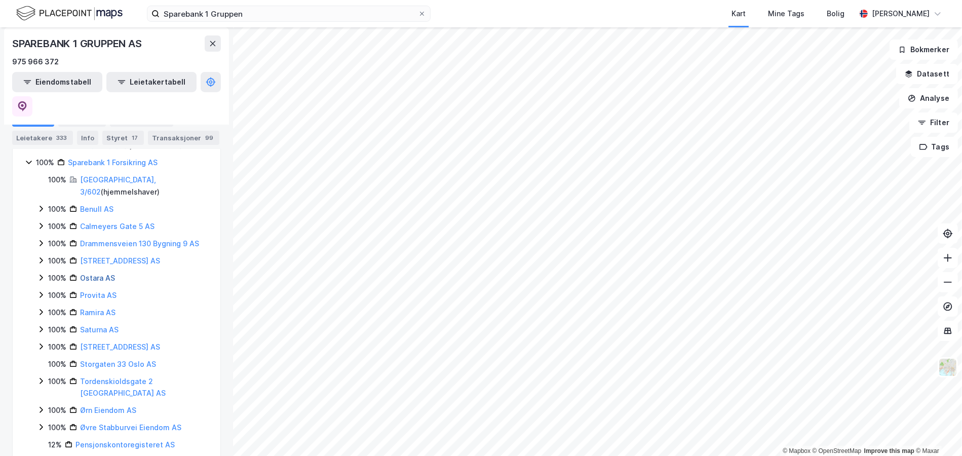
scroll to position [354, 0]
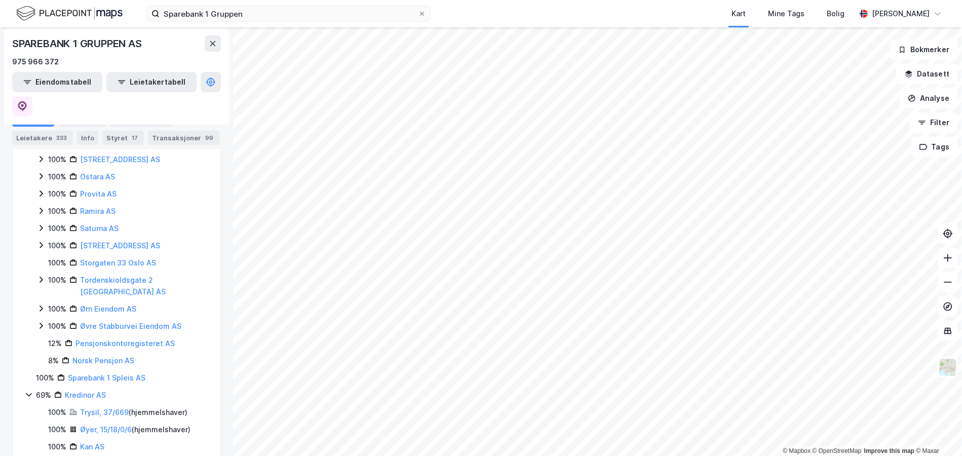
click at [30, 391] on icon at bounding box center [29, 395] width 8 height 8
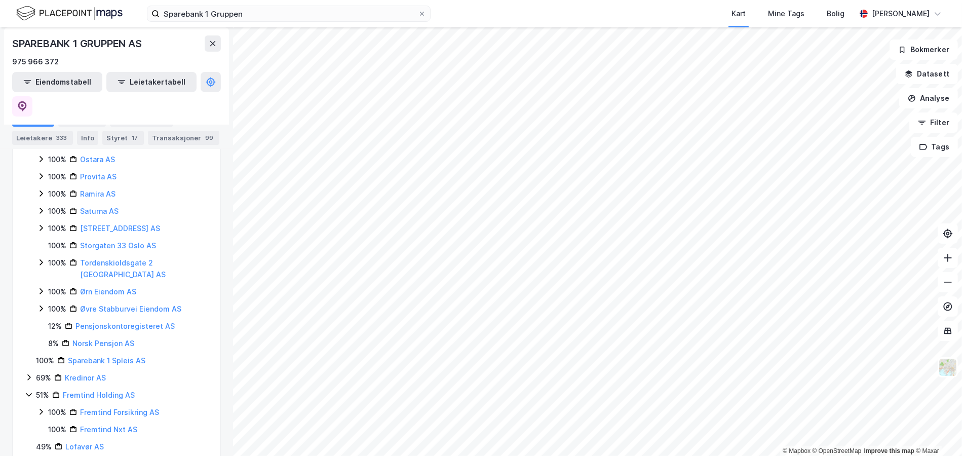
scroll to position [378, 0]
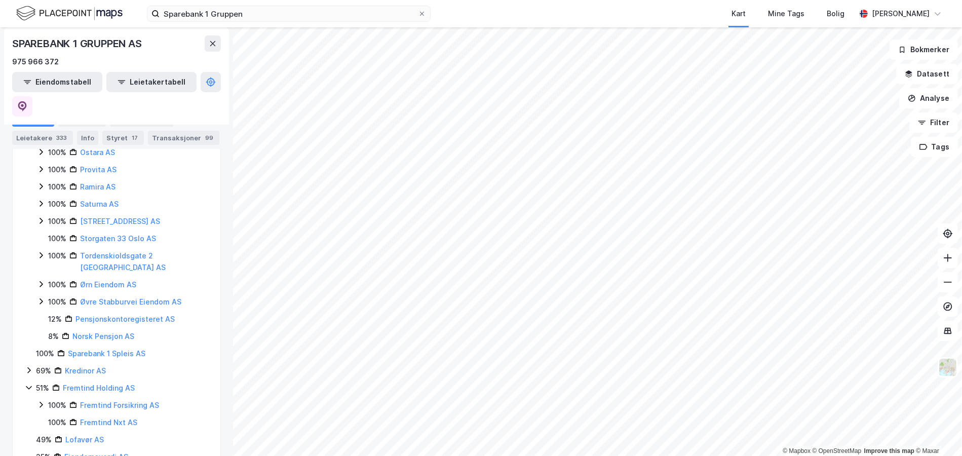
click at [30, 384] on icon at bounding box center [29, 388] width 8 height 8
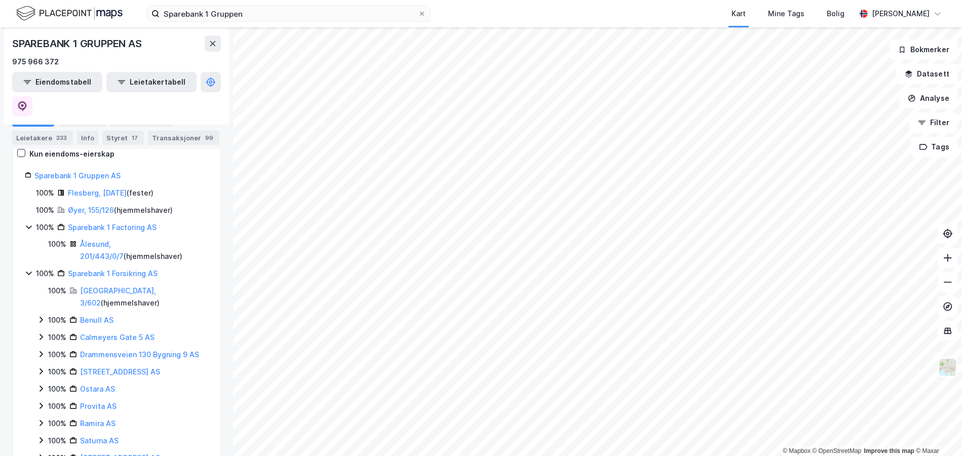
scroll to position [193, 0]
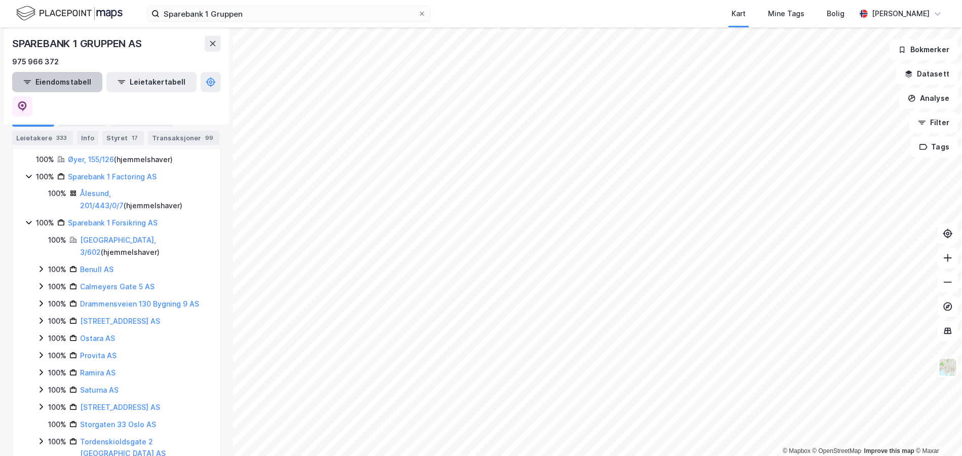
click at [49, 75] on button "Eiendomstabell" at bounding box center [57, 82] width 90 height 20
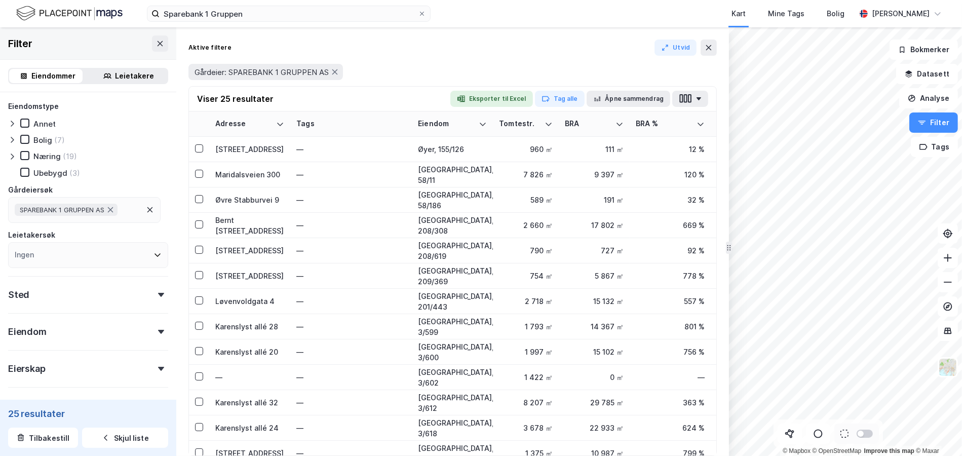
click at [474, 103] on button "Eksporter til Excel" at bounding box center [491, 99] width 83 height 16
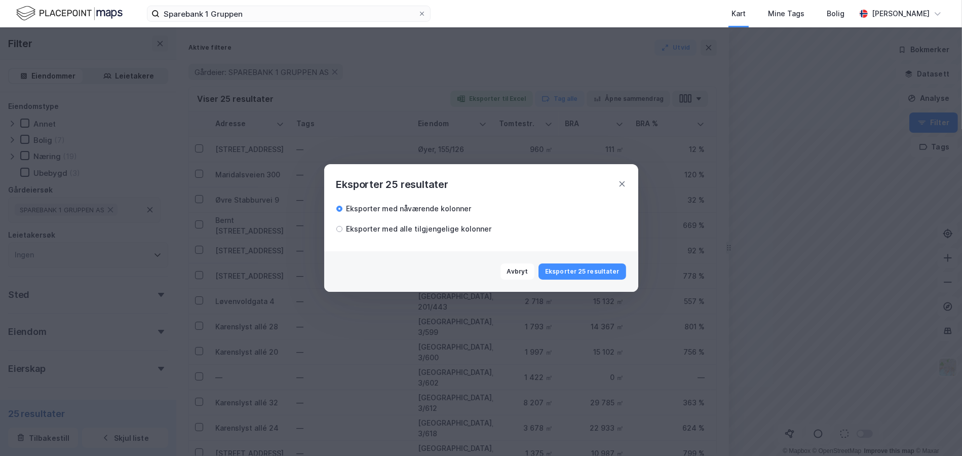
click at [398, 231] on div "Eksporter med alle tilgjengelige kolonner" at bounding box center [419, 229] width 145 height 12
click at [585, 269] on button "Eksporter 25 resultater" at bounding box center [582, 271] width 87 height 16
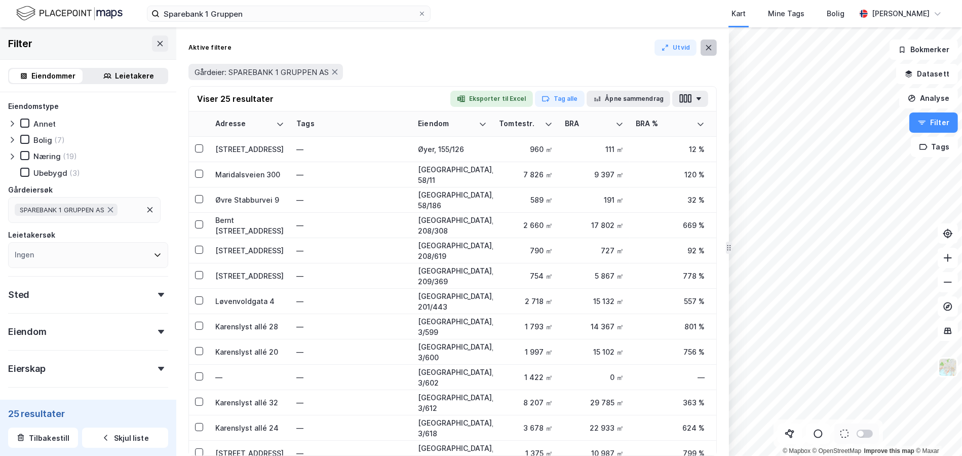
click at [708, 42] on button at bounding box center [709, 48] width 16 height 16
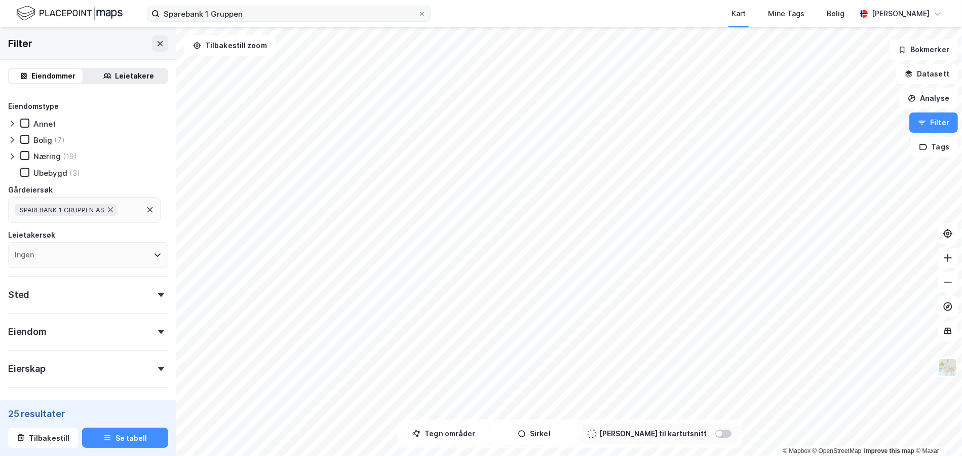
click at [423, 11] on icon at bounding box center [422, 14] width 6 height 6
click at [418, 10] on input "Sparebank 1 Gruppen" at bounding box center [289, 13] width 258 height 15
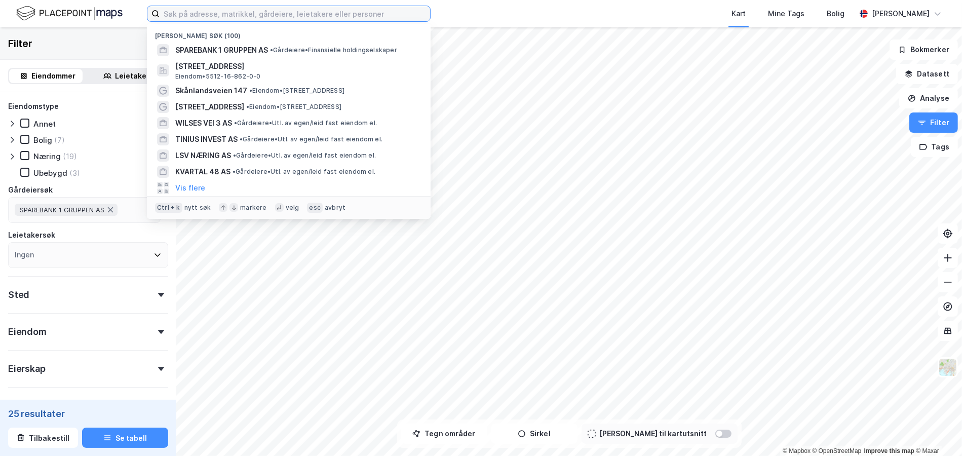
paste input "Karenslyst allé 28"
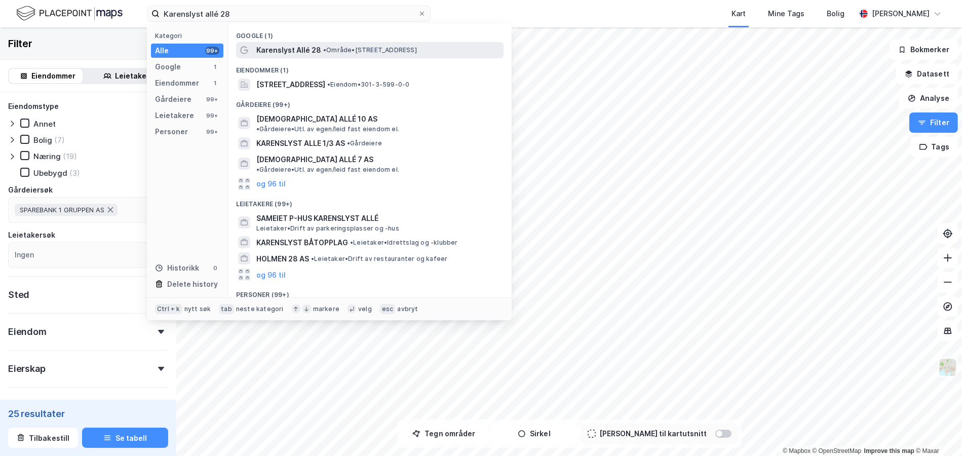
click at [305, 52] on span "Karenslyst Allé 28" at bounding box center [288, 50] width 65 height 12
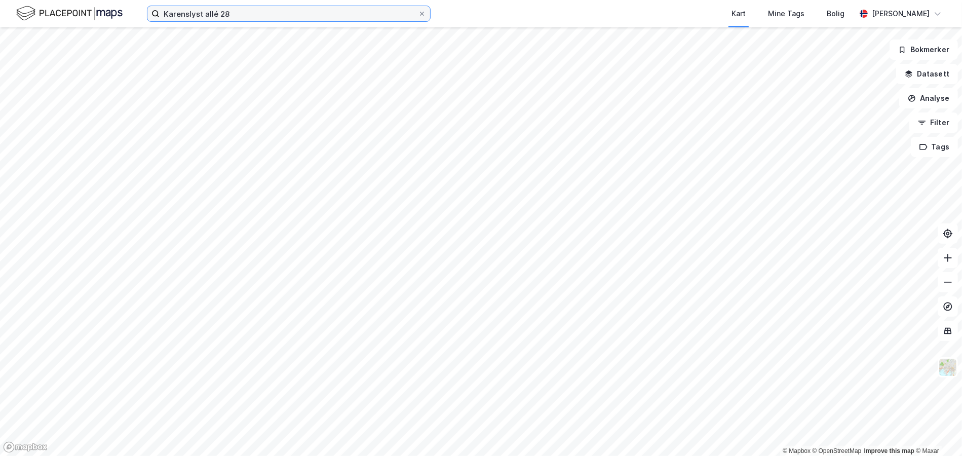
click at [230, 13] on input "Karenslyst allé 28" at bounding box center [289, 13] width 258 height 15
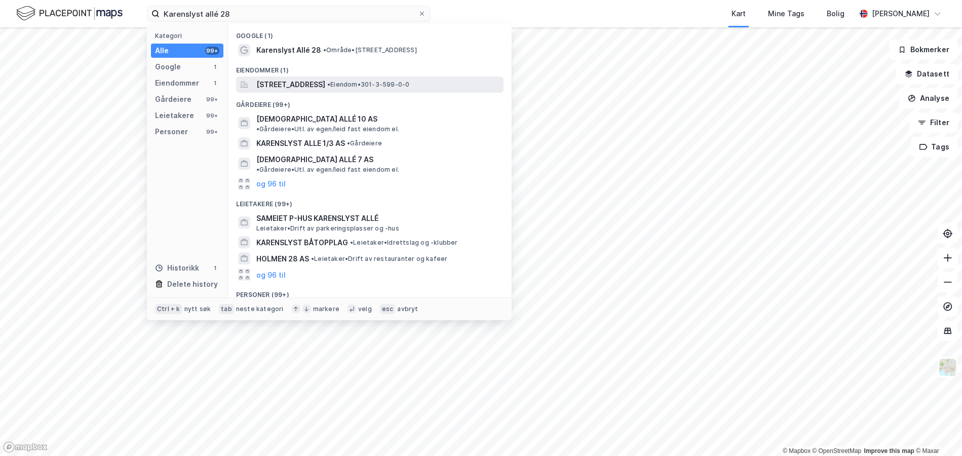
click at [287, 89] on span "[STREET_ADDRESS]" at bounding box center [290, 85] width 69 height 12
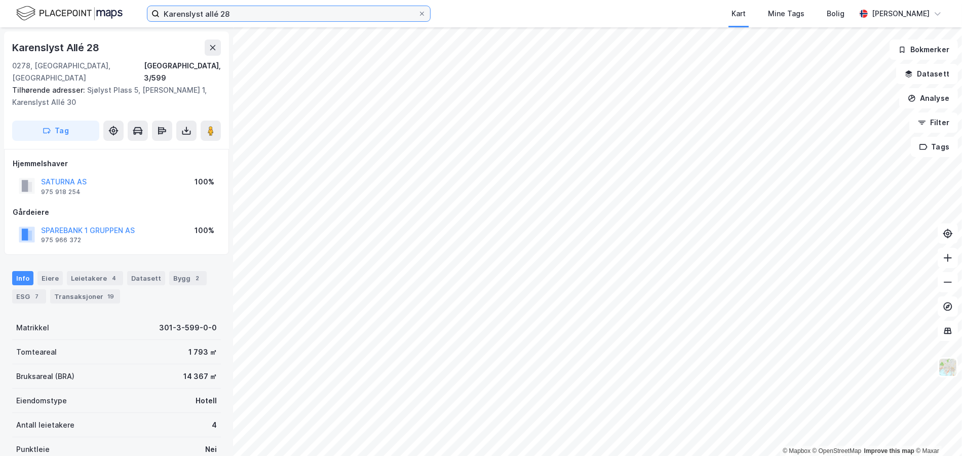
click at [203, 9] on input "Karenslyst allé 28" at bounding box center [289, 13] width 258 height 15
click at [203, 10] on input "Karenslyst allé 28" at bounding box center [289, 13] width 258 height 15
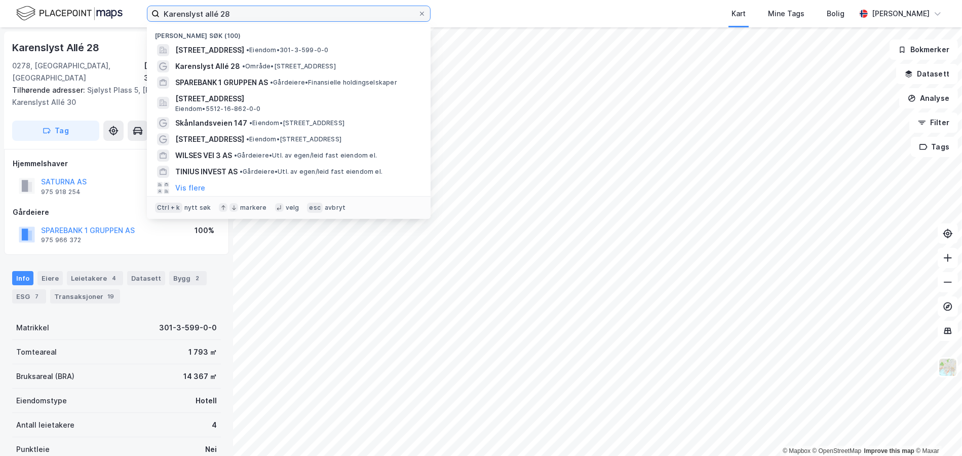
click at [203, 10] on input "Karenslyst allé 28" at bounding box center [289, 13] width 258 height 15
paste input "[STREET_ADDRESS]"
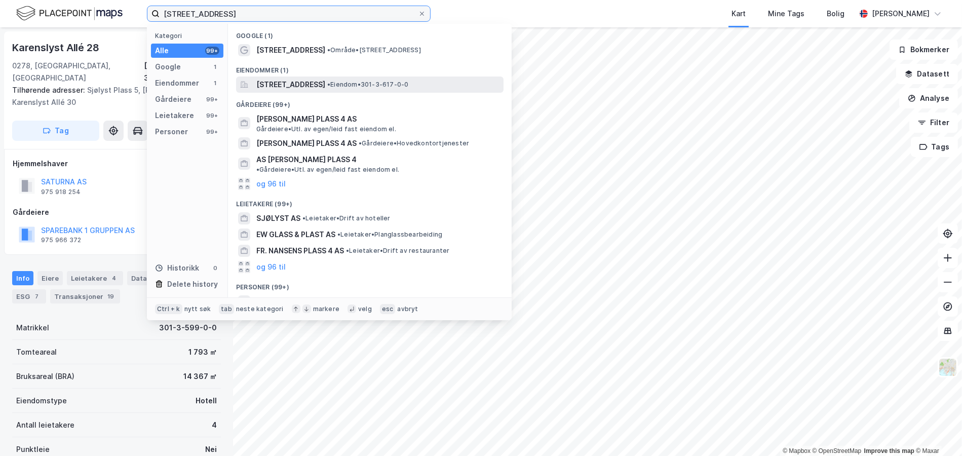
type input "[STREET_ADDRESS]"
click at [302, 77] on div "[STREET_ADDRESS] • Eiendom • 301-3-617-0-0" at bounding box center [370, 85] width 268 height 16
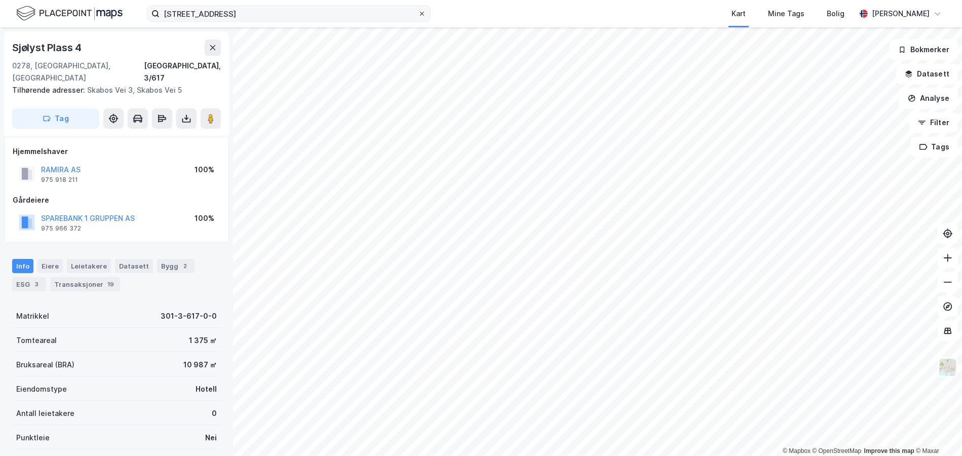
click at [425, 11] on label "[STREET_ADDRESS]" at bounding box center [289, 14] width 284 height 16
click at [418, 11] on input "[STREET_ADDRESS]" at bounding box center [289, 13] width 258 height 15
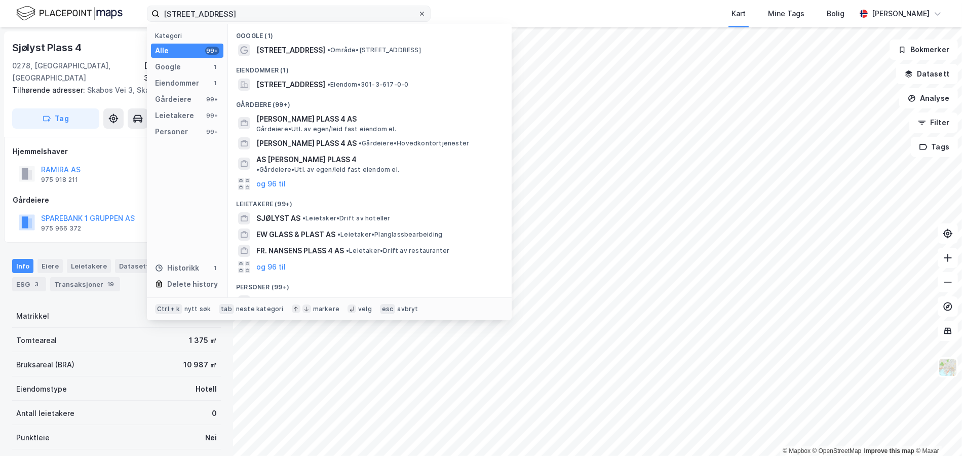
click at [423, 11] on icon at bounding box center [422, 14] width 6 height 6
click at [418, 11] on input "[STREET_ADDRESS]" at bounding box center [289, 13] width 258 height 15
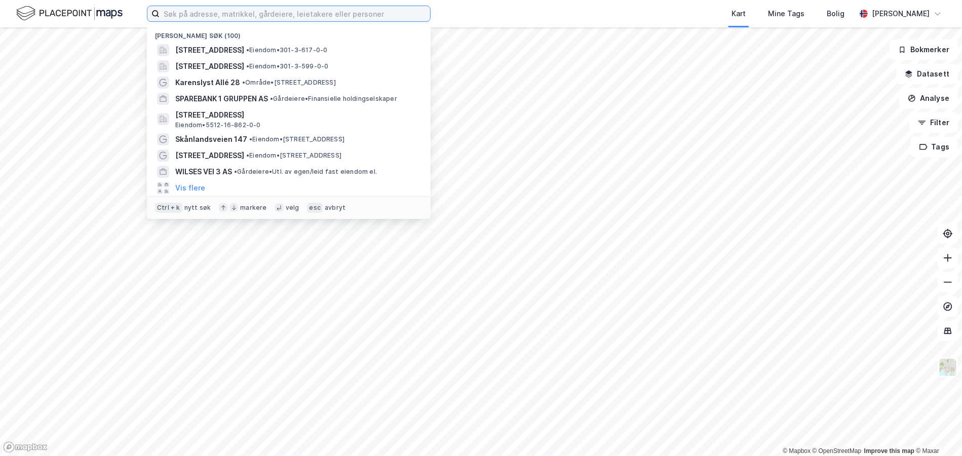
paste input "Maridalsveien 300"
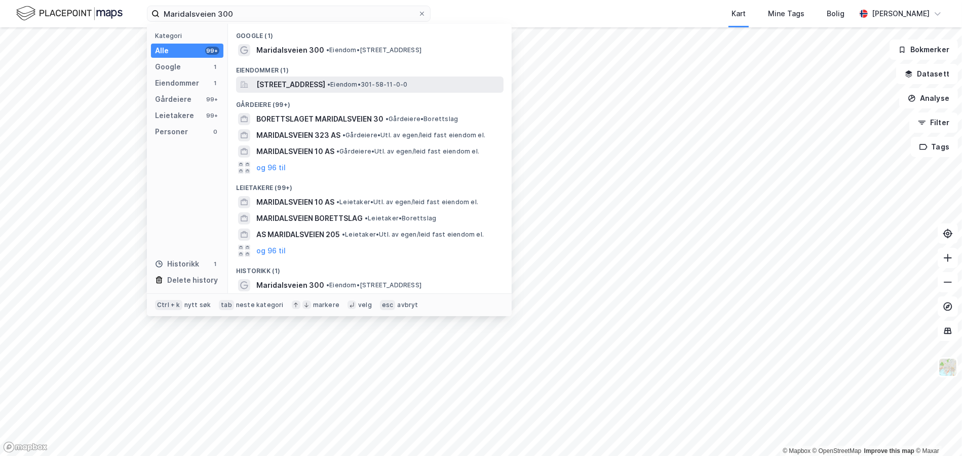
click at [317, 81] on span "[STREET_ADDRESS]" at bounding box center [290, 85] width 69 height 12
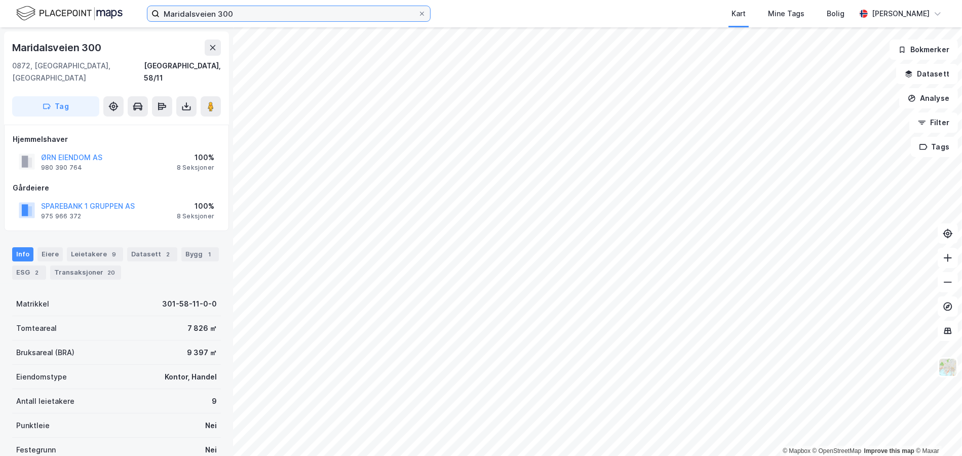
click at [188, 20] on input "Maridalsveien 300" at bounding box center [289, 13] width 258 height 15
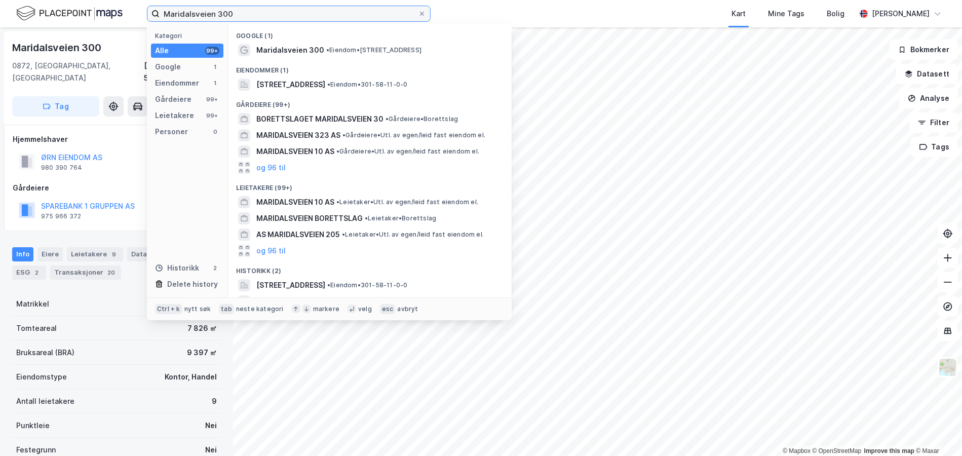
click at [188, 20] on input "Maridalsveien 300" at bounding box center [289, 13] width 258 height 15
click at [187, 20] on input "Maridalsveien 300" at bounding box center [289, 13] width 258 height 15
paste input "Bølerlia 2"
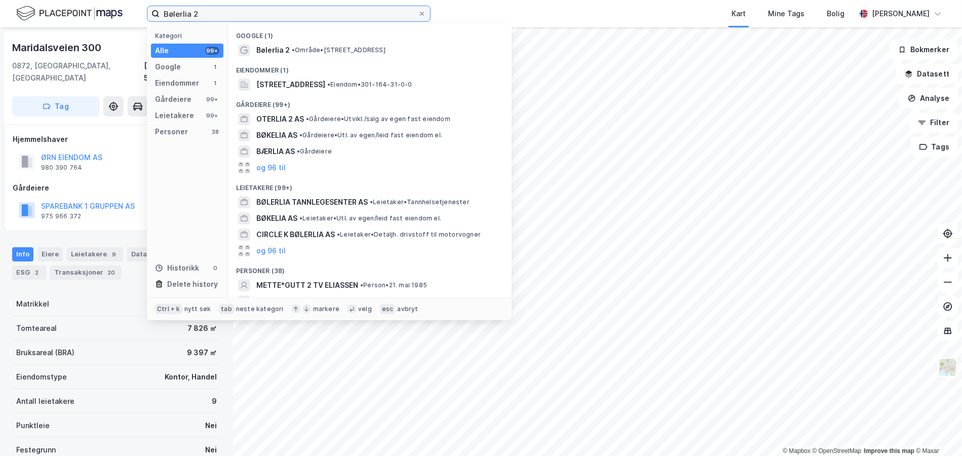
type input "Bølerlia 2"
click at [286, 75] on div "Eiendommer (1)" at bounding box center [370, 67] width 284 height 18
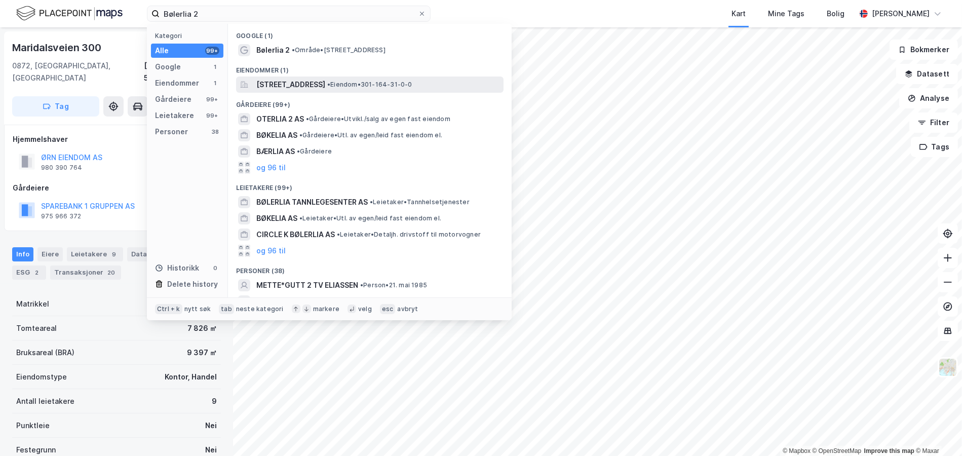
click at [288, 84] on span "[STREET_ADDRESS]" at bounding box center [290, 85] width 69 height 12
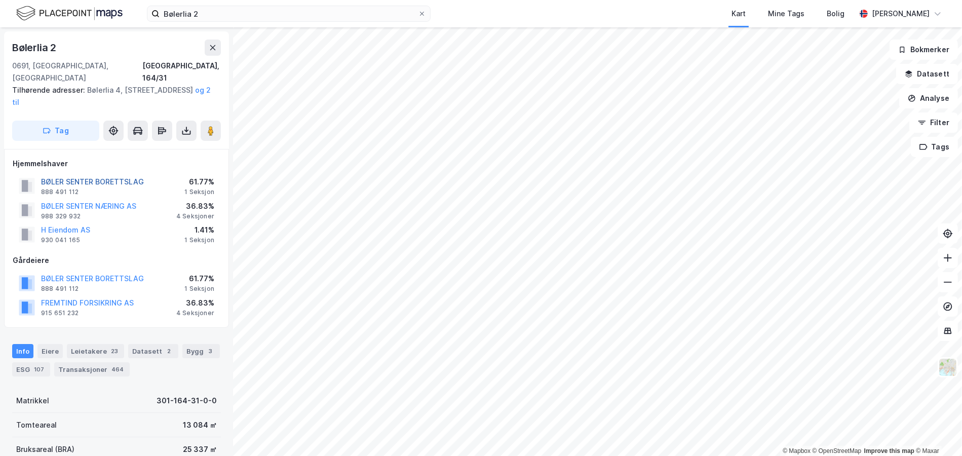
click at [0, 0] on button "BØLER SENTER BORETTSLAG" at bounding box center [0, 0] width 0 height 0
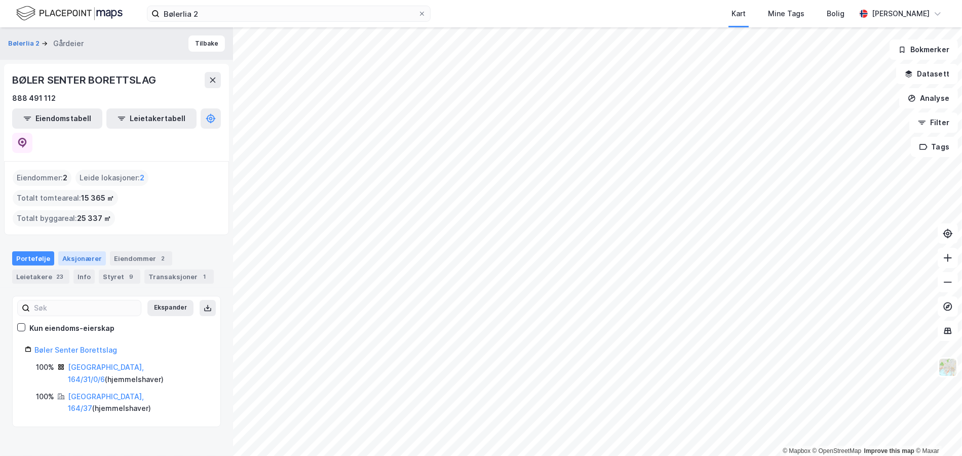
click at [79, 251] on div "Aksjonærer" at bounding box center [82, 258] width 48 height 14
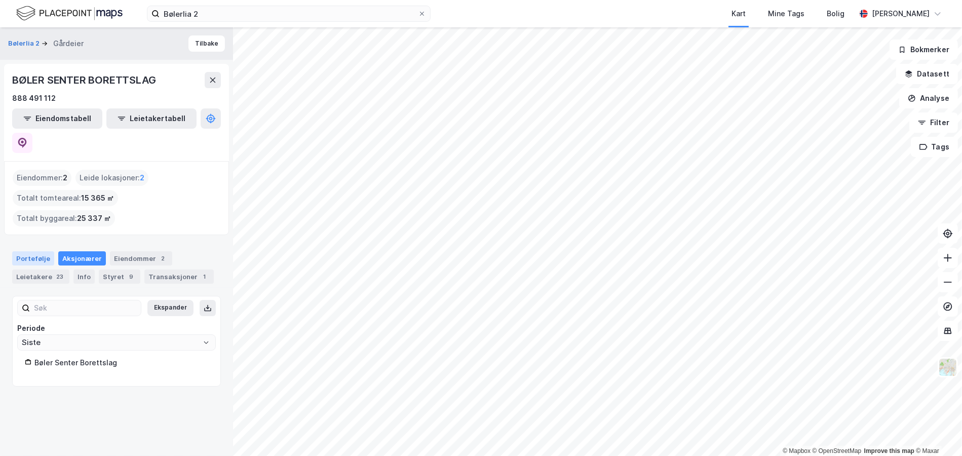
click at [45, 251] on div "Portefølje" at bounding box center [33, 258] width 42 height 14
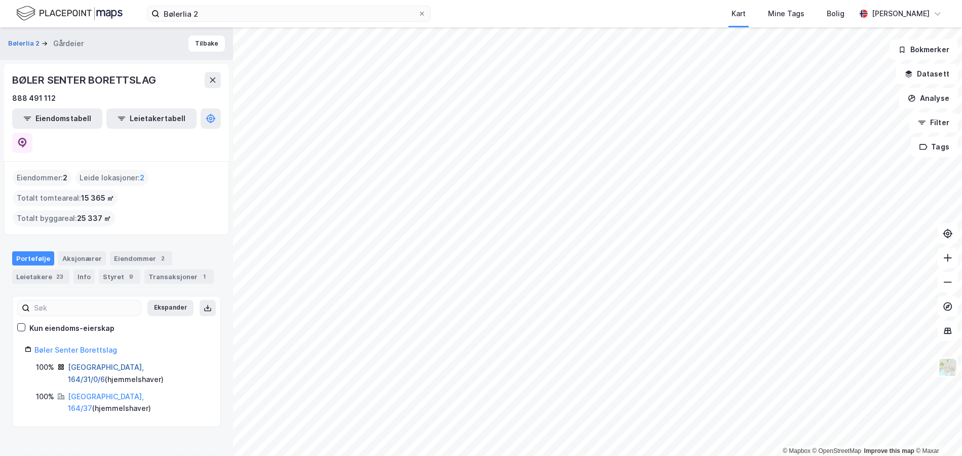
click at [78, 363] on link "[GEOGRAPHIC_DATA], 164/31/0/6" at bounding box center [106, 373] width 76 height 21
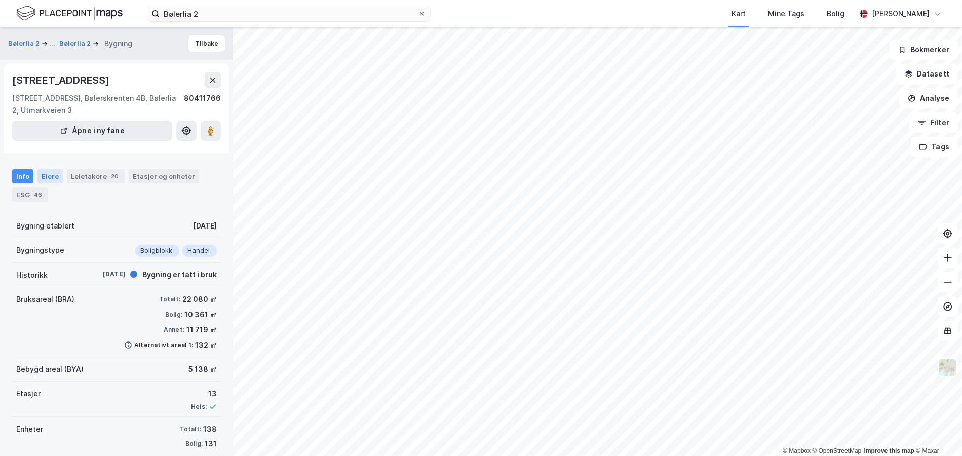
click at [55, 178] on div "Eiere" at bounding box center [49, 176] width 25 height 14
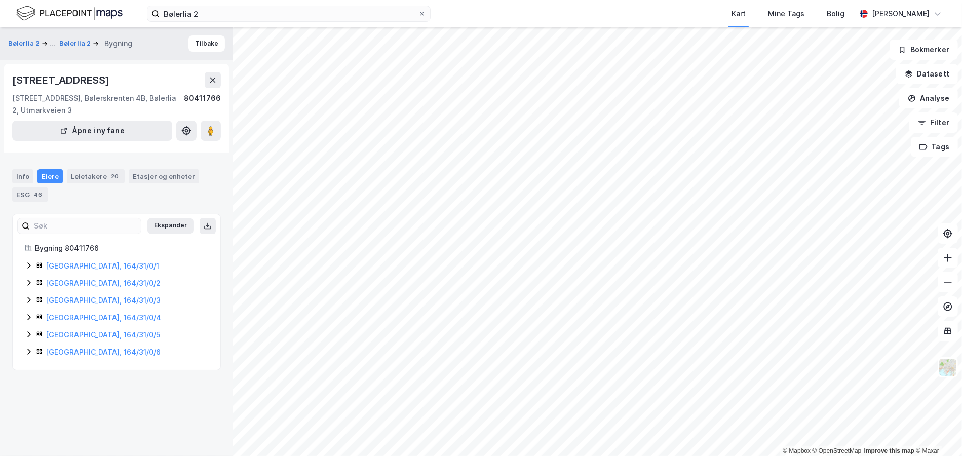
click at [25, 262] on icon at bounding box center [29, 265] width 8 height 8
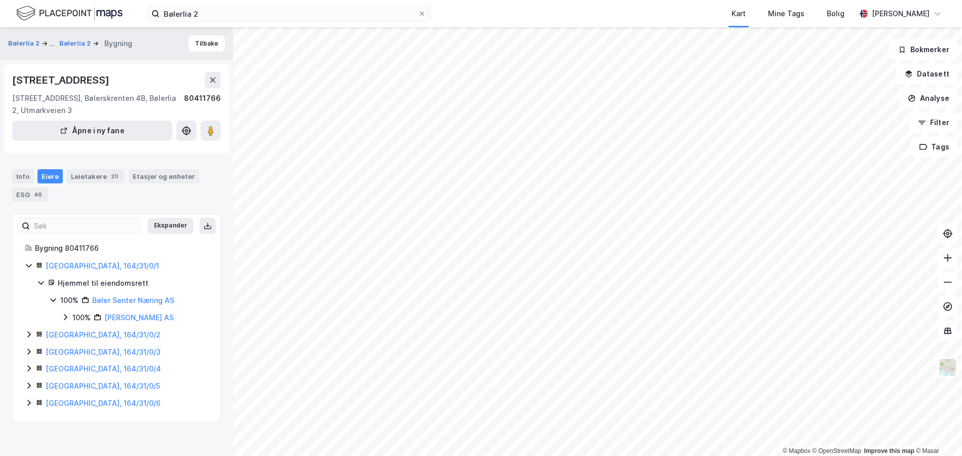
click at [26, 331] on icon at bounding box center [29, 334] width 8 height 8
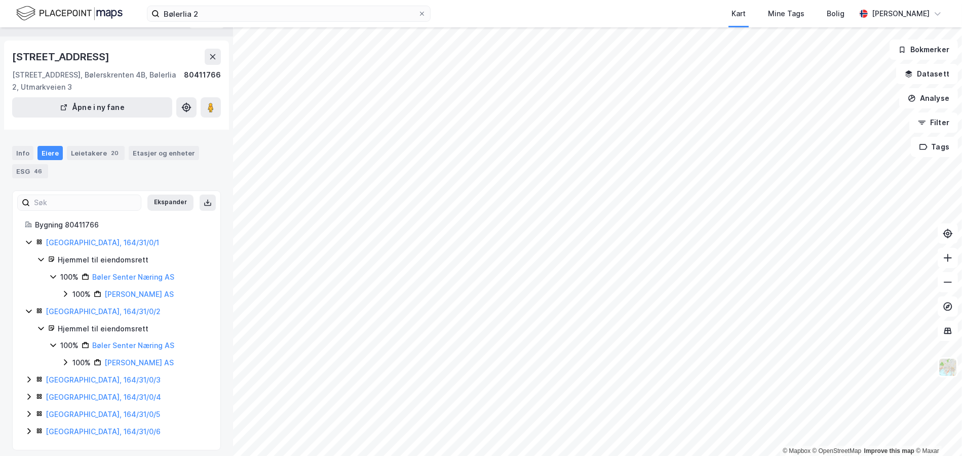
scroll to position [30, 0]
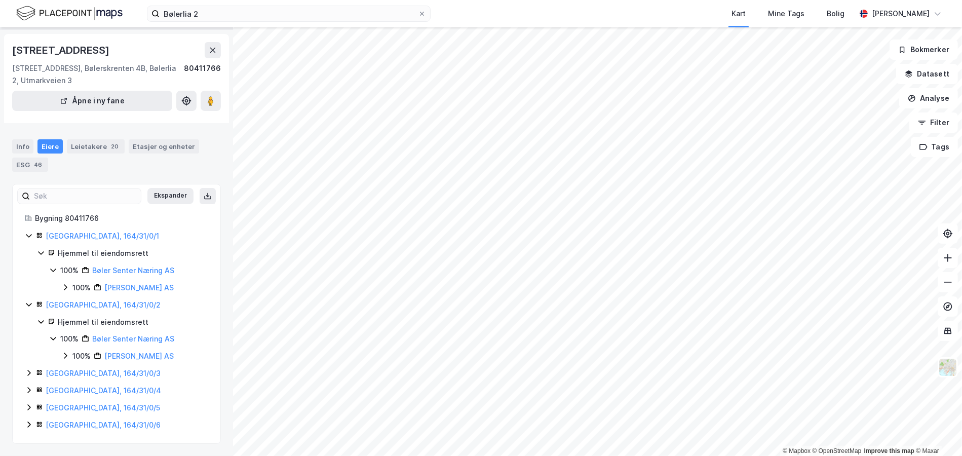
click at [24, 373] on div "Bygning 80411766 [GEOGRAPHIC_DATA], 164/31/0/1 Hjemmel til eiendomsrett 100% Bø…" at bounding box center [117, 321] width 208 height 219
click at [28, 370] on icon at bounding box center [28, 373] width 3 height 6
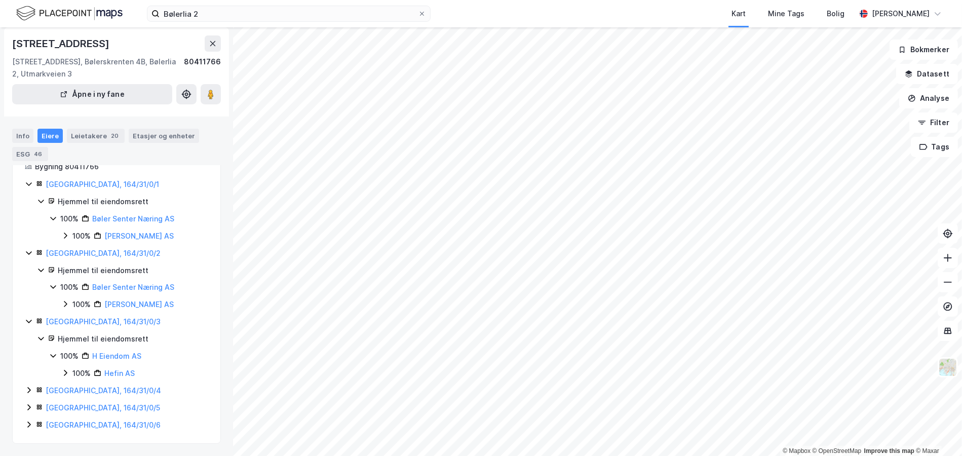
scroll to position [82, 0]
click at [33, 388] on div "[GEOGRAPHIC_DATA], 164/31/0/4" at bounding box center [116, 391] width 183 height 12
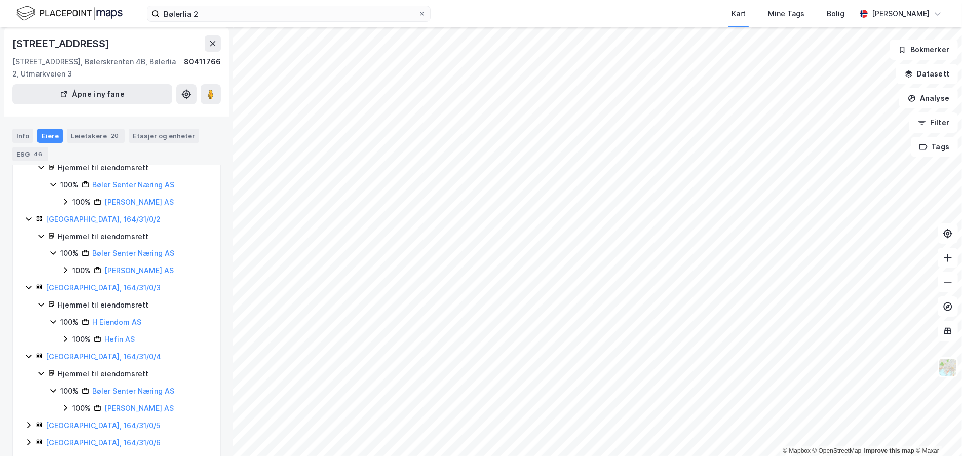
scroll to position [133, 0]
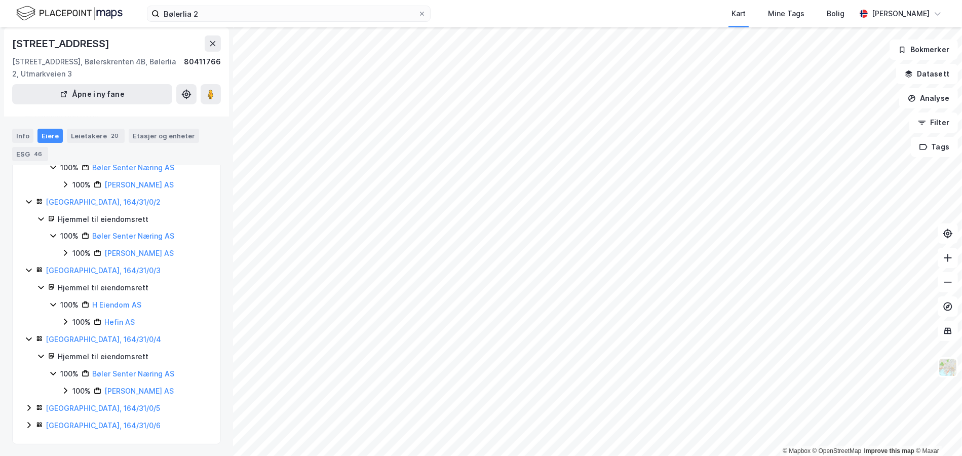
click at [26, 407] on icon at bounding box center [29, 408] width 8 height 8
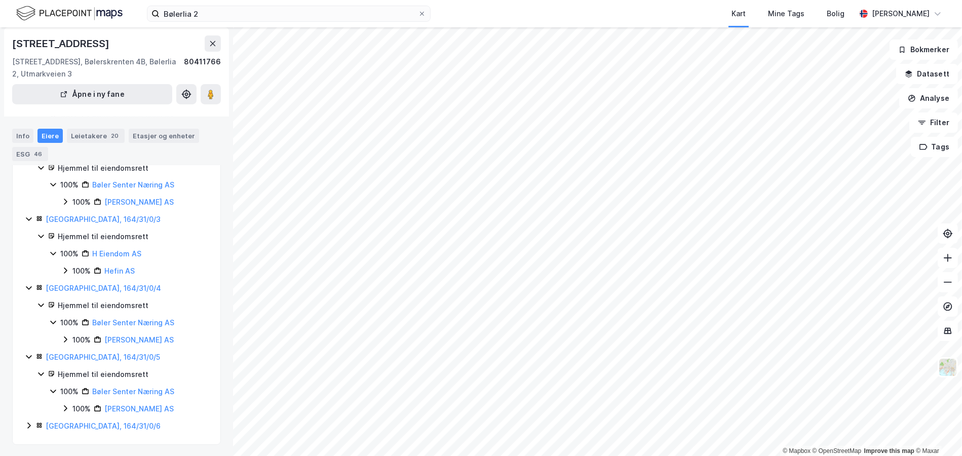
scroll to position [185, 0]
click at [31, 424] on icon at bounding box center [29, 425] width 8 height 8
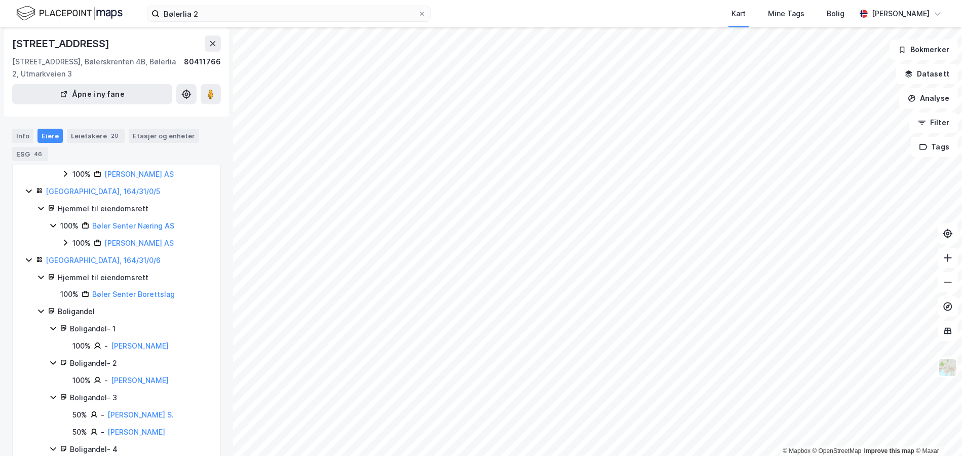
scroll to position [641, 0]
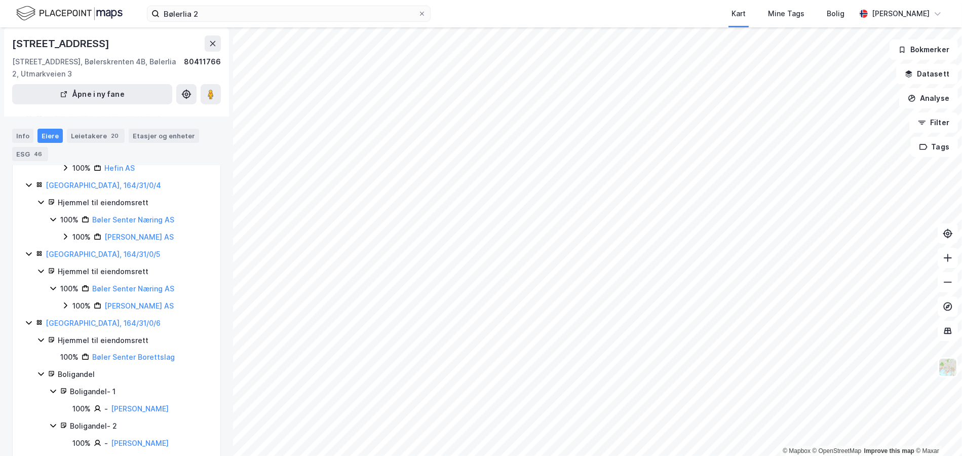
click at [28, 322] on icon at bounding box center [29, 323] width 8 height 8
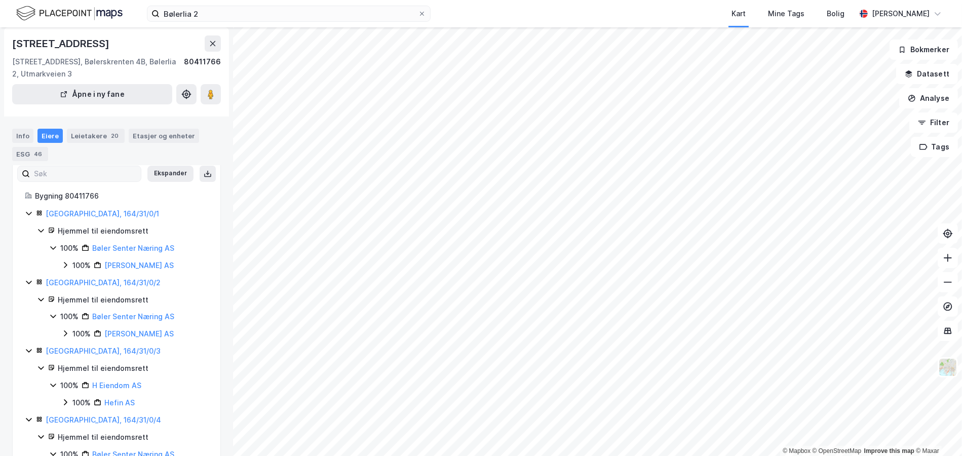
scroll to position [0, 0]
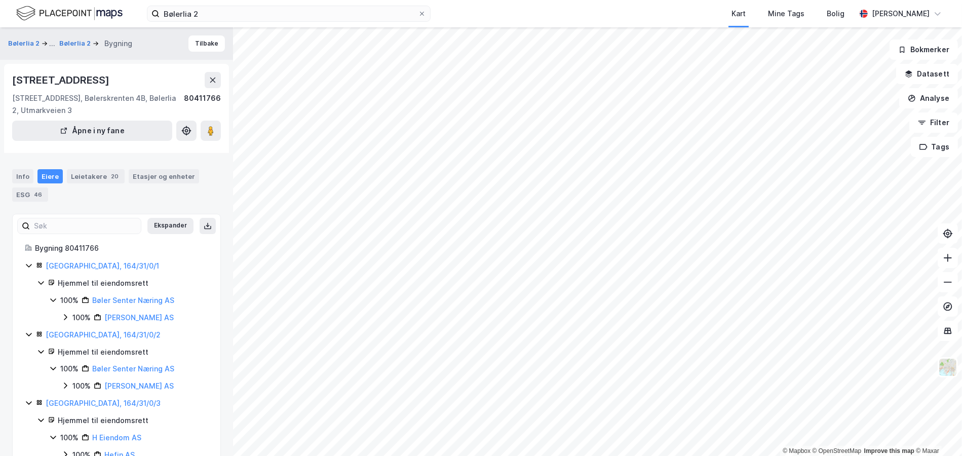
click at [37, 172] on div "Eiere" at bounding box center [49, 176] width 25 height 14
click at [31, 172] on div "Info" at bounding box center [22, 176] width 21 height 14
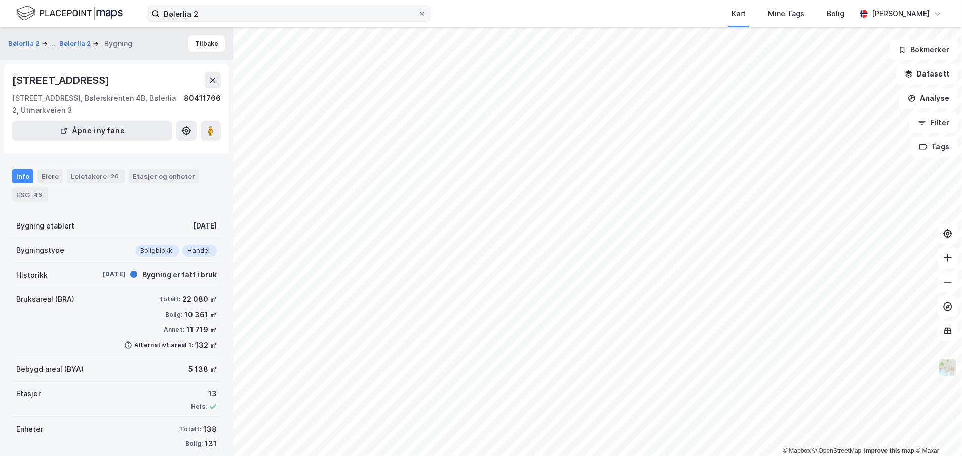
click at [421, 14] on icon at bounding box center [422, 14] width 6 height 6
click at [418, 14] on input "Bølerlia 2" at bounding box center [289, 13] width 258 height 15
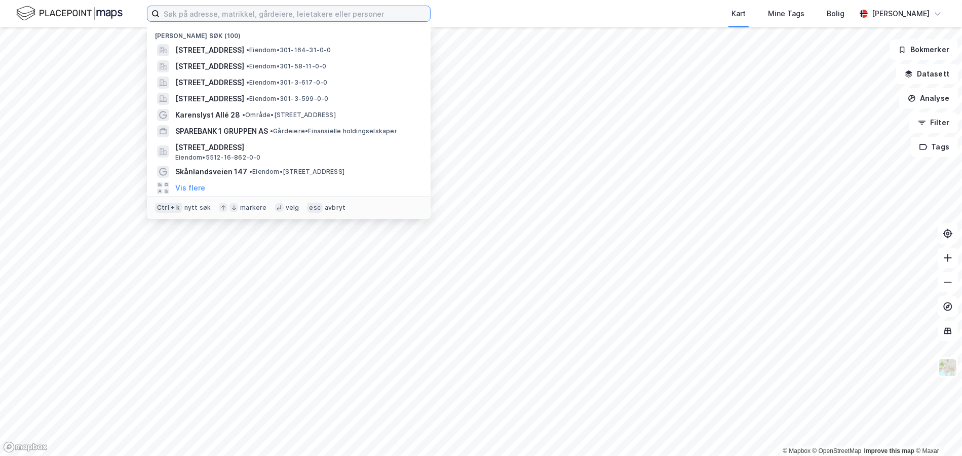
paste input "[STREET_ADDRESS]"
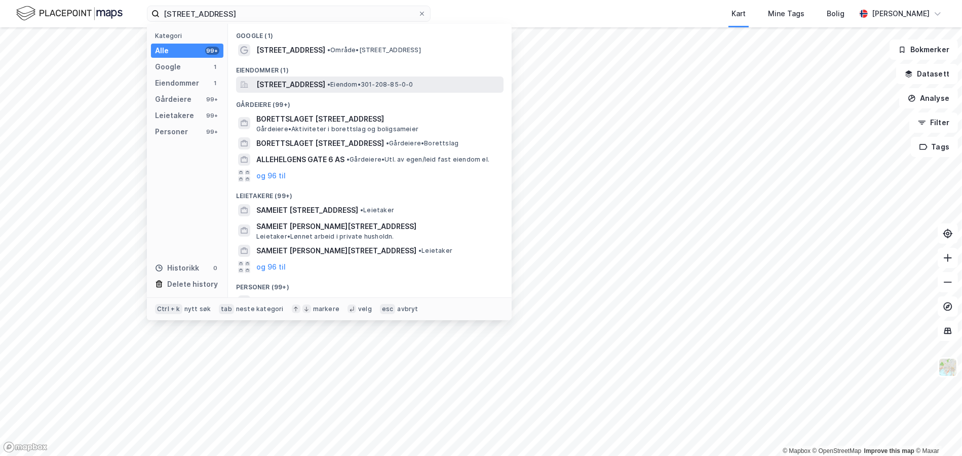
click at [288, 87] on span "[STREET_ADDRESS]" at bounding box center [290, 85] width 69 height 12
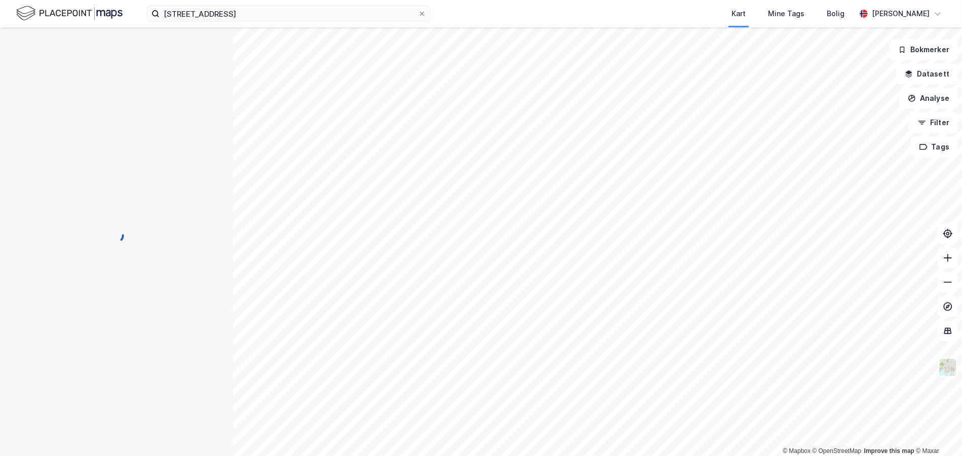
scroll to position [1, 0]
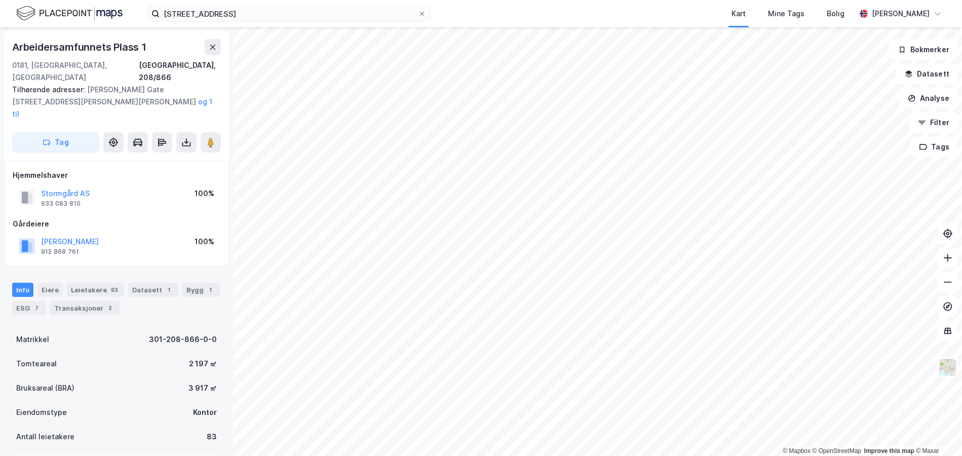
scroll to position [1, 0]
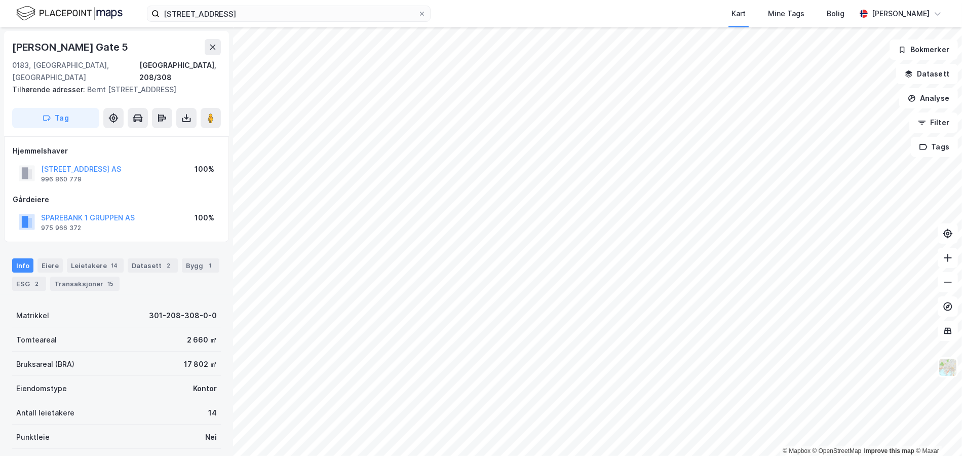
scroll to position [1, 0]
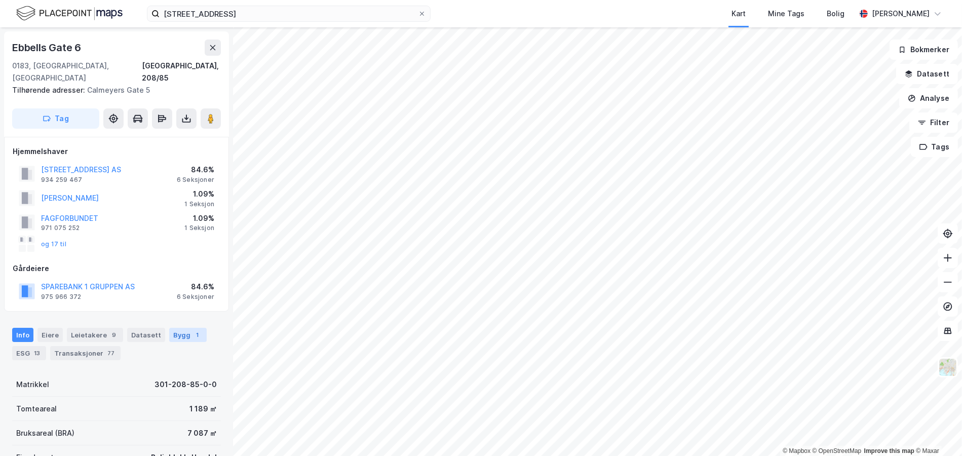
click at [169, 328] on div "Bygg 1" at bounding box center [187, 335] width 37 height 14
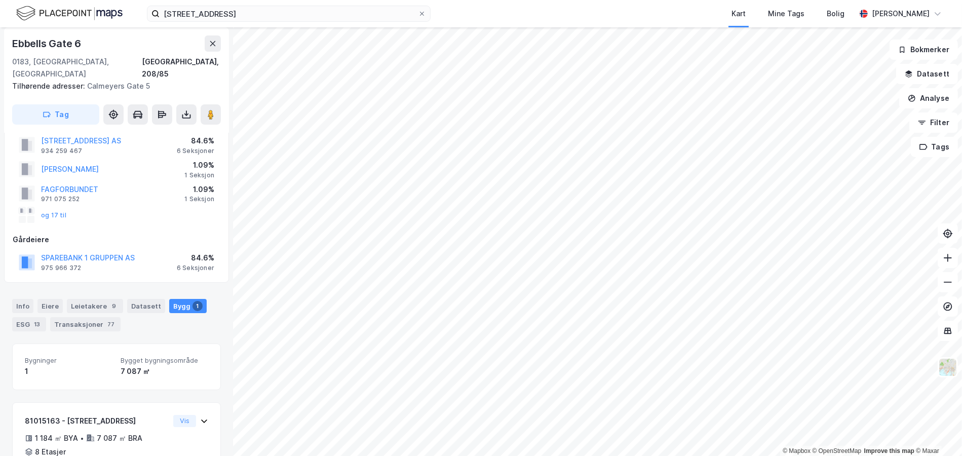
scroll to position [76, 0]
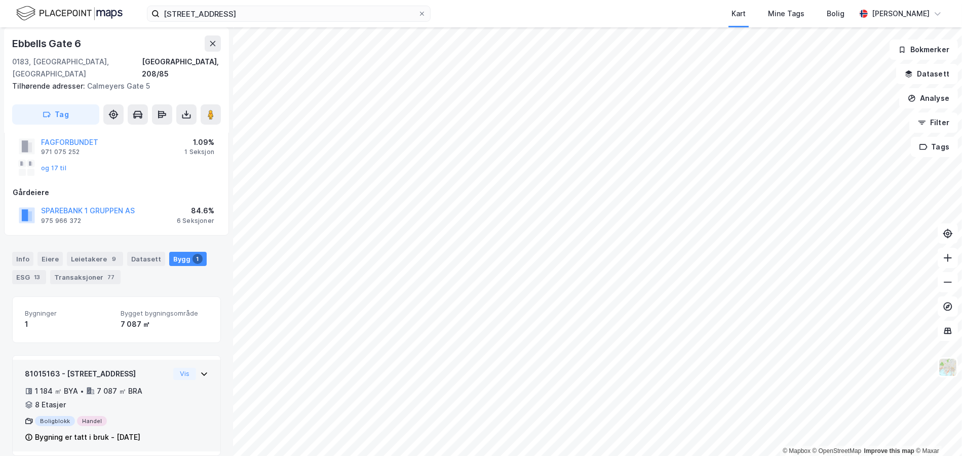
click at [155, 385] on div "1 184 ㎡ BYA • 7 087 ㎡ BRA • 8 Etasjer" at bounding box center [97, 398] width 144 height 26
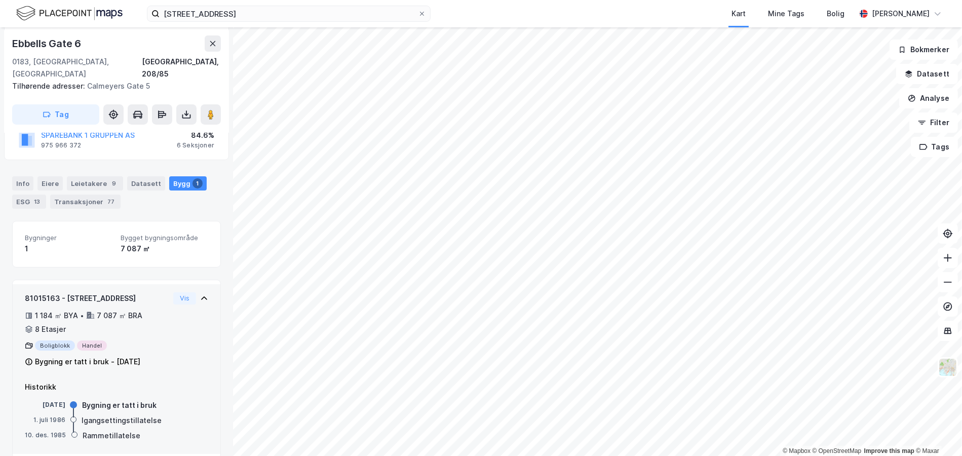
scroll to position [154, 0]
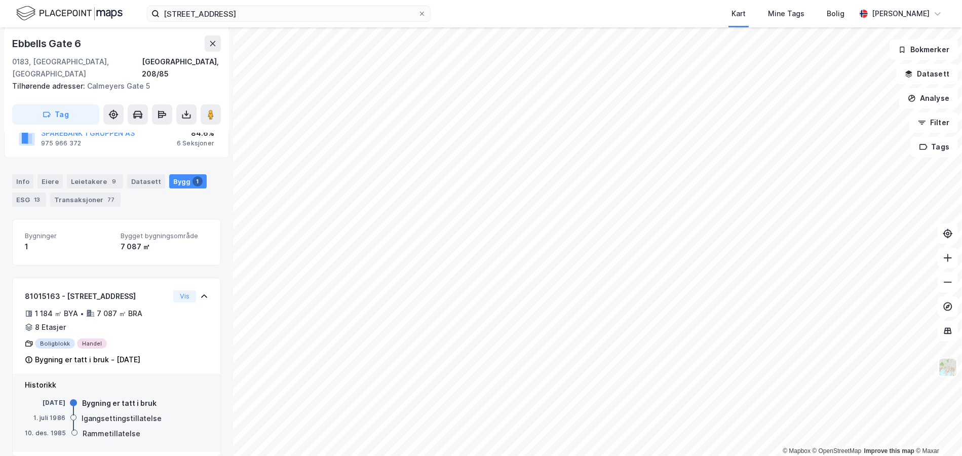
scroll to position [85, 0]
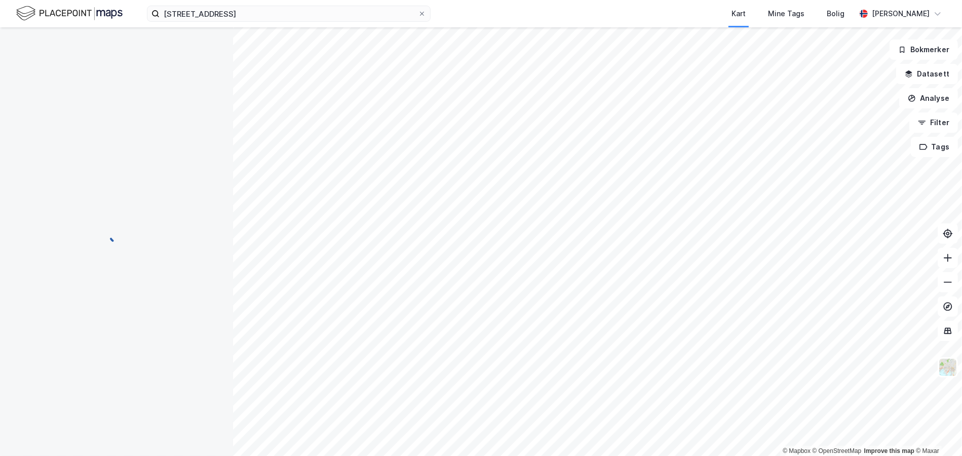
scroll to position [76, 0]
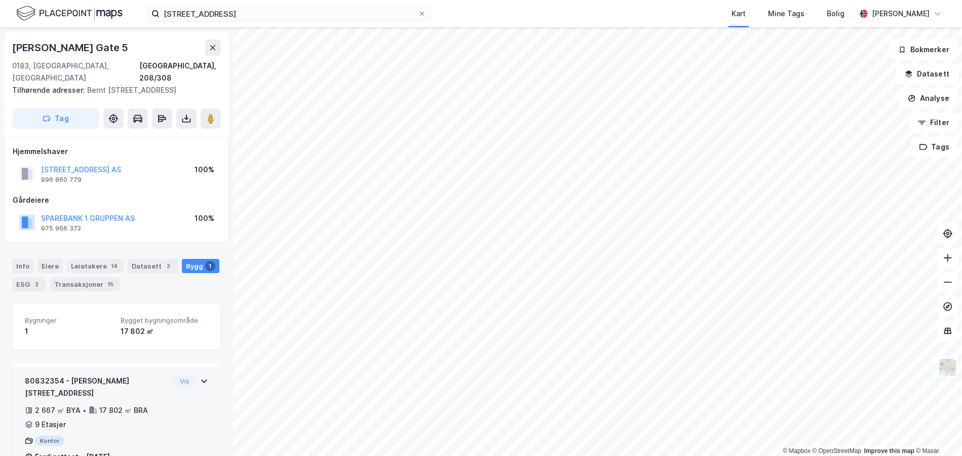
scroll to position [19, 0]
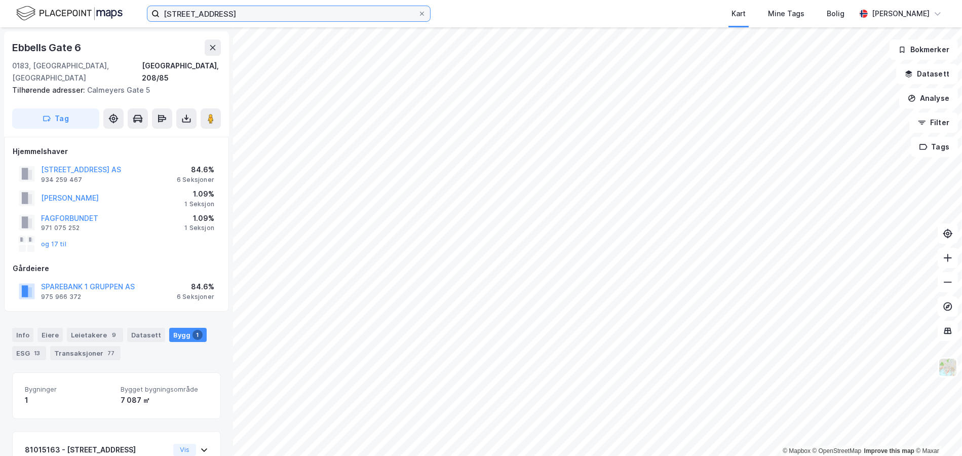
click at [186, 7] on input "[STREET_ADDRESS]" at bounding box center [289, 13] width 258 height 15
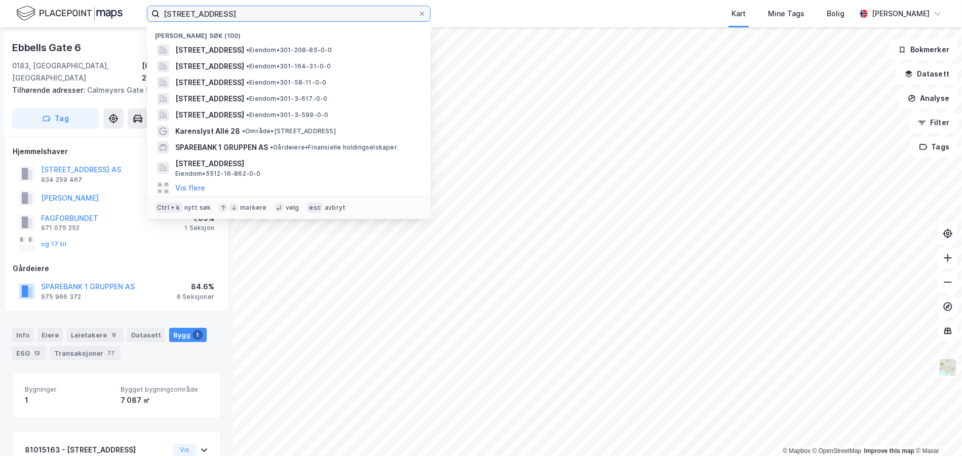
click at [186, 7] on input "[STREET_ADDRESS]" at bounding box center [289, 13] width 258 height 15
paste input "[PERSON_NAME][STREET_ADDRESS]"
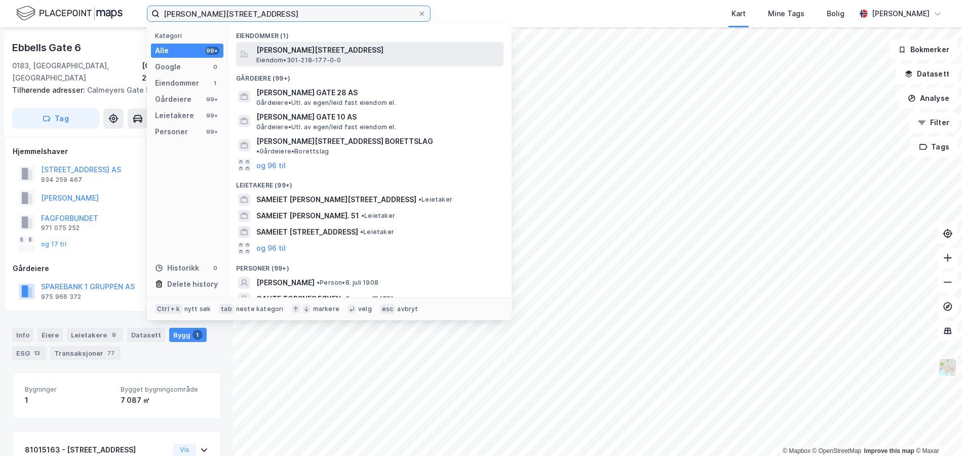
type input "[PERSON_NAME][STREET_ADDRESS]"
click at [338, 54] on span "[PERSON_NAME][STREET_ADDRESS]" at bounding box center [377, 50] width 243 height 12
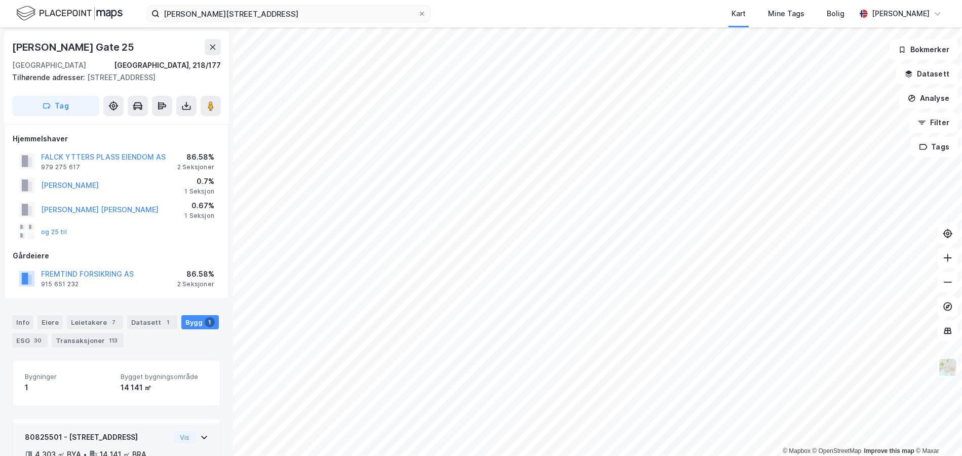
scroll to position [76, 0]
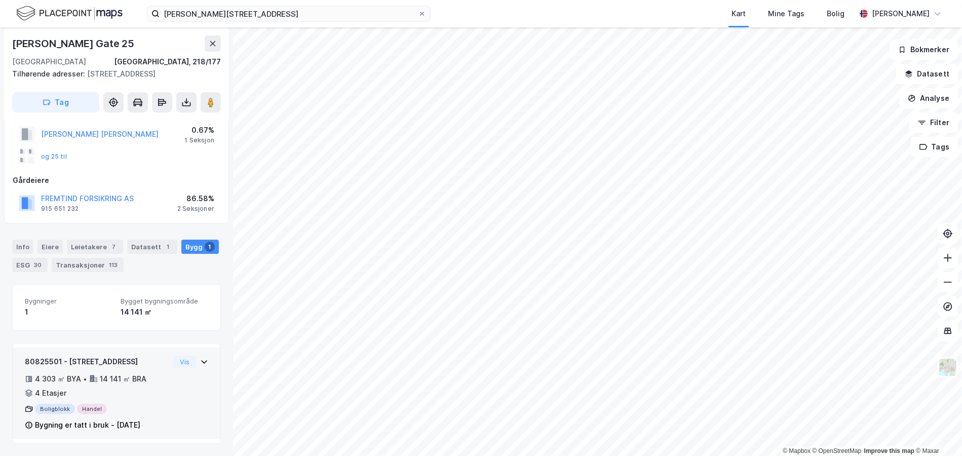
click at [143, 389] on div "4 303 ㎡ BYA • 14 141 ㎡ BRA • 4 Etasjer" at bounding box center [97, 386] width 144 height 26
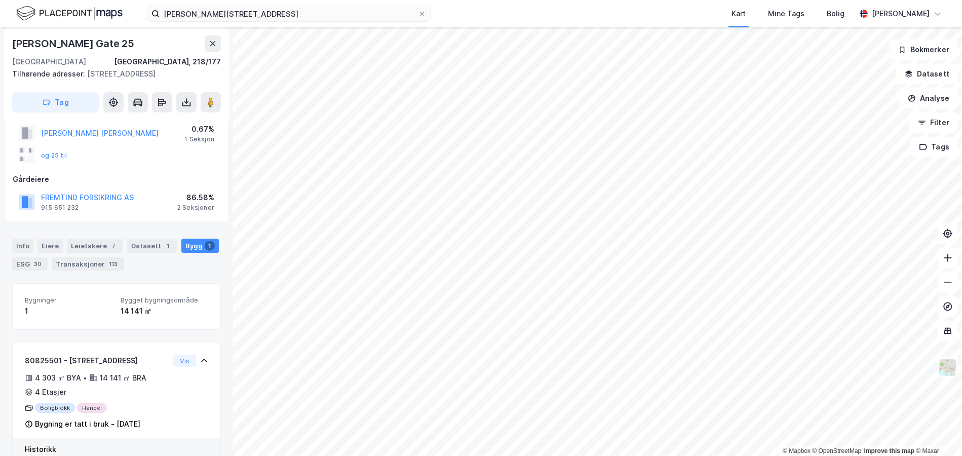
scroll to position [0, 0]
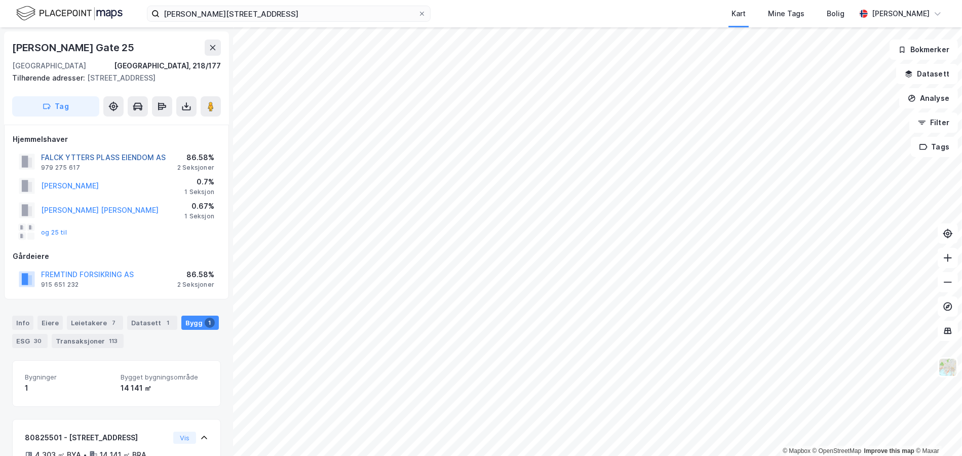
click at [0, 0] on button "FALCK YTTERS PLASS EIENDOM AS" at bounding box center [0, 0] width 0 height 0
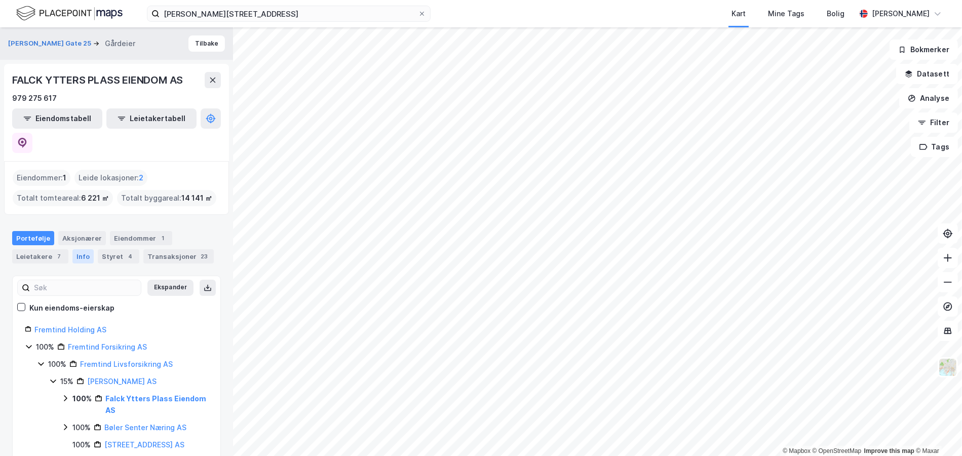
click at [72, 249] on div "Info" at bounding box center [82, 256] width 21 height 14
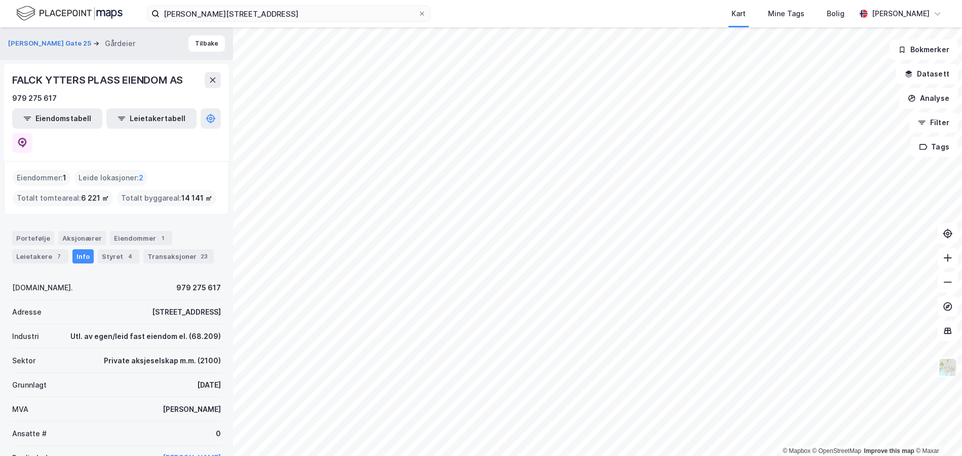
click at [160, 190] on div "Totalt byggareal : 14 141 ㎡" at bounding box center [166, 198] width 99 height 16
drag, startPoint x: 71, startPoint y: 176, endPoint x: 106, endPoint y: 188, distance: 37.0
click at [70, 190] on div "Totalt tomteareal : 6 221 ㎡" at bounding box center [63, 198] width 100 height 16
click at [44, 249] on div "Leietakere 7" at bounding box center [40, 256] width 56 height 14
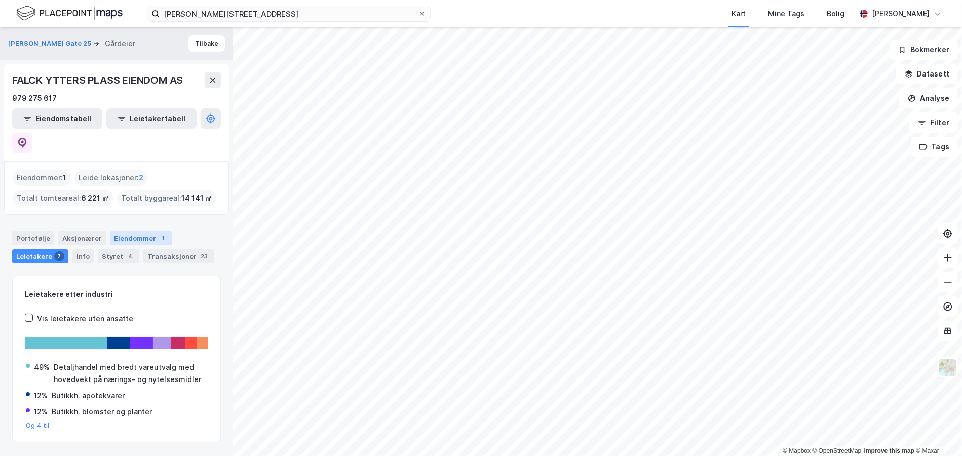
click at [124, 231] on div "Eiendommer 1" at bounding box center [141, 238] width 62 height 14
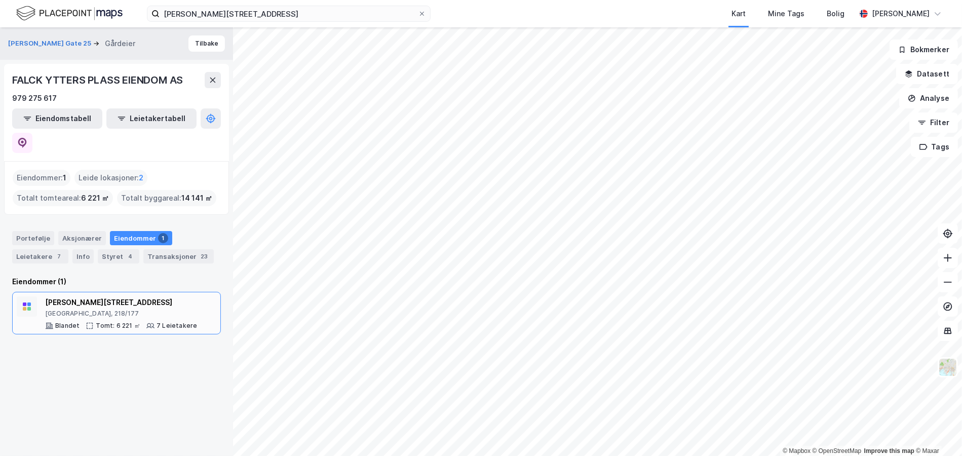
click at [111, 310] on div "[GEOGRAPHIC_DATA], 218/177" at bounding box center [121, 314] width 152 height 8
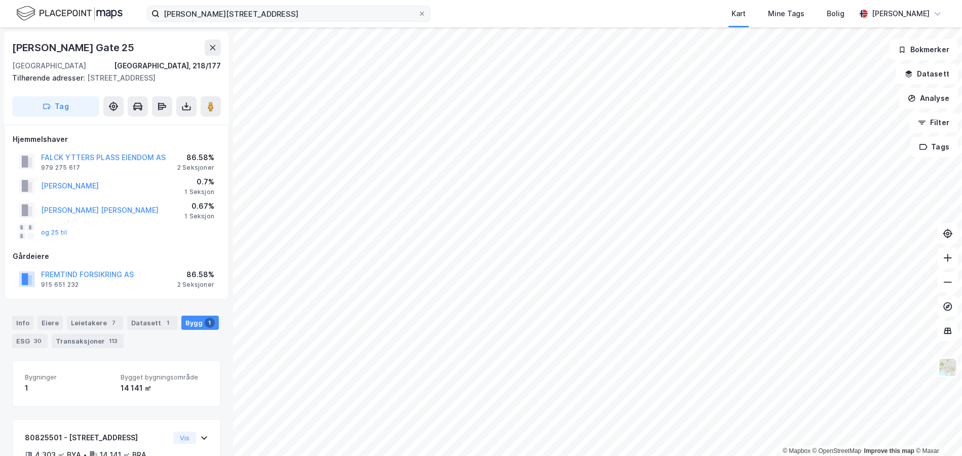
click at [426, 14] on label "[PERSON_NAME][STREET_ADDRESS]" at bounding box center [289, 14] width 284 height 16
click at [418, 14] on input "[PERSON_NAME][STREET_ADDRESS]" at bounding box center [289, 13] width 258 height 15
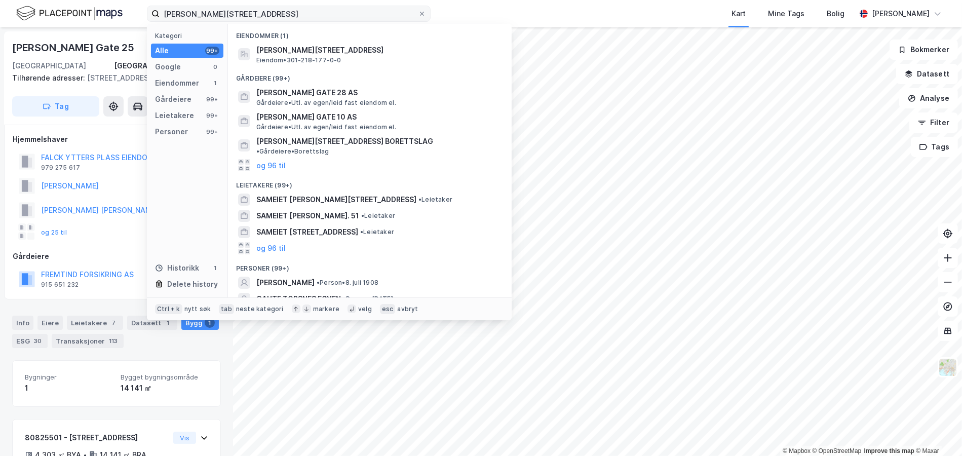
drag, startPoint x: 423, startPoint y: 12, endPoint x: 416, endPoint y: 12, distance: 6.1
click at [423, 11] on icon at bounding box center [422, 14] width 6 height 6
click at [418, 11] on input "[PERSON_NAME][STREET_ADDRESS]" at bounding box center [289, 13] width 258 height 15
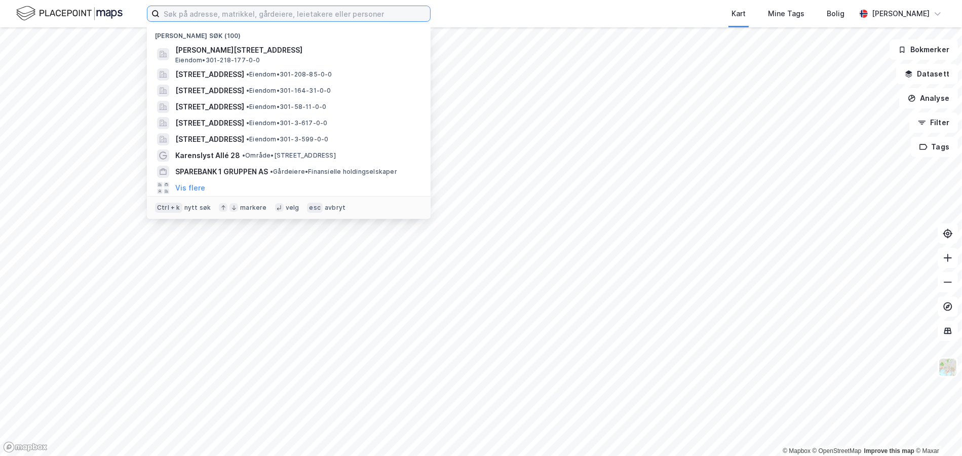
paste input "[STREET_ADDRESS]"
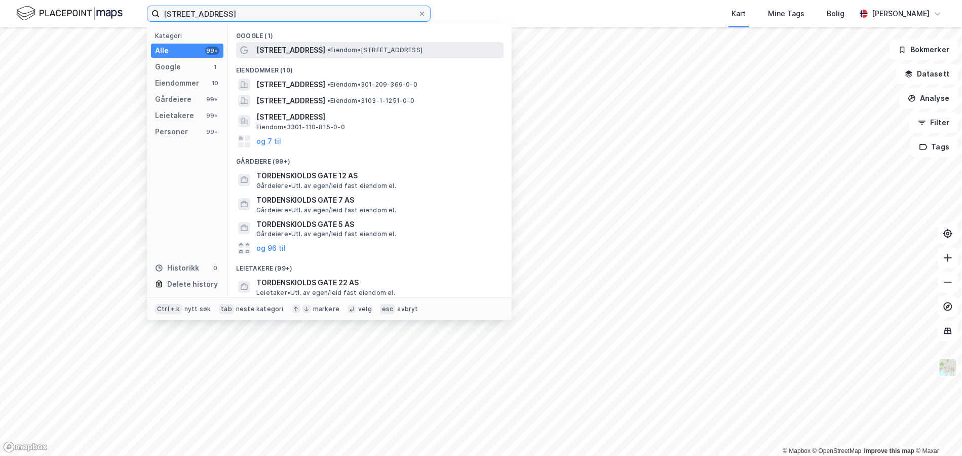
type input "[STREET_ADDRESS]"
click at [311, 46] on span "[STREET_ADDRESS]" at bounding box center [290, 50] width 69 height 12
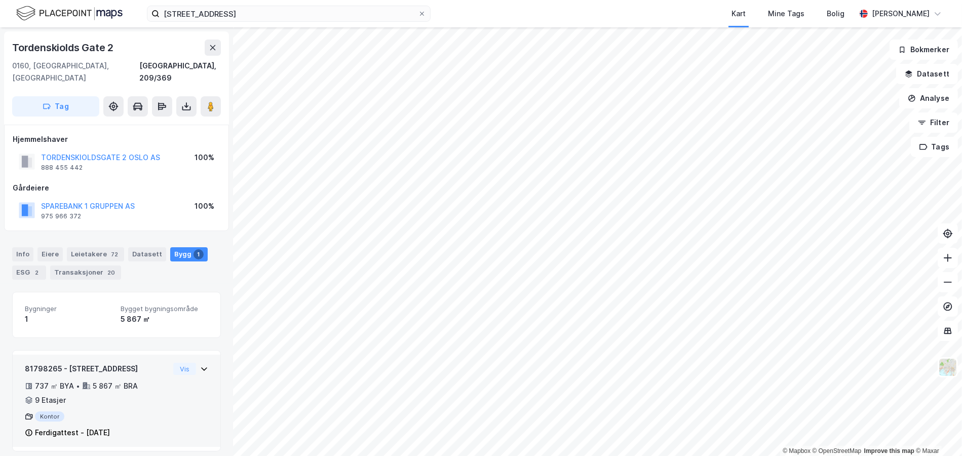
click at [149, 384] on div "737 ㎡ BYA • 5 867 ㎡ BRA • 9 Etasjer" at bounding box center [97, 393] width 144 height 26
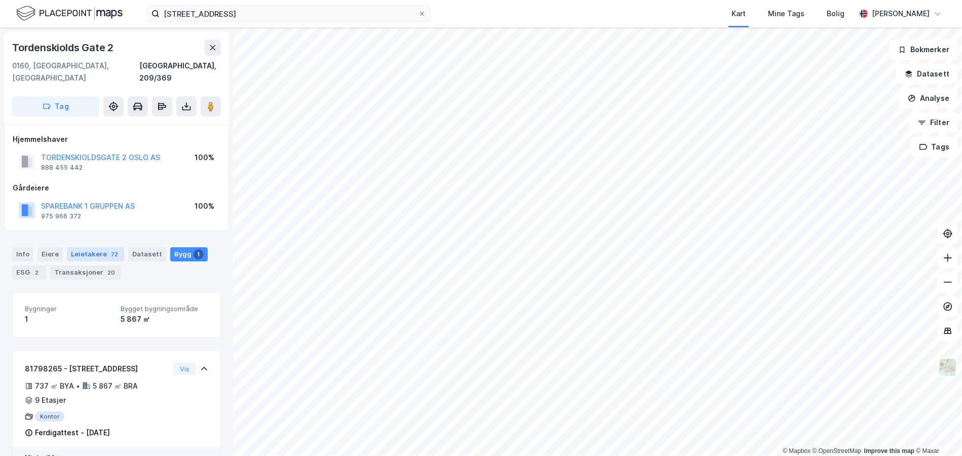
click at [78, 247] on div "Leietakere 72" at bounding box center [95, 254] width 57 height 14
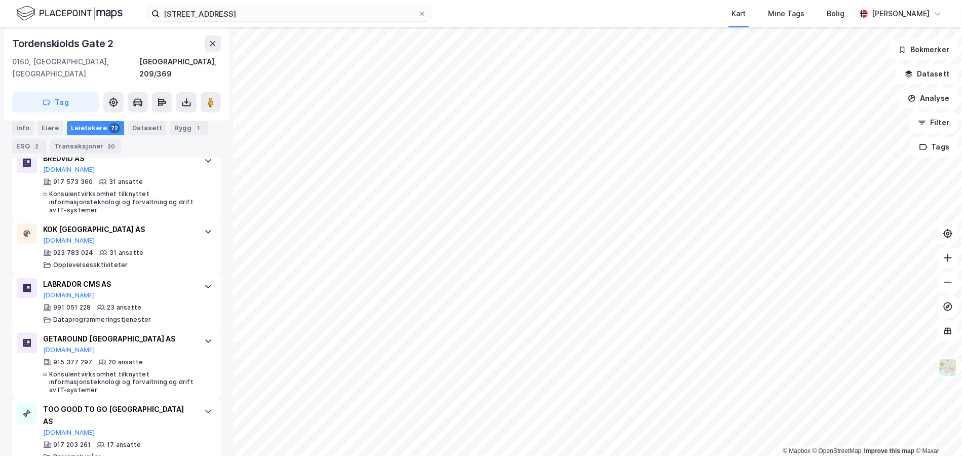
scroll to position [114, 0]
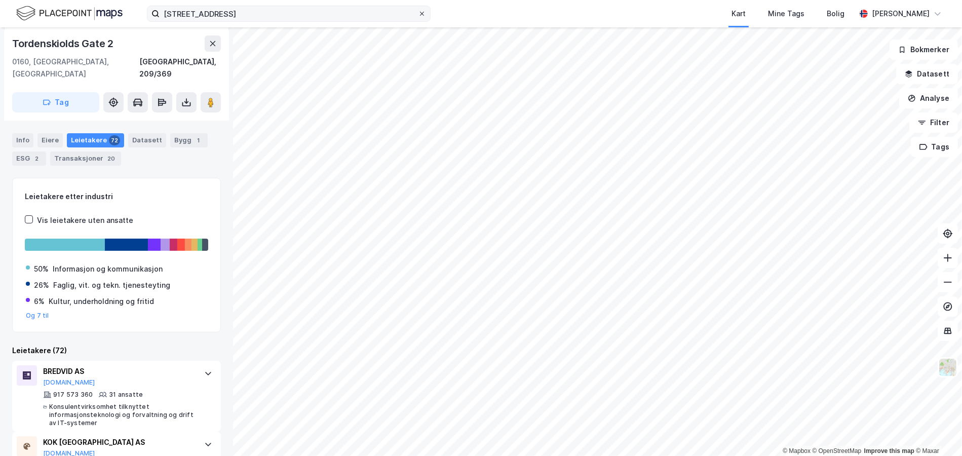
click at [425, 15] on icon at bounding box center [422, 14] width 6 height 6
click at [418, 15] on input "[STREET_ADDRESS]" at bounding box center [289, 13] width 258 height 15
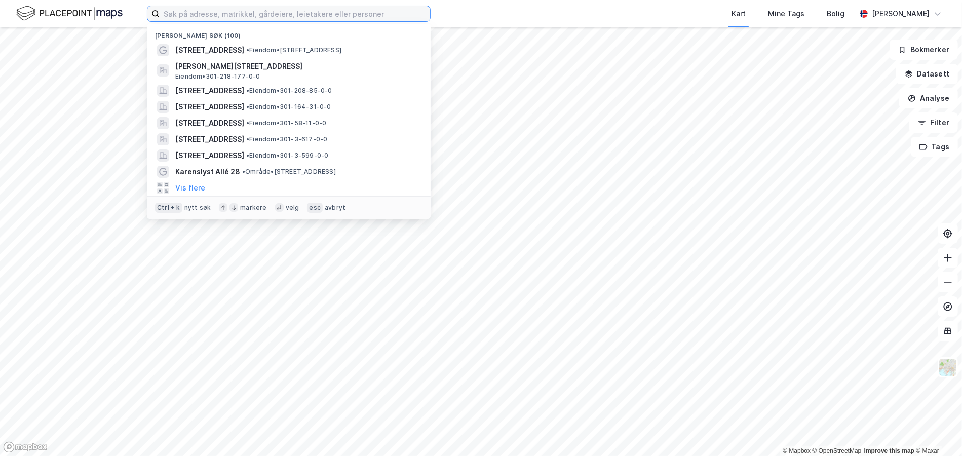
paste input "[STREET_ADDRESS]"
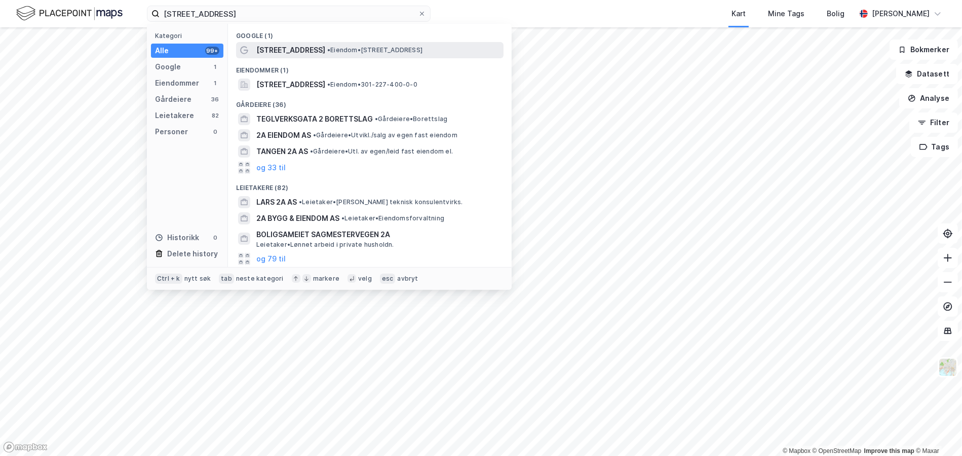
click at [309, 46] on span "[STREET_ADDRESS]" at bounding box center [290, 50] width 69 height 12
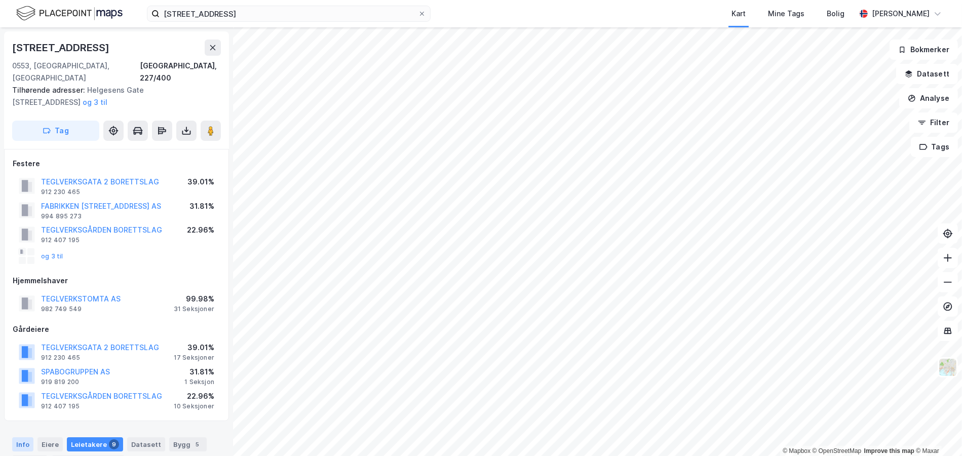
click at [26, 437] on div "Info" at bounding box center [22, 444] width 21 height 14
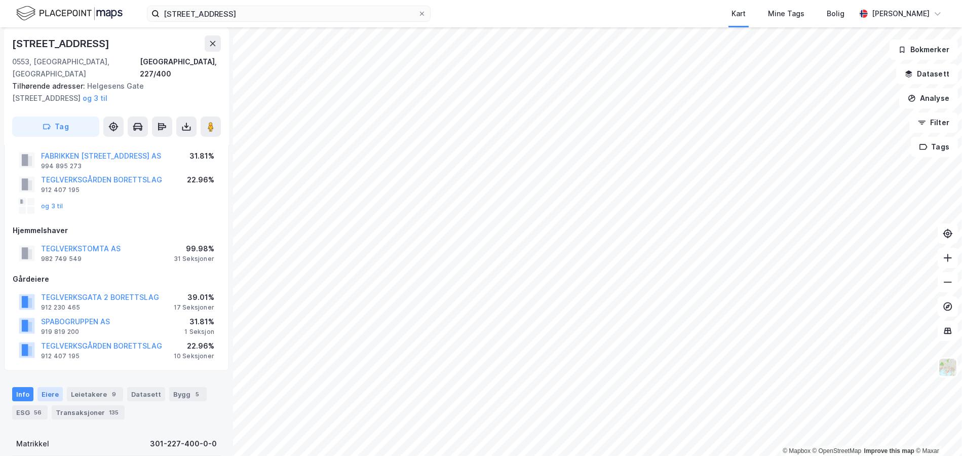
click at [53, 387] on div "Eiere" at bounding box center [49, 394] width 25 height 14
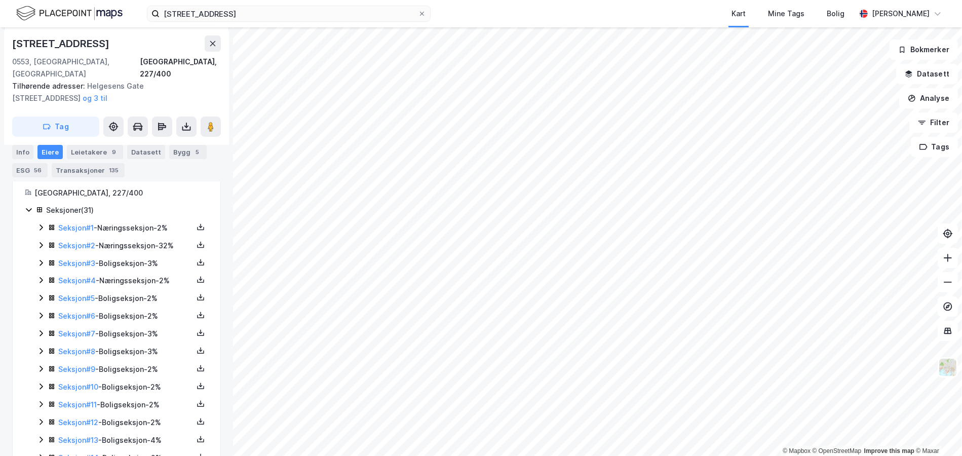
scroll to position [303, 0]
click at [42, 241] on icon at bounding box center [41, 245] width 8 height 8
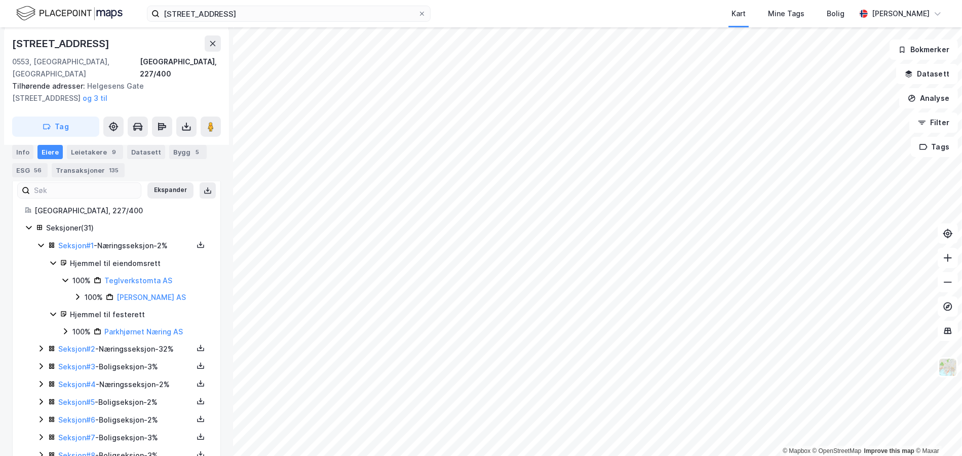
click at [45, 343] on div "Seksjon # 2 - Næringsseksjon - 32%" at bounding box center [122, 349] width 171 height 13
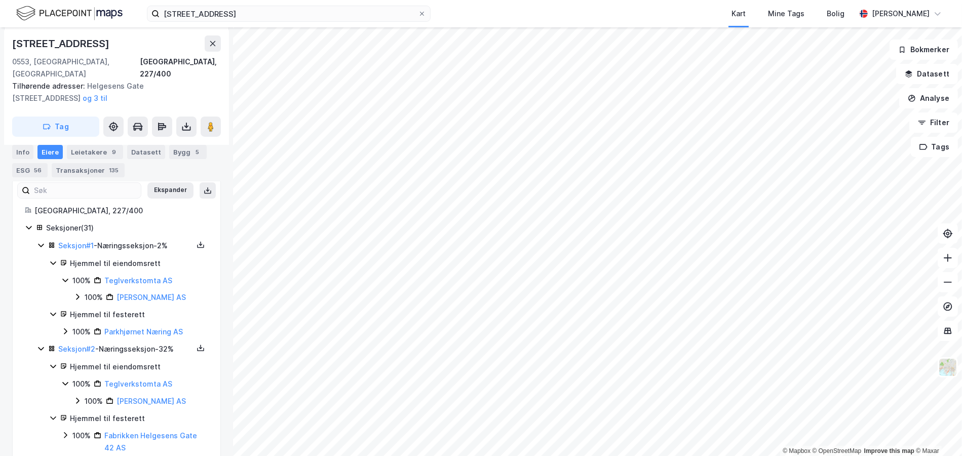
scroll to position [354, 0]
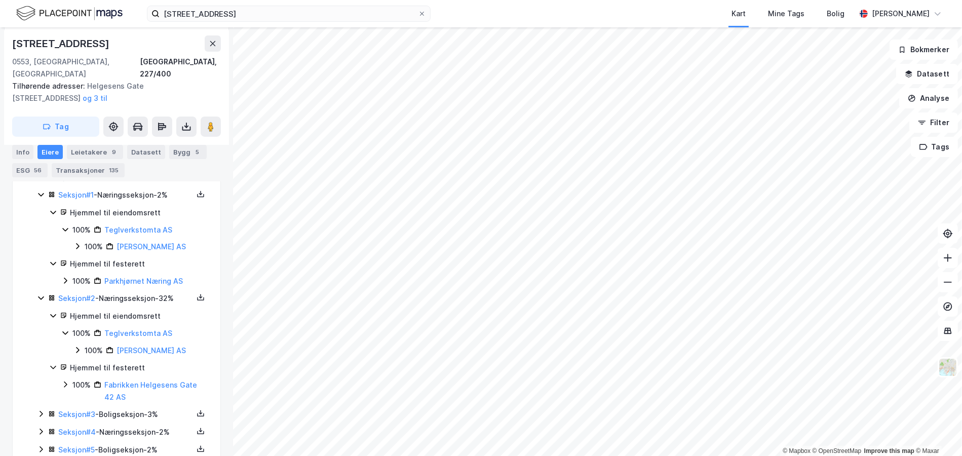
click at [47, 408] on div "Seksjon # 3 - Boligseksjon - 3%" at bounding box center [122, 414] width 171 height 13
click at [65, 381] on icon at bounding box center [65, 385] width 8 height 8
click at [57, 362] on div "Hjemmel til festerett" at bounding box center [128, 368] width 159 height 12
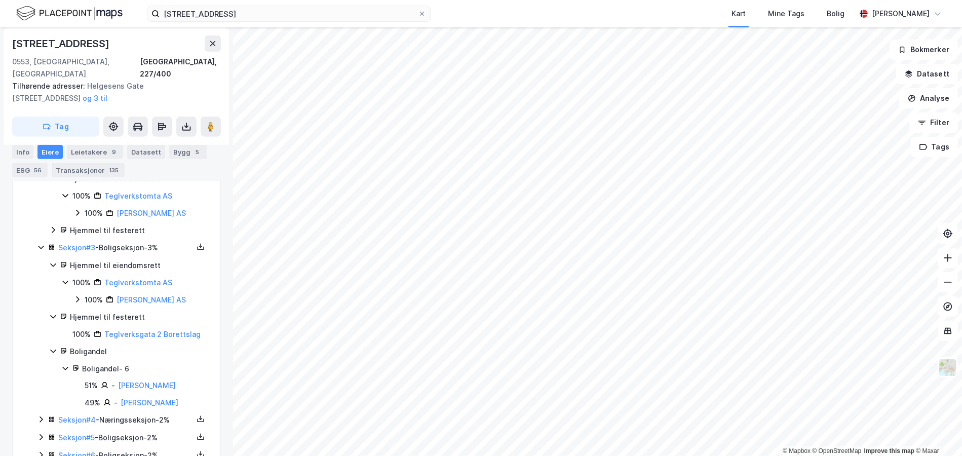
scroll to position [506, 0]
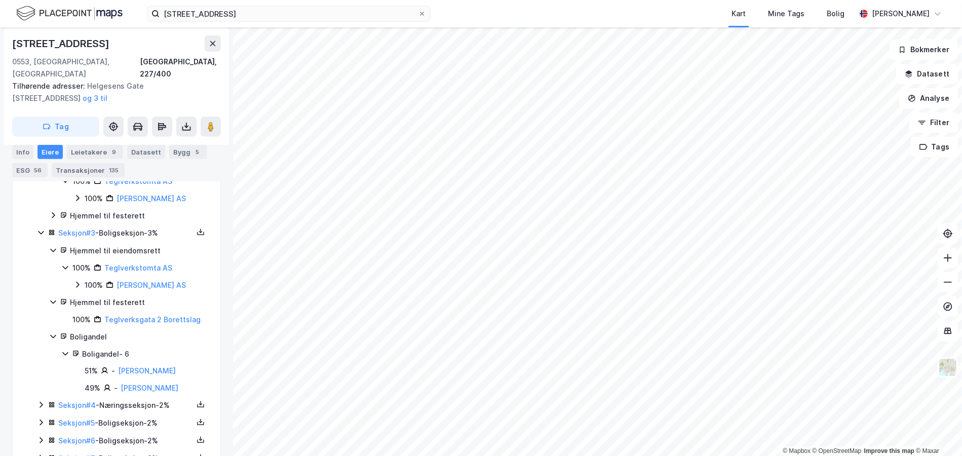
click at [44, 401] on icon at bounding box center [41, 405] width 8 height 8
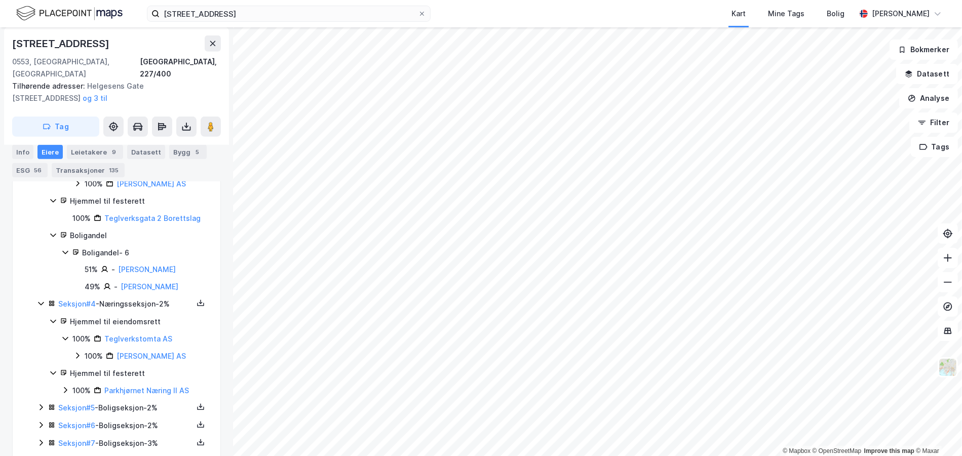
scroll to position [608, 0]
click at [39, 403] on icon at bounding box center [41, 407] width 8 height 8
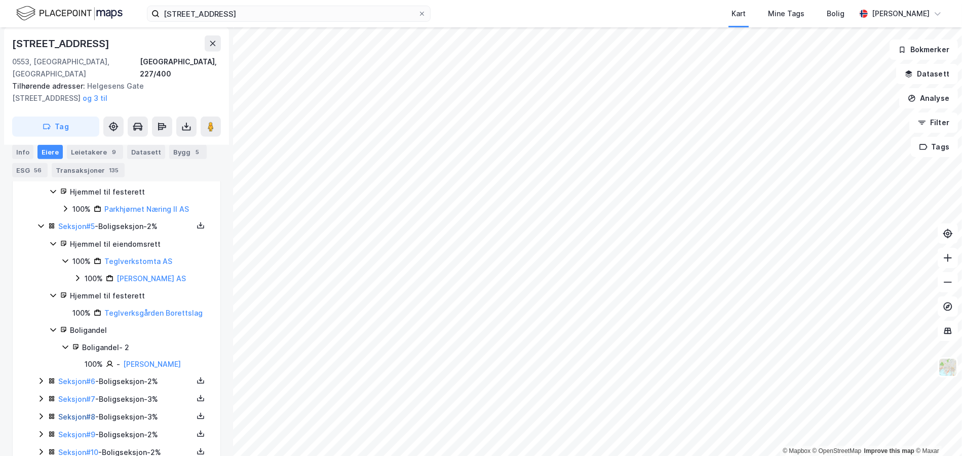
scroll to position [811, 0]
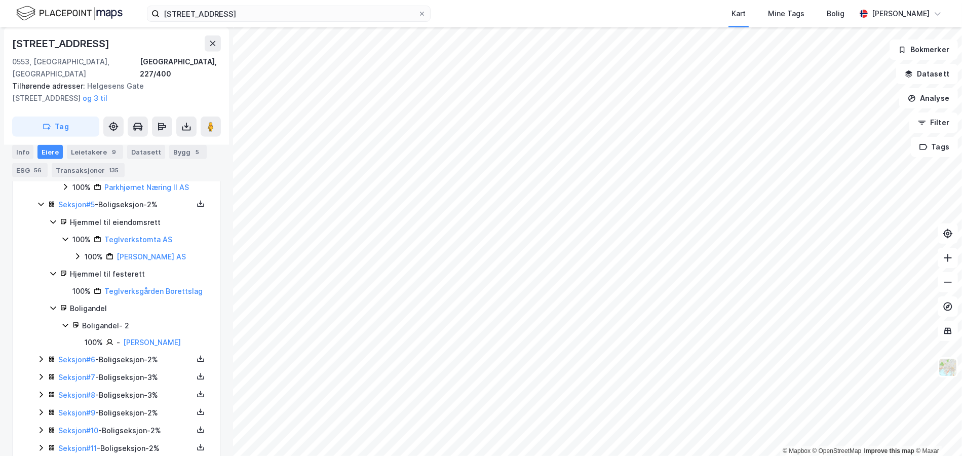
click at [43, 361] on icon at bounding box center [41, 359] width 8 height 8
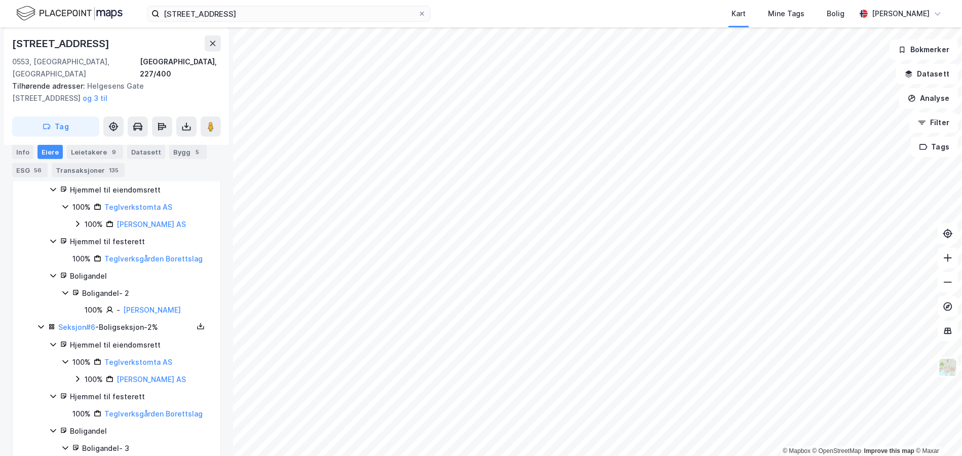
scroll to position [912, 0]
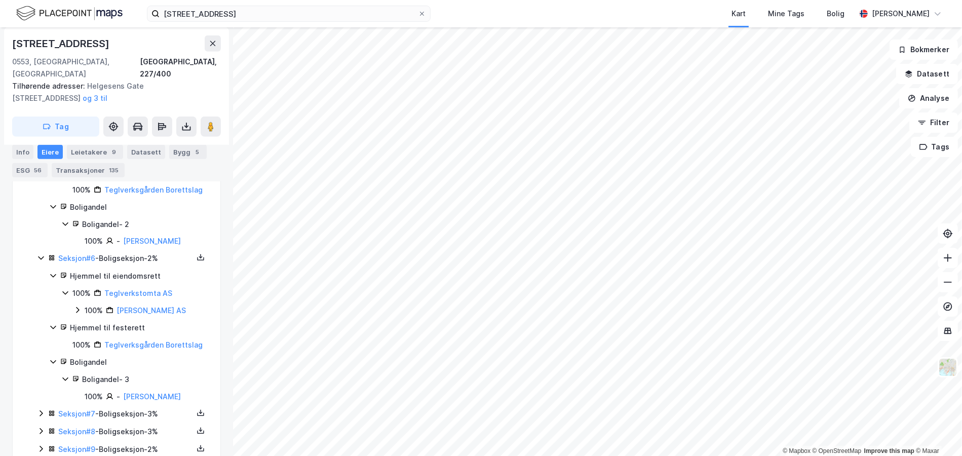
click at [44, 417] on icon at bounding box center [41, 413] width 8 height 8
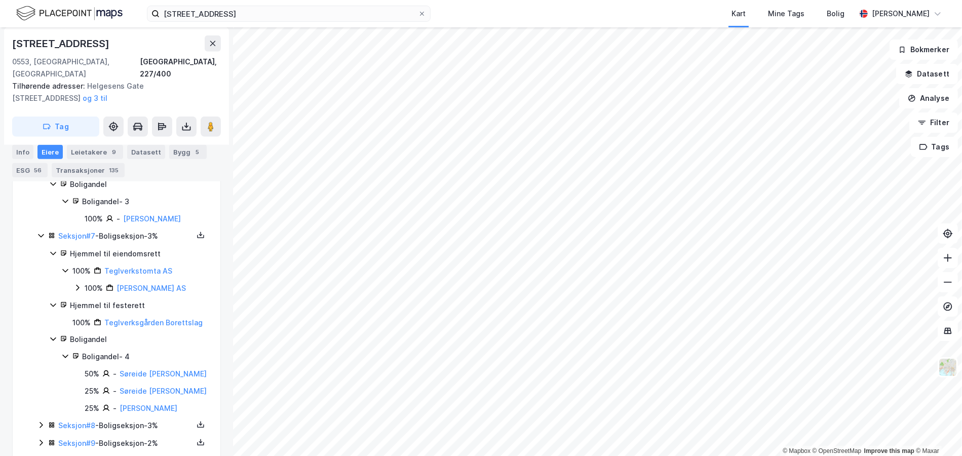
scroll to position [1115, 0]
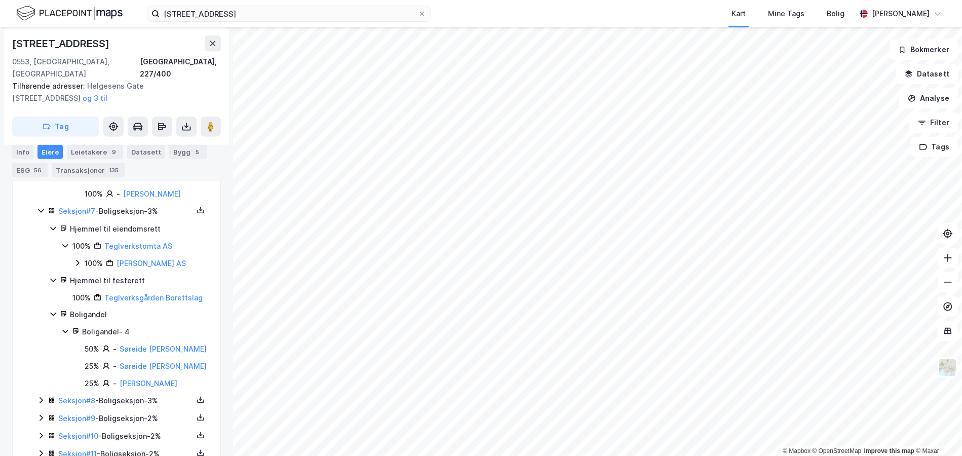
click at [45, 407] on div "Seksjon # 8 - Boligseksjon - 3%" at bounding box center [122, 401] width 171 height 13
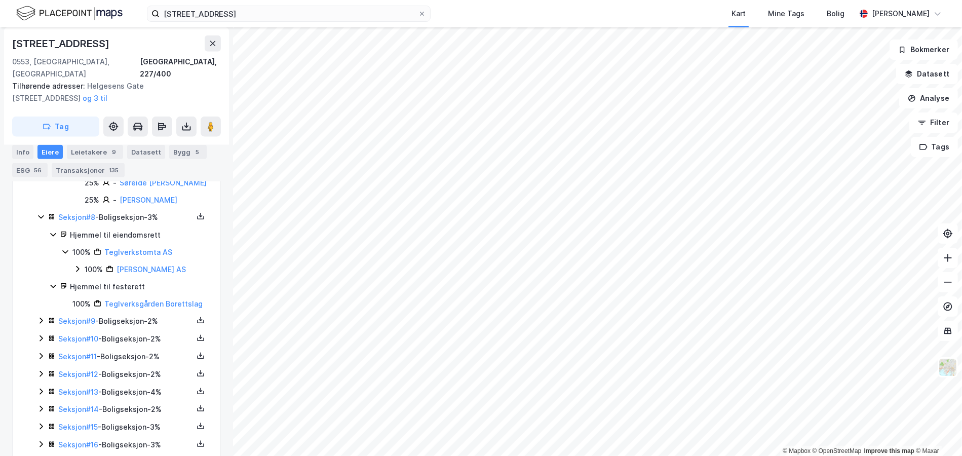
scroll to position [1317, 0]
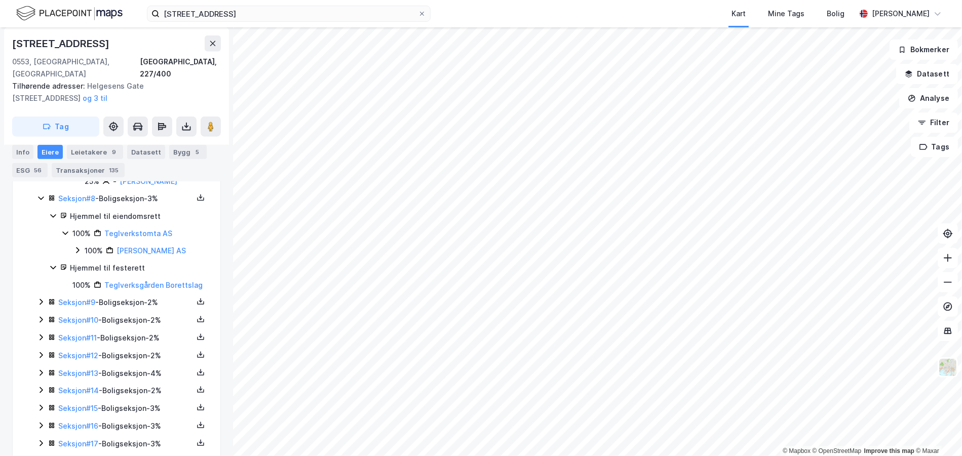
click at [42, 306] on icon at bounding box center [41, 302] width 8 height 8
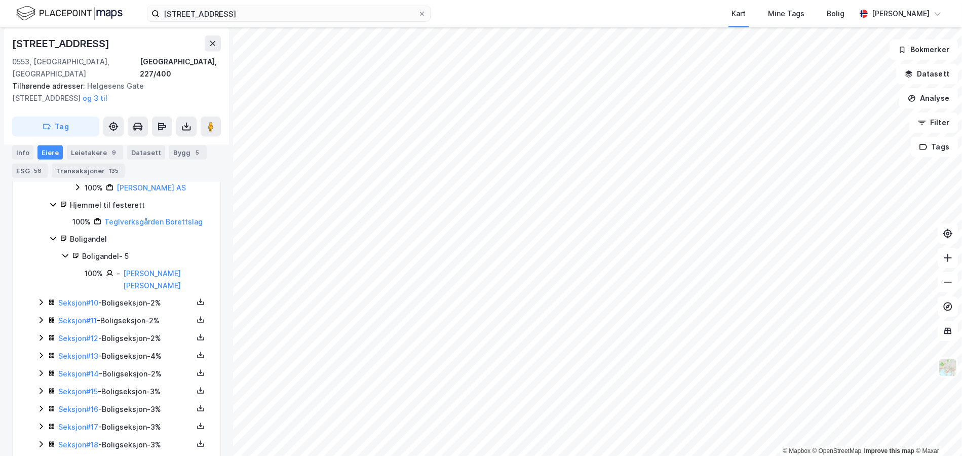
scroll to position [1519, 0]
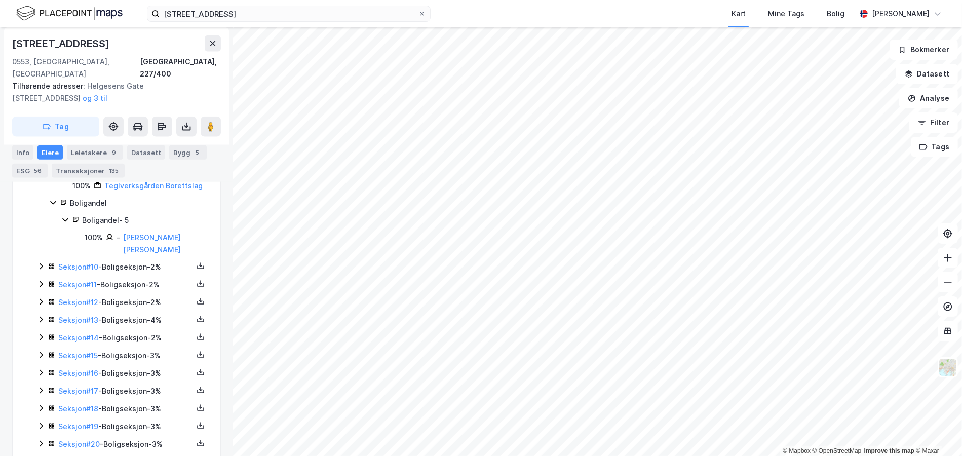
click at [41, 271] on icon at bounding box center [41, 266] width 8 height 8
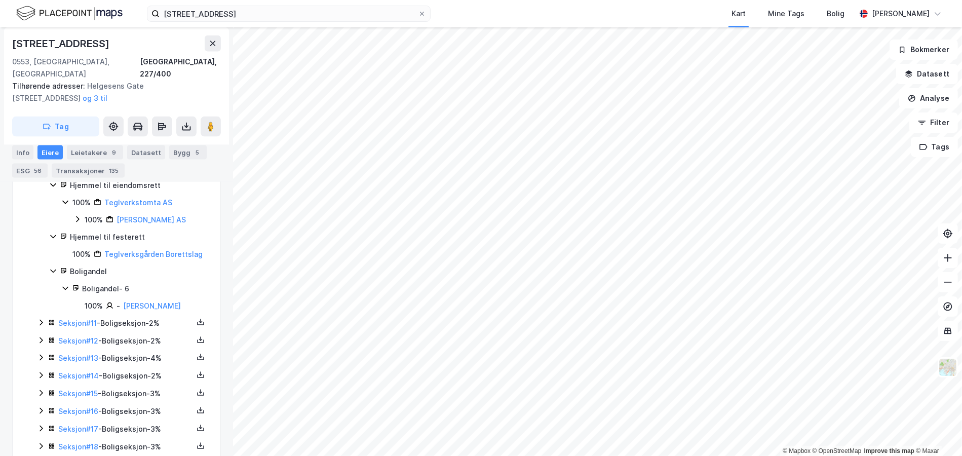
scroll to position [1621, 0]
click at [43, 325] on icon at bounding box center [41, 321] width 8 height 8
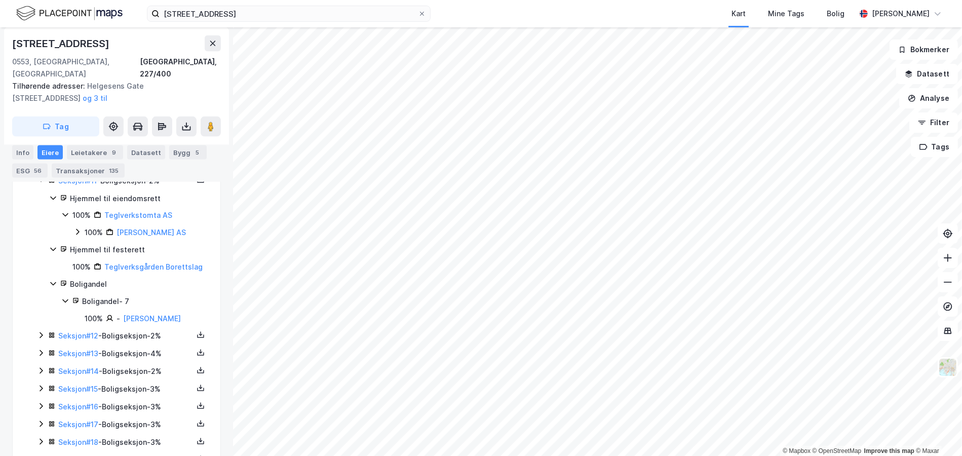
scroll to position [1773, 0]
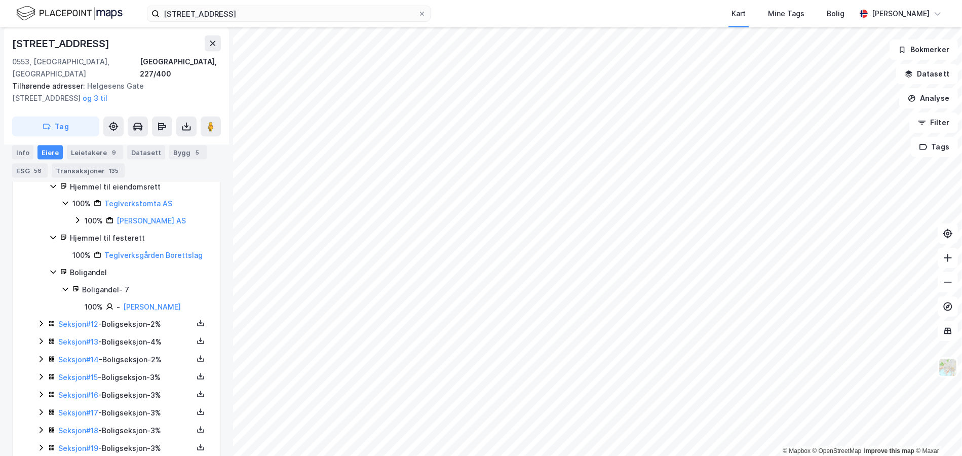
click at [39, 331] on div "Seksjon # 12 - Boligseksjon - 2%" at bounding box center [122, 324] width 171 height 13
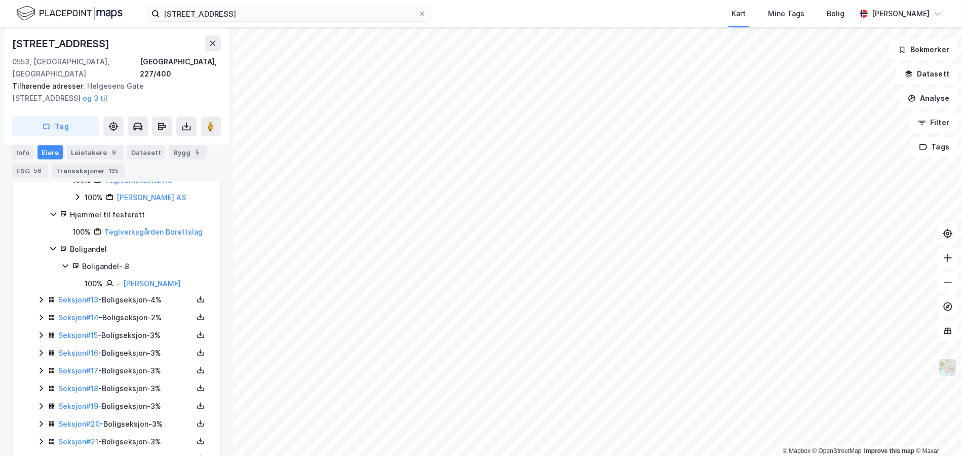
scroll to position [1976, 0]
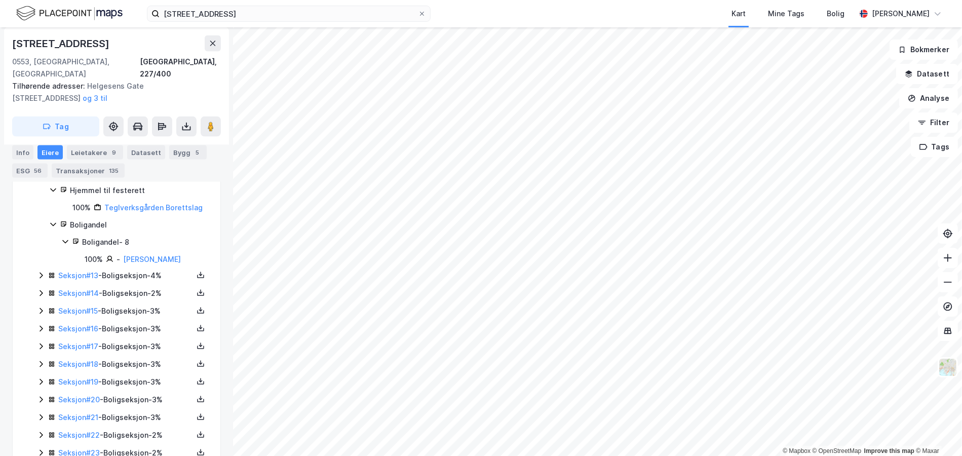
click at [38, 283] on div "Seksjon # 13 - Boligseksjon - 4%" at bounding box center [122, 276] width 171 height 13
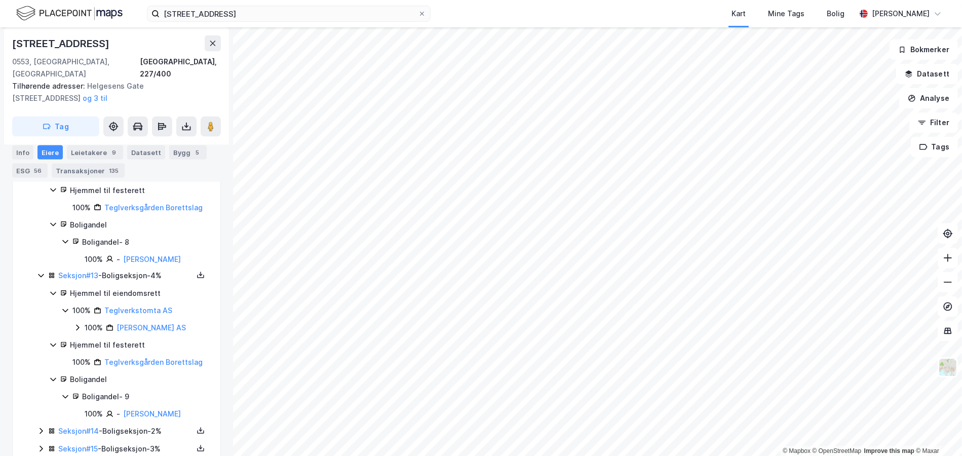
scroll to position [2077, 0]
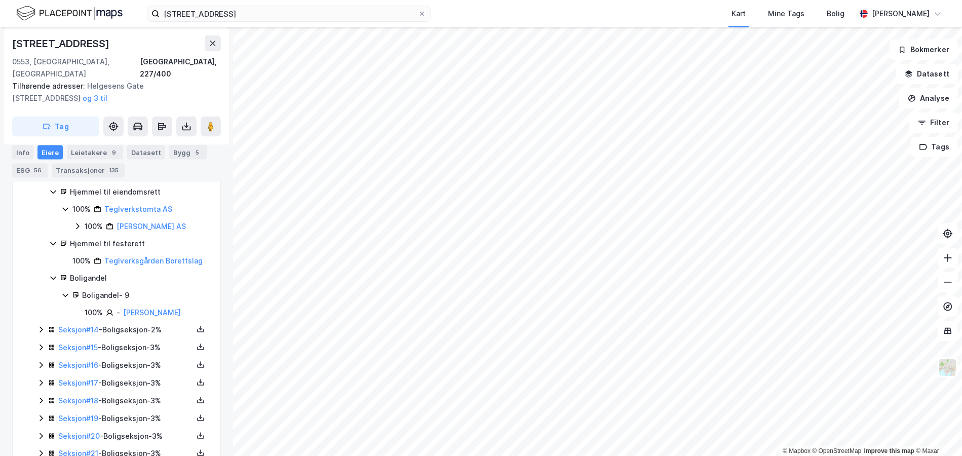
click at [37, 334] on icon at bounding box center [41, 330] width 8 height 8
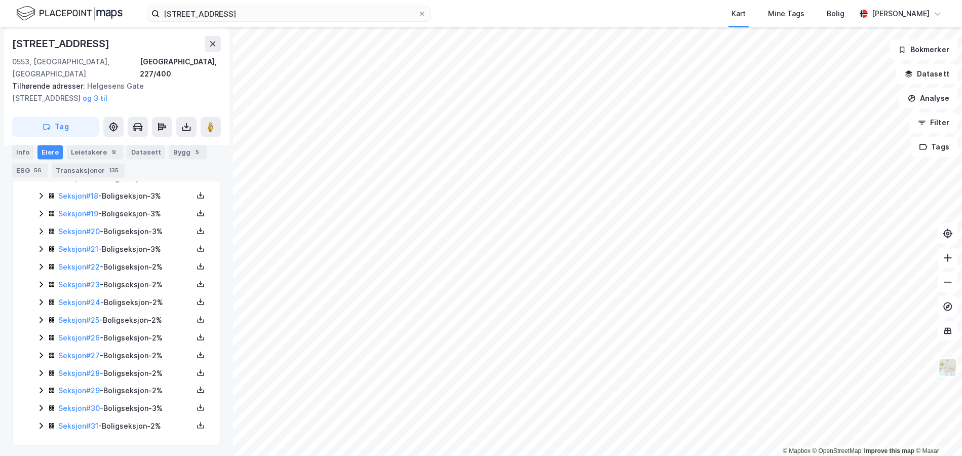
scroll to position [2432, 0]
click at [40, 180] on icon at bounding box center [41, 176] width 8 height 8
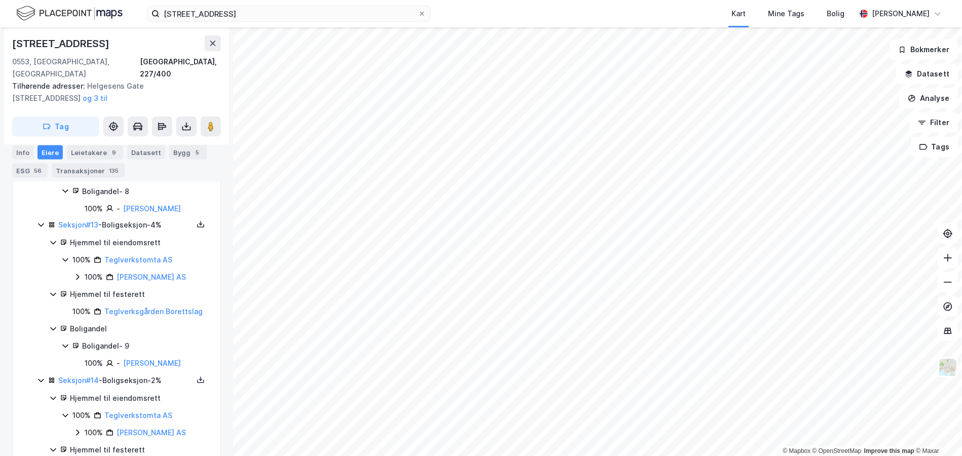
scroll to position [1875, 0]
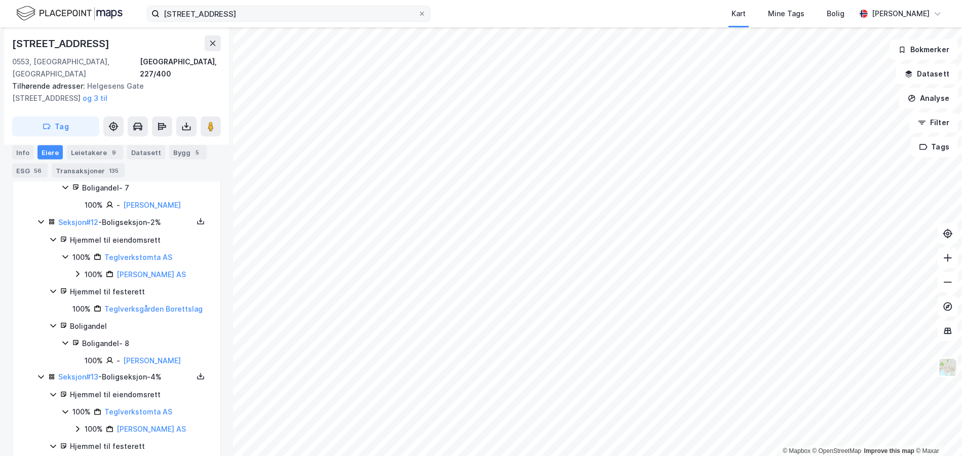
click at [206, 5] on div "Teglverksgata 2A Kart Mine Tags Bolig [PERSON_NAME]" at bounding box center [481, 13] width 962 height 27
click at [202, 13] on input "[STREET_ADDRESS]" at bounding box center [289, 13] width 258 height 15
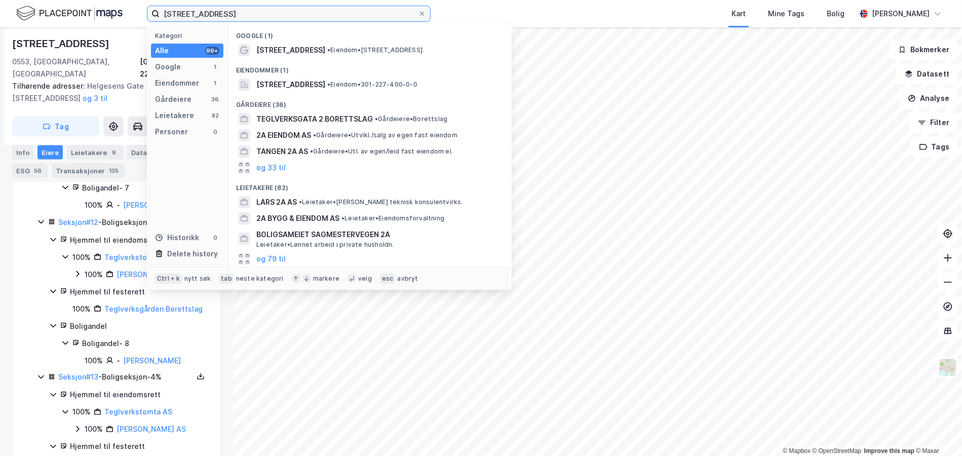
click at [202, 13] on input "[STREET_ADDRESS]" at bounding box center [289, 13] width 258 height 15
paste input "Drammensveien 120"
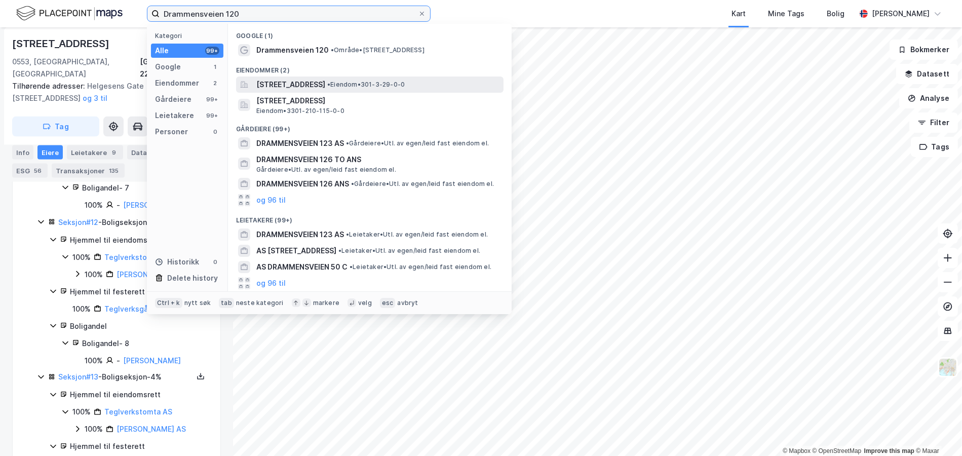
type input "Drammensveien 120"
click at [325, 82] on span "[STREET_ADDRESS]" at bounding box center [290, 85] width 69 height 12
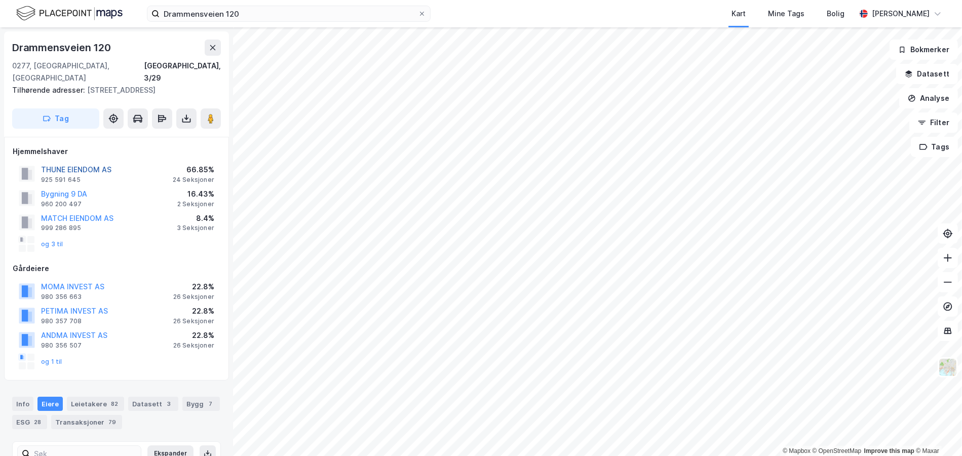
click at [0, 0] on button "THUNE EIENDOM AS" at bounding box center [0, 0] width 0 height 0
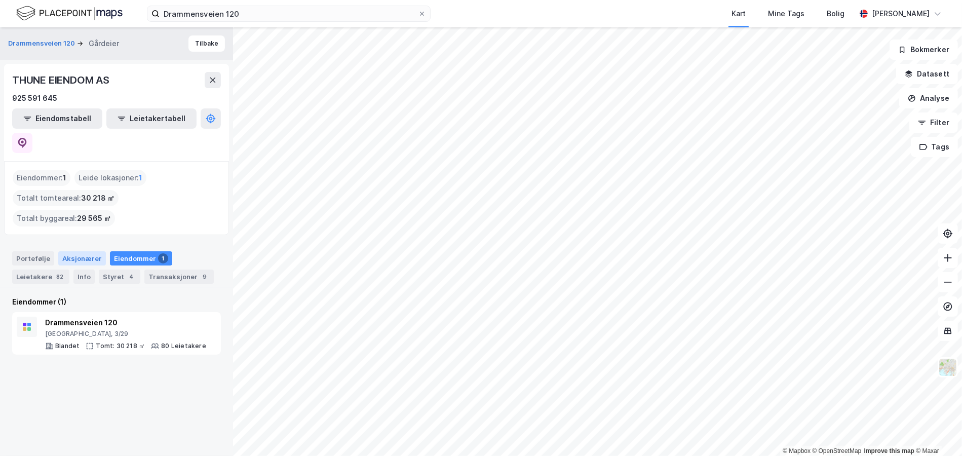
click at [73, 251] on div "Aksjonærer" at bounding box center [82, 258] width 48 height 14
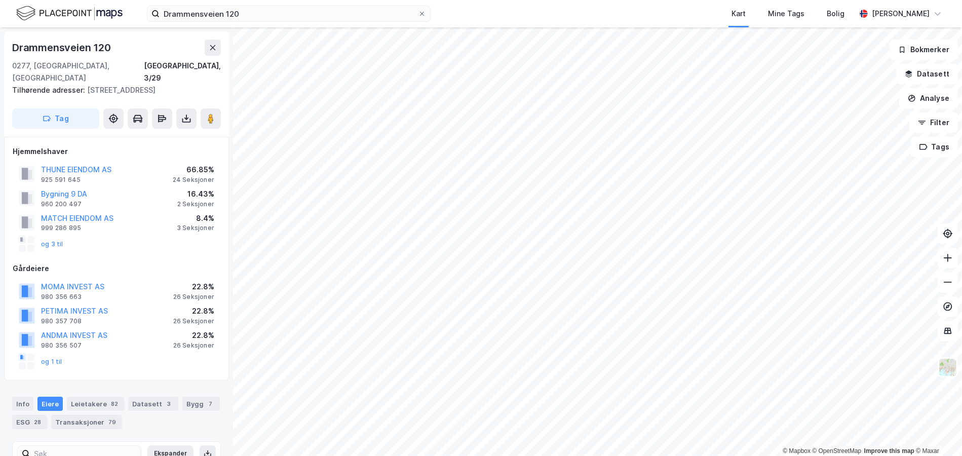
click at [48, 239] on div "og 3 til" at bounding box center [41, 244] width 45 height 16
click at [49, 236] on div "og 3 til" at bounding box center [41, 244] width 45 height 16
click at [0, 0] on button "og 3 til" at bounding box center [0, 0] width 0 height 0
